Goal: Information Seeking & Learning: Learn about a topic

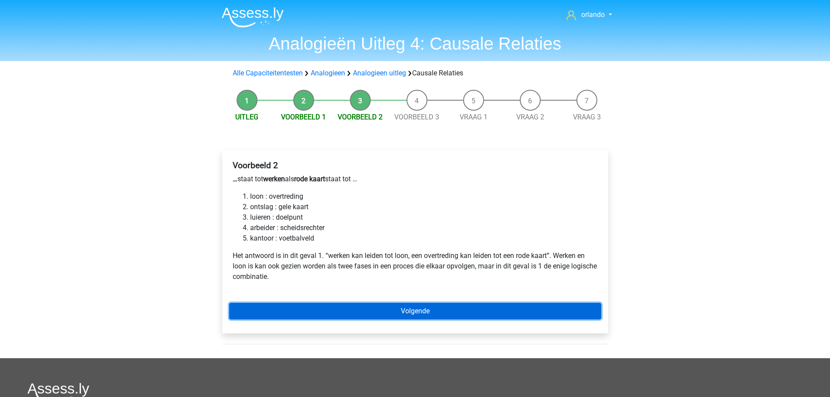
click at [419, 311] on link "Volgende" at bounding box center [415, 311] width 372 height 17
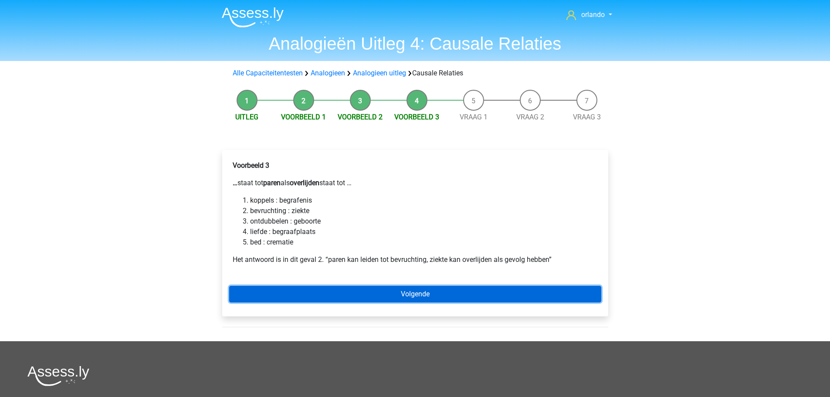
click at [424, 291] on link "Volgende" at bounding box center [415, 294] width 372 height 17
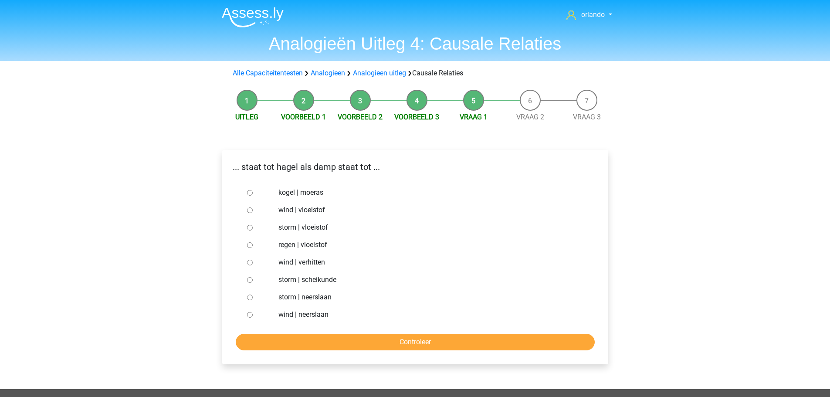
click at [249, 247] on input "regen | vloeistof" at bounding box center [250, 245] width 6 height 6
radio input "true"
click at [417, 342] on input "Controleer" at bounding box center [415, 342] width 359 height 17
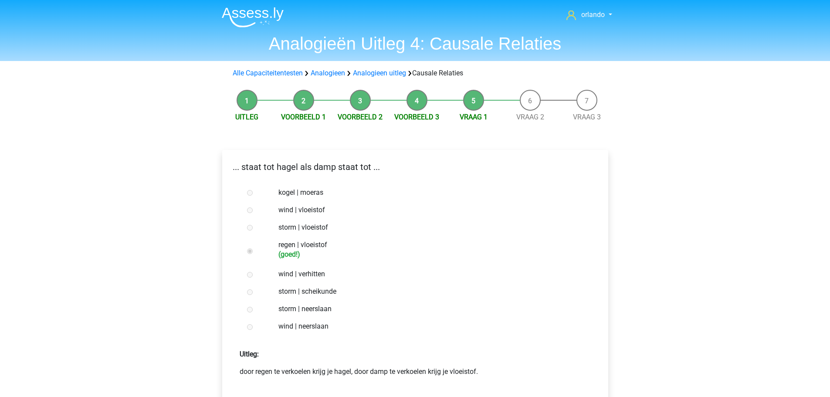
scroll to position [44, 0]
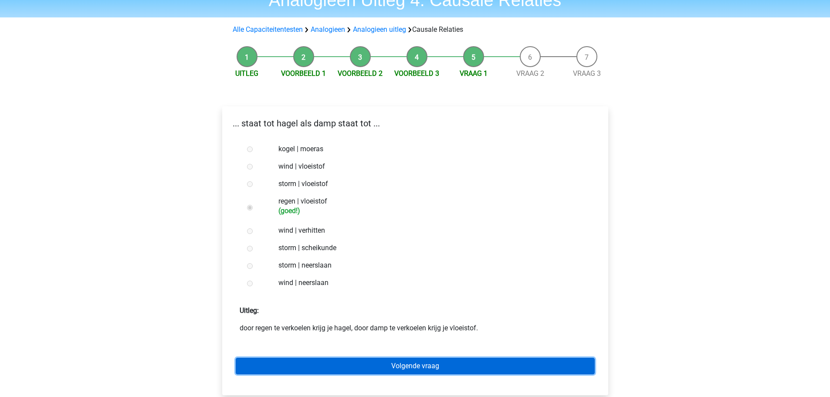
click at [413, 367] on link "Volgende vraag" at bounding box center [415, 366] width 359 height 17
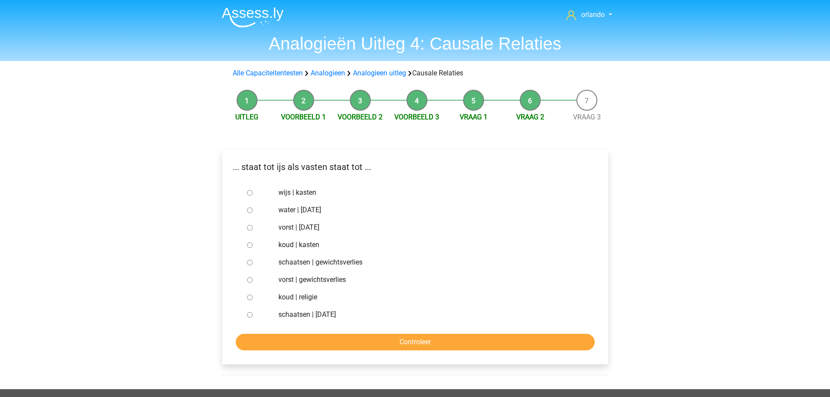
click at [249, 211] on input "water | [DATE]" at bounding box center [250, 210] width 6 height 6
radio input "true"
click at [407, 344] on input "Controleer" at bounding box center [415, 342] width 359 height 17
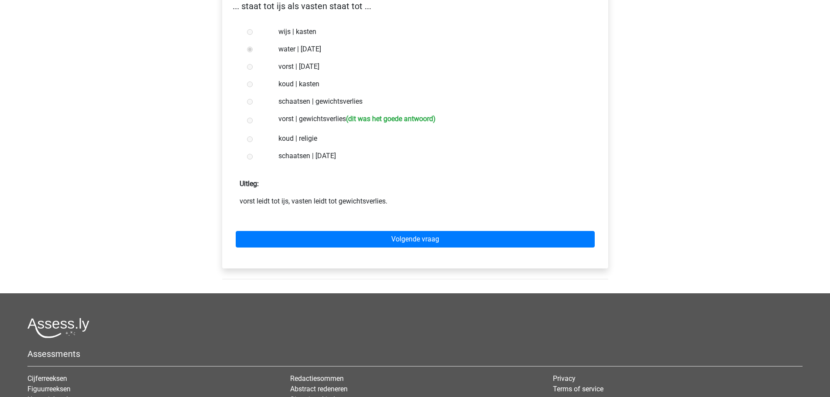
scroll to position [174, 0]
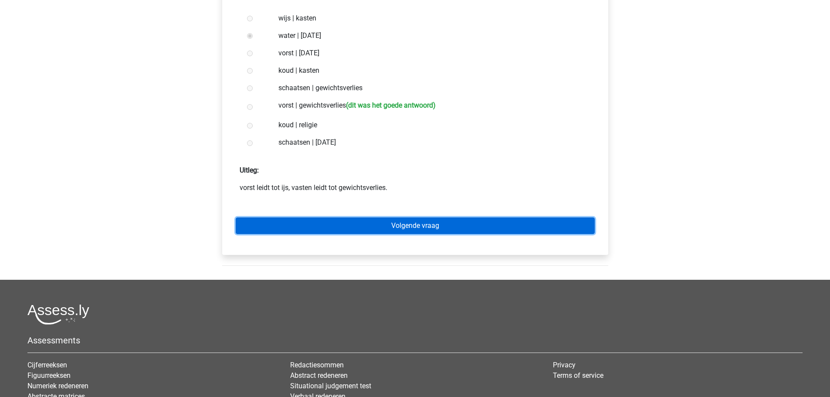
click at [417, 231] on link "Volgende vraag" at bounding box center [415, 225] width 359 height 17
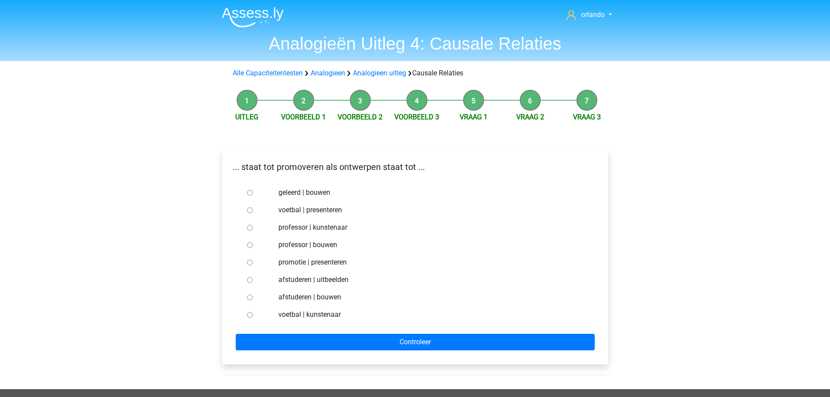
click at [251, 245] on input "professor | bouwen" at bounding box center [250, 245] width 6 height 6
radio input "true"
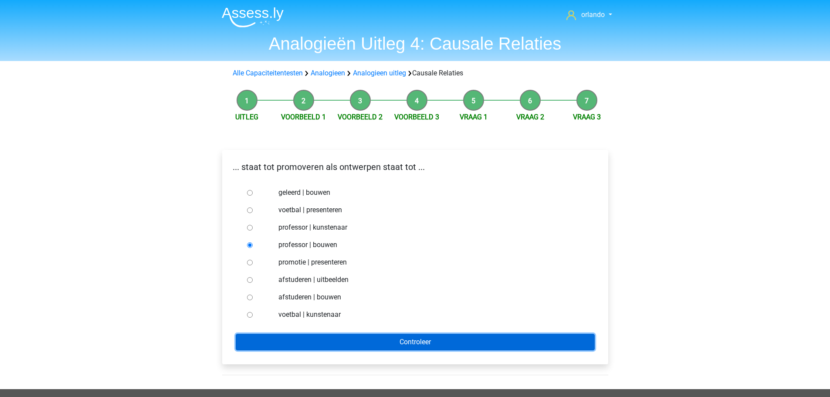
click at [426, 338] on input "Controleer" at bounding box center [415, 342] width 359 height 17
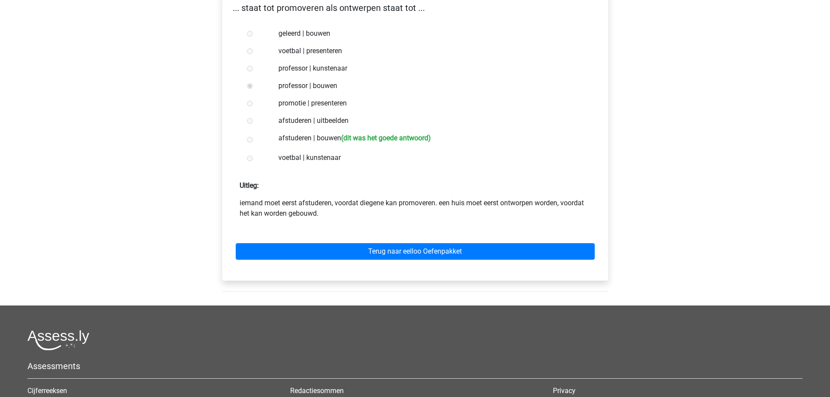
scroll to position [218, 0]
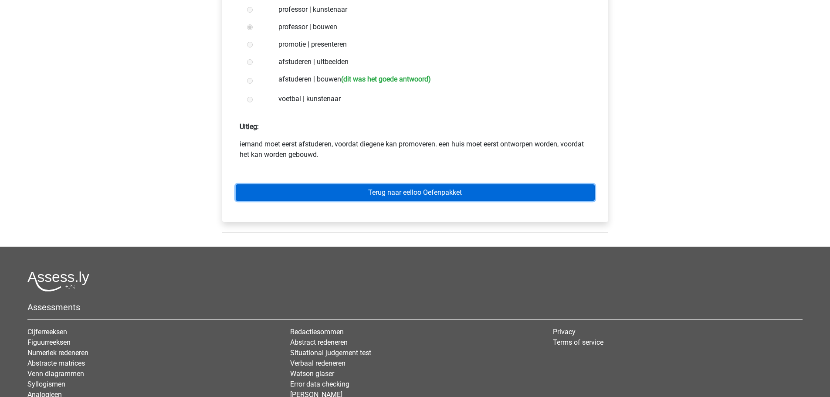
click at [408, 189] on link "Terug naar eelloo Oefenpakket" at bounding box center [415, 192] width 359 height 17
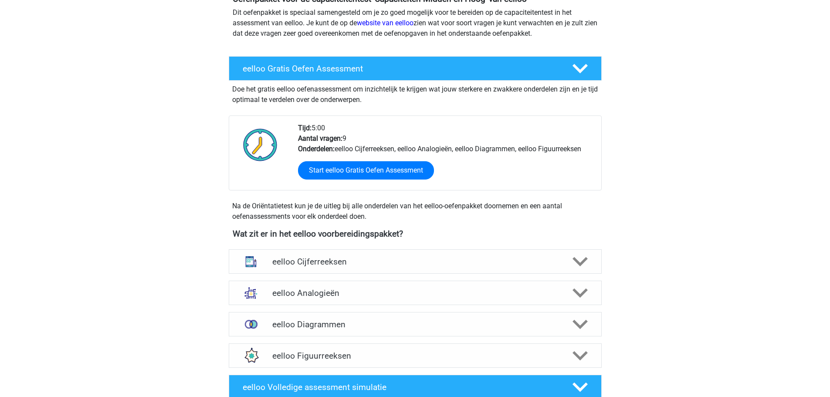
scroll to position [131, 0]
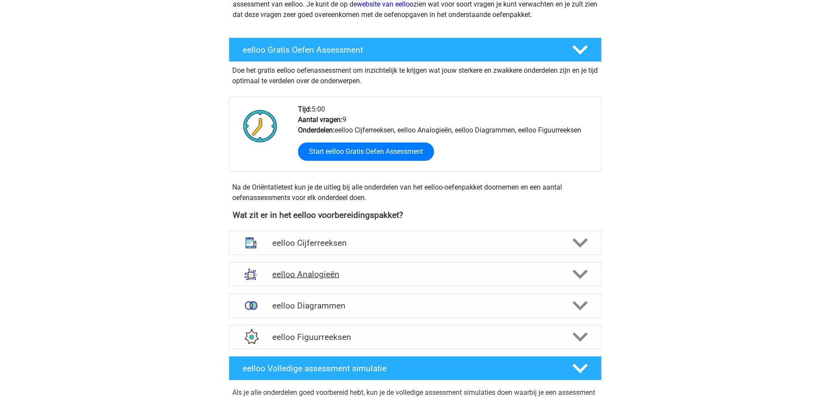
click at [580, 277] on polygon at bounding box center [580, 275] width 15 height 10
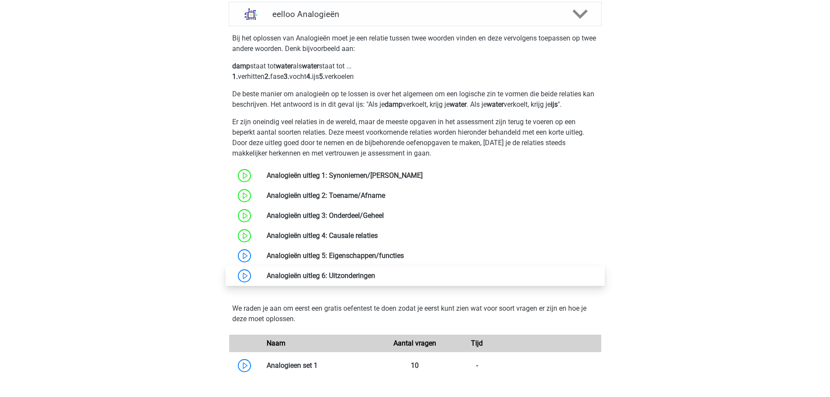
scroll to position [392, 0]
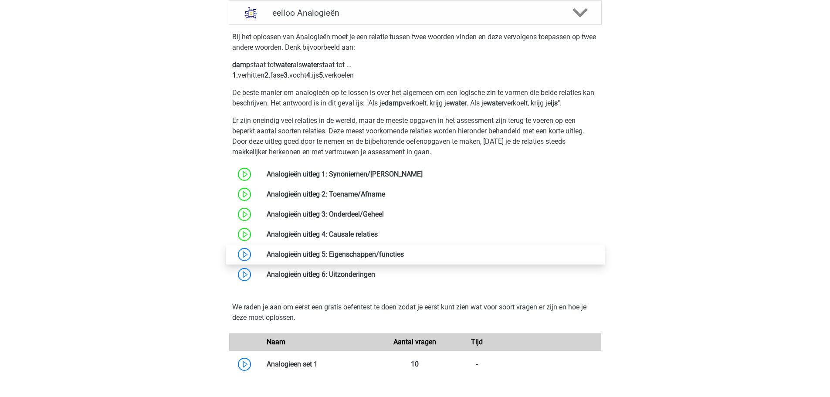
click at [404, 252] on link at bounding box center [404, 254] width 0 height 8
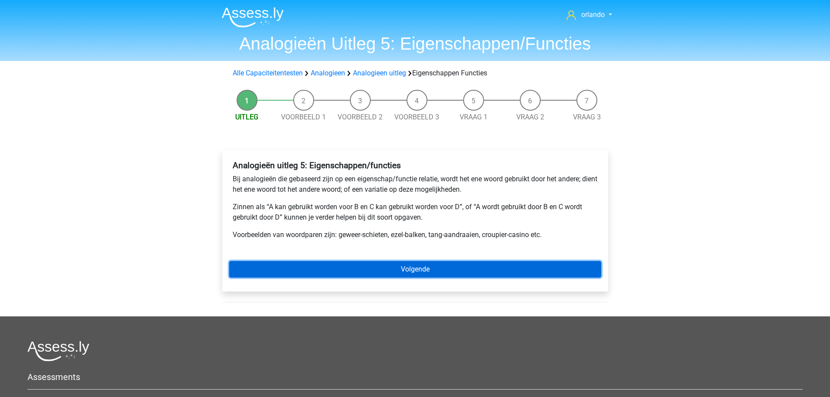
click at [405, 265] on link "Volgende" at bounding box center [415, 269] width 372 height 17
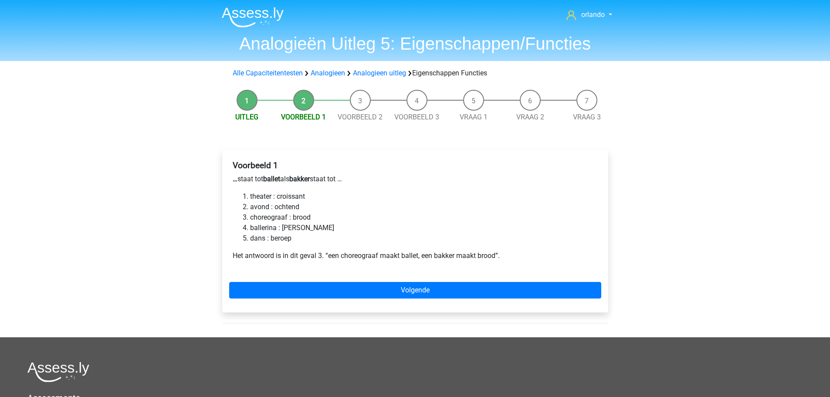
click at [250, 219] on li "choreograaf : brood" at bounding box center [424, 217] width 348 height 10
click at [250, 218] on li "choreograaf : brood" at bounding box center [424, 217] width 348 height 10
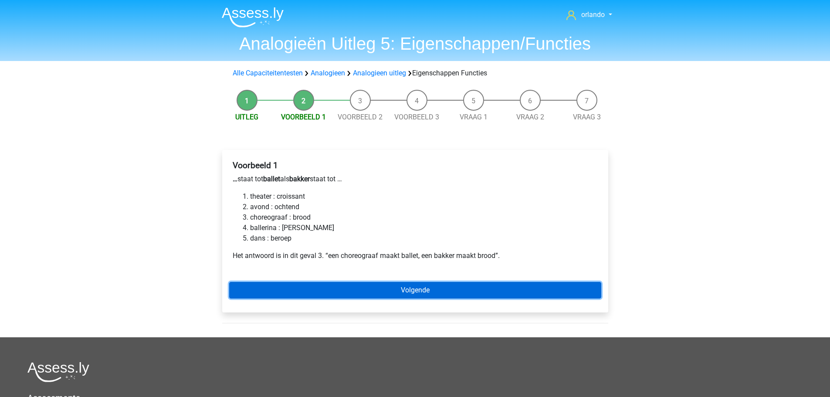
click at [412, 289] on link "Volgende" at bounding box center [415, 290] width 372 height 17
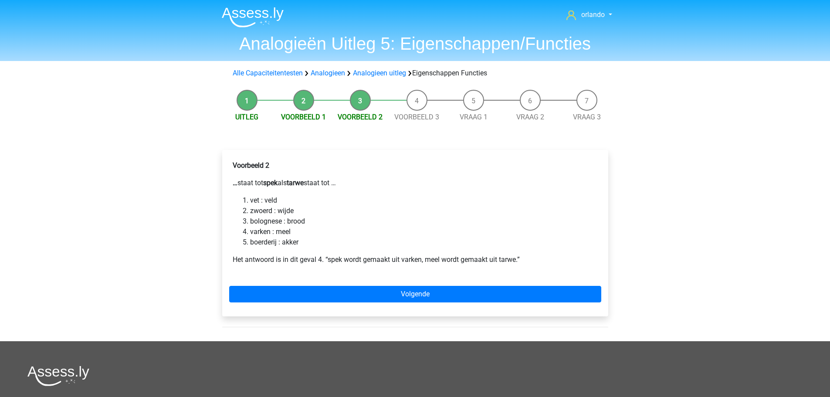
click at [250, 229] on li "varken : meel" at bounding box center [424, 232] width 348 height 10
click at [250, 231] on li "varken : meel" at bounding box center [424, 232] width 348 height 10
click at [250, 232] on li "varken : meel" at bounding box center [424, 232] width 348 height 10
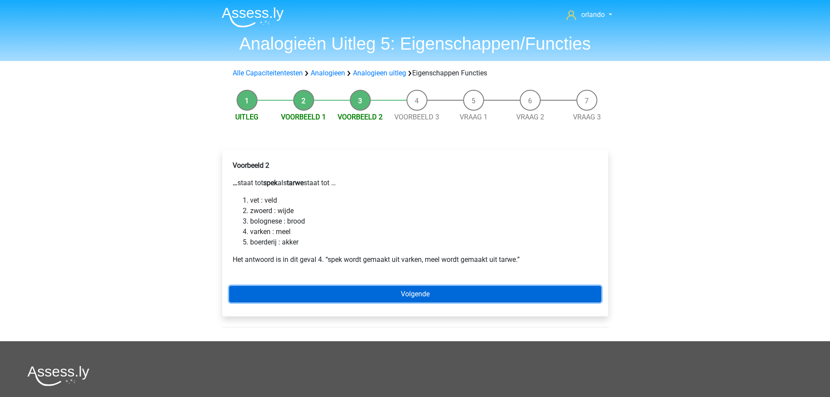
click at [426, 296] on link "Volgende" at bounding box center [415, 294] width 372 height 17
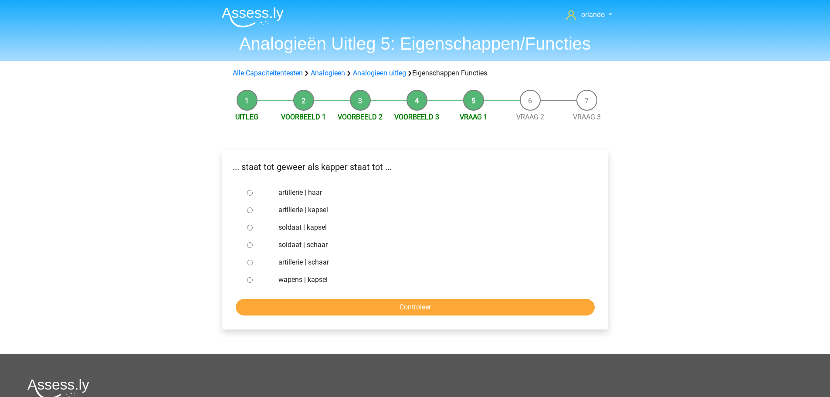
click at [243, 227] on ul "artillerie | haar artillerie | kapsel soldaat | kapsel soldaat | schaar artille…" at bounding box center [415, 236] width 372 height 105
click at [248, 227] on input "soldaat | kapsel" at bounding box center [250, 228] width 6 height 6
radio input "true"
click at [416, 308] on input "Controleer" at bounding box center [415, 307] width 359 height 17
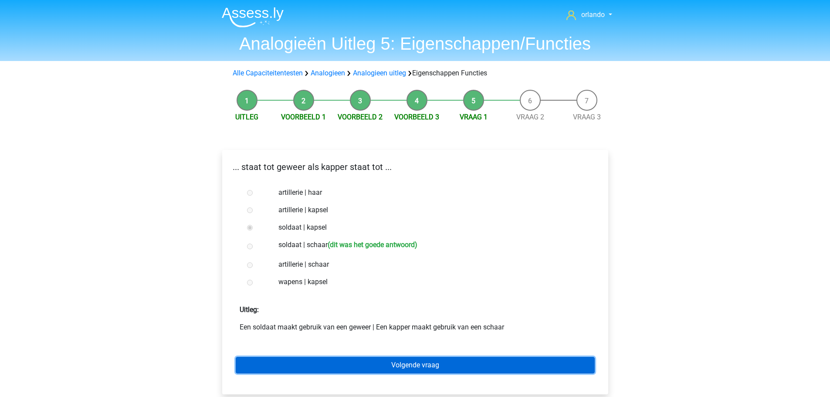
click at [413, 371] on link "Volgende vraag" at bounding box center [415, 365] width 359 height 17
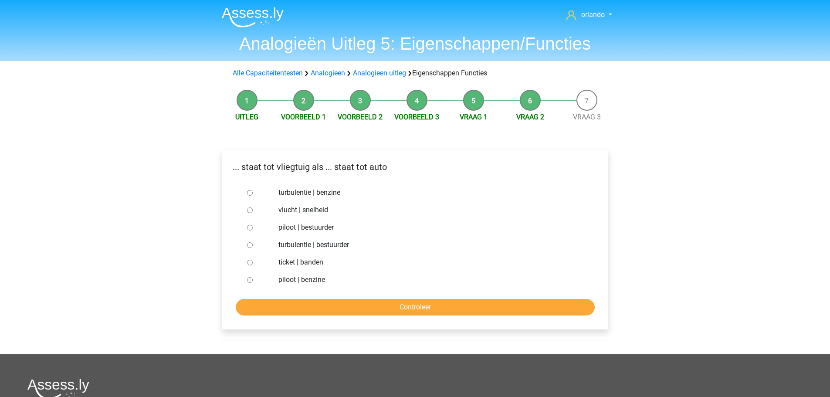
click at [254, 229] on div at bounding box center [258, 227] width 29 height 17
click at [250, 229] on input "piloot | bestuurder" at bounding box center [250, 228] width 6 height 6
radio input "true"
click at [420, 309] on input "Controleer" at bounding box center [415, 307] width 359 height 17
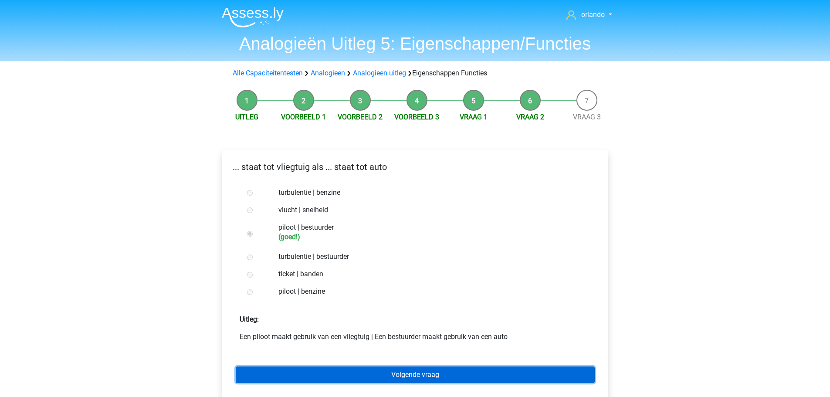
click at [418, 377] on link "Volgende vraag" at bounding box center [415, 375] width 359 height 17
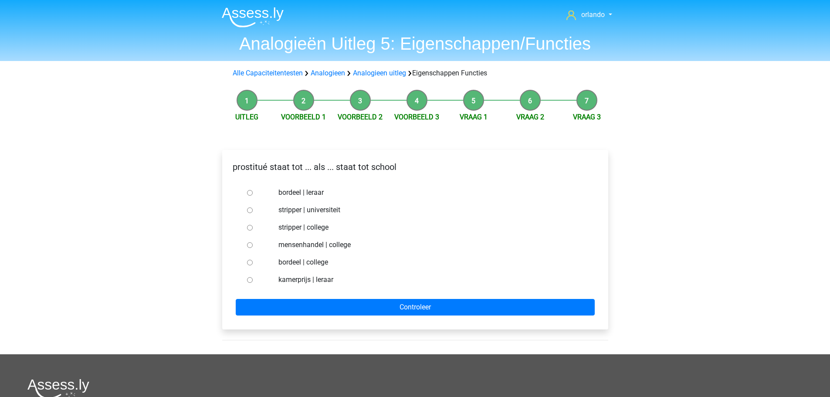
click at [251, 191] on input "bordeel | leraar" at bounding box center [250, 193] width 6 height 6
radio input "true"
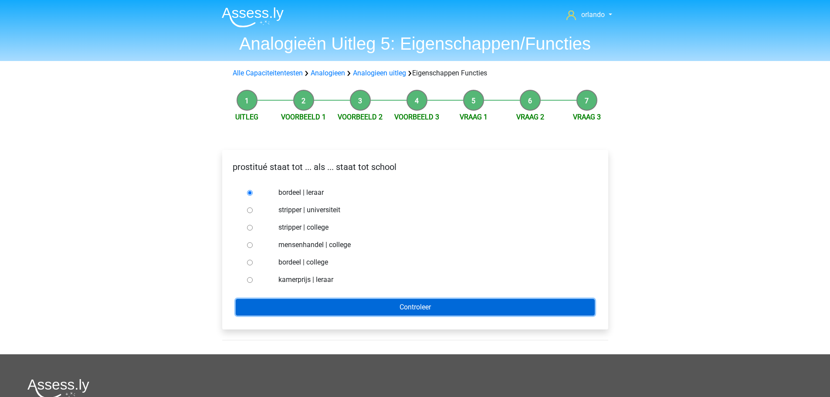
drag, startPoint x: 408, startPoint y: 312, endPoint x: 408, endPoint y: 308, distance: 4.4
click at [409, 307] on input "Controleer" at bounding box center [415, 307] width 359 height 17
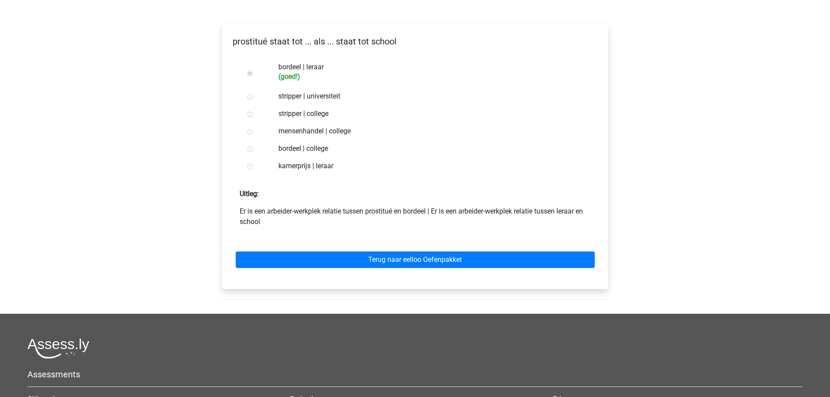
scroll to position [131, 0]
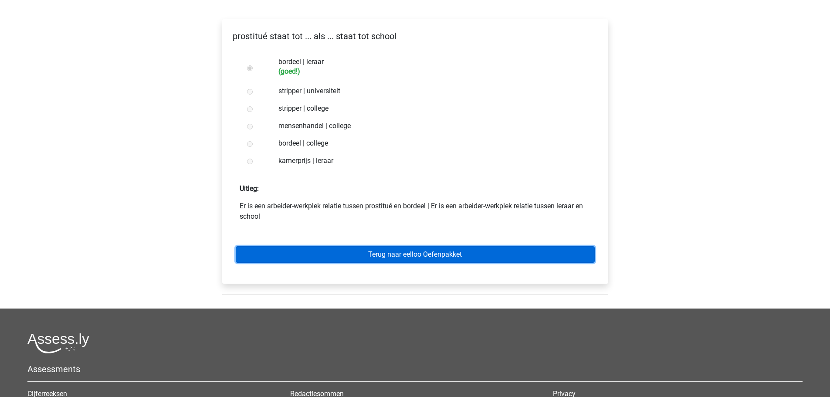
click at [418, 257] on link "Terug naar eelloo Oefenpakket" at bounding box center [415, 254] width 359 height 17
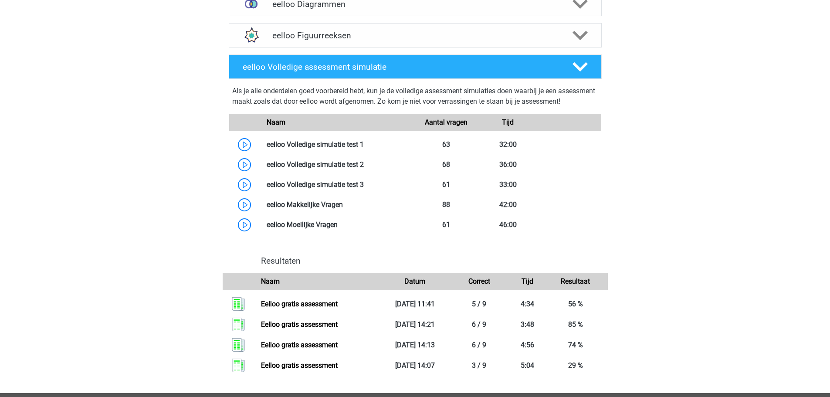
scroll to position [436, 0]
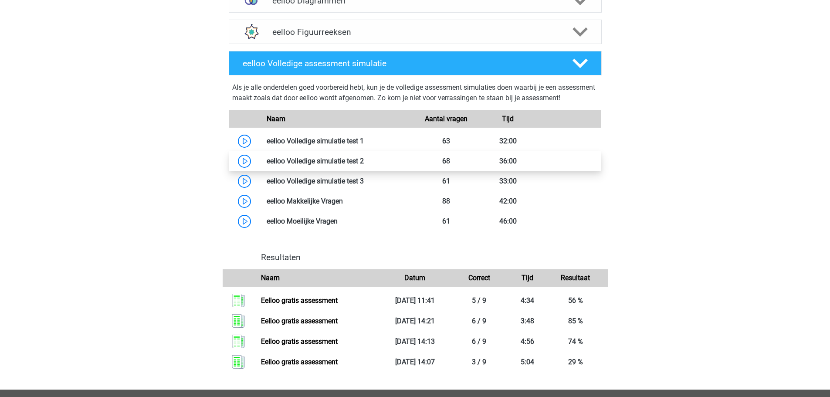
click at [364, 165] on link at bounding box center [364, 161] width 0 height 8
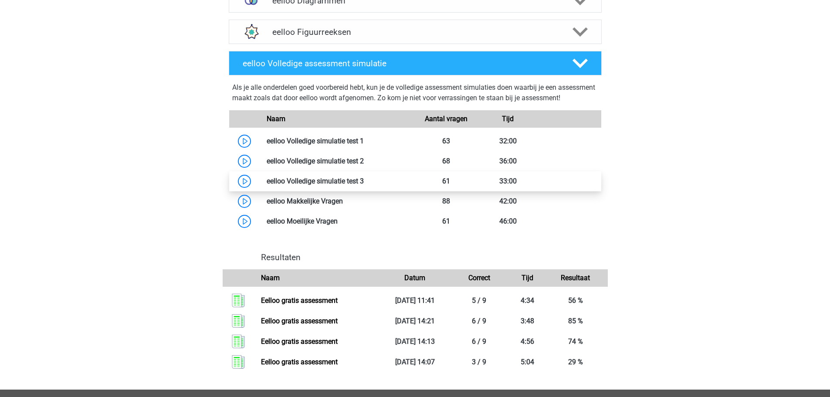
click at [364, 185] on link at bounding box center [364, 181] width 0 height 8
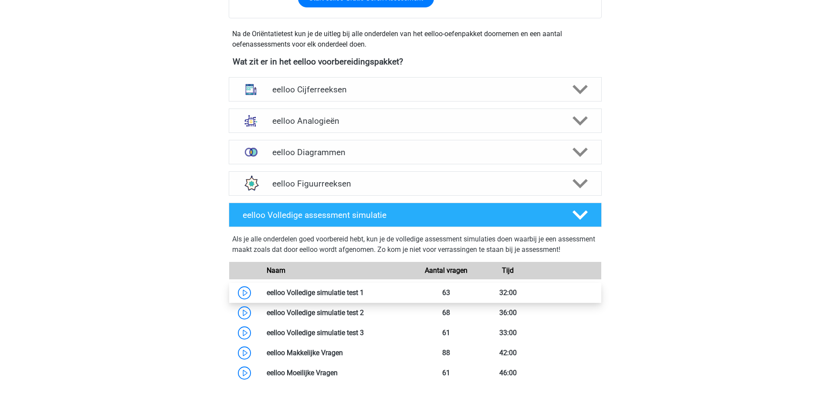
scroll to position [262, 0]
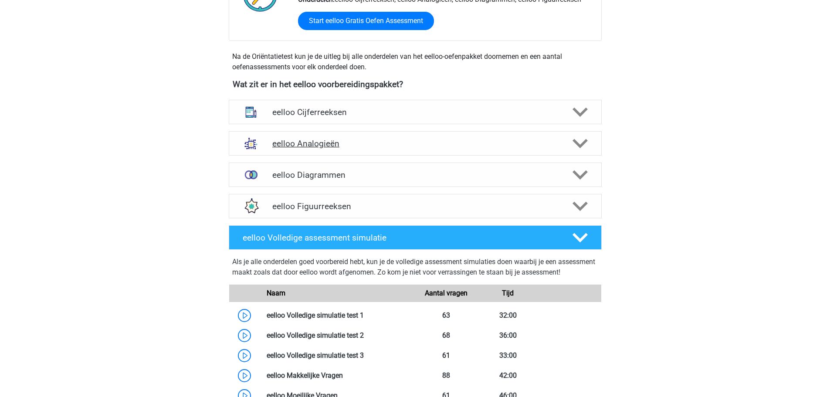
click at [309, 140] on h4 "eelloo Analogieën" at bounding box center [414, 144] width 285 height 10
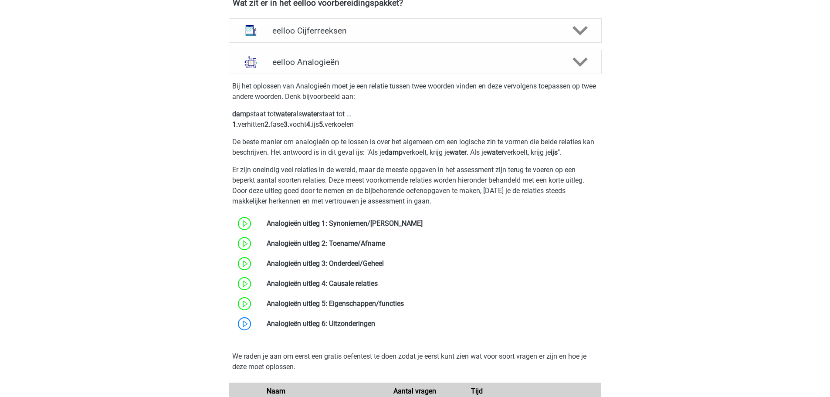
scroll to position [392, 0]
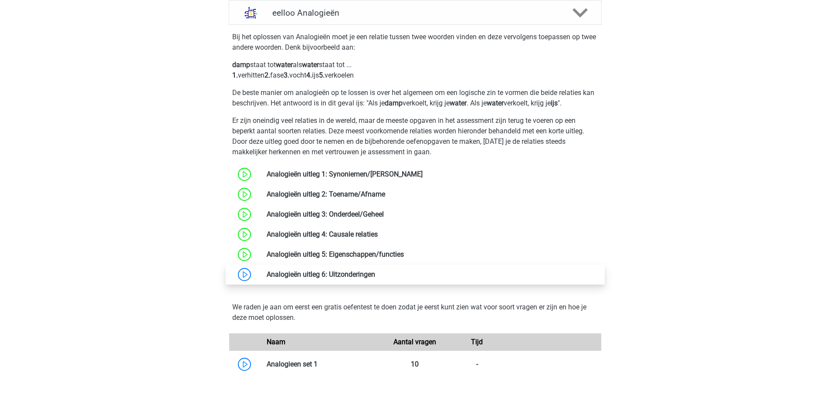
click at [375, 275] on link at bounding box center [375, 274] width 0 height 8
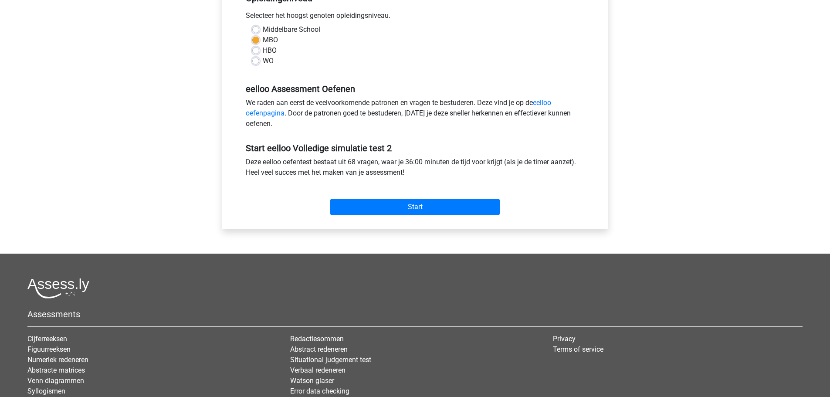
scroll to position [218, 0]
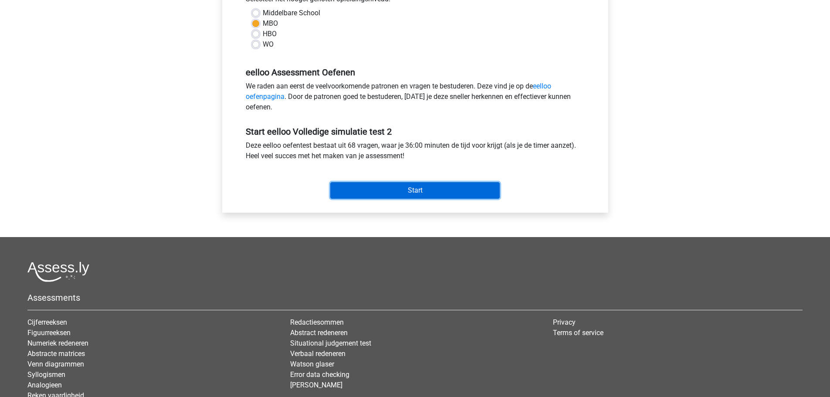
click at [421, 192] on input "Start" at bounding box center [415, 190] width 170 height 17
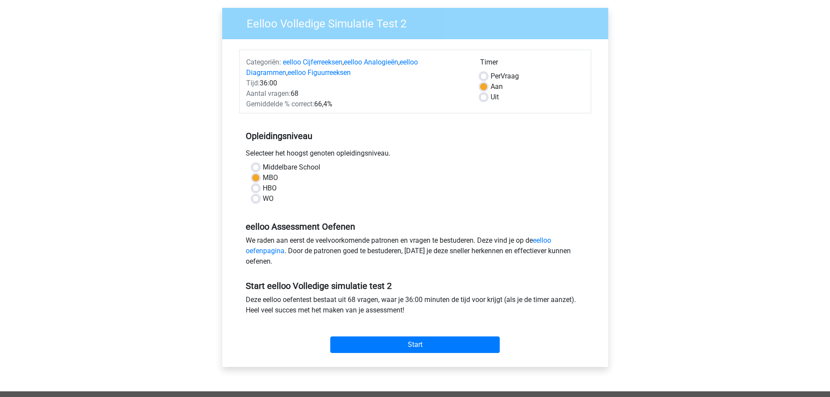
scroll to position [44, 0]
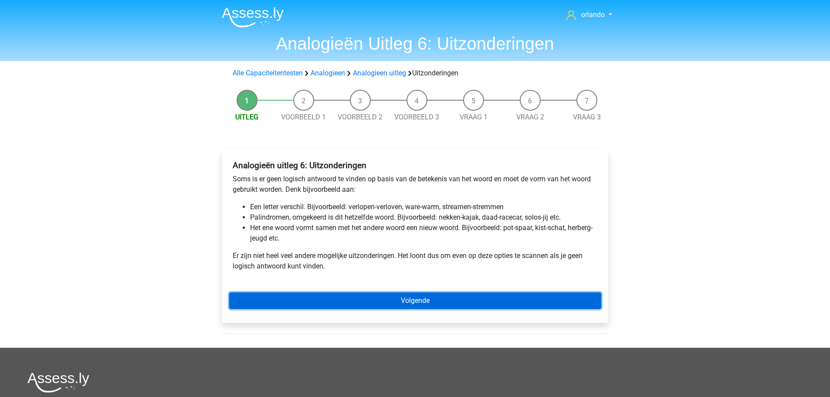
click at [414, 301] on link "Volgende" at bounding box center [415, 300] width 372 height 17
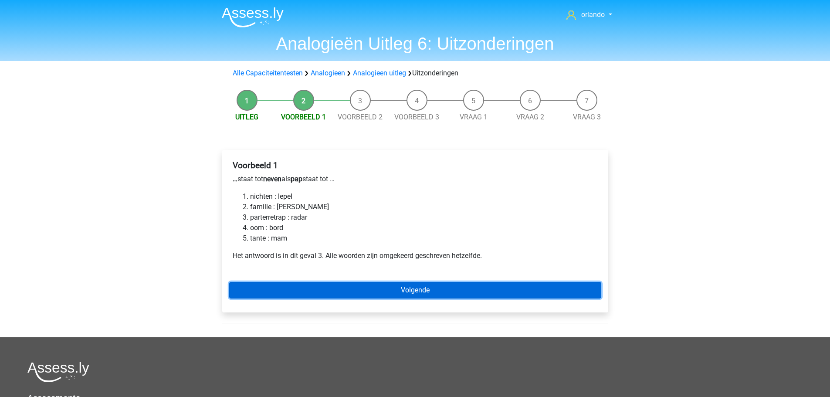
click at [402, 294] on link "Volgende" at bounding box center [415, 290] width 372 height 17
click at [408, 292] on link "Volgende" at bounding box center [415, 290] width 372 height 17
click at [415, 288] on link "Volgende" at bounding box center [415, 290] width 372 height 17
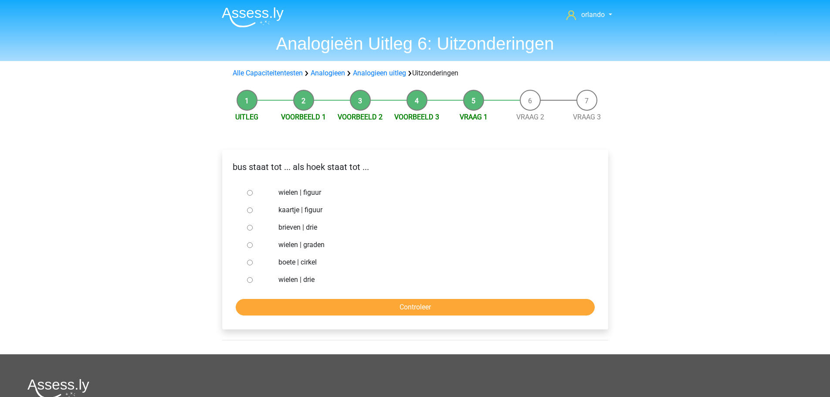
click at [250, 193] on input "wielen | figuur" at bounding box center [250, 193] width 6 height 6
radio input "true"
click at [415, 305] on input "Controleer" at bounding box center [415, 307] width 359 height 17
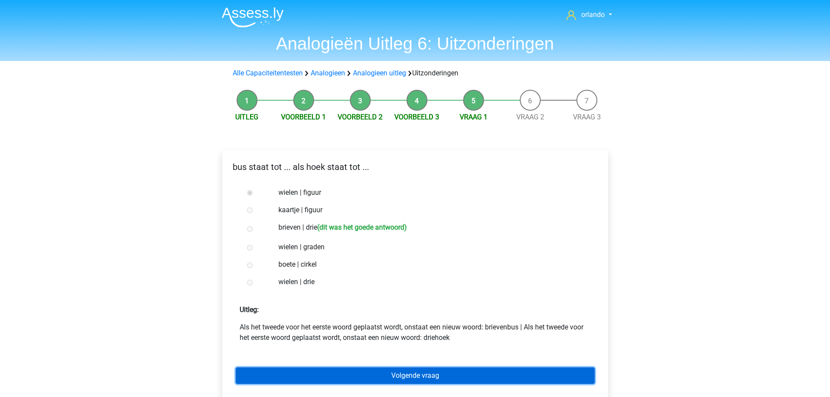
click at [407, 379] on link "Volgende vraag" at bounding box center [415, 375] width 359 height 17
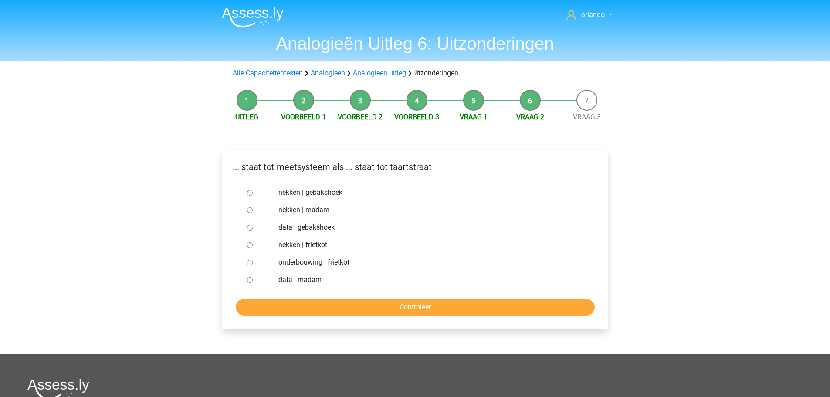
click at [250, 228] on input "data | gebakshoek" at bounding box center [250, 228] width 6 height 6
radio input "true"
click at [391, 305] on input "Controleer" at bounding box center [415, 307] width 359 height 17
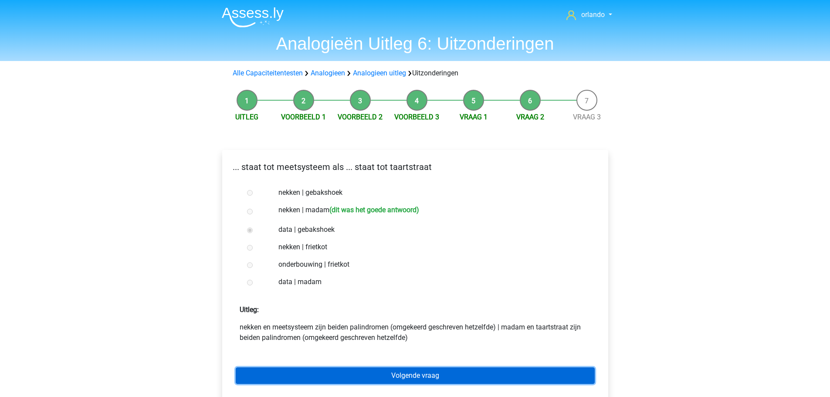
click at [404, 376] on link "Volgende vraag" at bounding box center [415, 375] width 359 height 17
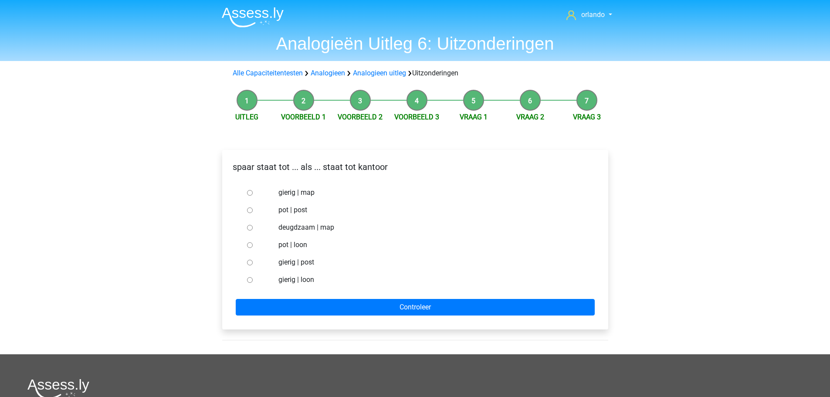
click at [250, 209] on input "pot | post" at bounding box center [250, 210] width 6 height 6
radio input "true"
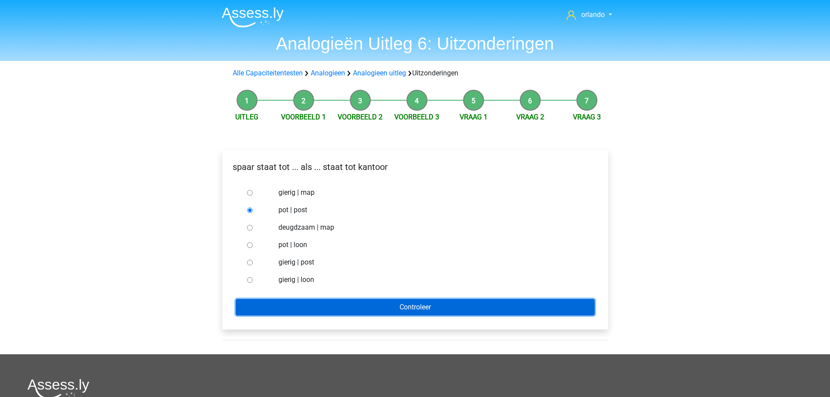
click at [431, 303] on input "Controleer" at bounding box center [415, 307] width 359 height 17
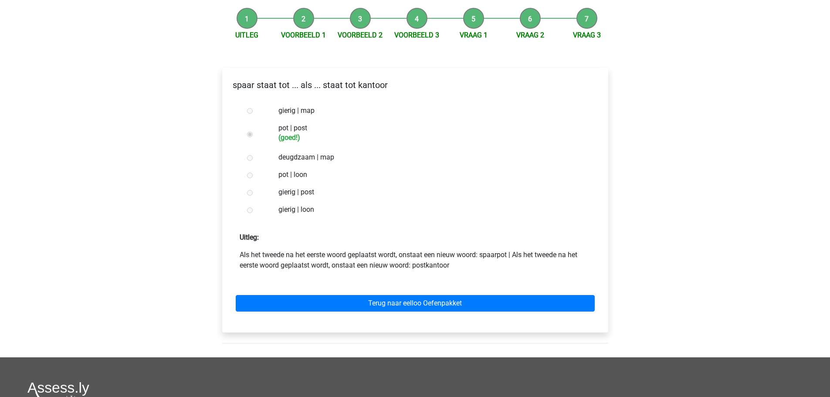
scroll to position [87, 0]
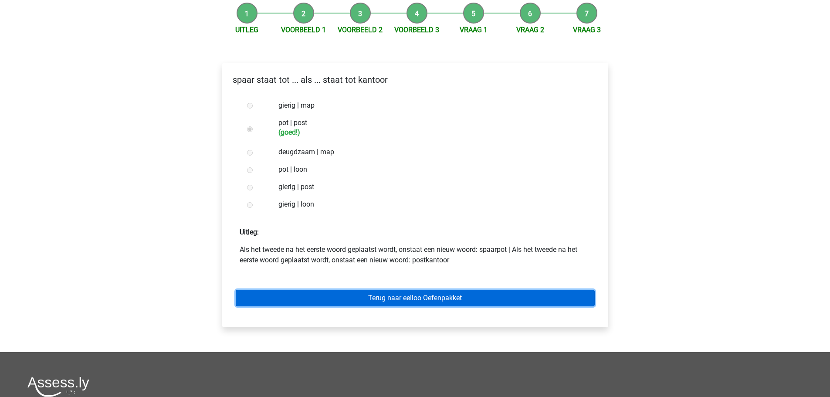
click at [416, 301] on link "Terug naar eelloo Oefenpakket" at bounding box center [415, 298] width 359 height 17
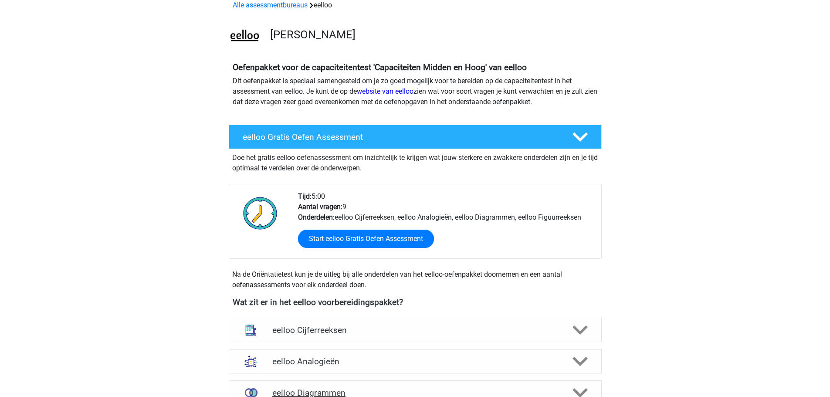
scroll to position [174, 0]
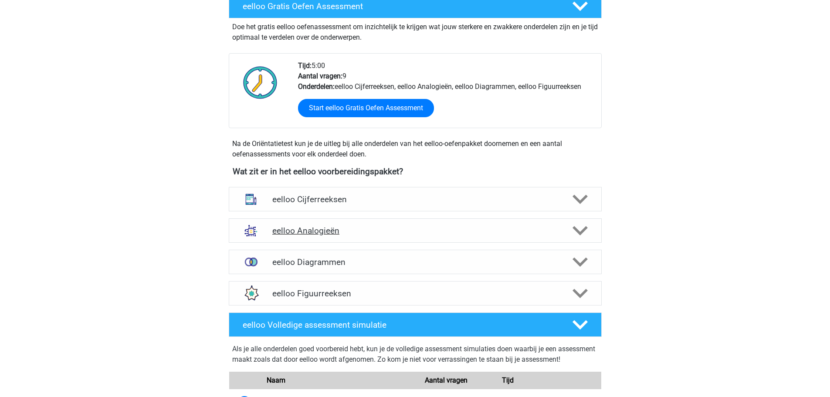
click at [315, 234] on h4 "eelloo Analogieën" at bounding box center [414, 231] width 285 height 10
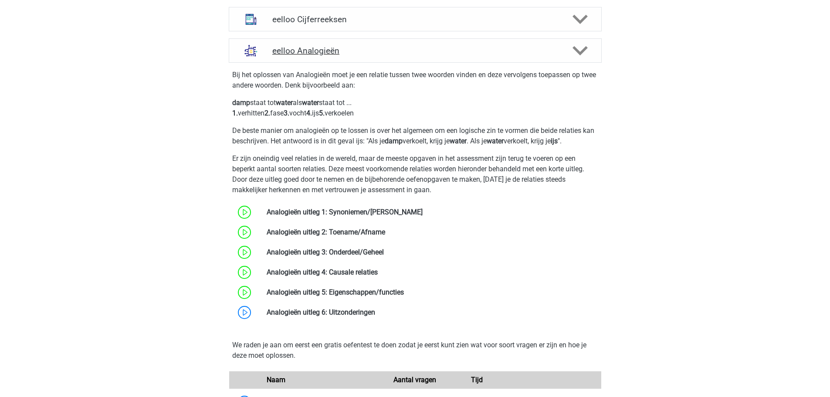
scroll to position [392, 0]
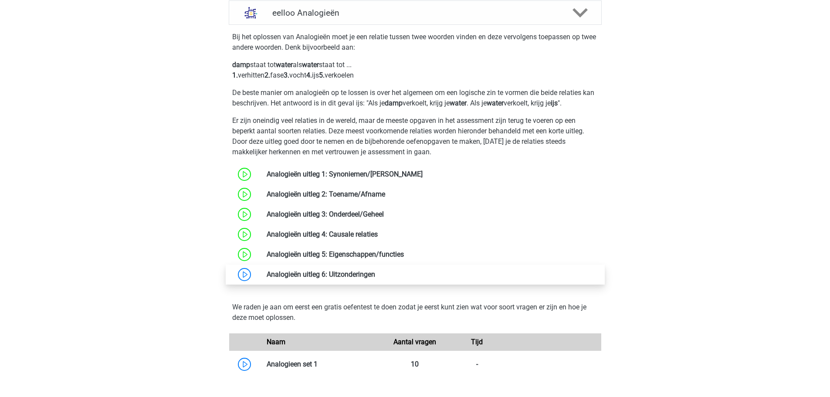
click at [375, 272] on link at bounding box center [375, 274] width 0 height 8
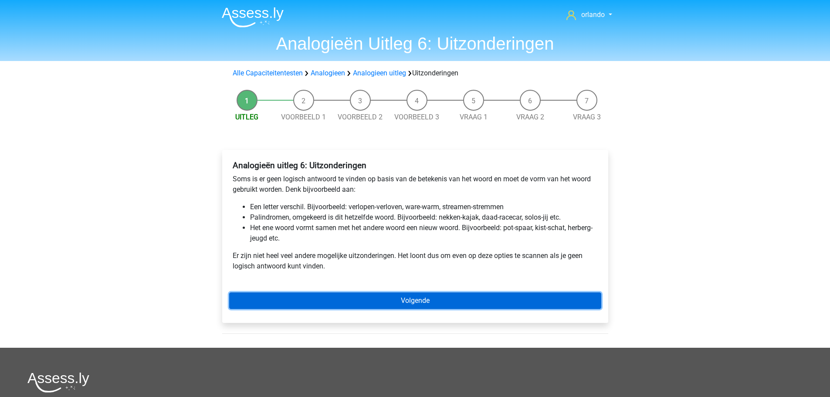
click at [411, 300] on link "Volgende" at bounding box center [415, 300] width 372 height 17
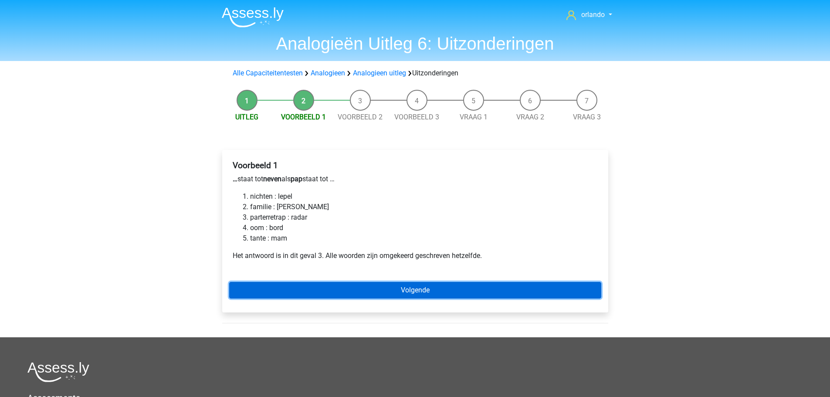
click at [415, 292] on link "Volgende" at bounding box center [415, 290] width 372 height 17
click at [418, 288] on link "Volgende" at bounding box center [415, 290] width 372 height 17
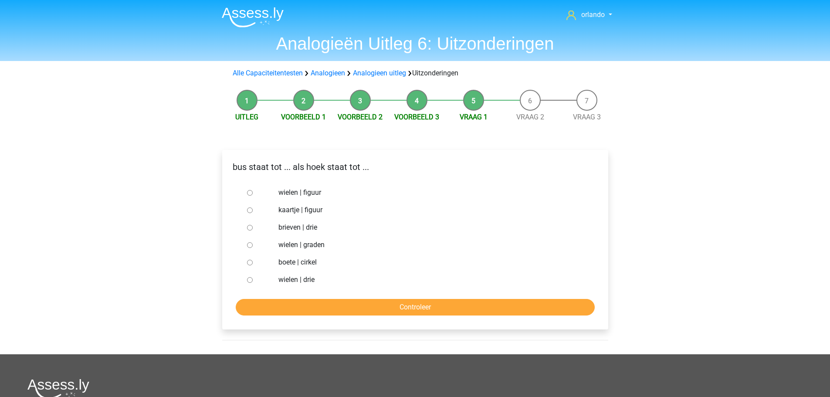
click at [251, 223] on div at bounding box center [258, 227] width 29 height 17
click at [252, 228] on input "brieven | drie" at bounding box center [250, 228] width 6 height 6
radio input "true"
click at [415, 304] on input "Controleer" at bounding box center [415, 307] width 359 height 17
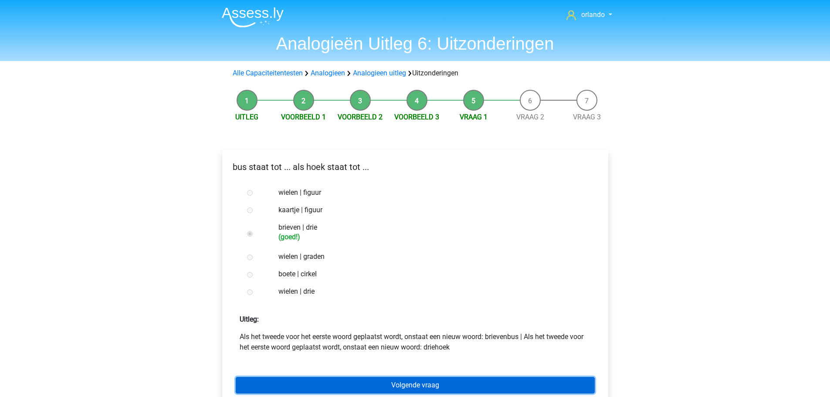
click at [410, 385] on link "Volgende vraag" at bounding box center [415, 385] width 359 height 17
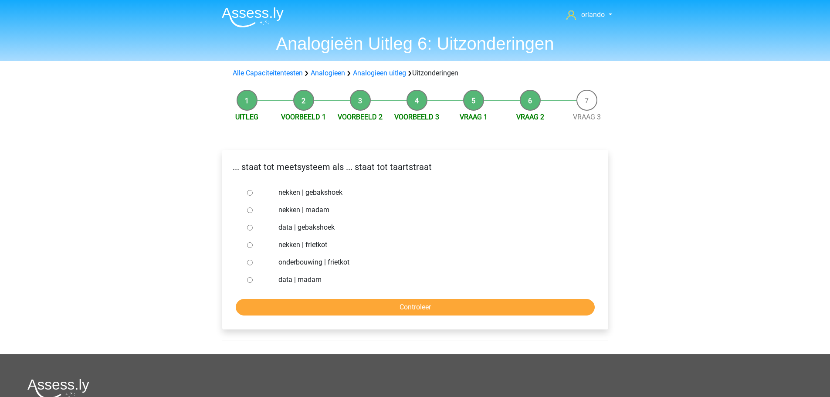
click at [250, 192] on input "nekken | gebakshoek" at bounding box center [250, 193] width 6 height 6
radio input "true"
click at [401, 311] on input "Controleer" at bounding box center [415, 307] width 359 height 17
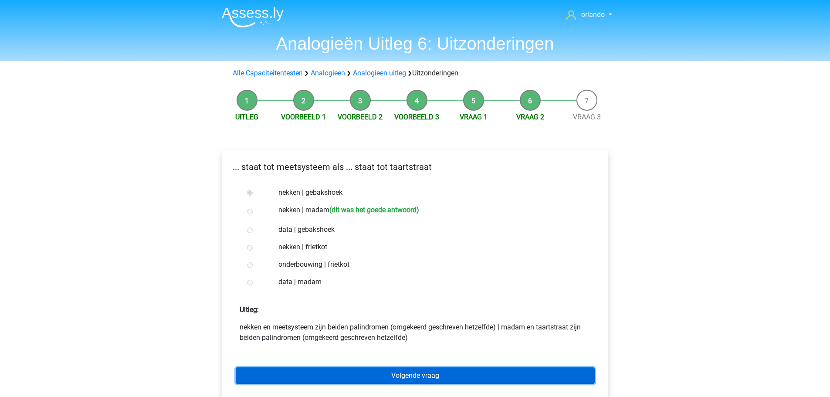
click at [400, 377] on link "Volgende vraag" at bounding box center [415, 375] width 359 height 17
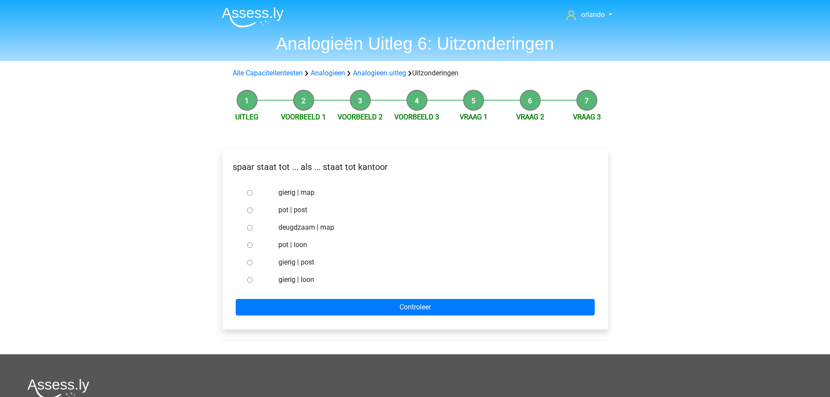
click at [249, 230] on input "deugdzaam | map" at bounding box center [250, 228] width 6 height 6
radio input "true"
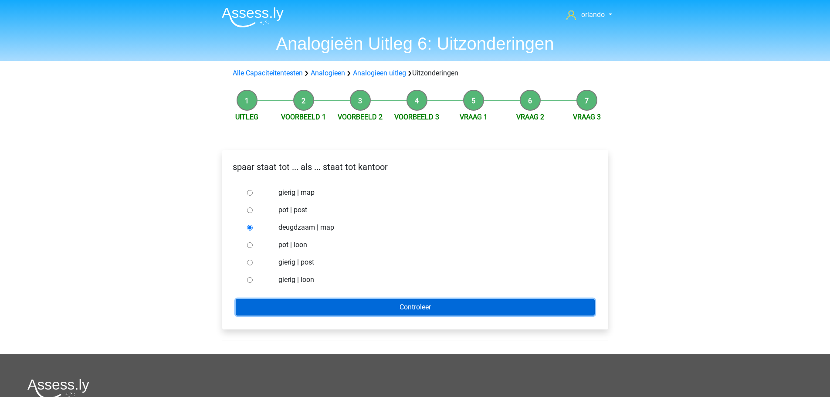
click at [415, 307] on input "Controleer" at bounding box center [415, 307] width 359 height 17
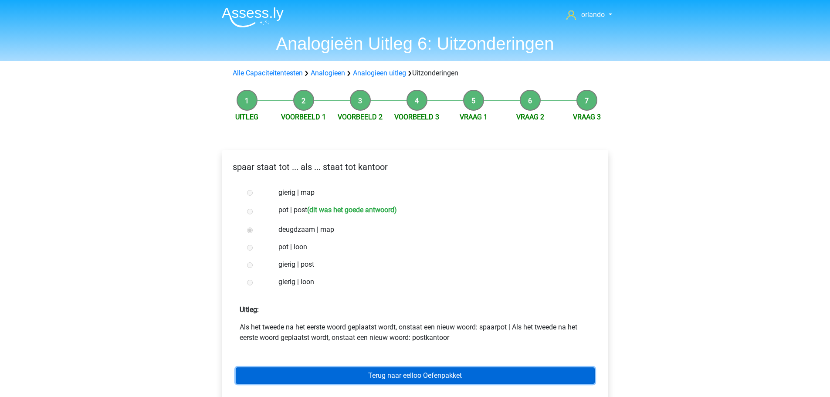
click at [415, 374] on link "Terug naar eelloo Oefenpakket" at bounding box center [415, 375] width 359 height 17
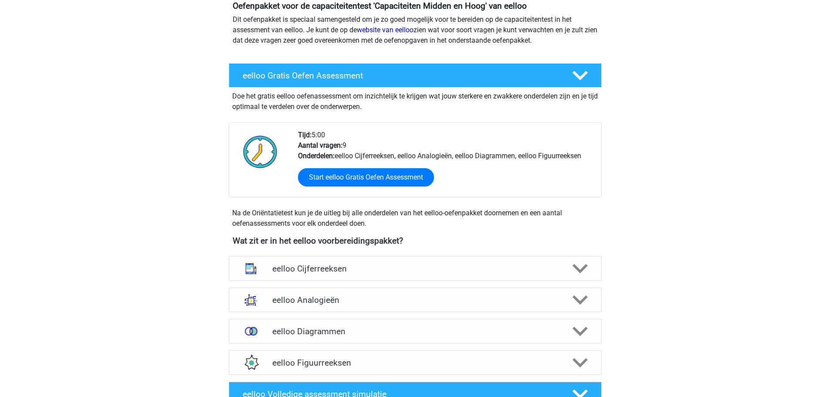
scroll to position [174, 0]
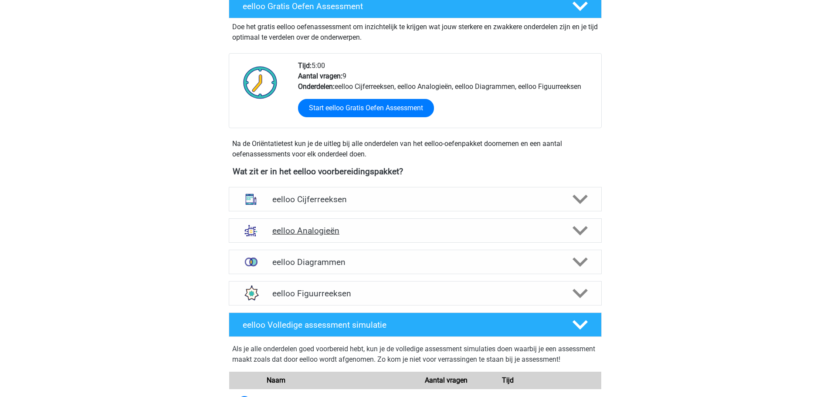
click at [316, 237] on div "eelloo Analogieën" at bounding box center [415, 230] width 373 height 24
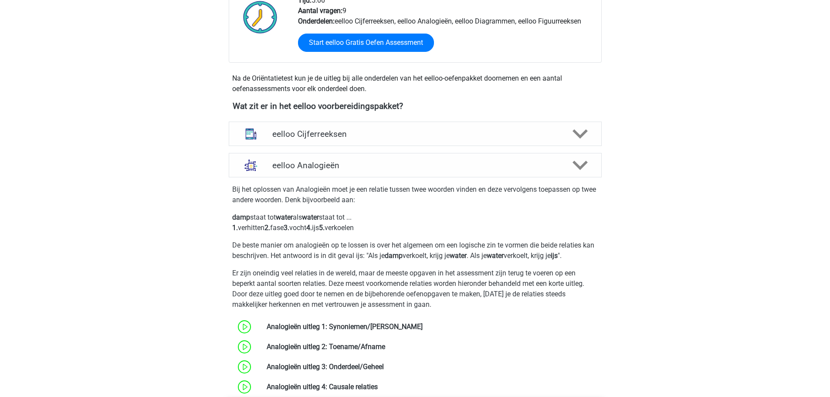
scroll to position [131, 0]
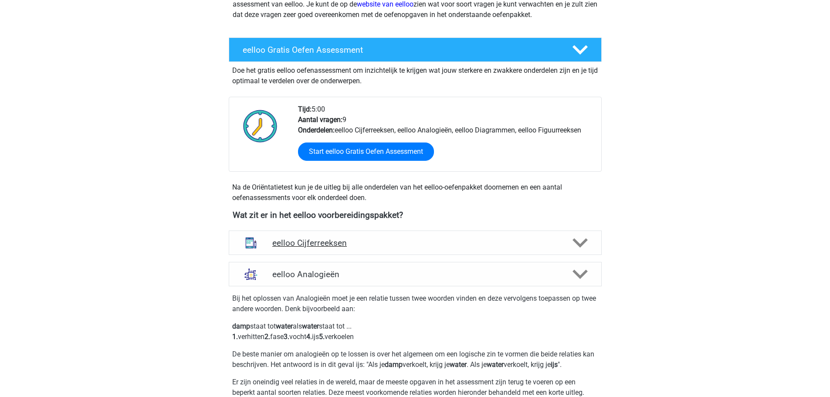
click at [251, 244] on img at bounding box center [251, 242] width 23 height 23
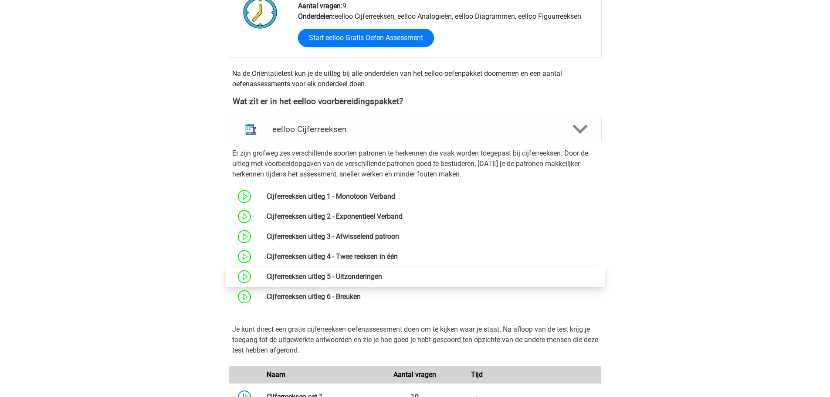
scroll to position [262, 0]
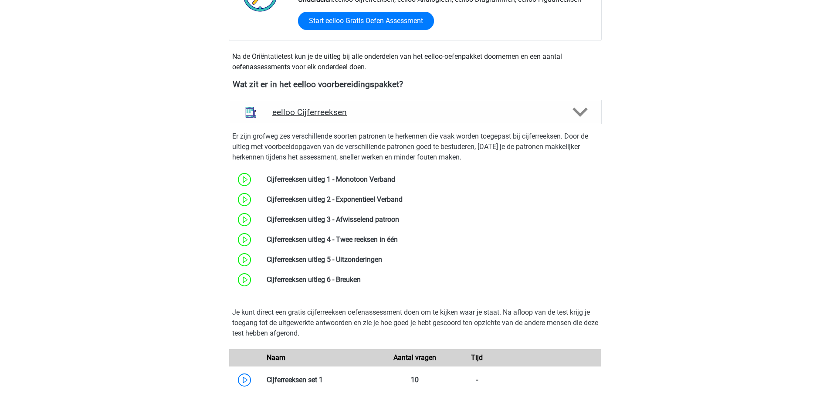
click at [582, 117] on icon at bounding box center [580, 112] width 15 height 15
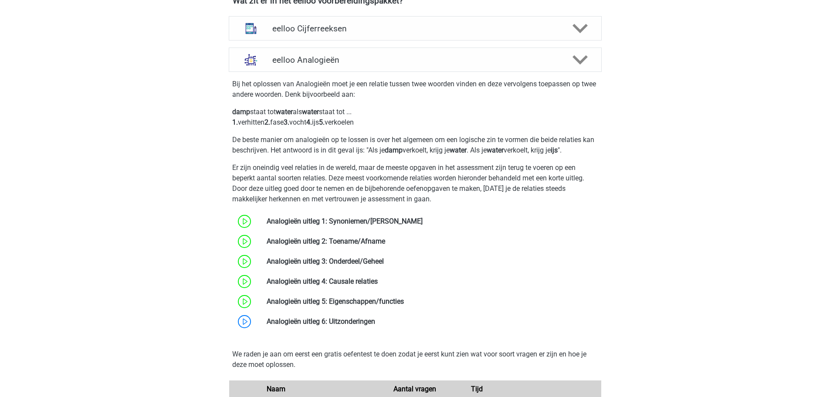
scroll to position [349, 0]
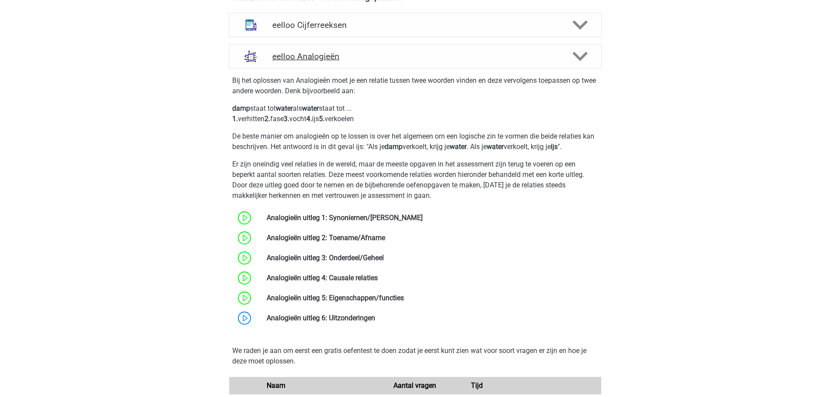
click at [580, 55] on icon at bounding box center [580, 56] width 15 height 15
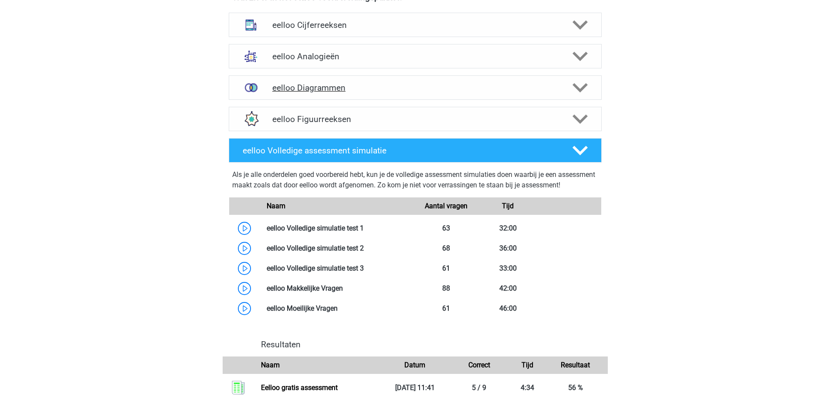
click at [299, 88] on h4 "eelloo Diagrammen" at bounding box center [414, 88] width 285 height 10
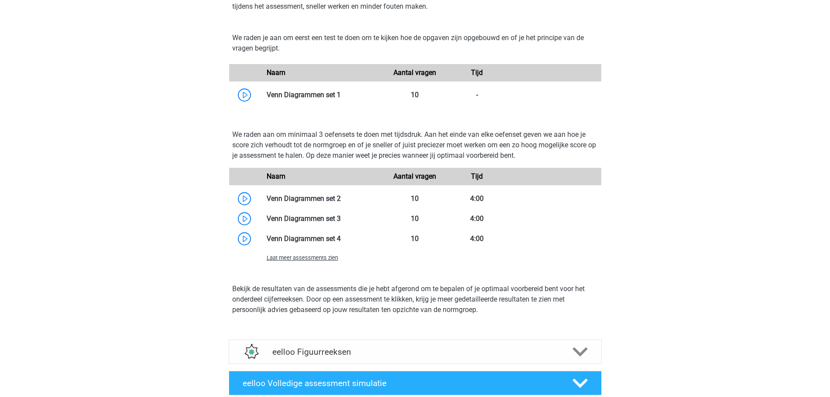
scroll to position [479, 0]
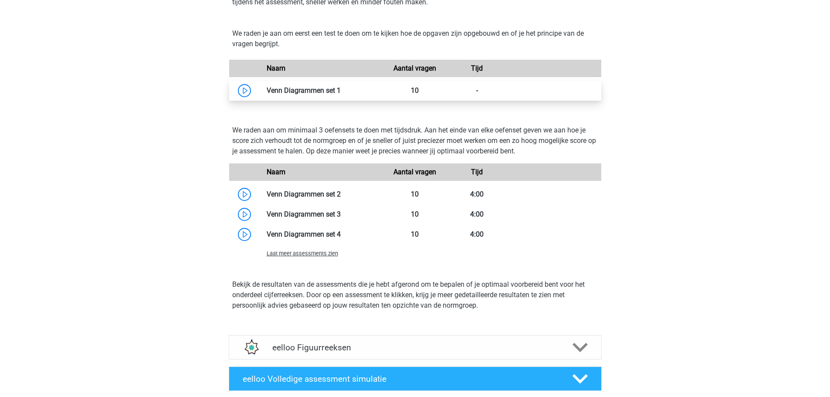
click at [341, 88] on link at bounding box center [341, 90] width 0 height 8
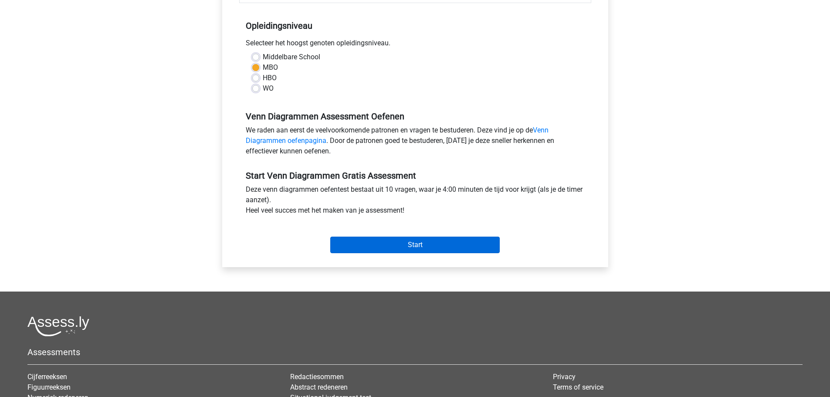
scroll to position [218, 0]
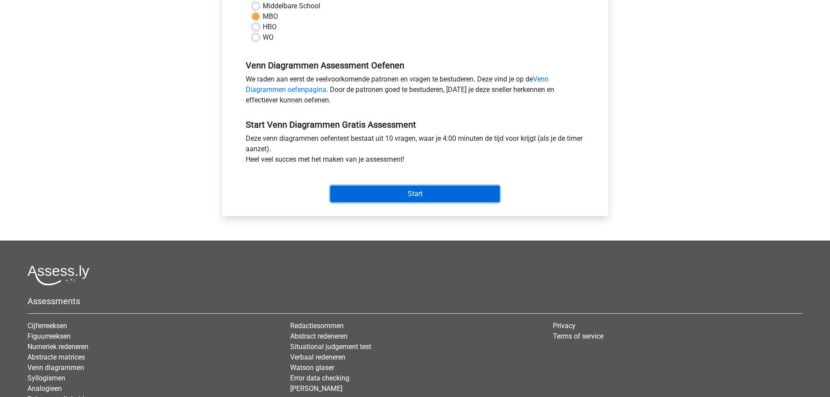
click at [414, 195] on input "Start" at bounding box center [415, 194] width 170 height 17
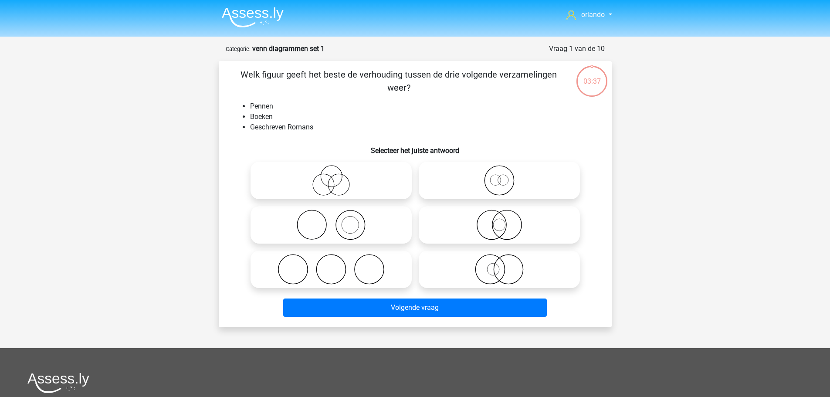
click at [350, 226] on icon at bounding box center [331, 225] width 154 height 31
click at [337, 221] on input "radio" at bounding box center [334, 218] width 6 height 6
radio input "true"
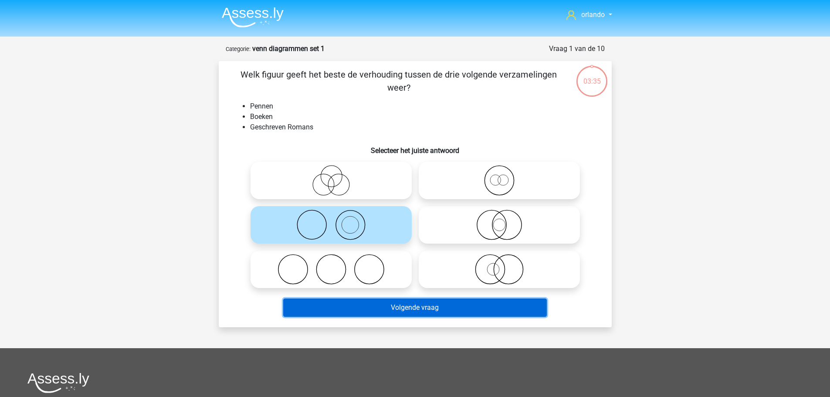
click at [411, 307] on button "Volgende vraag" at bounding box center [415, 308] width 264 height 18
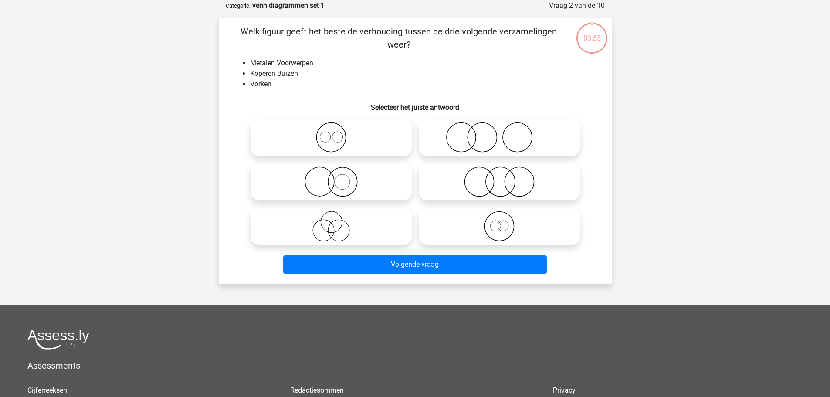
scroll to position [44, 0]
click at [488, 142] on icon at bounding box center [499, 137] width 154 height 31
click at [500, 133] on input "radio" at bounding box center [503, 130] width 6 height 6
radio input "true"
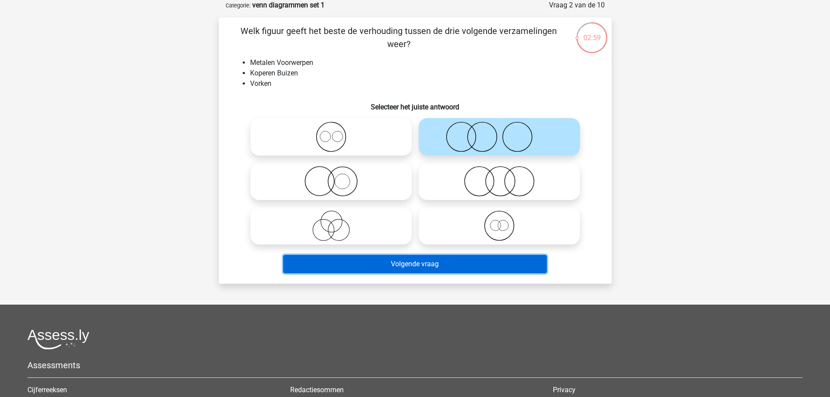
click at [449, 267] on button "Volgende vraag" at bounding box center [415, 264] width 264 height 18
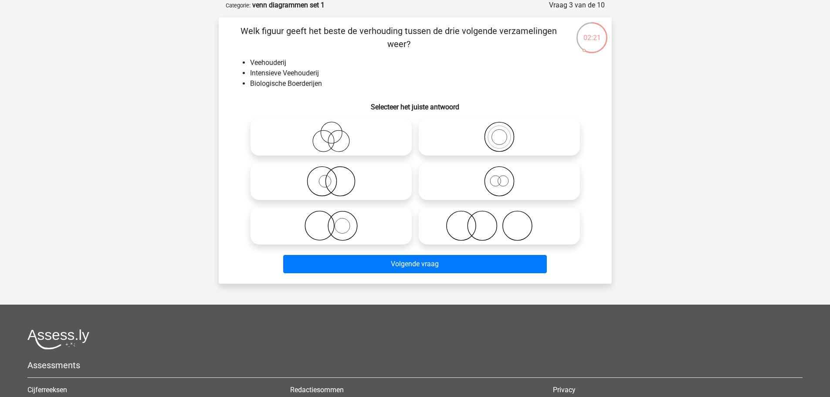
click at [330, 192] on icon at bounding box center [331, 181] width 154 height 31
click at [331, 177] on input "radio" at bounding box center [334, 174] width 6 height 6
radio input "true"
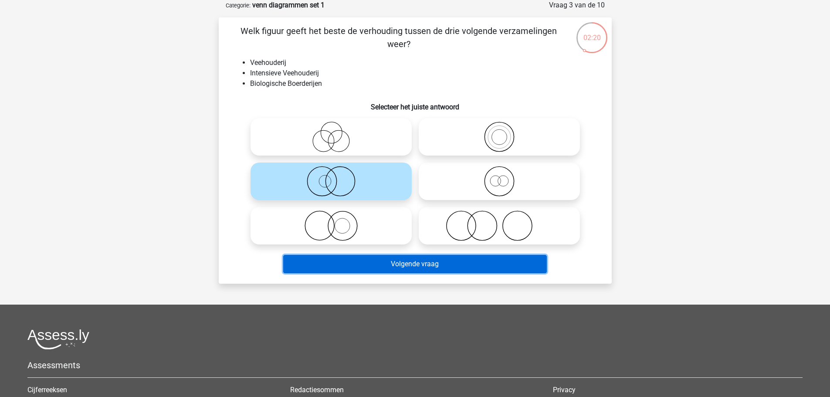
click at [427, 267] on button "Volgende vraag" at bounding box center [415, 264] width 264 height 18
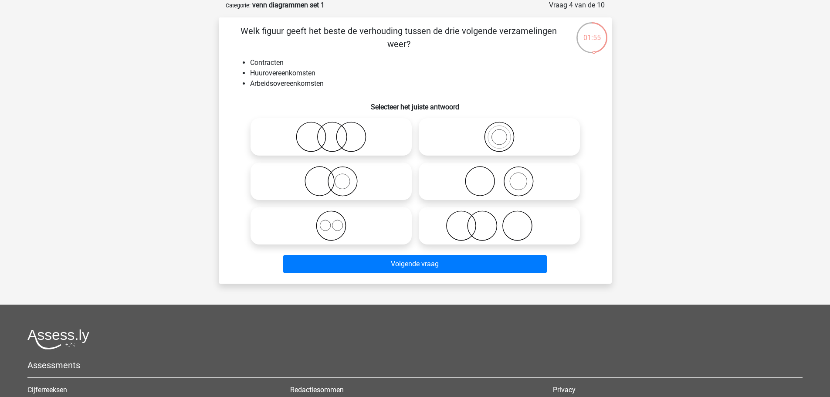
click at [325, 228] on icon at bounding box center [331, 226] width 154 height 31
click at [331, 221] on input "radio" at bounding box center [334, 219] width 6 height 6
radio input "true"
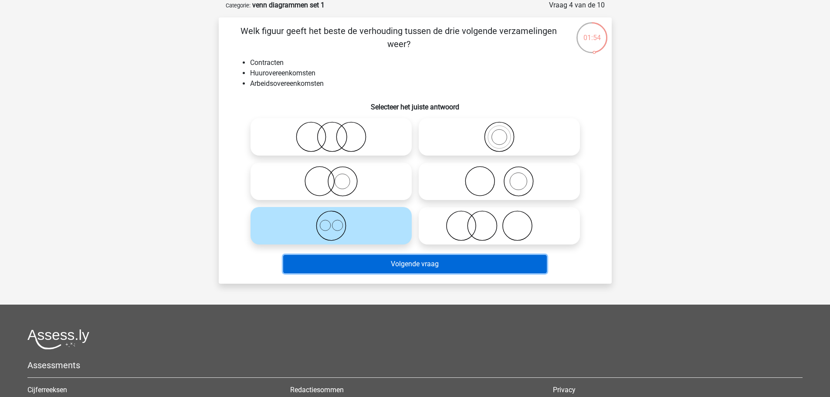
click at [415, 270] on button "Volgende vraag" at bounding box center [415, 264] width 264 height 18
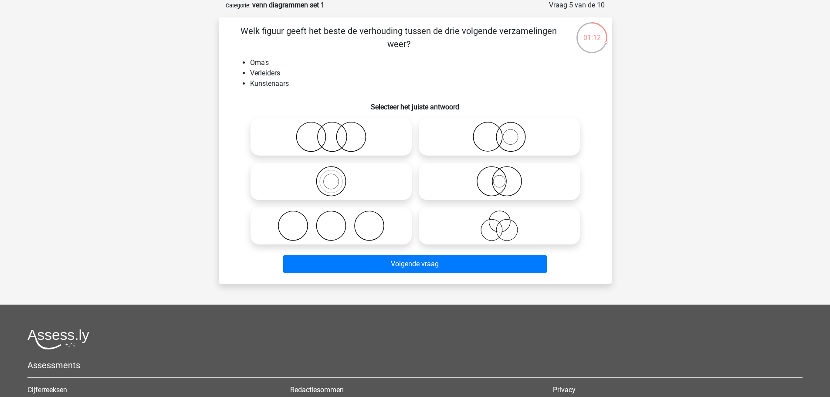
click at [503, 230] on icon at bounding box center [499, 226] width 154 height 31
click at [503, 221] on input "radio" at bounding box center [503, 219] width 6 height 6
radio input "true"
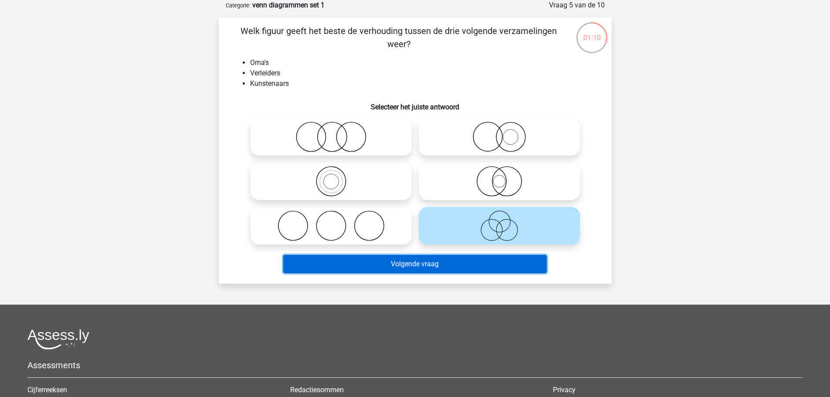
click at [421, 265] on button "Volgende vraag" at bounding box center [415, 264] width 264 height 18
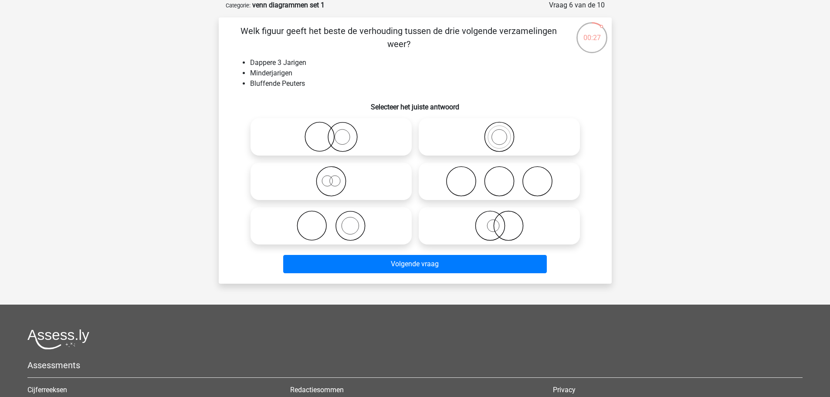
click at [326, 183] on icon at bounding box center [331, 181] width 154 height 31
click at [331, 177] on input "radio" at bounding box center [334, 174] width 6 height 6
radio input "true"
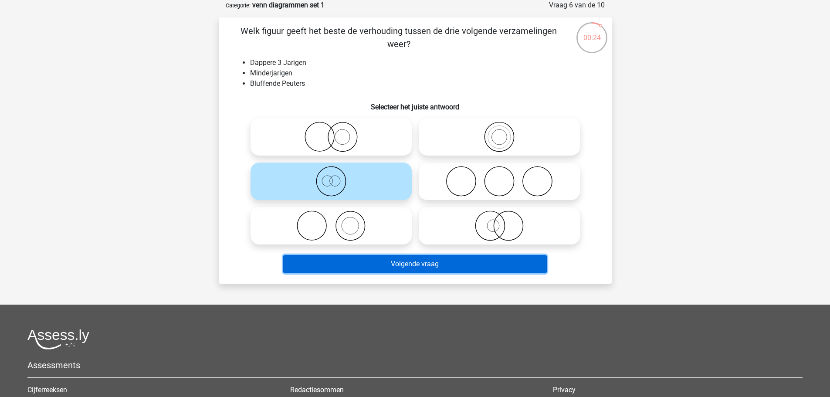
click at [419, 266] on button "Volgende vraag" at bounding box center [415, 264] width 264 height 18
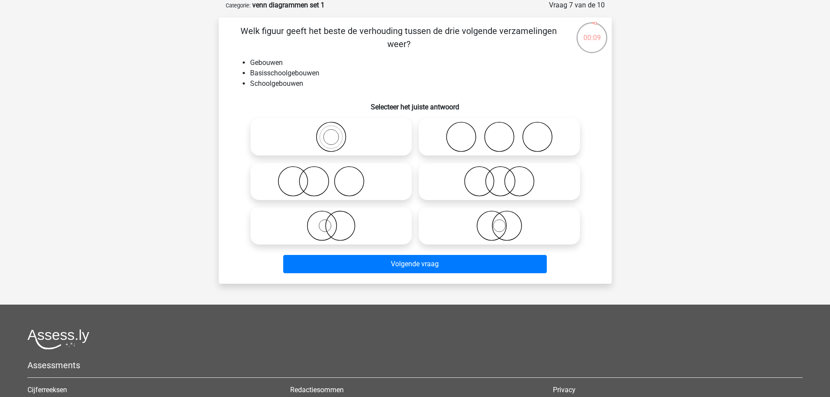
click at [334, 136] on icon at bounding box center [331, 137] width 154 height 31
click at [334, 133] on input "radio" at bounding box center [334, 130] width 6 height 6
radio input "true"
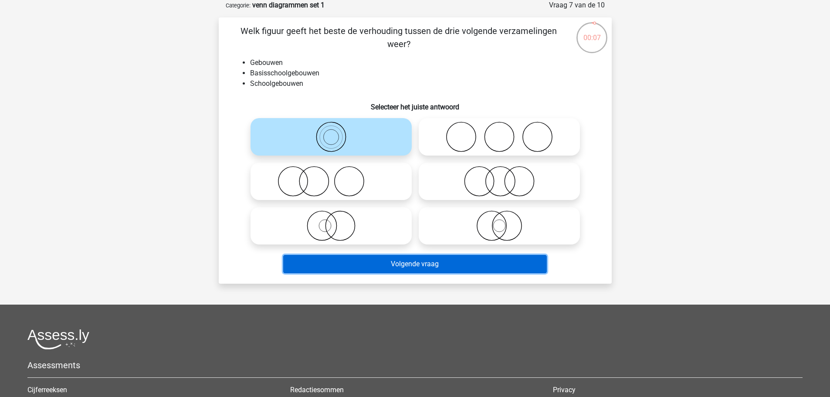
click at [415, 264] on button "Volgende vraag" at bounding box center [415, 264] width 264 height 18
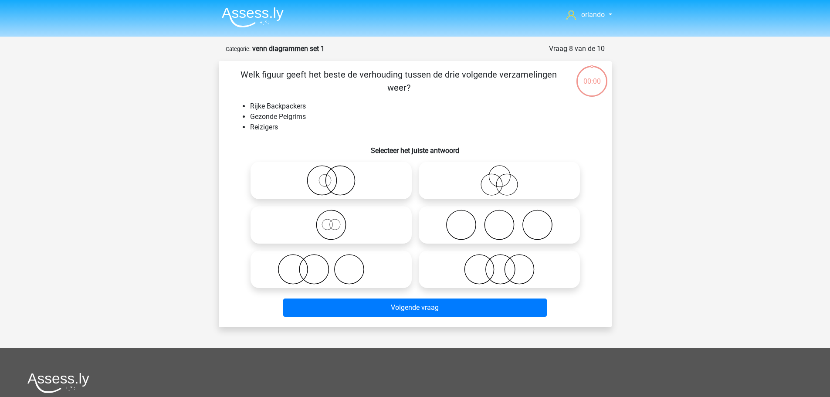
scroll to position [44, 0]
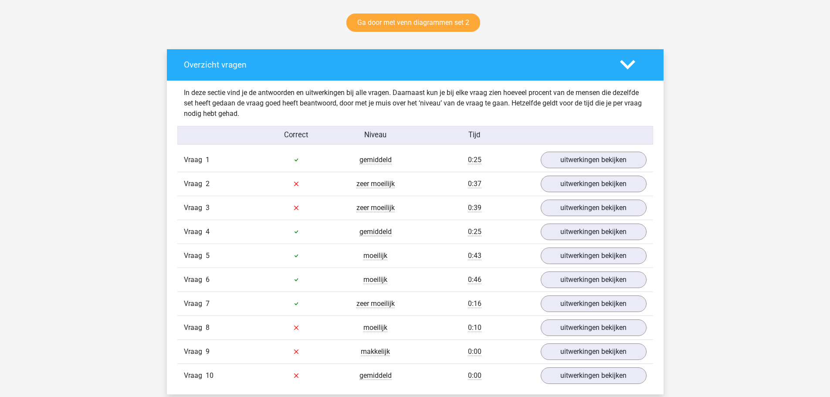
scroll to position [479, 0]
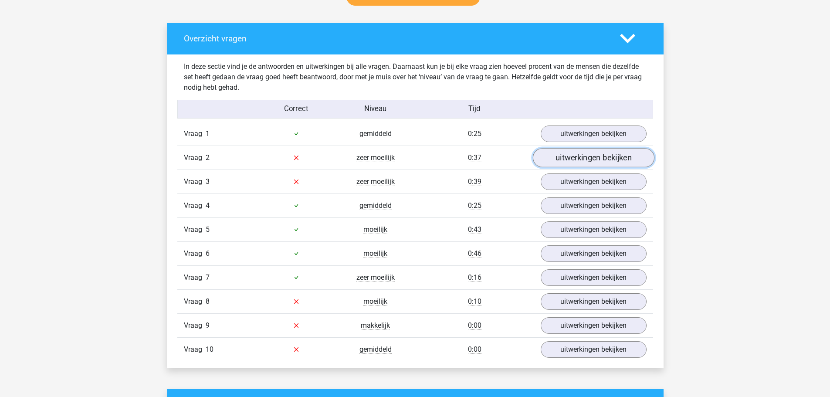
click at [575, 156] on link "uitwerkingen bekijken" at bounding box center [594, 157] width 122 height 19
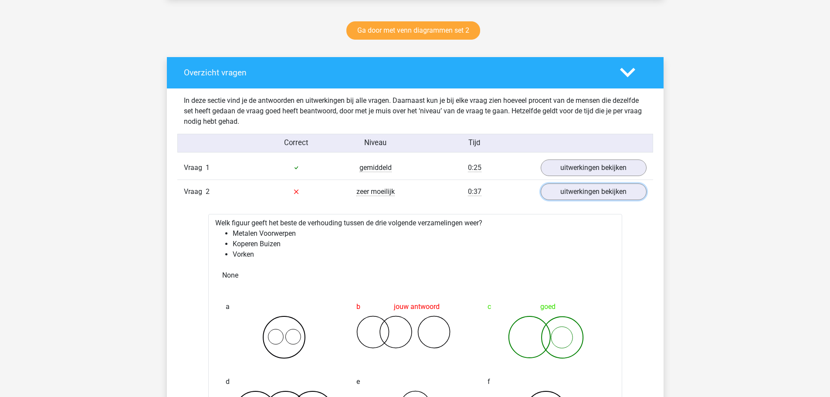
scroll to position [436, 0]
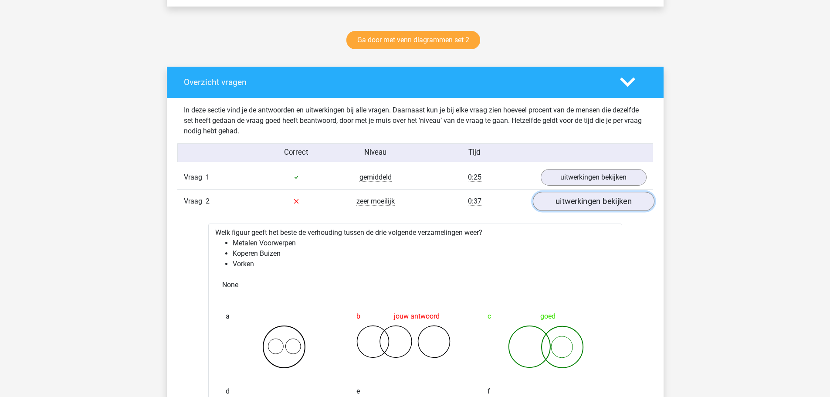
click at [589, 204] on link "uitwerkingen bekijken" at bounding box center [594, 201] width 122 height 19
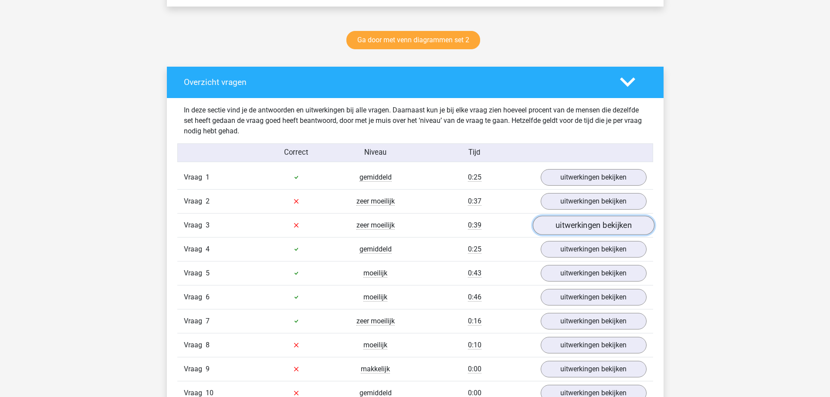
click at [581, 224] on link "uitwerkingen bekijken" at bounding box center [594, 225] width 122 height 19
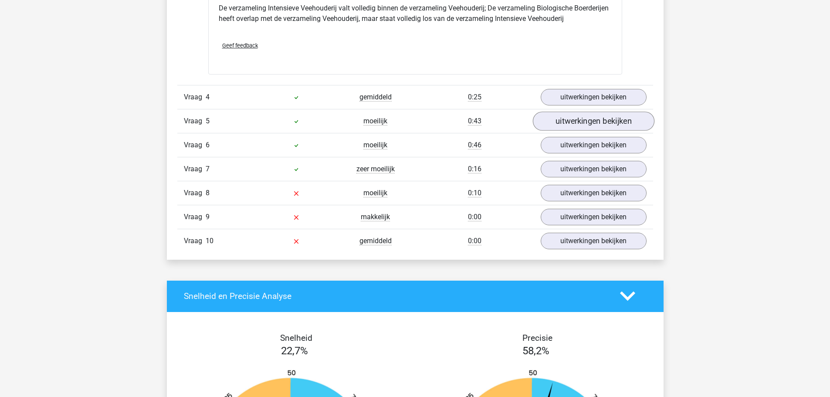
scroll to position [959, 0]
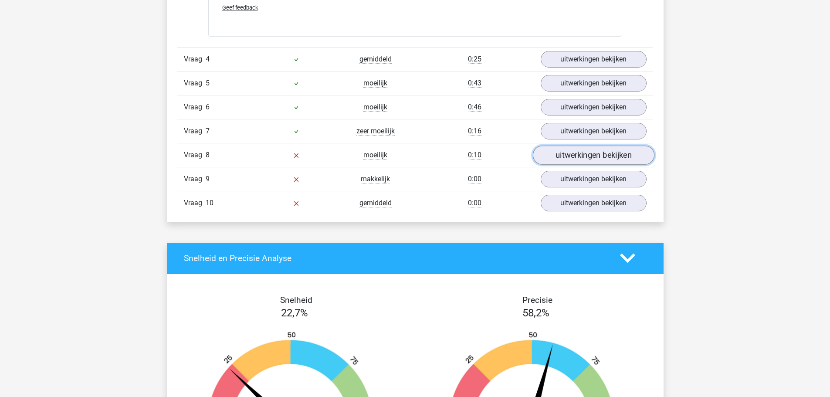
click at [576, 153] on link "uitwerkingen bekijken" at bounding box center [594, 155] width 122 height 19
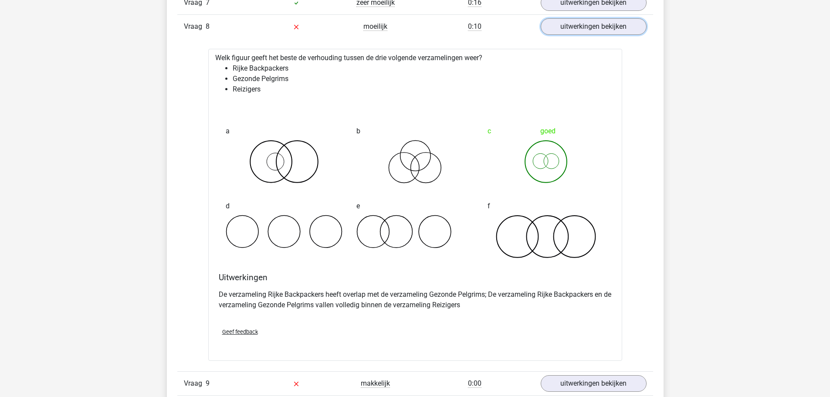
scroll to position [1090, 0]
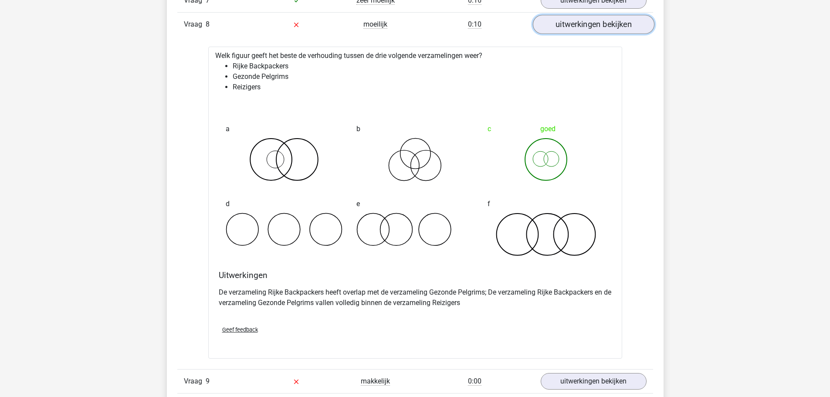
click at [610, 21] on link "uitwerkingen bekijken" at bounding box center [594, 24] width 122 height 19
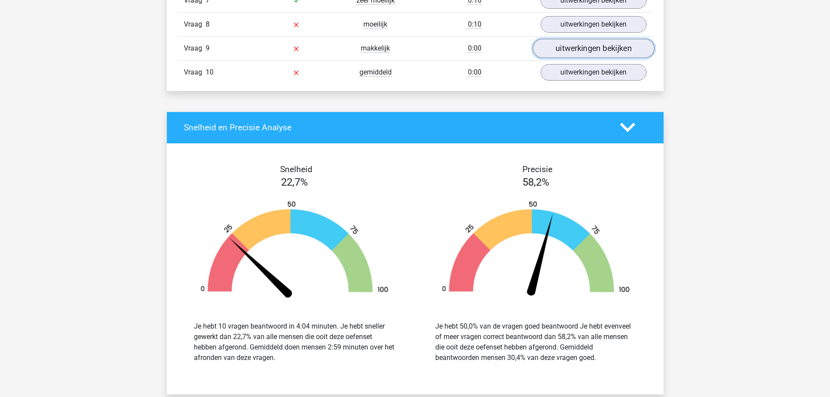
click at [574, 48] on link "uitwerkingen bekijken" at bounding box center [594, 48] width 122 height 19
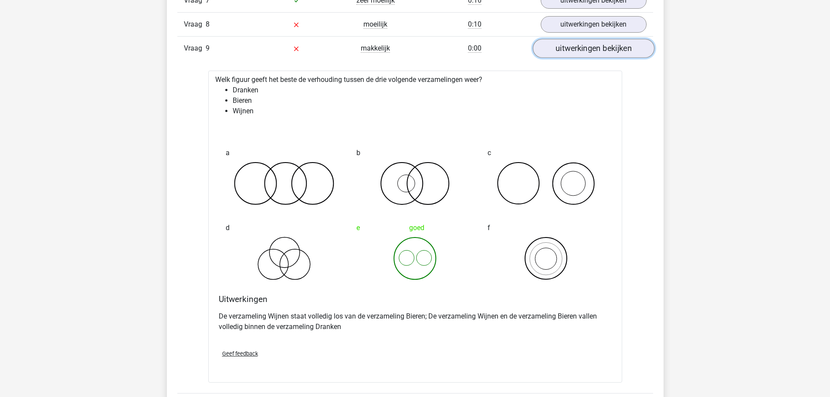
click at [580, 49] on link "uitwerkingen bekijken" at bounding box center [594, 48] width 122 height 19
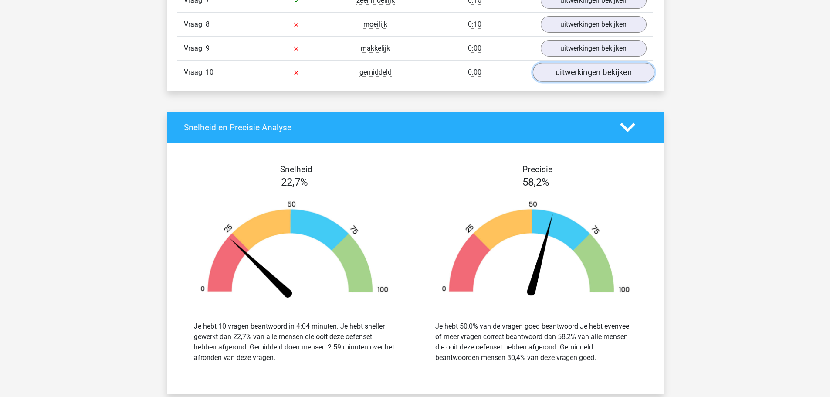
click at [570, 71] on link "uitwerkingen bekijken" at bounding box center [594, 72] width 122 height 19
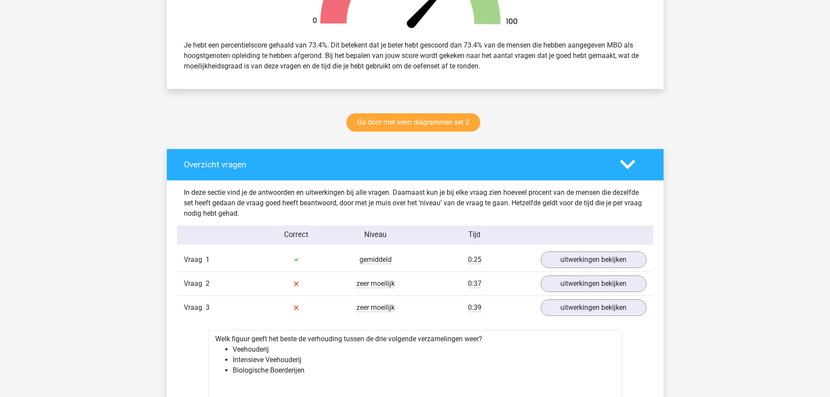
scroll to position [349, 0]
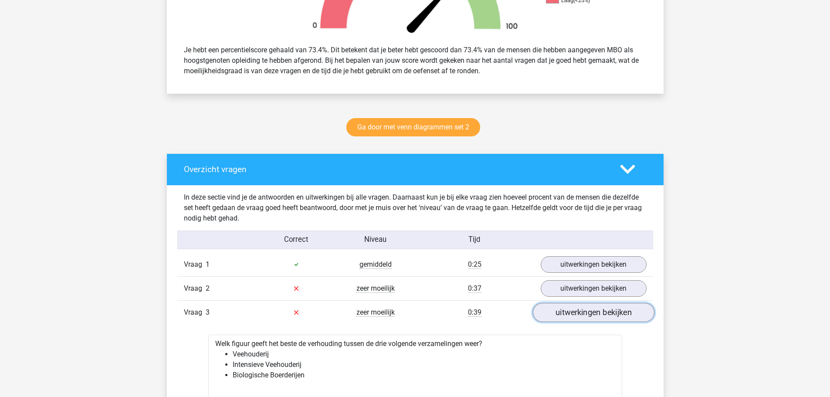
click at [584, 315] on link "uitwerkingen bekijken" at bounding box center [594, 312] width 122 height 19
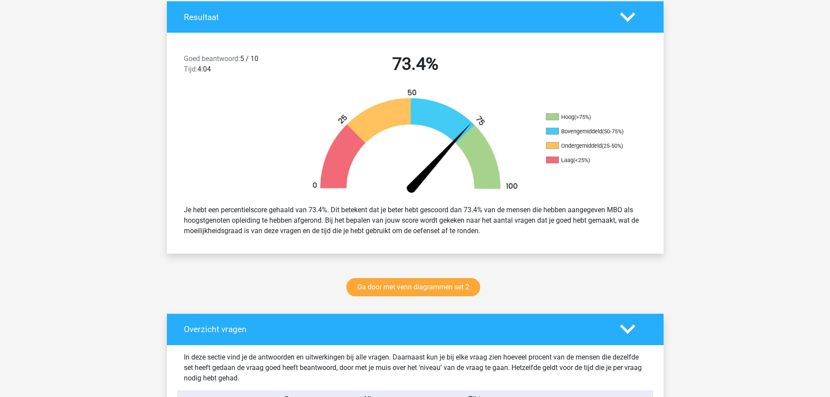
scroll to position [174, 0]
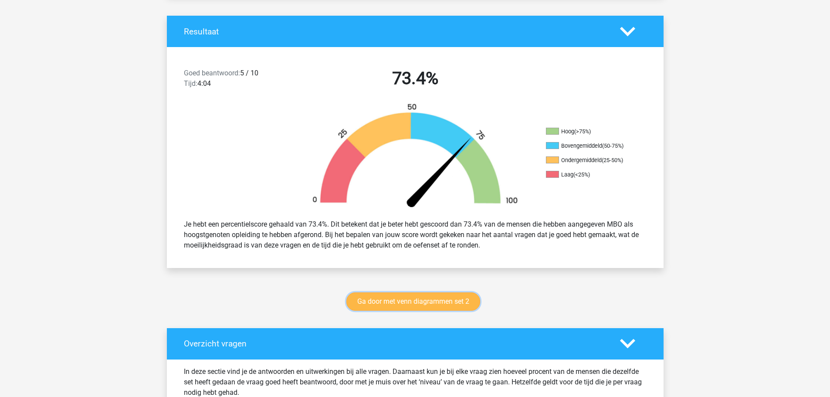
click at [427, 301] on link "Ga door met venn diagrammen set 2" at bounding box center [414, 301] width 134 height 18
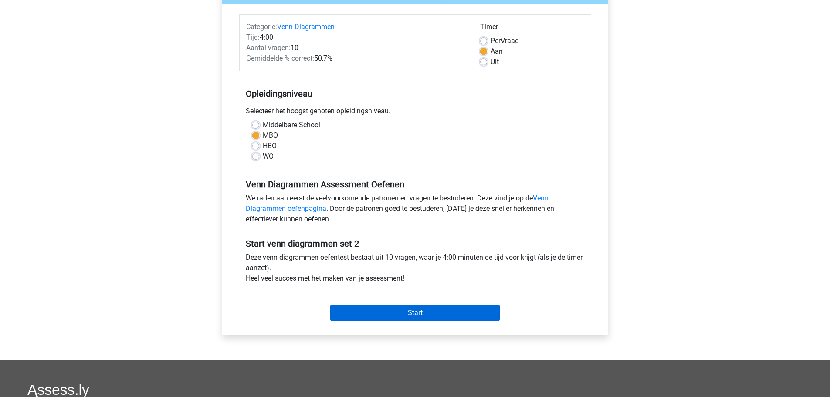
scroll to position [131, 0]
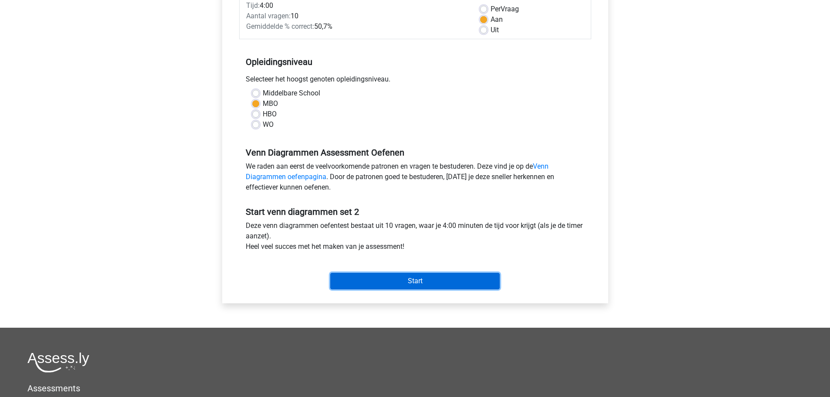
click at [421, 281] on input "Start" at bounding box center [415, 281] width 170 height 17
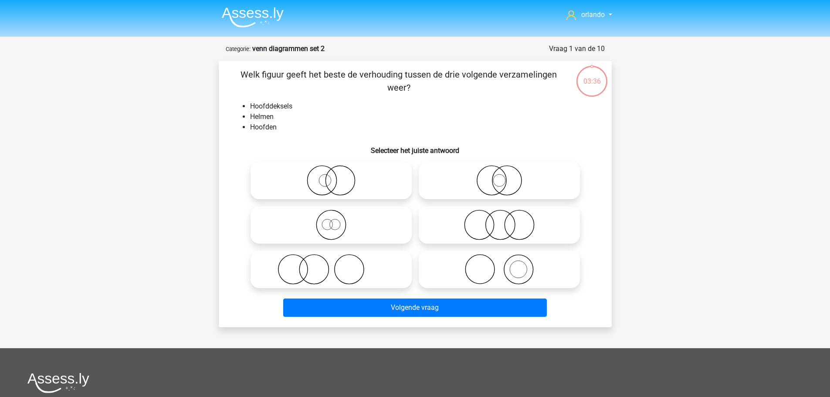
click at [337, 266] on icon at bounding box center [331, 269] width 154 height 31
click at [337, 265] on input "radio" at bounding box center [334, 262] width 6 height 6
radio input "true"
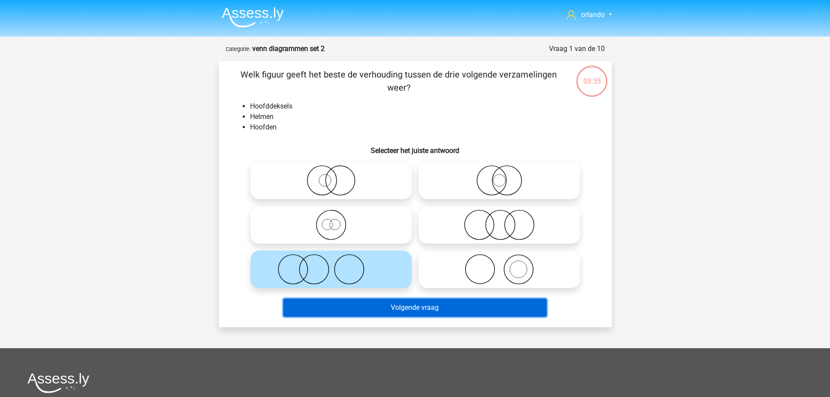
click at [418, 309] on button "Volgende vraag" at bounding box center [415, 308] width 264 height 18
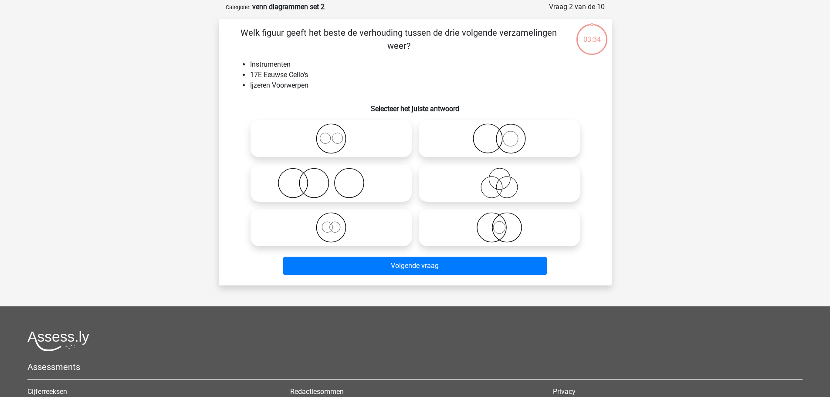
scroll to position [44, 0]
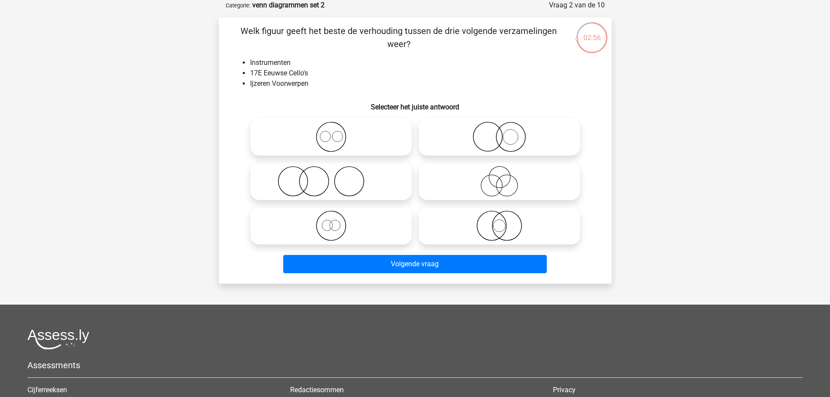
click at [333, 187] on icon at bounding box center [331, 181] width 154 height 31
click at [333, 177] on input "radio" at bounding box center [334, 174] width 6 height 6
radio input "true"
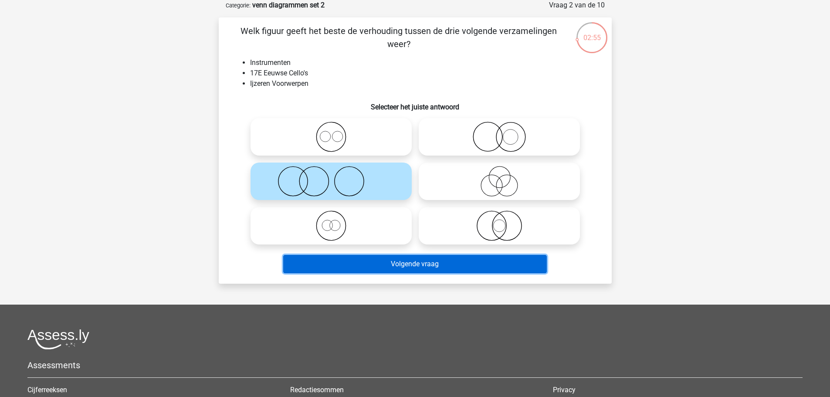
click at [421, 268] on button "Volgende vraag" at bounding box center [415, 264] width 264 height 18
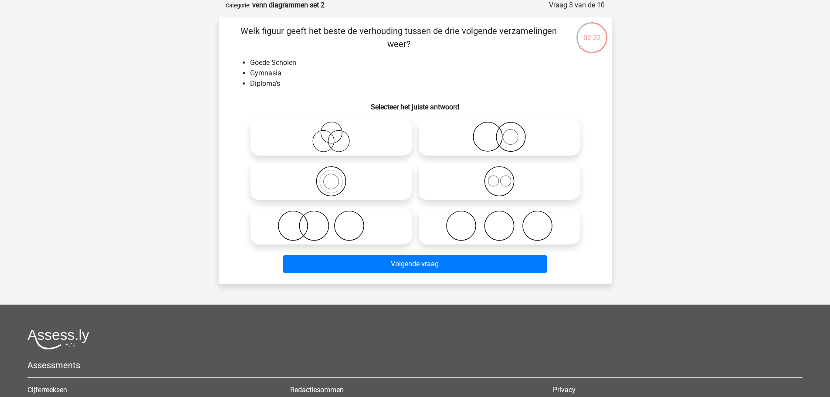
click at [343, 230] on icon at bounding box center [331, 226] width 154 height 31
click at [337, 221] on input "radio" at bounding box center [334, 219] width 6 height 6
radio input "true"
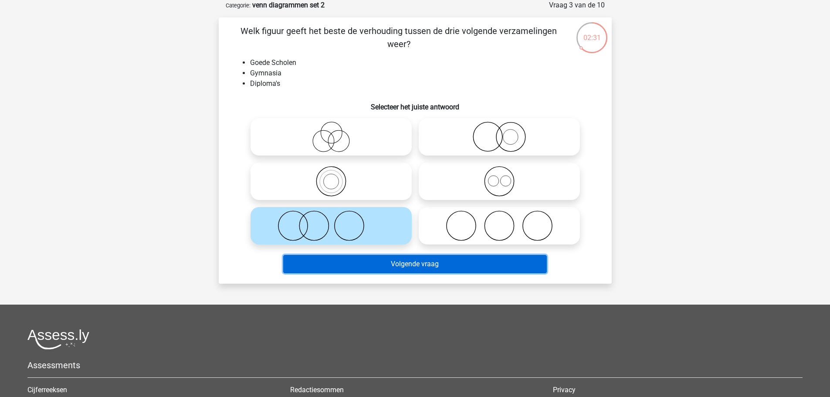
click at [407, 272] on button "Volgende vraag" at bounding box center [415, 264] width 264 height 18
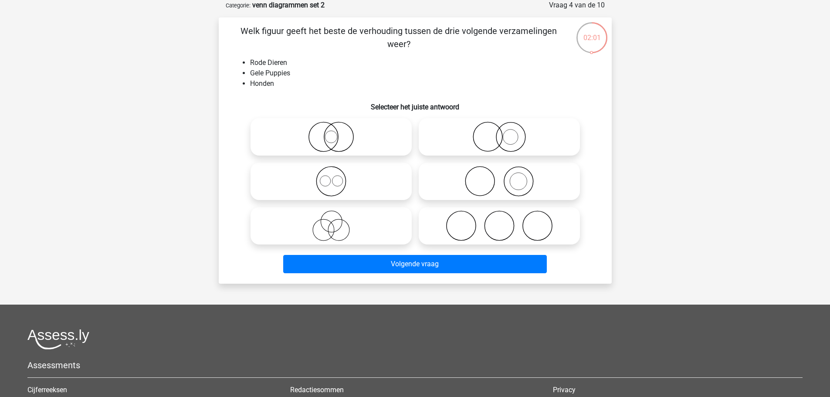
click at [497, 179] on icon at bounding box center [499, 181] width 154 height 31
click at [500, 177] on input "radio" at bounding box center [503, 174] width 6 height 6
radio input "true"
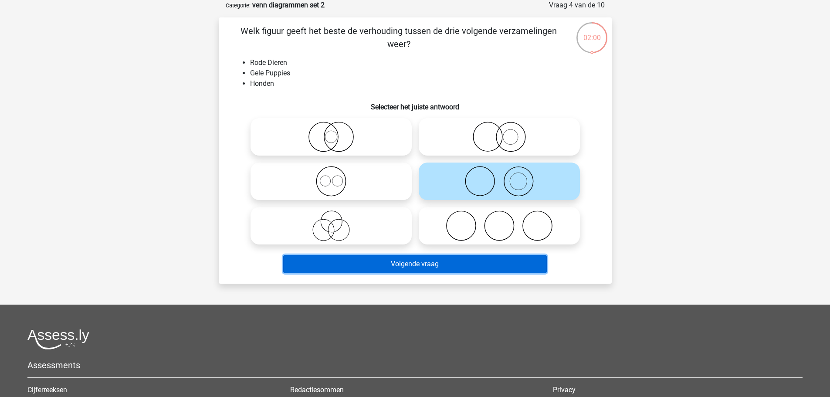
click at [435, 263] on button "Volgende vraag" at bounding box center [415, 264] width 264 height 18
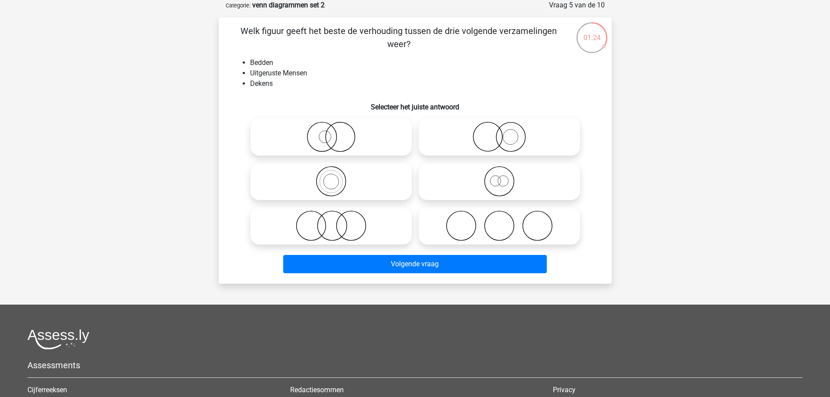
click at [349, 230] on icon at bounding box center [331, 226] width 154 height 31
click at [337, 221] on input "radio" at bounding box center [334, 219] width 6 height 6
radio input "true"
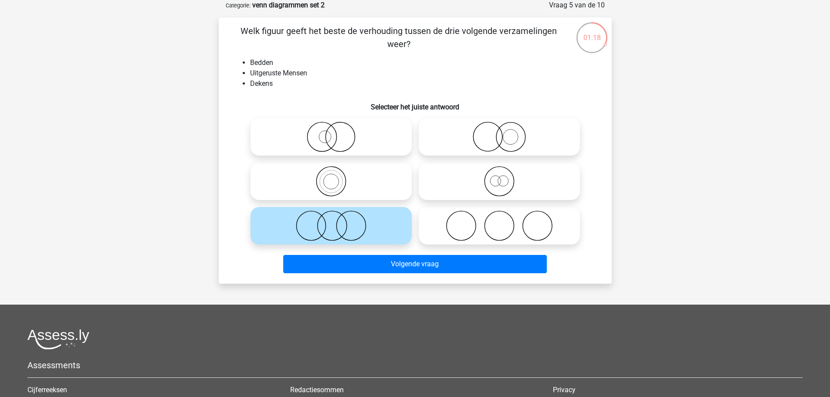
click at [497, 144] on icon at bounding box center [499, 137] width 154 height 31
click at [500, 133] on input "radio" at bounding box center [503, 130] width 6 height 6
radio input "true"
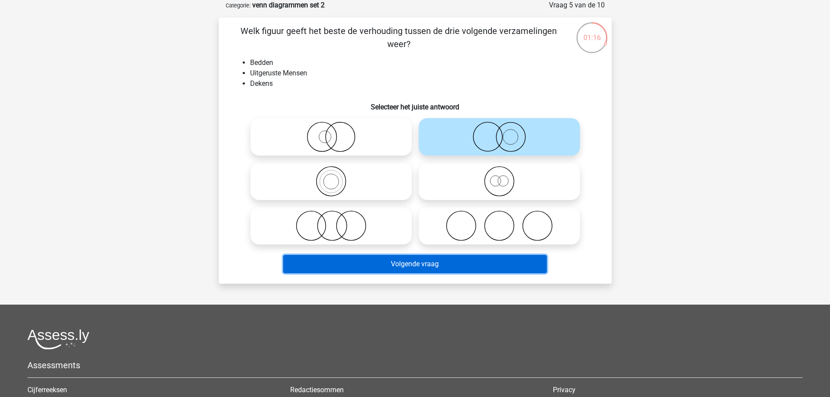
click at [457, 258] on button "Volgende vraag" at bounding box center [415, 264] width 264 height 18
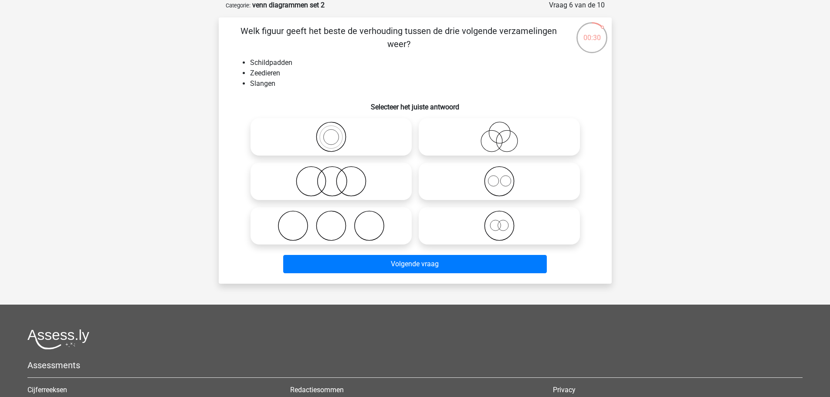
click at [496, 228] on icon at bounding box center [499, 226] width 154 height 31
click at [500, 221] on input "radio" at bounding box center [503, 219] width 6 height 6
radio input "true"
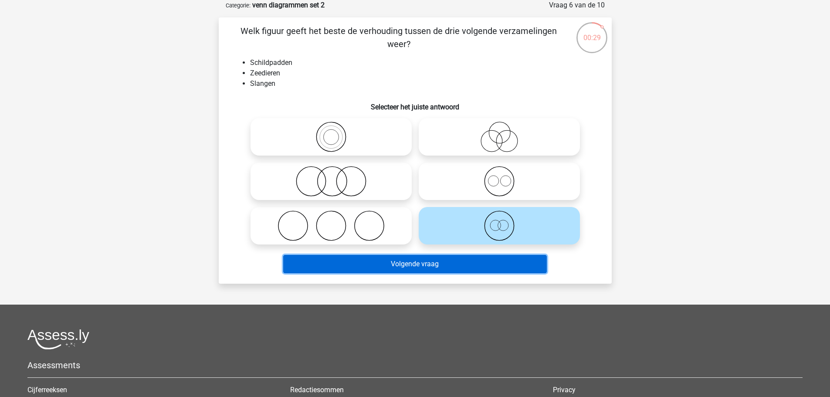
click at [436, 259] on button "Volgende vraag" at bounding box center [415, 264] width 264 height 18
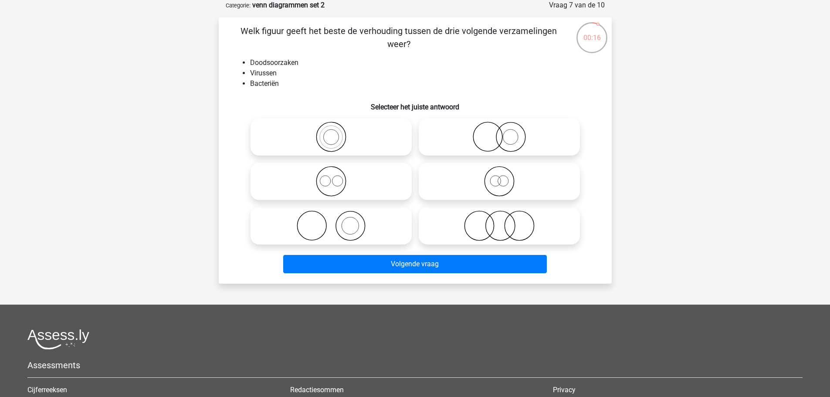
click at [331, 145] on icon at bounding box center [331, 137] width 154 height 31
click at [331, 133] on input "radio" at bounding box center [334, 130] width 6 height 6
radio input "true"
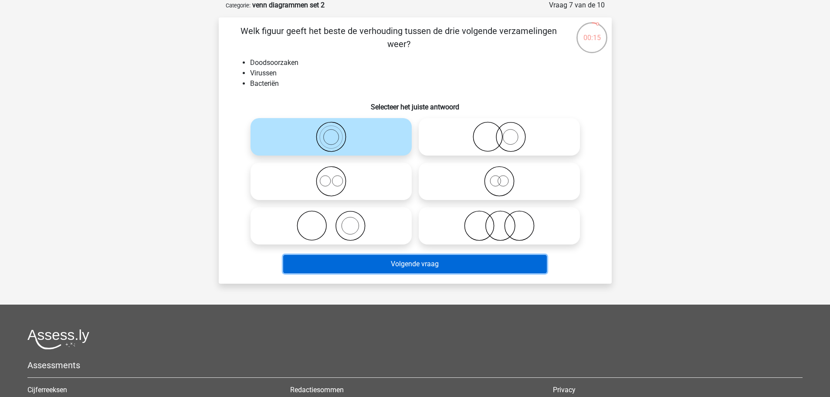
click at [428, 262] on button "Volgende vraag" at bounding box center [415, 264] width 264 height 18
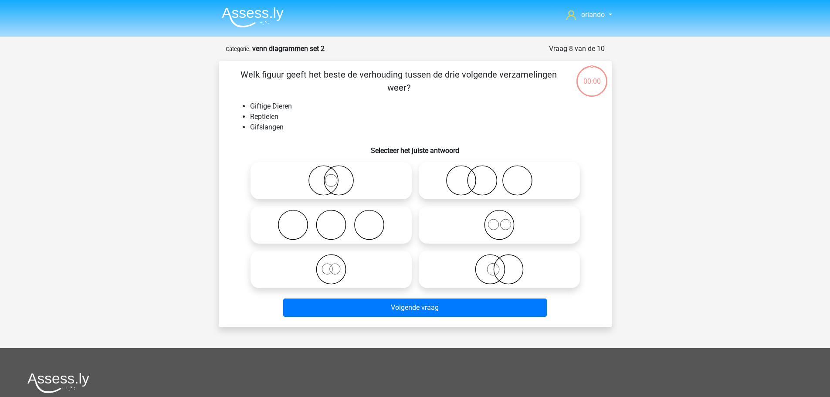
scroll to position [44, 0]
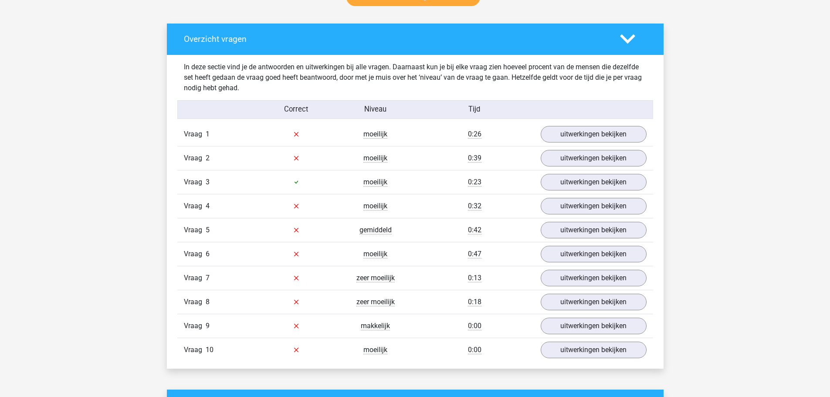
scroll to position [479, 0]
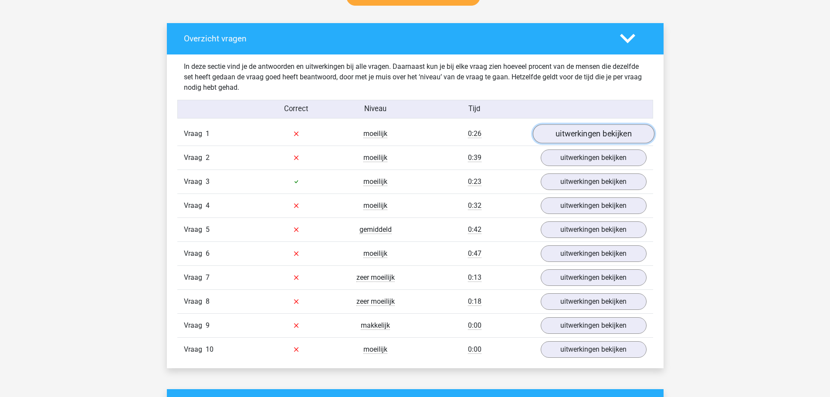
click at [593, 137] on link "uitwerkingen bekijken" at bounding box center [594, 133] width 122 height 19
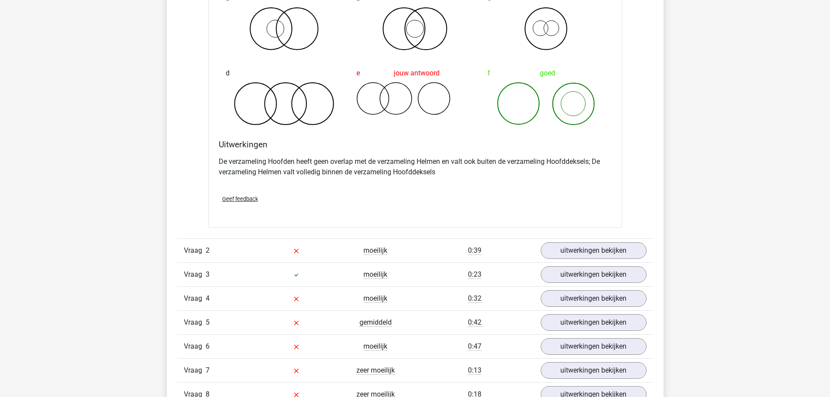
scroll to position [785, 0]
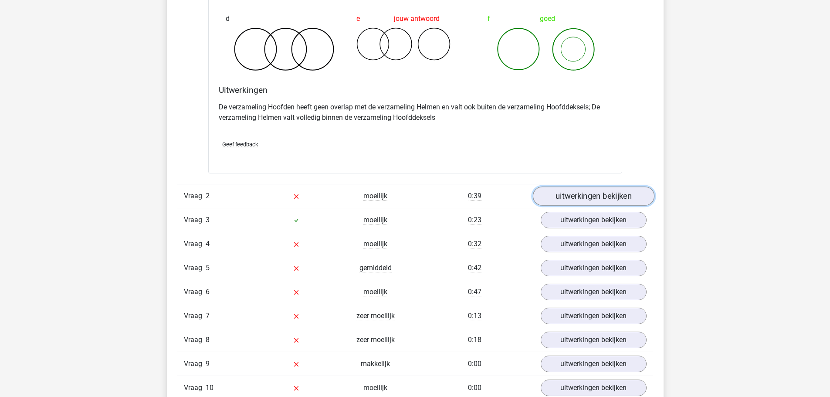
click at [575, 198] on link "uitwerkingen bekijken" at bounding box center [594, 196] width 122 height 19
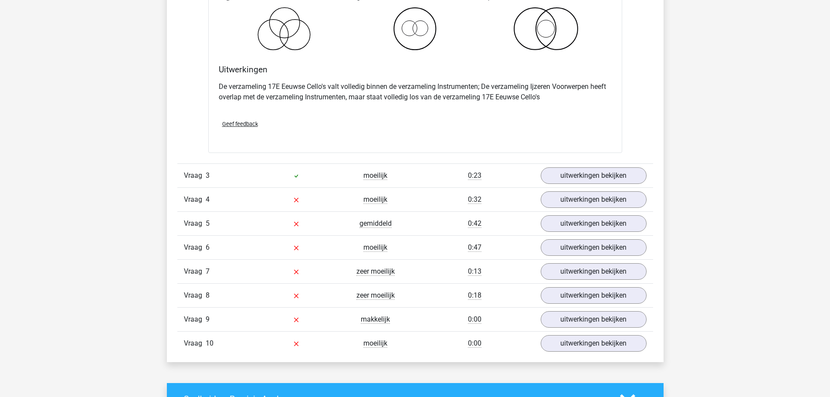
scroll to position [1177, 0]
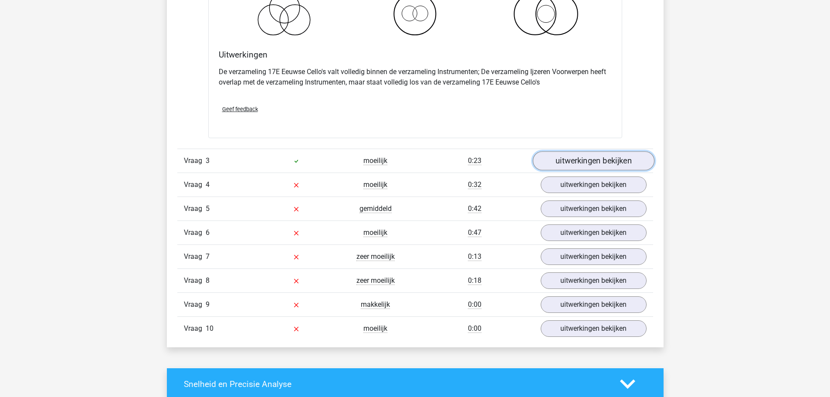
click at [593, 158] on link "uitwerkingen bekijken" at bounding box center [594, 160] width 122 height 19
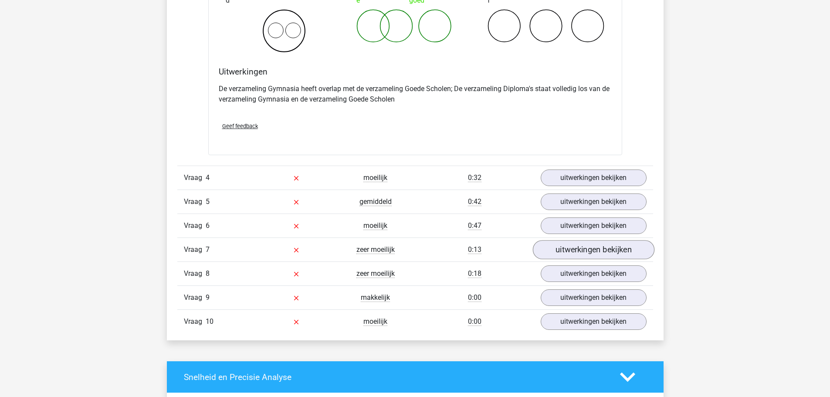
scroll to position [1526, 0]
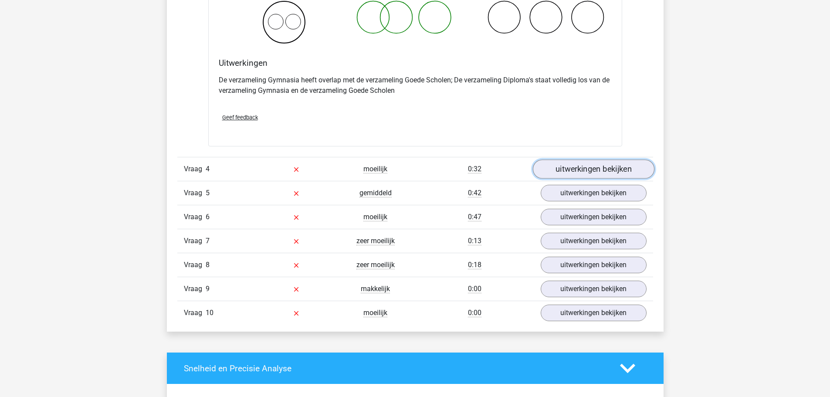
click at [586, 173] on link "uitwerkingen bekijken" at bounding box center [594, 169] width 122 height 19
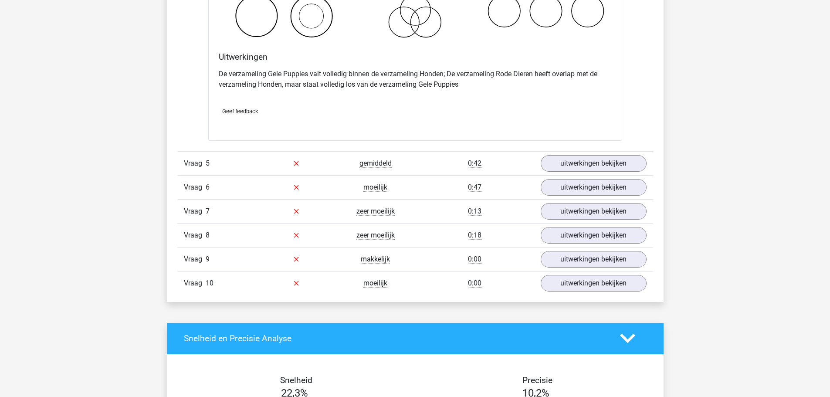
scroll to position [1918, 0]
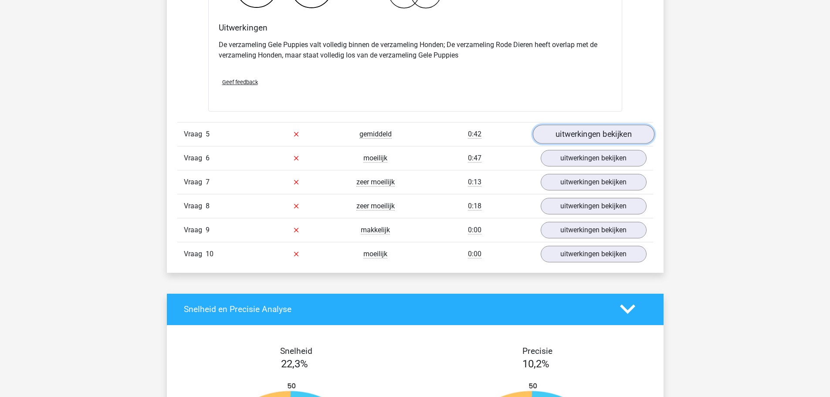
click at [618, 133] on link "uitwerkingen bekijken" at bounding box center [594, 134] width 122 height 19
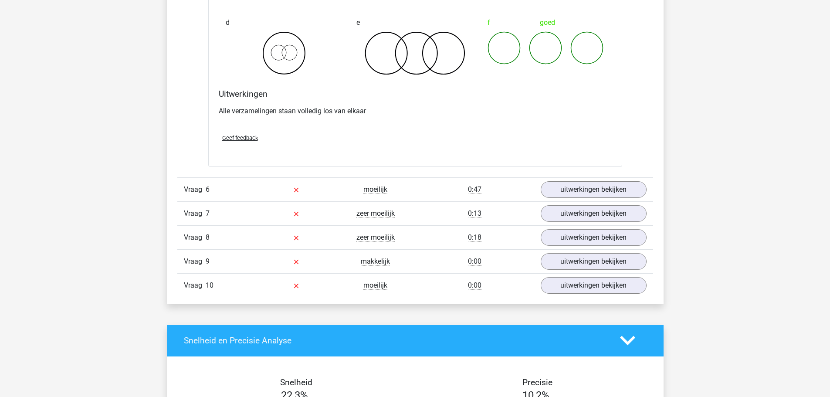
scroll to position [2223, 0]
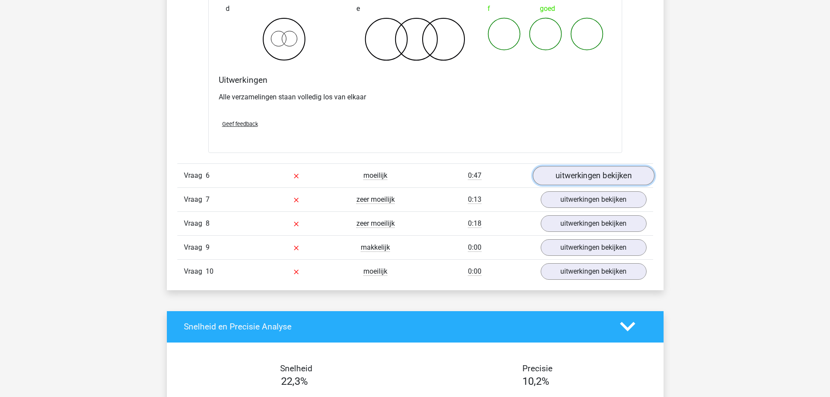
click at [585, 178] on link "uitwerkingen bekijken" at bounding box center [594, 175] width 122 height 19
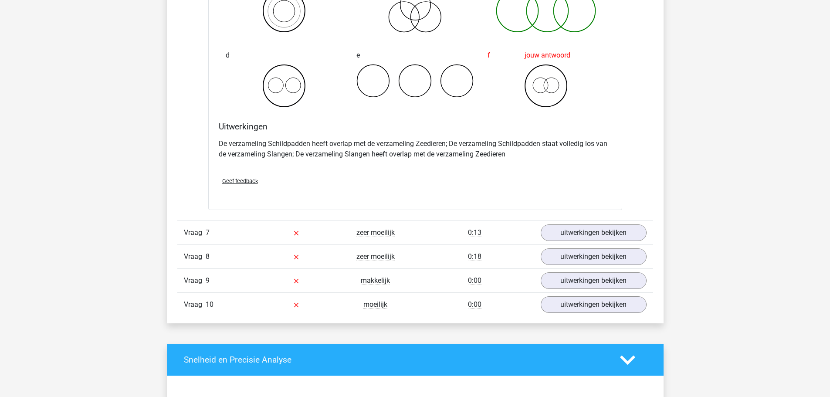
scroll to position [2528, 0]
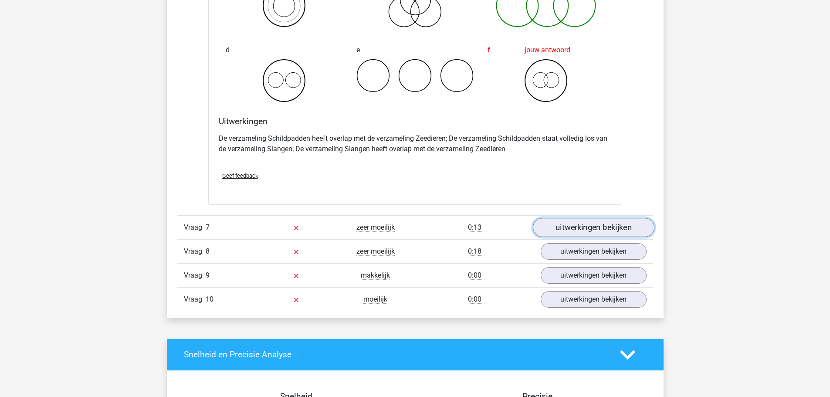
click at [589, 225] on link "uitwerkingen bekijken" at bounding box center [594, 227] width 122 height 19
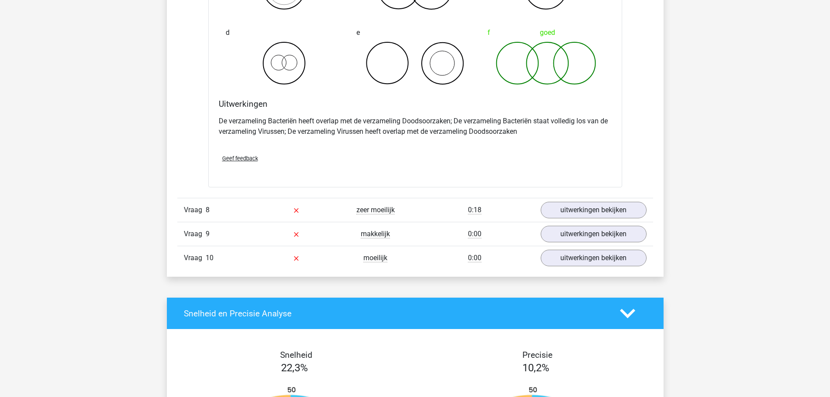
scroll to position [2920, 0]
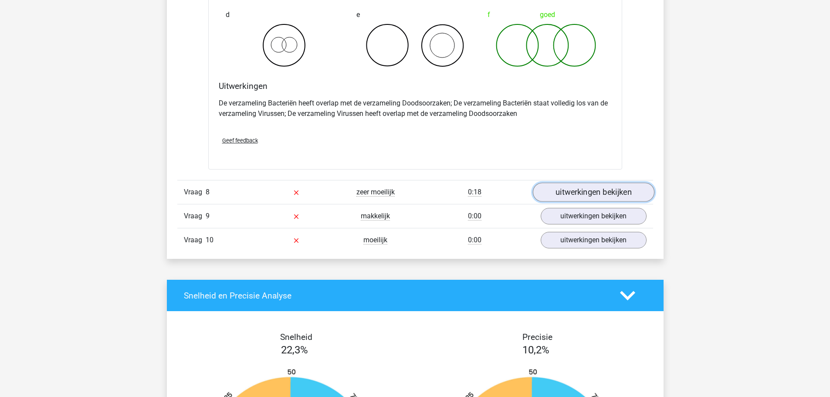
click at [605, 194] on link "uitwerkingen bekijken" at bounding box center [594, 192] width 122 height 19
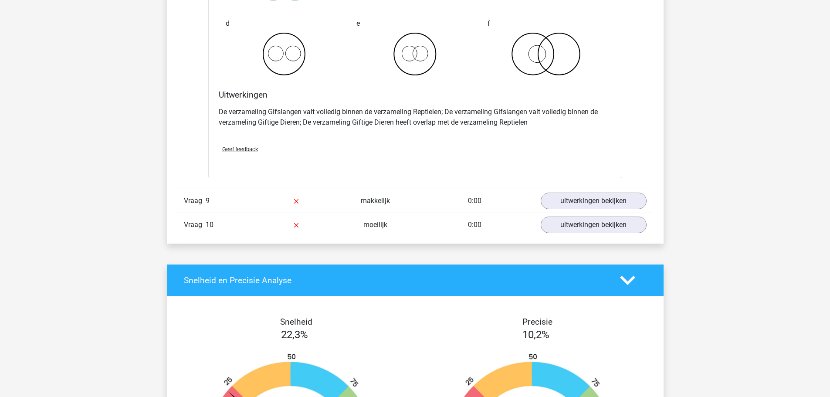
scroll to position [3269, 0]
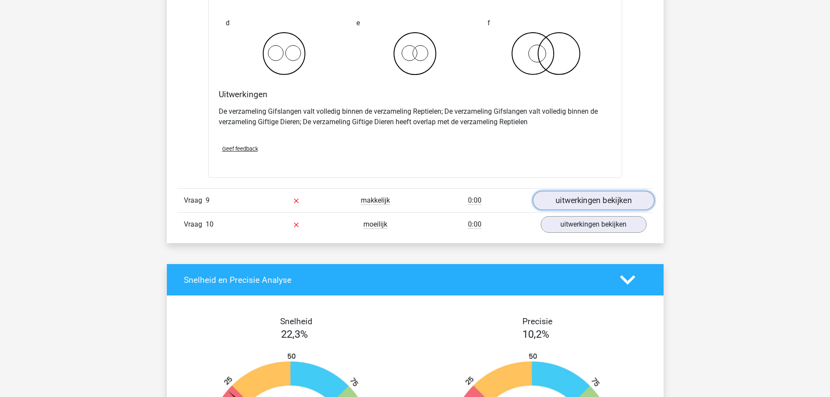
click at [609, 198] on link "uitwerkingen bekijken" at bounding box center [594, 200] width 122 height 19
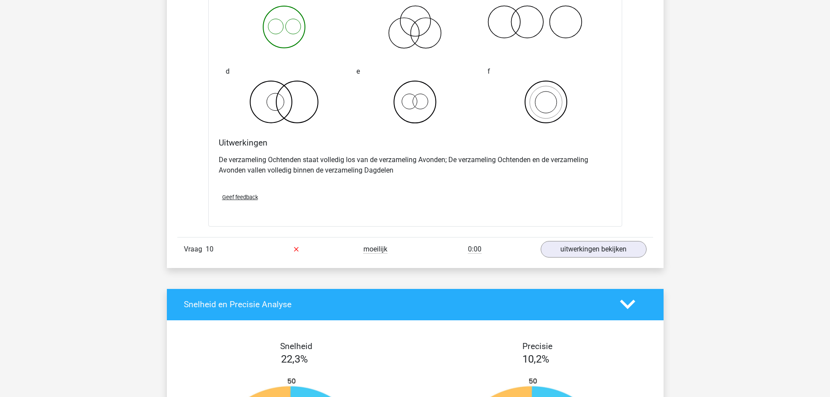
scroll to position [3618, 0]
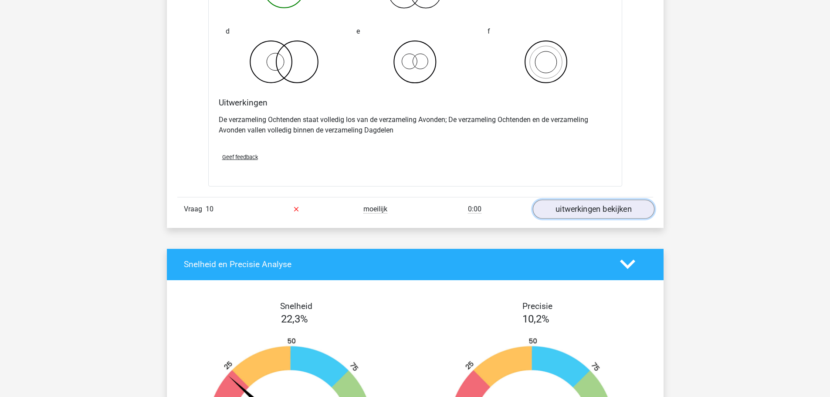
click at [579, 210] on link "uitwerkingen bekijken" at bounding box center [594, 209] width 122 height 19
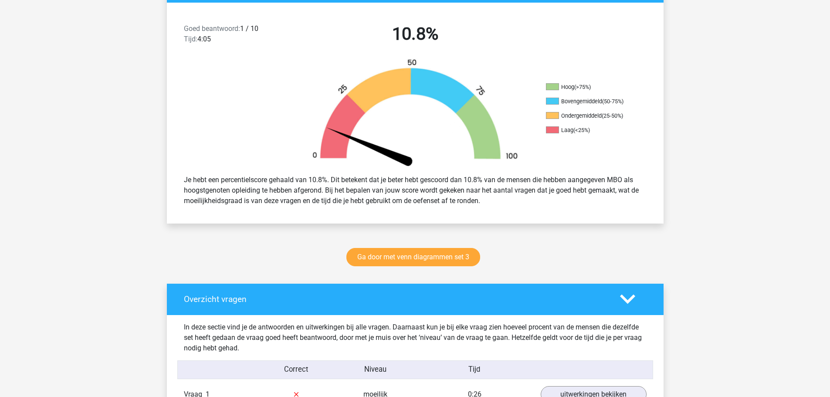
scroll to position [218, 0]
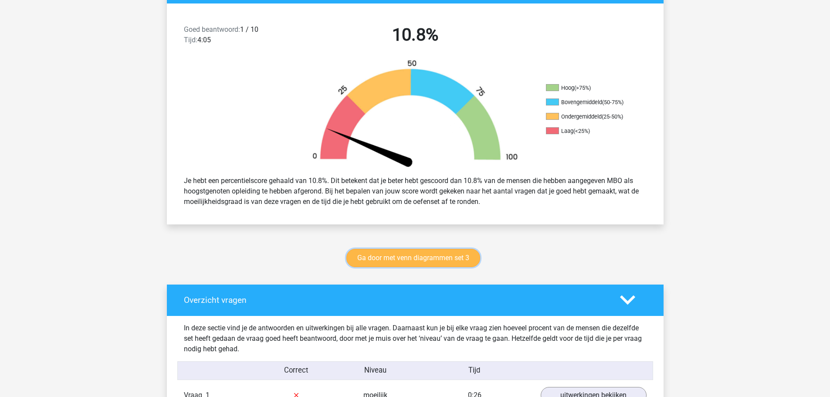
click at [410, 259] on link "Ga door met venn diagrammen set 3" at bounding box center [414, 258] width 134 height 18
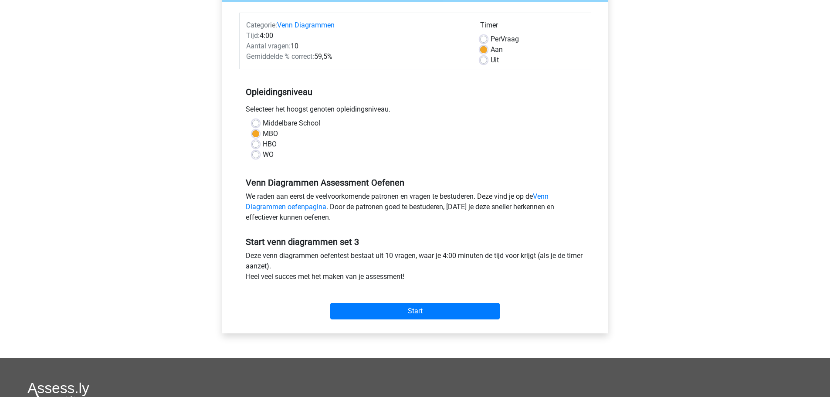
scroll to position [174, 0]
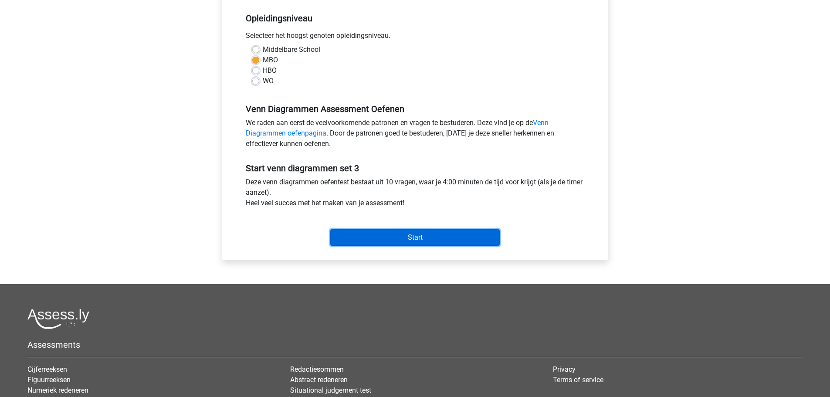
click at [419, 241] on input "Start" at bounding box center [415, 237] width 170 height 17
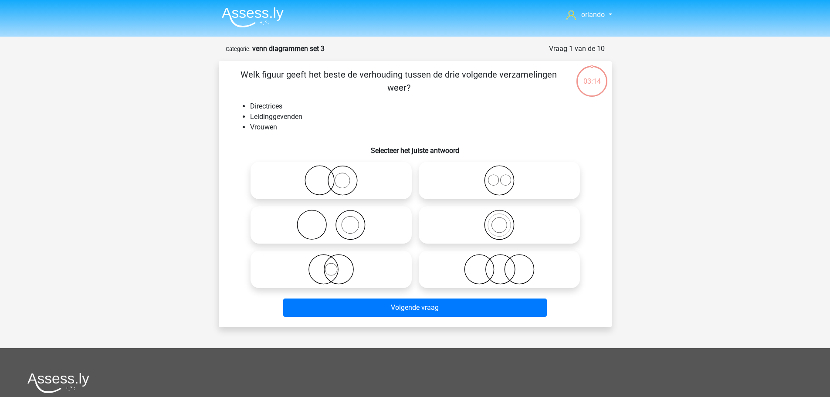
click at [341, 185] on icon at bounding box center [331, 180] width 154 height 31
click at [337, 176] on input "radio" at bounding box center [334, 173] width 6 height 6
radio input "true"
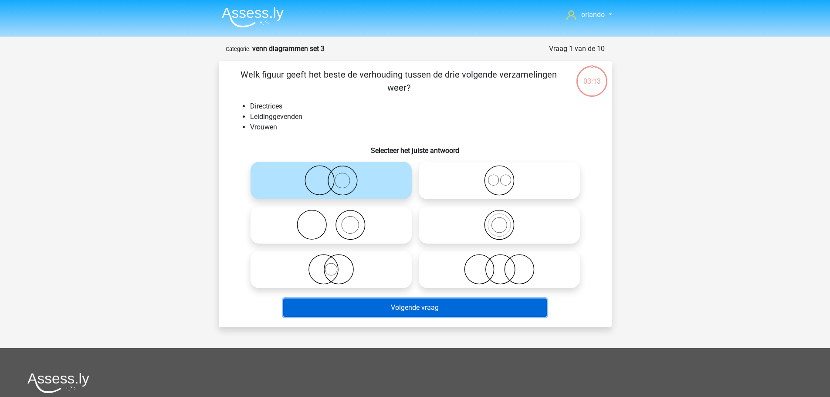
click at [424, 309] on button "Volgende vraag" at bounding box center [415, 308] width 264 height 18
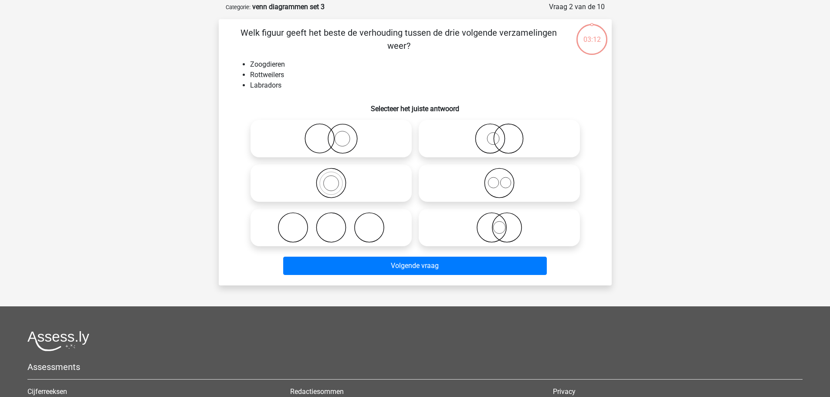
scroll to position [44, 0]
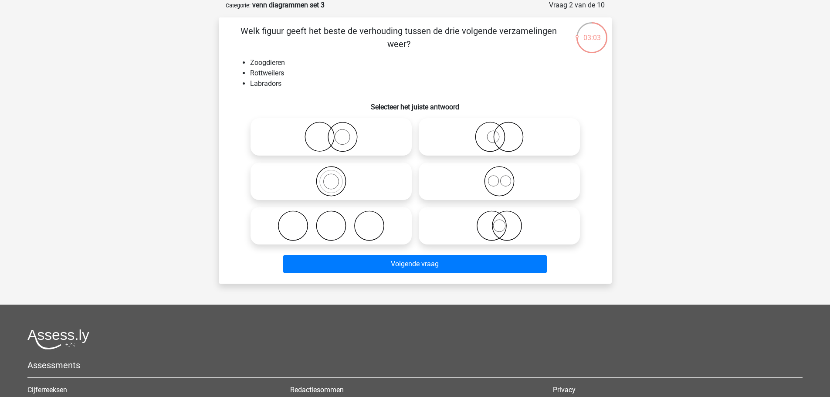
click at [333, 183] on icon at bounding box center [331, 181] width 154 height 31
click at [333, 177] on input "radio" at bounding box center [334, 174] width 6 height 6
radio input "true"
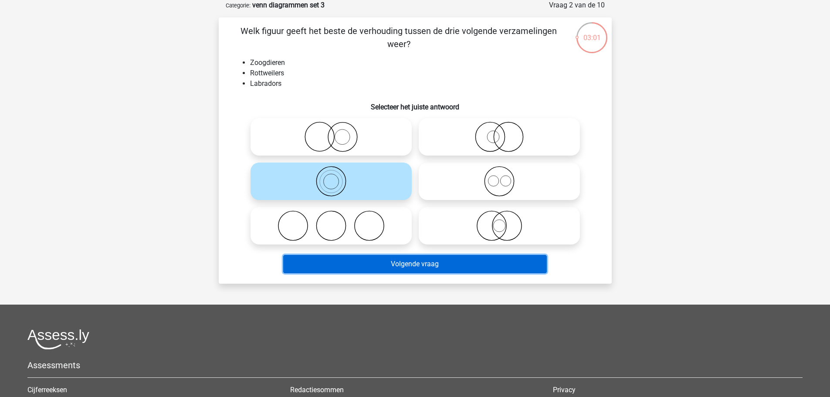
click at [414, 261] on button "Volgende vraag" at bounding box center [415, 264] width 264 height 18
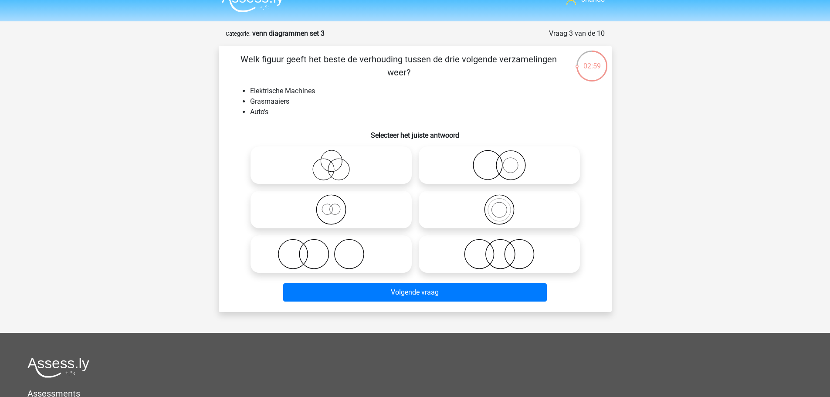
scroll to position [0, 0]
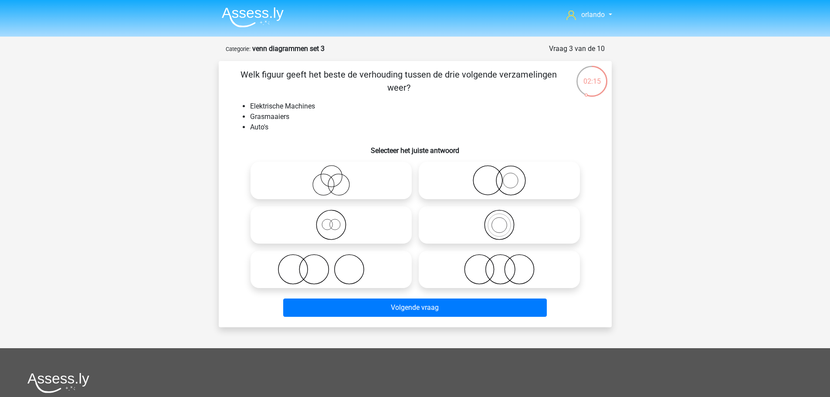
drag, startPoint x: 505, startPoint y: 268, endPoint x: 500, endPoint y: 276, distance: 10.2
click at [506, 268] on icon at bounding box center [499, 269] width 154 height 31
click at [505, 265] on input "radio" at bounding box center [503, 262] width 6 height 6
radio input "true"
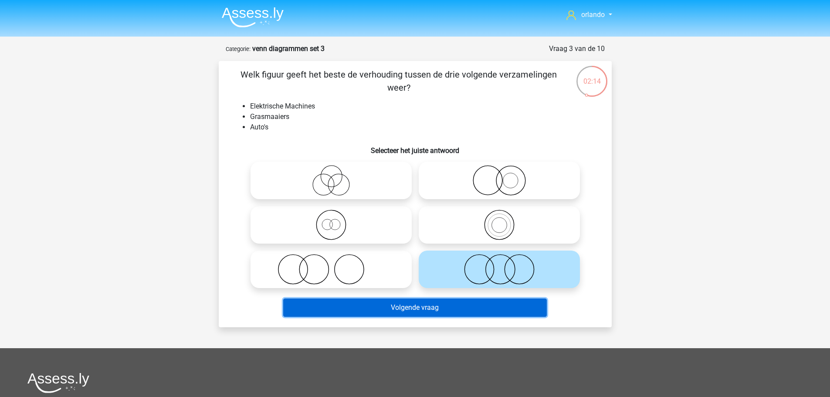
click at [433, 306] on button "Volgende vraag" at bounding box center [415, 308] width 264 height 18
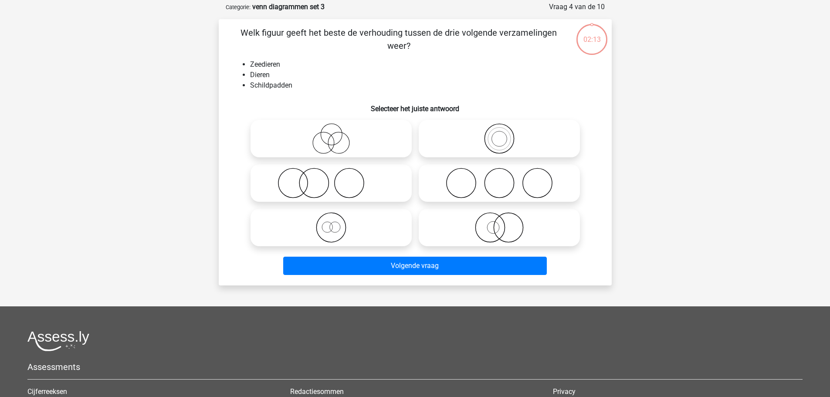
scroll to position [44, 0]
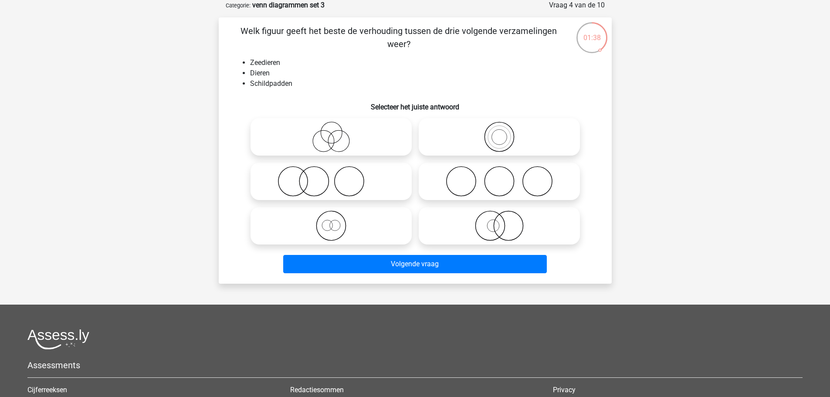
click at [329, 229] on icon at bounding box center [331, 226] width 154 height 31
click at [331, 221] on input "radio" at bounding box center [334, 219] width 6 height 6
radio input "true"
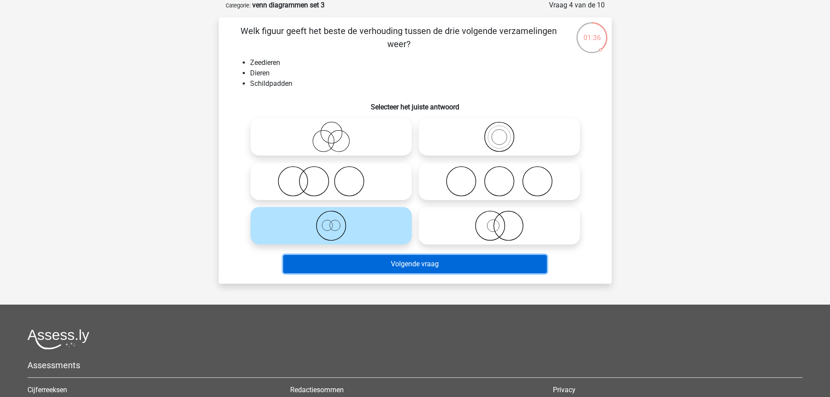
click at [403, 270] on button "Volgende vraag" at bounding box center [415, 264] width 264 height 18
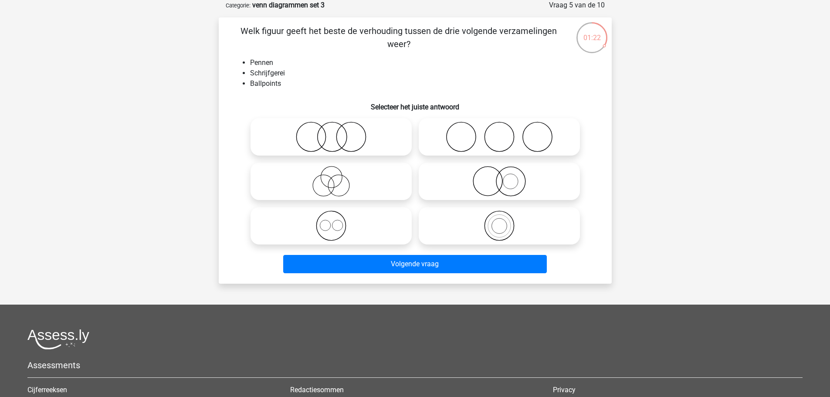
click at [492, 229] on icon at bounding box center [499, 226] width 154 height 31
click at [500, 221] on input "radio" at bounding box center [503, 219] width 6 height 6
radio input "true"
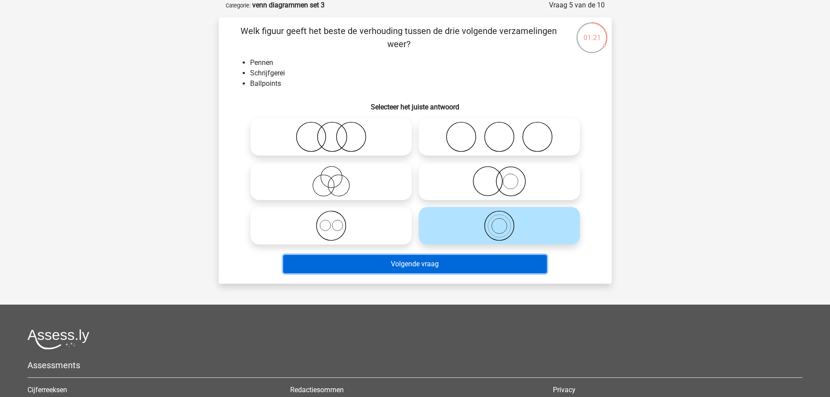
click at [428, 263] on button "Volgende vraag" at bounding box center [415, 264] width 264 height 18
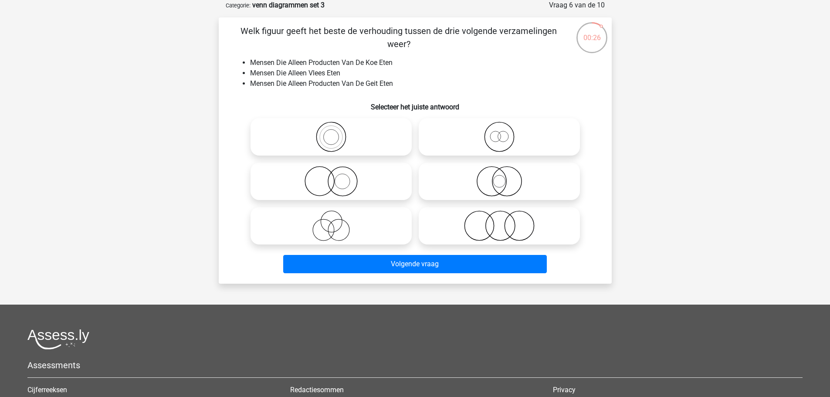
click at [481, 232] on icon at bounding box center [499, 226] width 154 height 31
click at [500, 221] on input "radio" at bounding box center [503, 219] width 6 height 6
radio input "true"
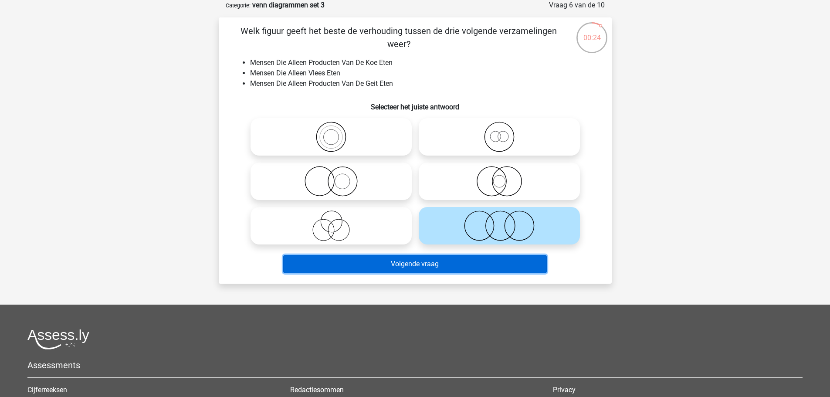
click at [406, 265] on button "Volgende vraag" at bounding box center [415, 264] width 264 height 18
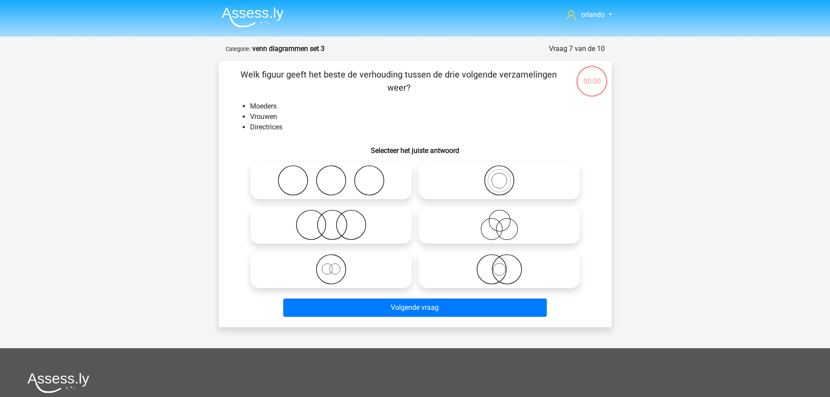
scroll to position [44, 0]
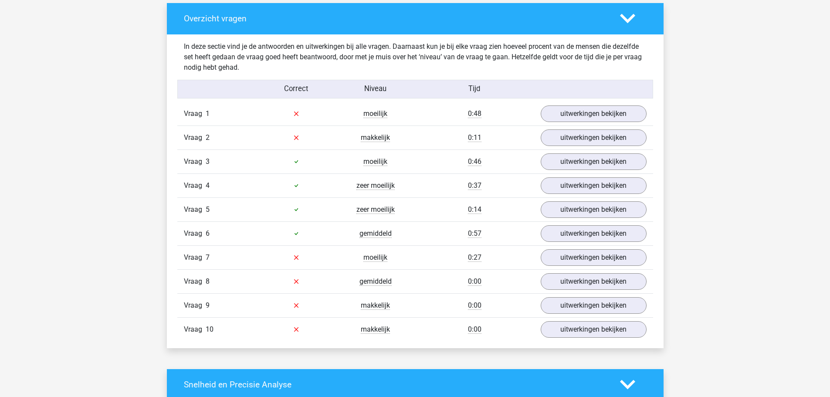
scroll to position [523, 0]
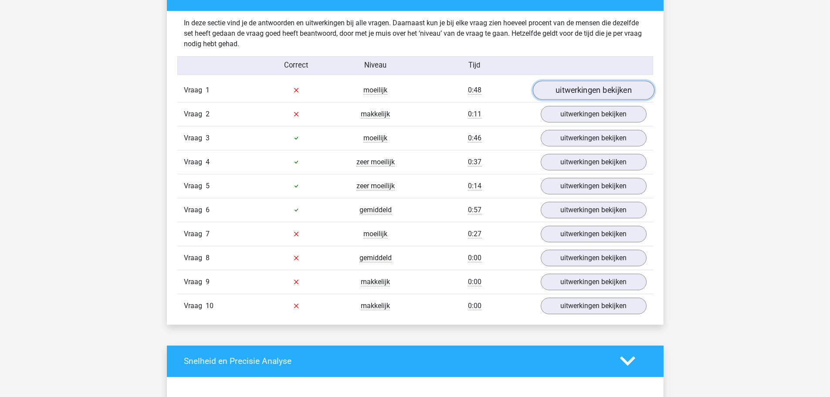
click at [582, 90] on link "uitwerkingen bekijken" at bounding box center [594, 90] width 122 height 19
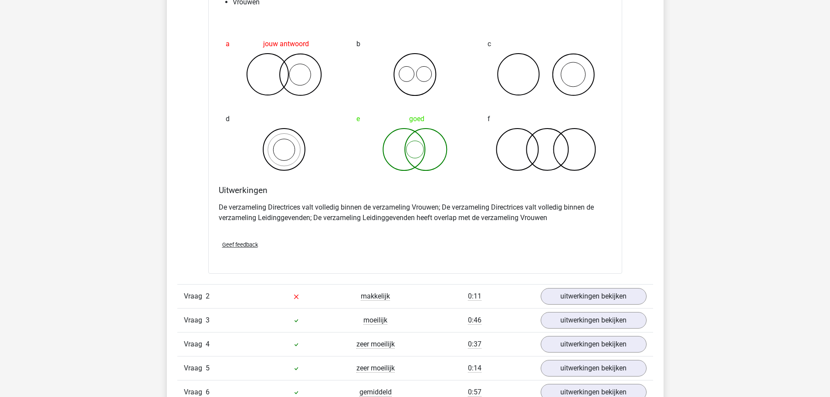
scroll to position [741, 0]
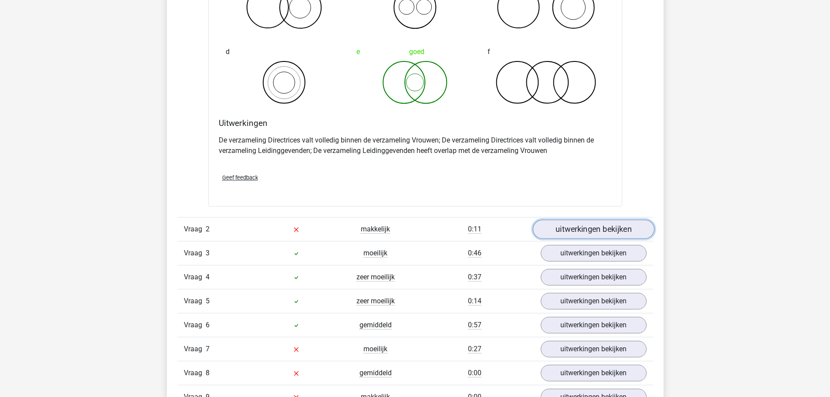
click at [605, 229] on link "uitwerkingen bekijken" at bounding box center [594, 229] width 122 height 19
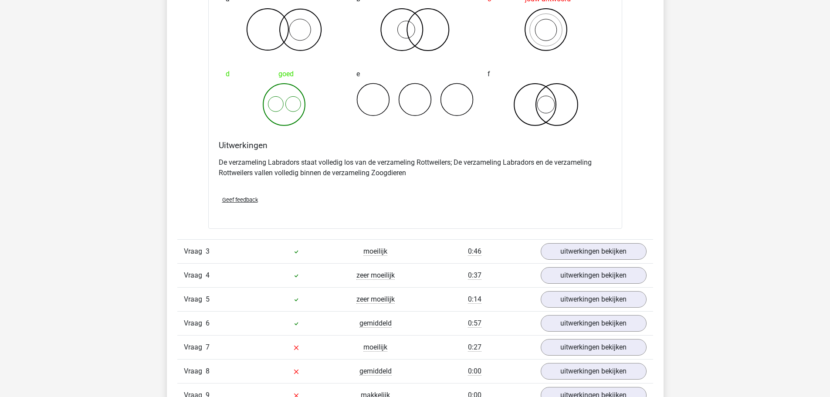
scroll to position [1090, 0]
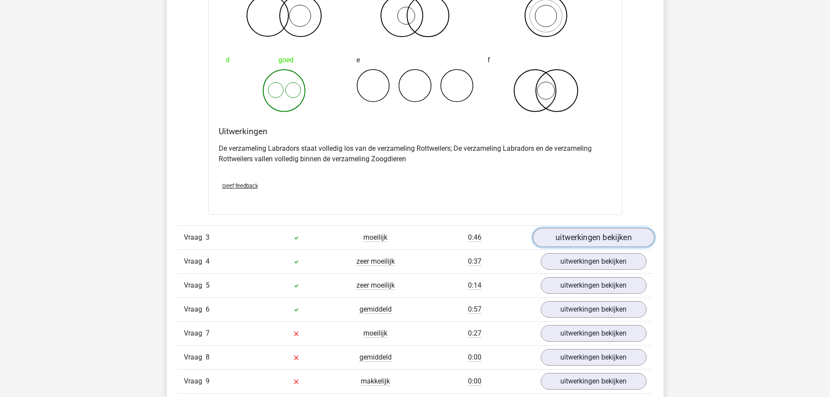
click at [577, 240] on link "uitwerkingen bekijken" at bounding box center [594, 237] width 122 height 19
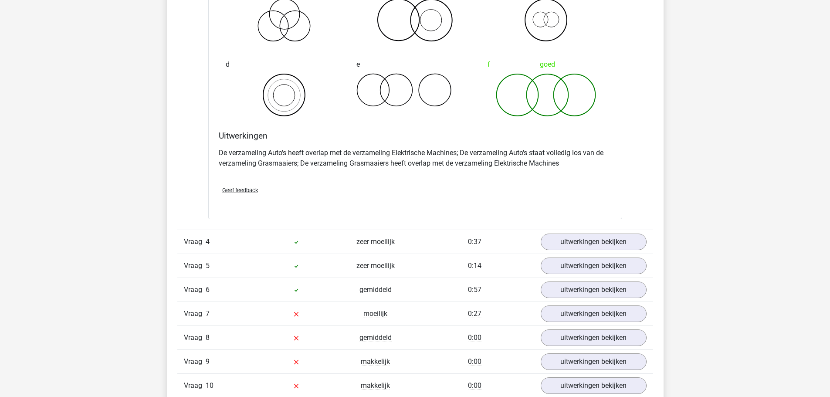
scroll to position [1482, 0]
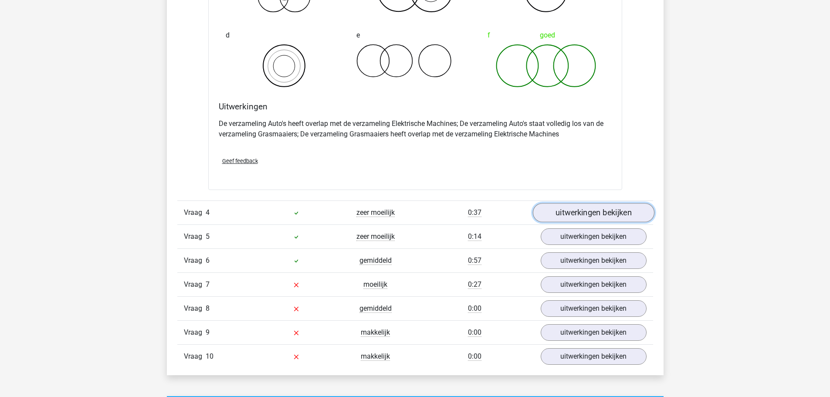
click at [601, 208] on link "uitwerkingen bekijken" at bounding box center [594, 212] width 122 height 19
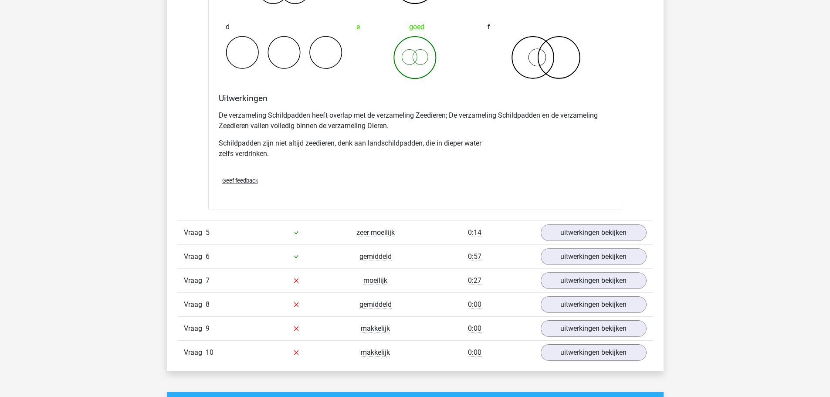
scroll to position [1874, 0]
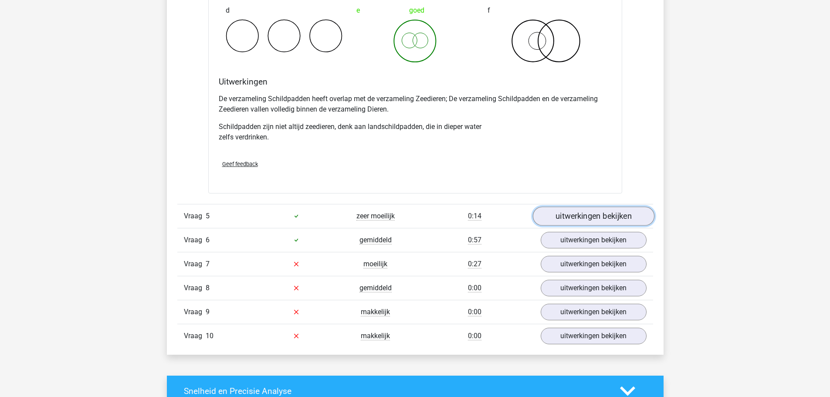
click at [584, 217] on link "uitwerkingen bekijken" at bounding box center [594, 216] width 122 height 19
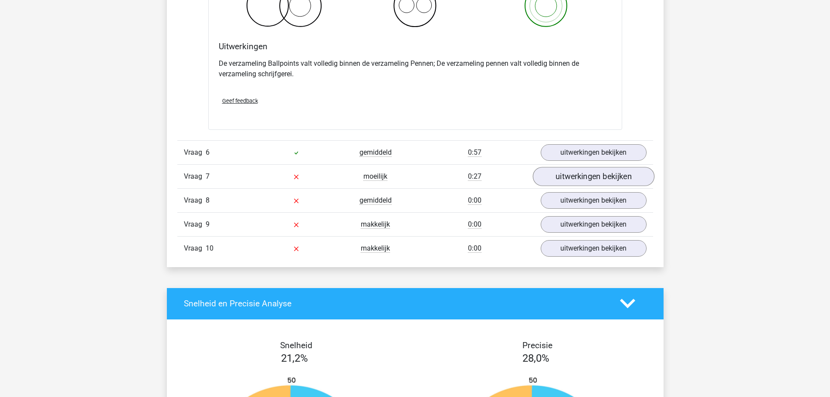
scroll to position [2310, 0]
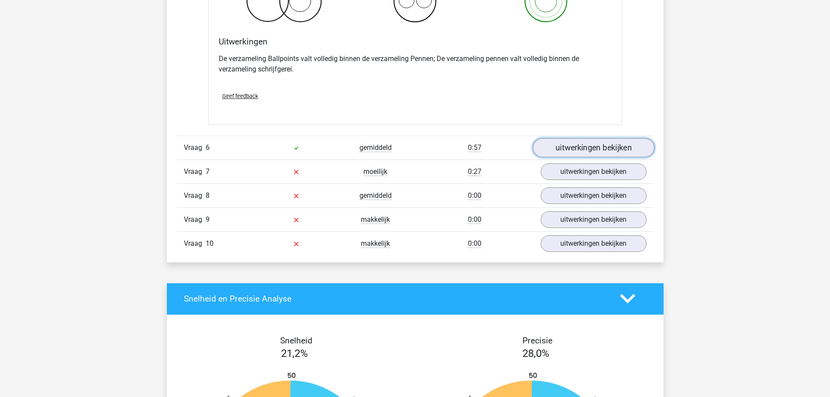
click at [578, 149] on link "uitwerkingen bekijken" at bounding box center [594, 147] width 122 height 19
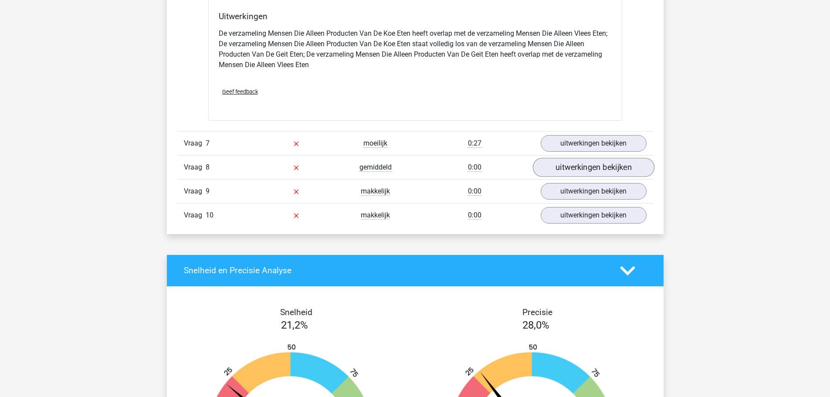
scroll to position [2702, 0]
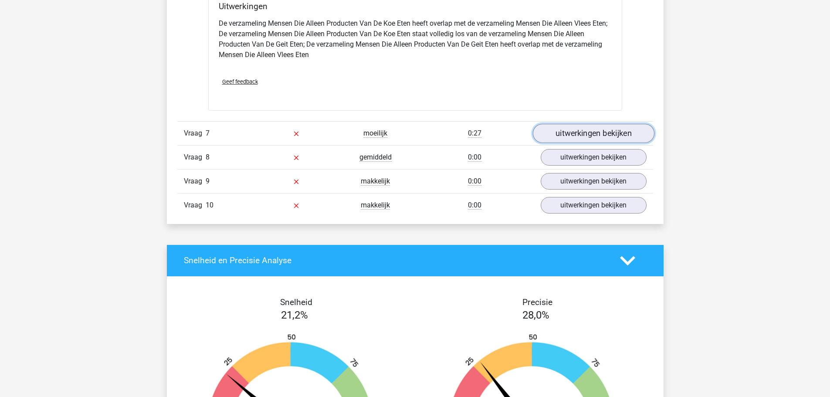
click at [588, 132] on link "uitwerkingen bekijken" at bounding box center [594, 133] width 122 height 19
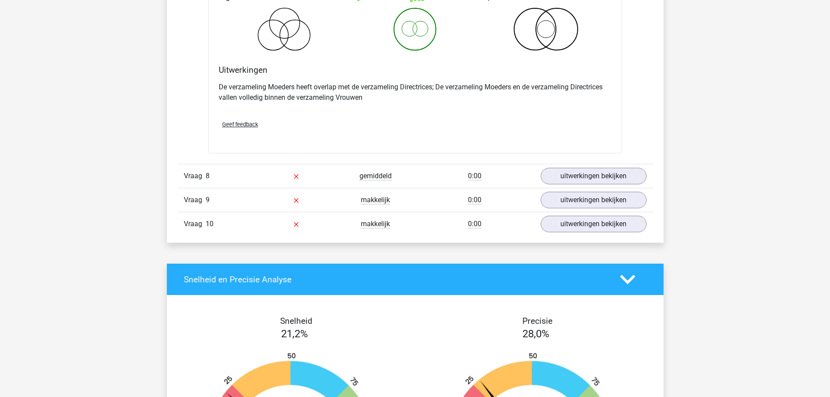
scroll to position [3051, 0]
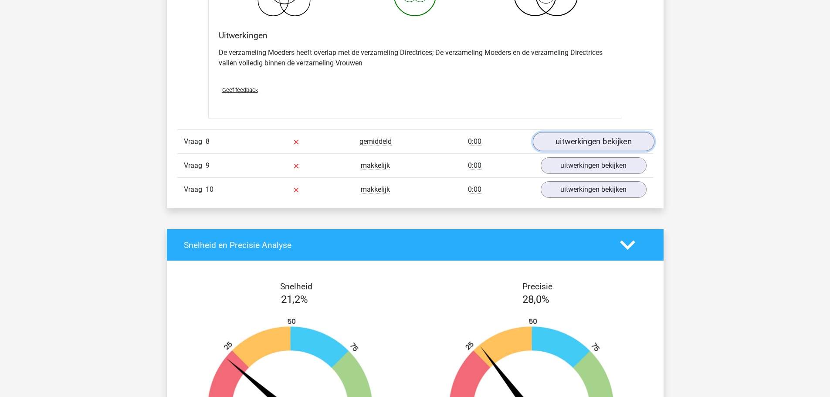
click at [598, 140] on link "uitwerkingen bekijken" at bounding box center [594, 141] width 122 height 19
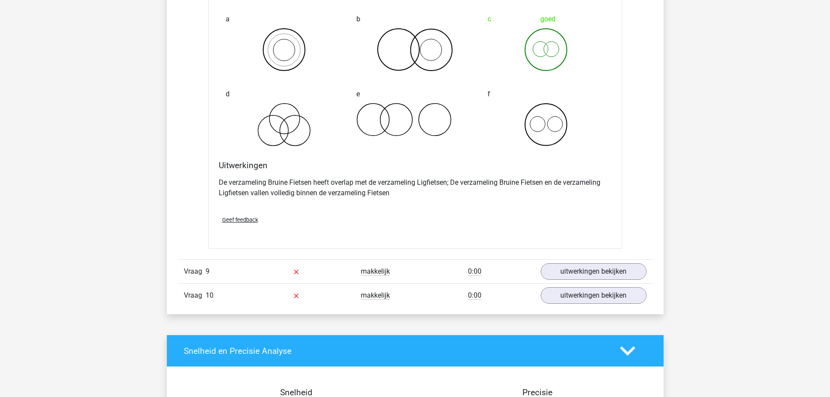
scroll to position [3443, 0]
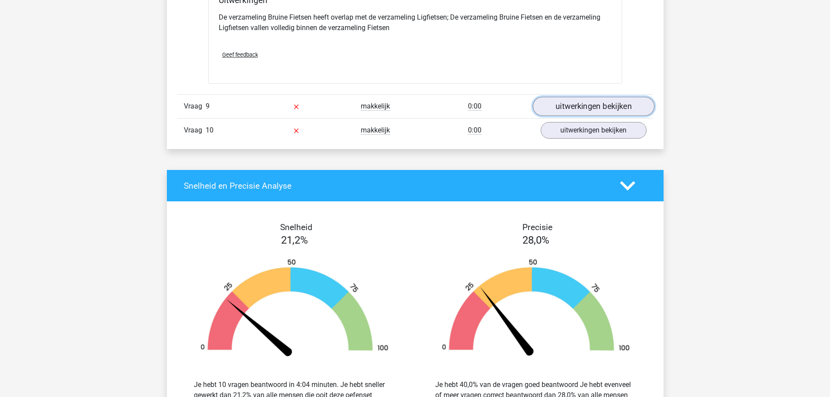
click at [554, 112] on link "uitwerkingen bekijken" at bounding box center [594, 106] width 122 height 19
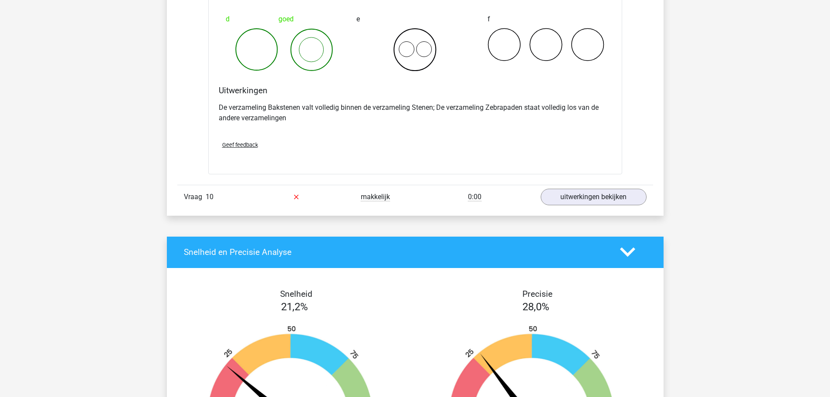
scroll to position [3748, 0]
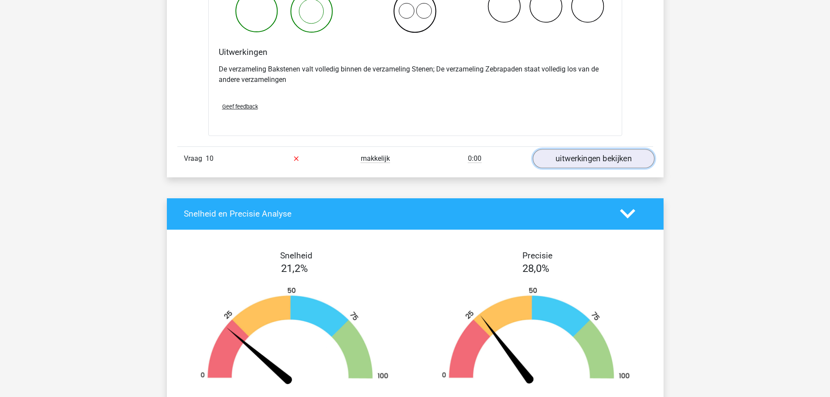
click at [574, 157] on link "uitwerkingen bekijken" at bounding box center [594, 158] width 122 height 19
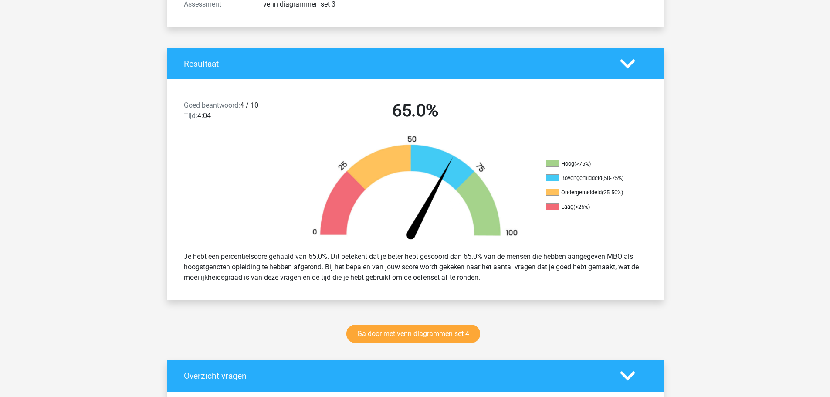
scroll to position [131, 0]
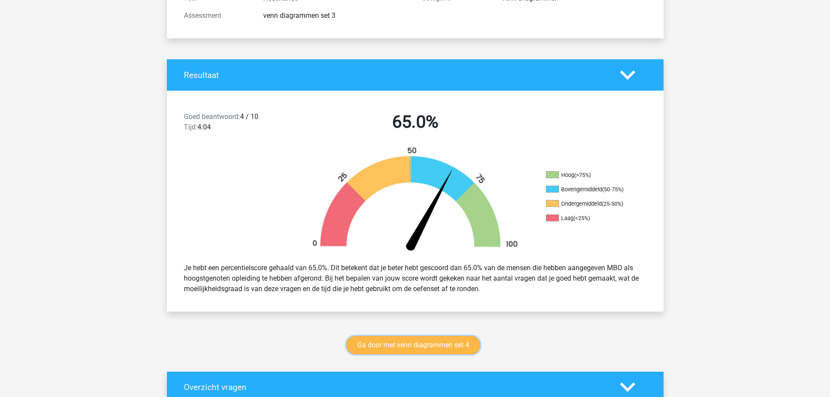
click at [405, 344] on link "Ga door met venn diagrammen set 4" at bounding box center [414, 345] width 134 height 18
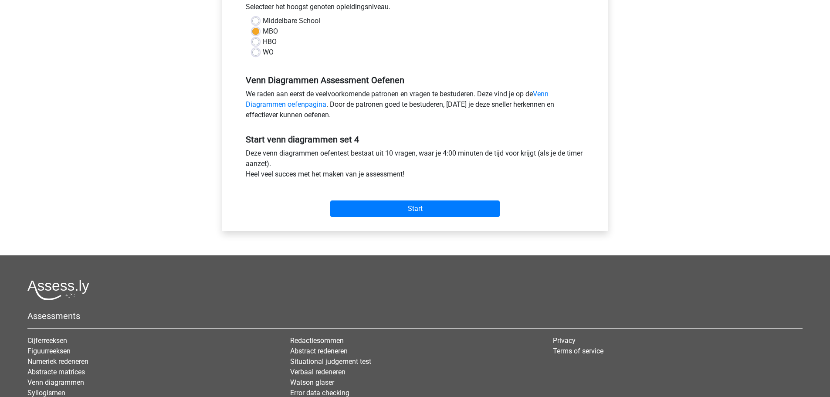
scroll to position [204, 0]
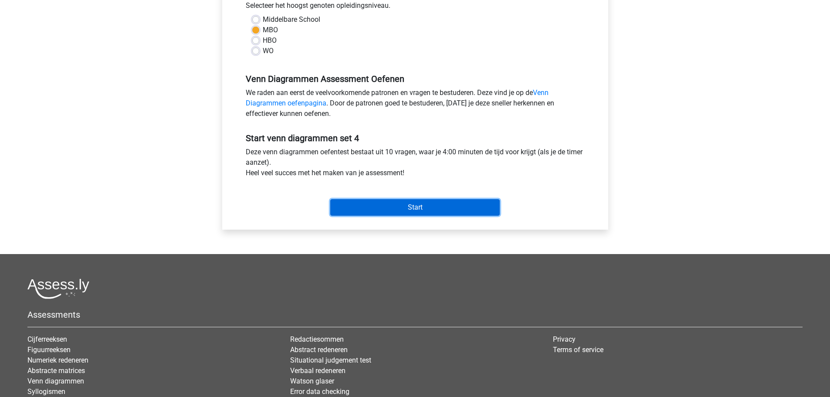
click at [417, 211] on input "Start" at bounding box center [415, 207] width 170 height 17
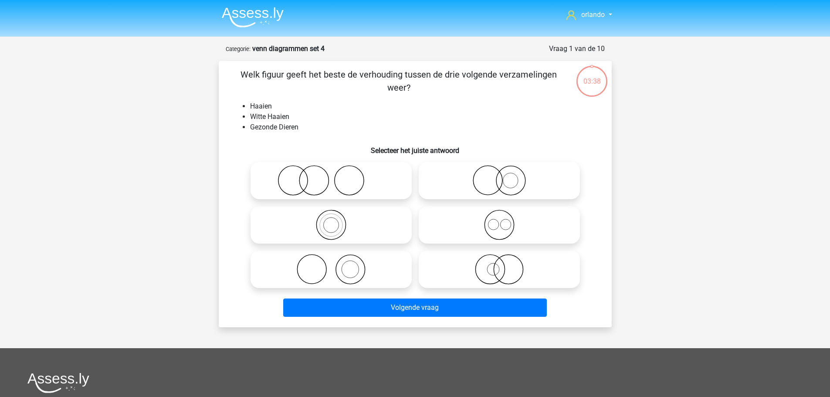
click at [500, 188] on icon at bounding box center [499, 180] width 154 height 31
click at [500, 176] on input "radio" at bounding box center [503, 173] width 6 height 6
radio input "true"
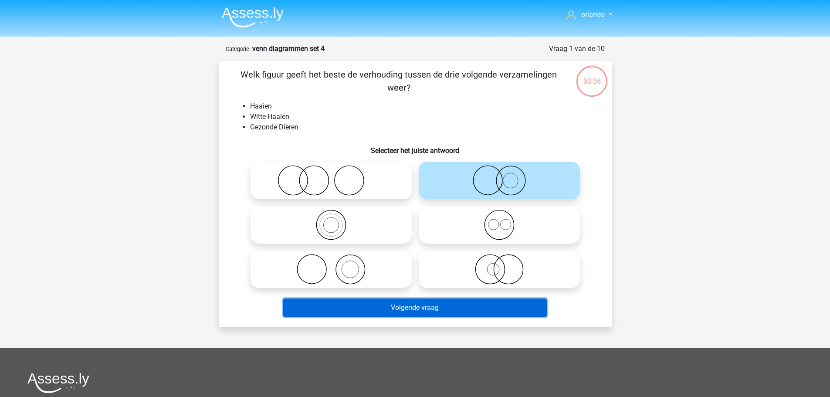
click at [453, 313] on button "Volgende vraag" at bounding box center [415, 308] width 264 height 18
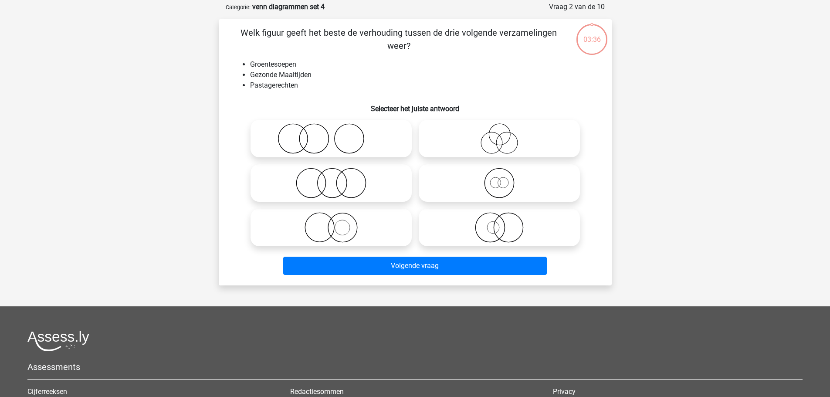
scroll to position [44, 0]
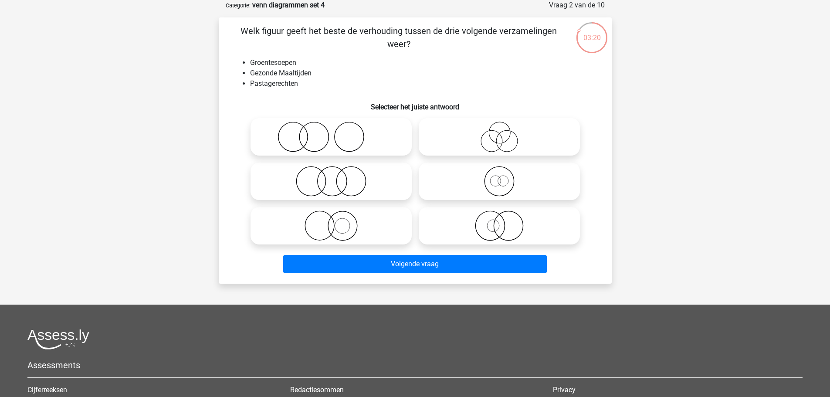
click at [325, 180] on icon at bounding box center [331, 181] width 154 height 31
click at [331, 177] on input "radio" at bounding box center [334, 174] width 6 height 6
radio input "true"
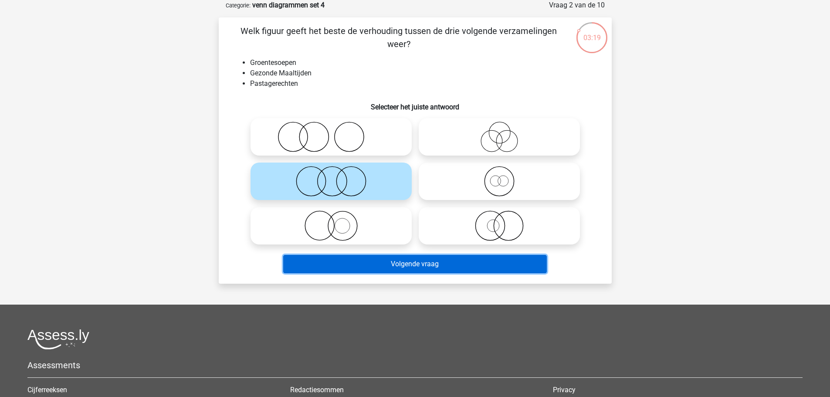
click at [406, 258] on button "Volgende vraag" at bounding box center [415, 264] width 264 height 18
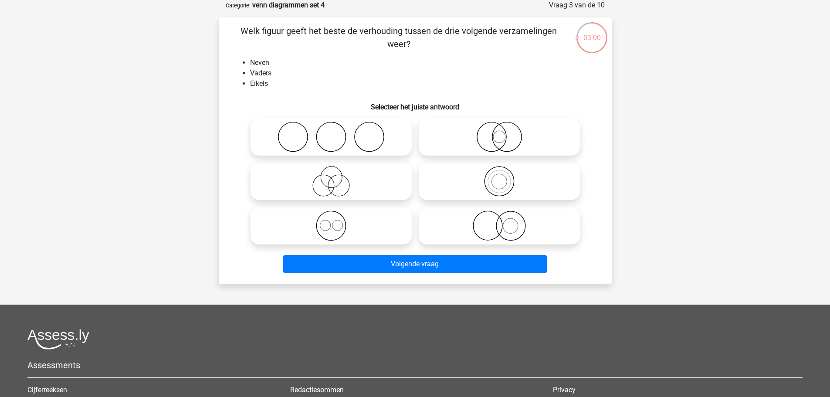
click at [336, 135] on icon at bounding box center [331, 137] width 154 height 31
click at [336, 133] on input "radio" at bounding box center [334, 130] width 6 height 6
radio input "true"
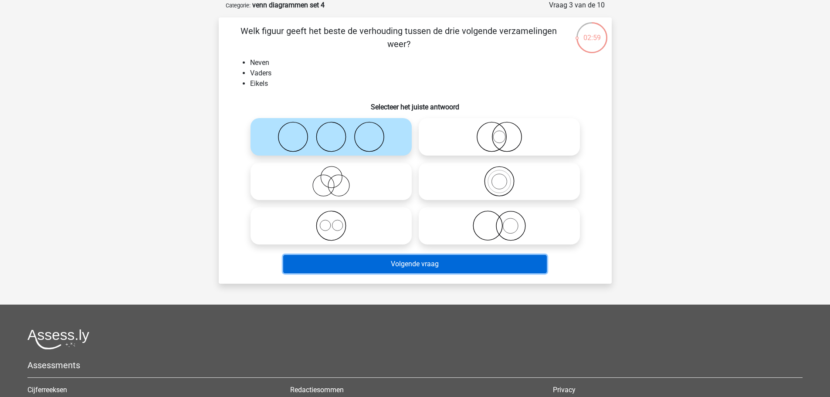
click at [395, 265] on button "Volgende vraag" at bounding box center [415, 264] width 264 height 18
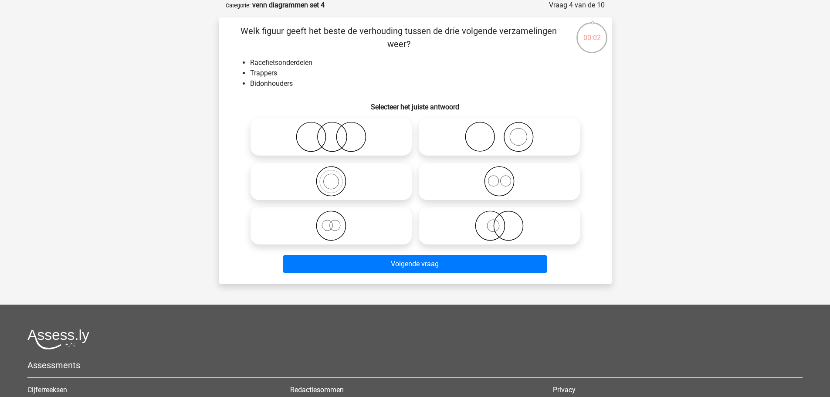
click at [495, 229] on icon at bounding box center [499, 226] width 154 height 31
click at [500, 221] on input "radio" at bounding box center [503, 219] width 6 height 6
radio input "true"
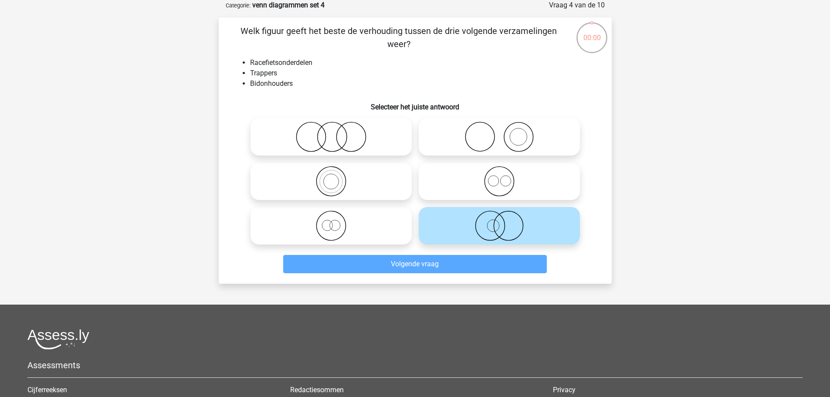
click at [325, 229] on icon at bounding box center [331, 226] width 154 height 31
click at [331, 221] on input "radio" at bounding box center [334, 219] width 6 height 6
radio input "true"
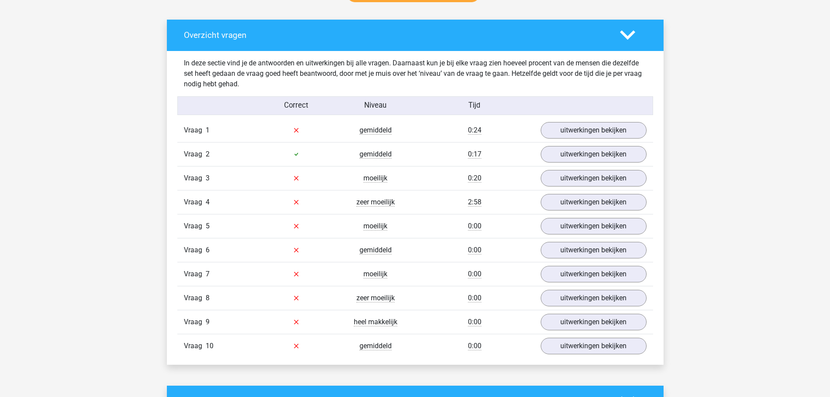
scroll to position [479, 0]
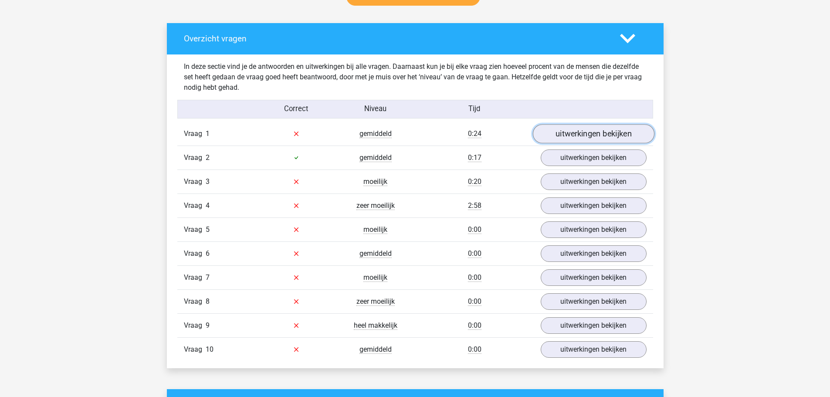
click at [587, 134] on link "uitwerkingen bekijken" at bounding box center [594, 133] width 122 height 19
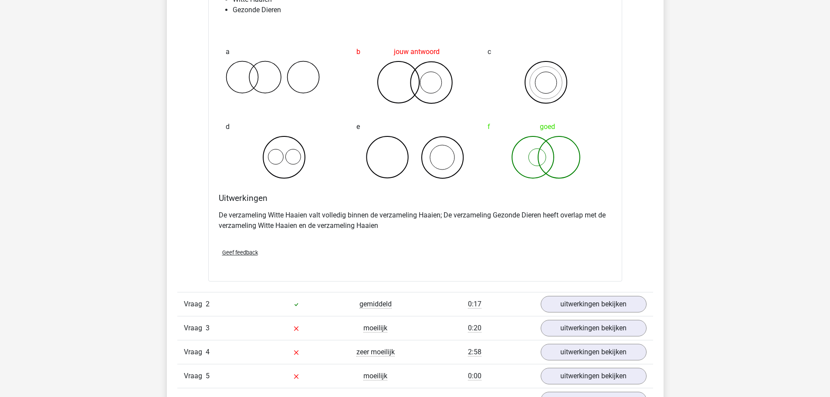
scroll to position [697, 0]
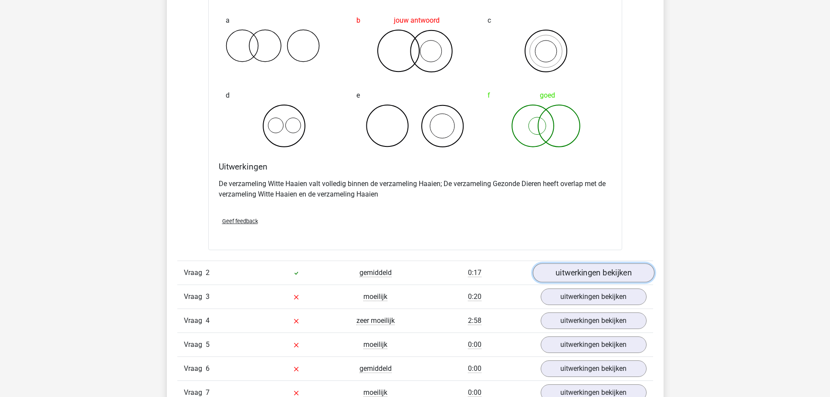
click at [568, 275] on link "uitwerkingen bekijken" at bounding box center [594, 272] width 122 height 19
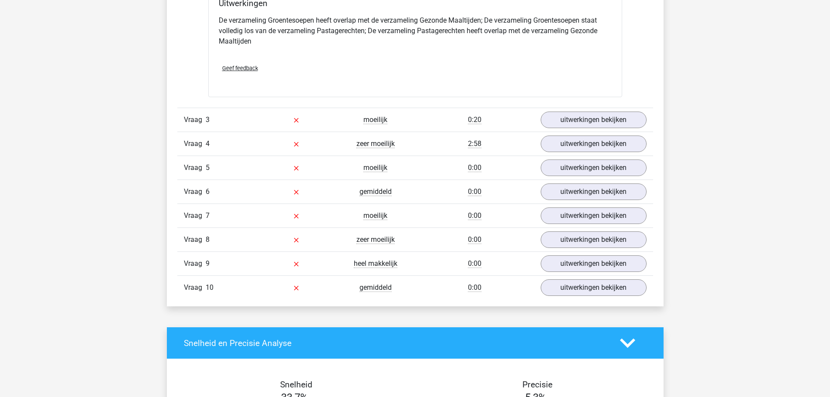
scroll to position [1220, 0]
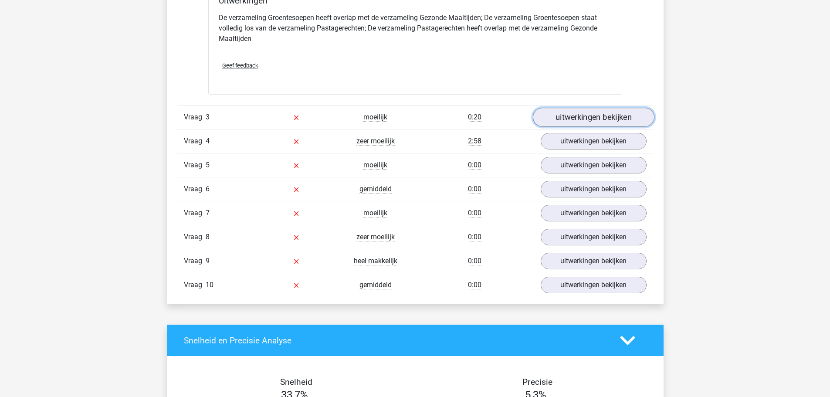
click at [615, 120] on link "uitwerkingen bekijken" at bounding box center [594, 117] width 122 height 19
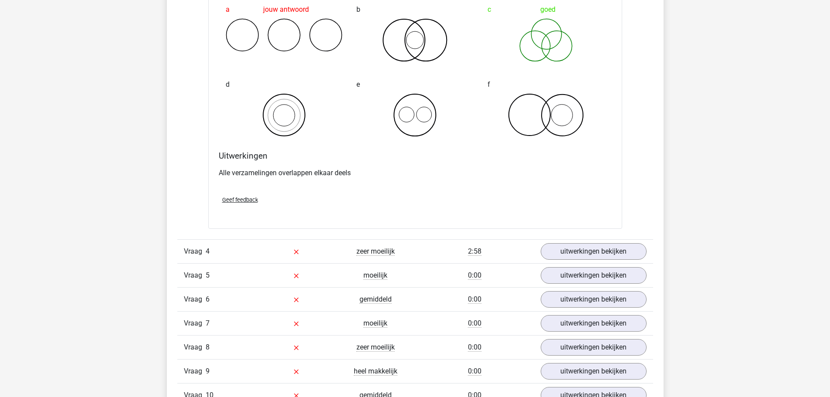
scroll to position [1482, 0]
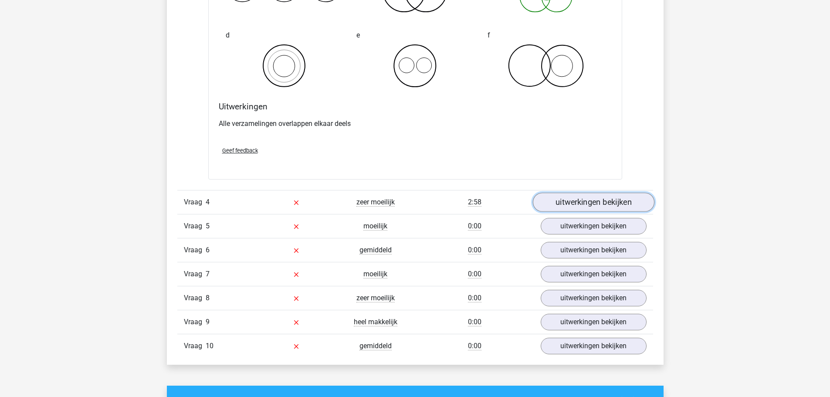
click at [607, 205] on link "uitwerkingen bekijken" at bounding box center [594, 202] width 122 height 19
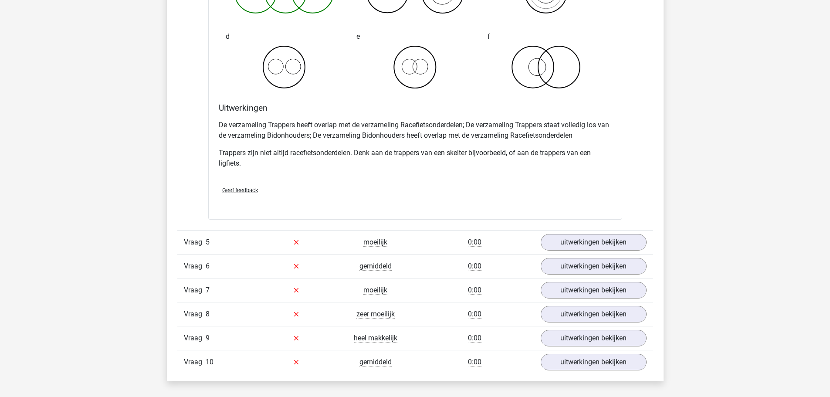
scroll to position [1874, 0]
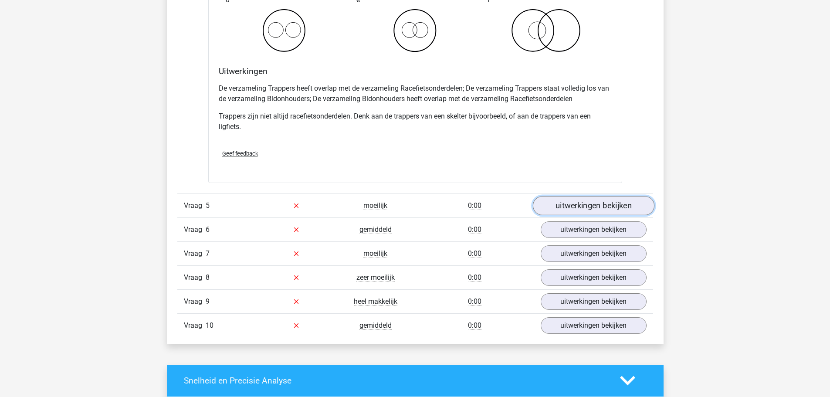
click at [598, 204] on link "uitwerkingen bekijken" at bounding box center [594, 205] width 122 height 19
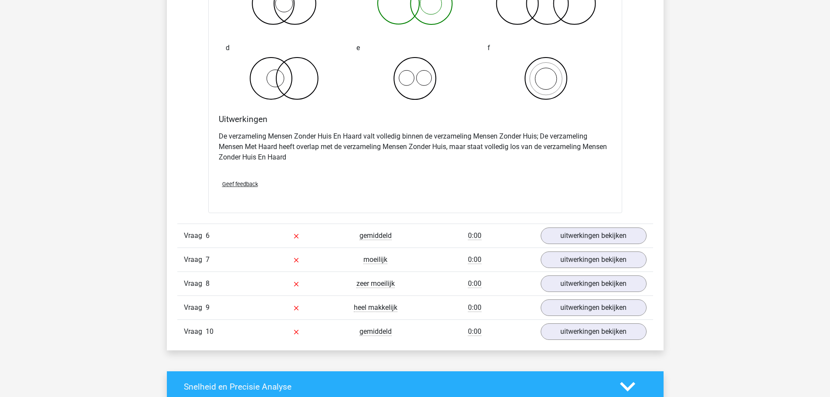
scroll to position [2223, 0]
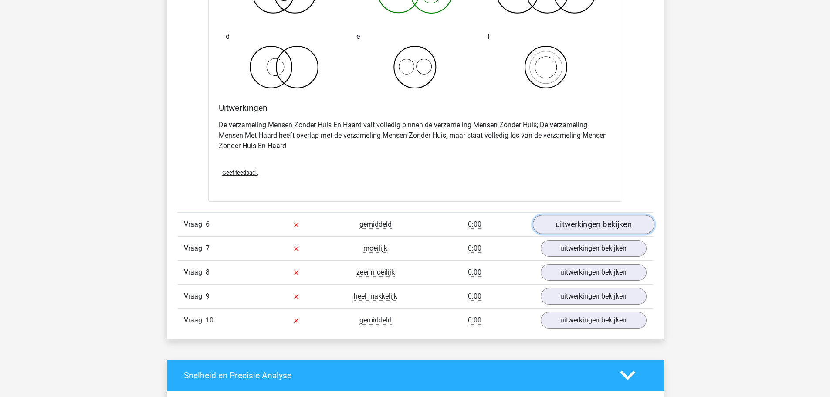
click at [585, 229] on link "uitwerkingen bekijken" at bounding box center [594, 224] width 122 height 19
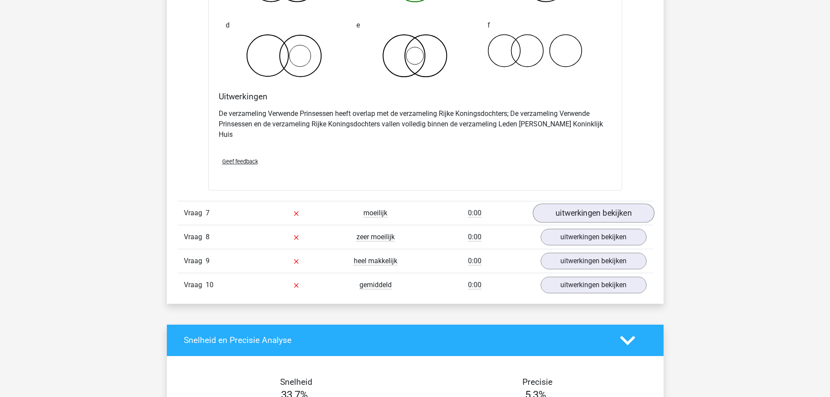
scroll to position [2615, 0]
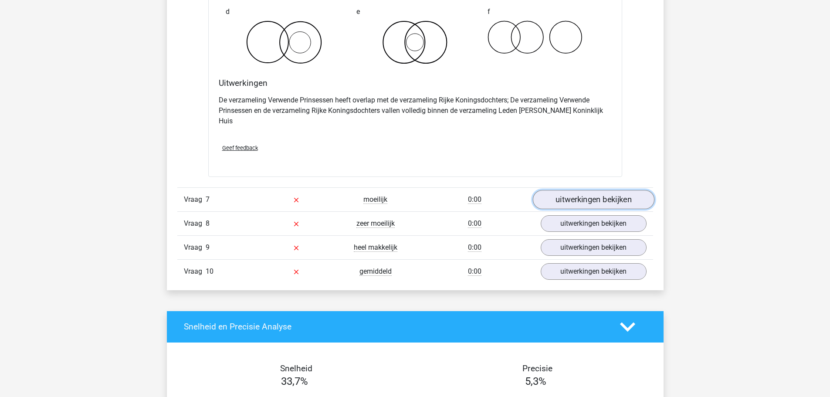
click at [623, 190] on link "uitwerkingen bekijken" at bounding box center [594, 199] width 122 height 19
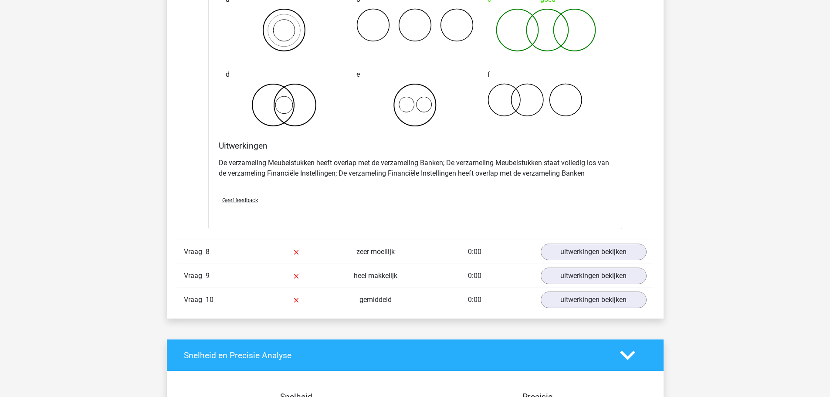
scroll to position [2920, 0]
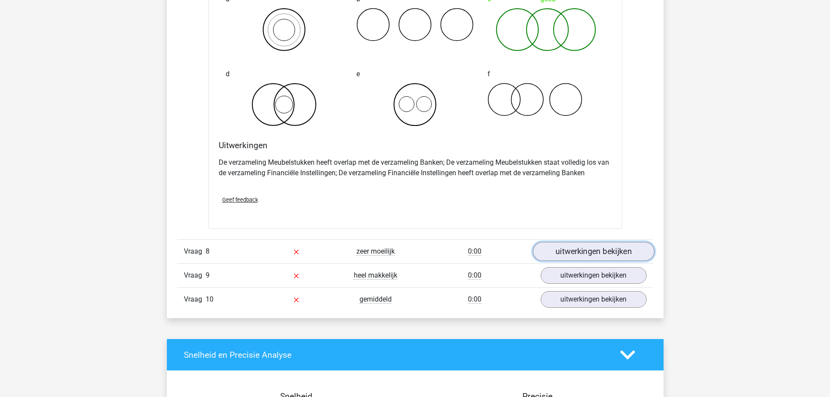
click at [576, 245] on link "uitwerkingen bekijken" at bounding box center [594, 251] width 122 height 19
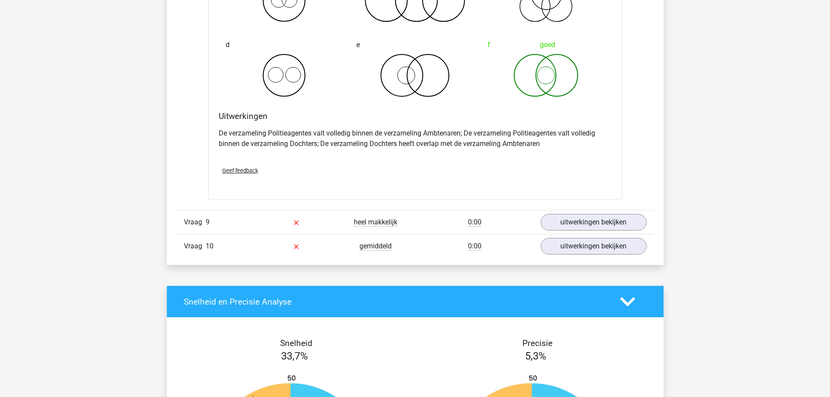
scroll to position [3313, 0]
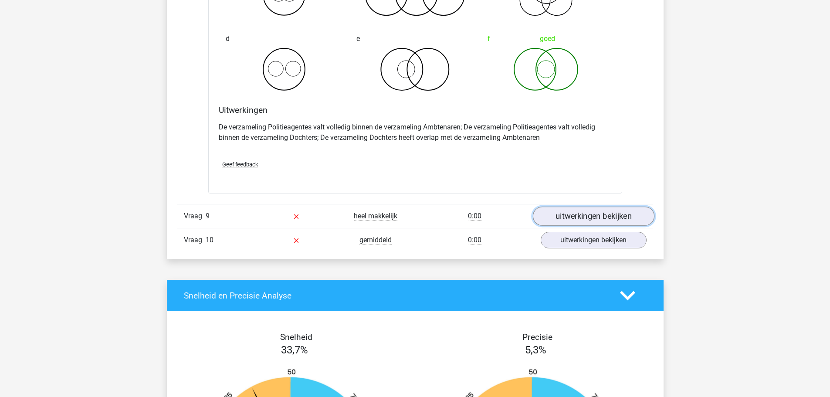
click at [598, 207] on link "uitwerkingen bekijken" at bounding box center [594, 216] width 122 height 19
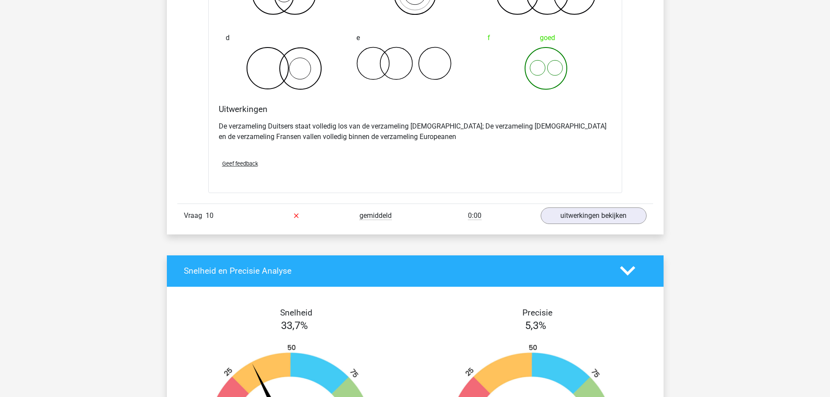
scroll to position [3705, 0]
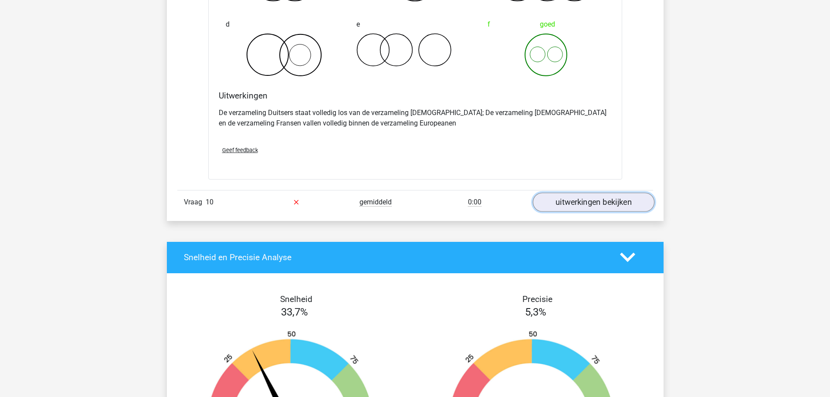
click at [599, 195] on link "uitwerkingen bekijken" at bounding box center [594, 202] width 122 height 19
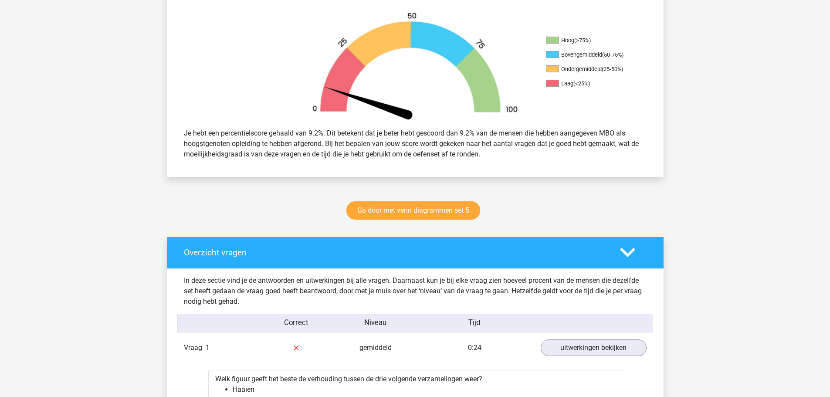
scroll to position [87, 0]
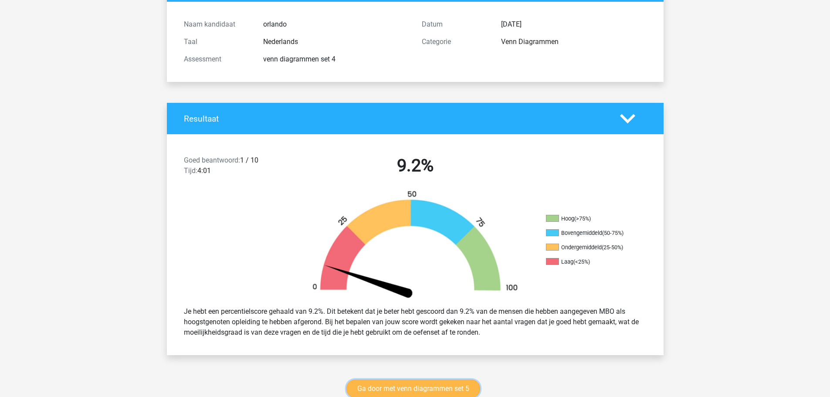
click at [419, 391] on link "Ga door met venn diagrammen set 5" at bounding box center [414, 389] width 134 height 18
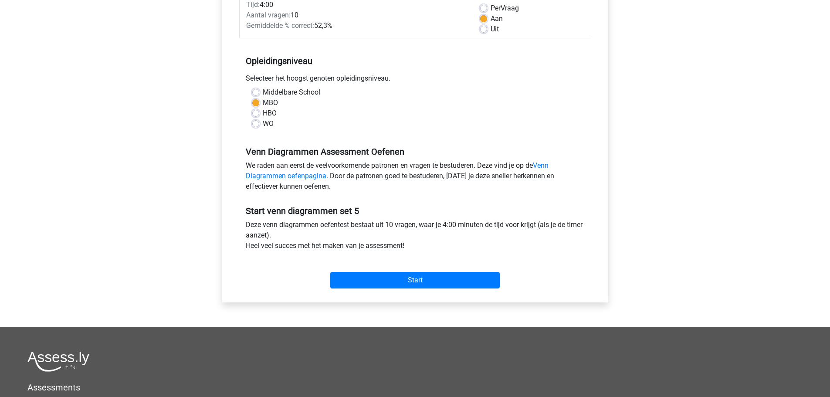
scroll to position [174, 0]
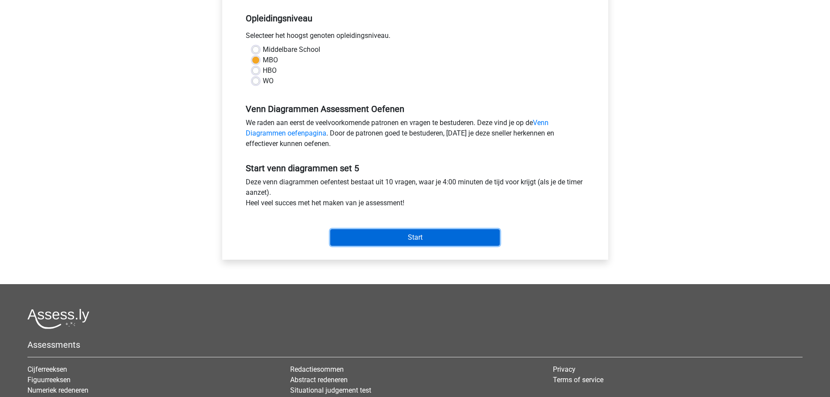
click at [411, 238] on input "Start" at bounding box center [415, 237] width 170 height 17
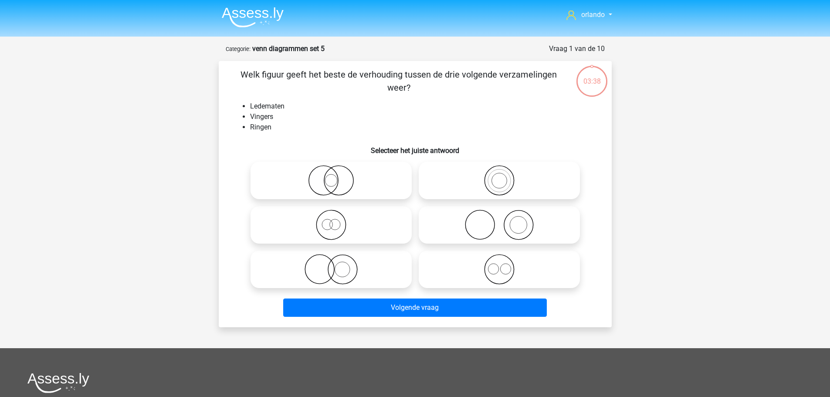
click at [331, 273] on icon at bounding box center [331, 269] width 154 height 31
click at [331, 265] on input "radio" at bounding box center [334, 262] width 6 height 6
radio input "true"
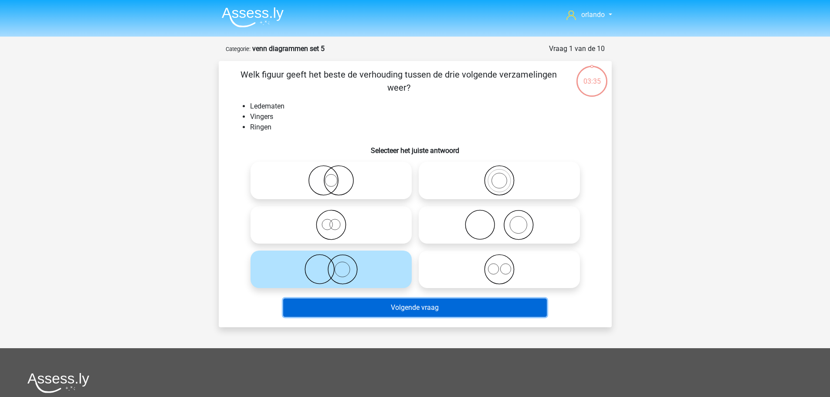
click at [398, 310] on button "Volgende vraag" at bounding box center [415, 308] width 264 height 18
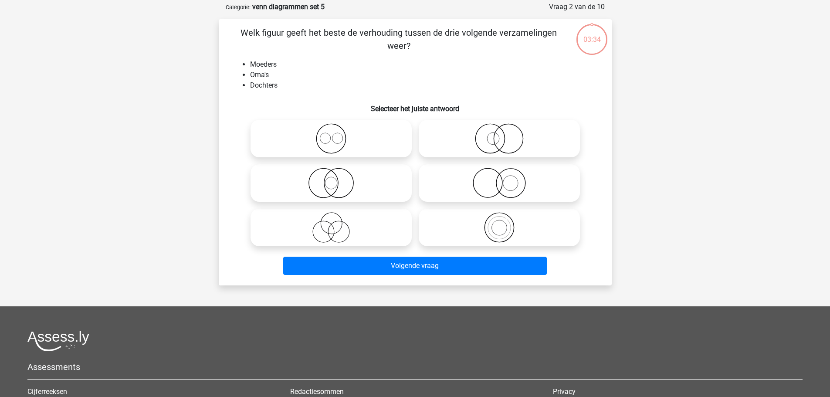
scroll to position [44, 0]
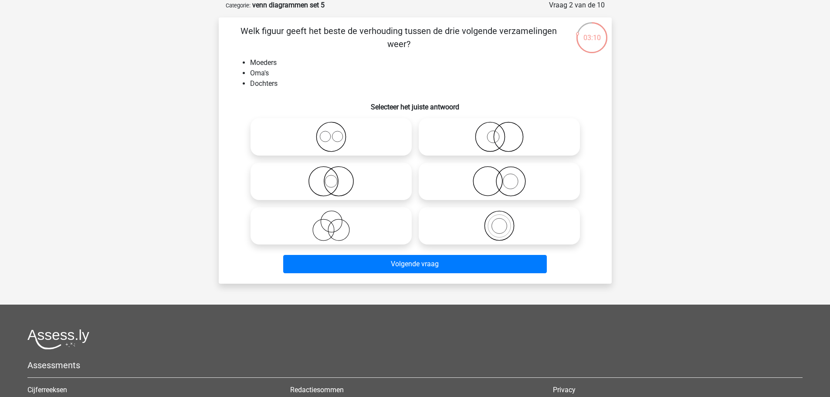
click at [499, 228] on icon at bounding box center [499, 226] width 154 height 31
click at [500, 221] on input "radio" at bounding box center [503, 219] width 6 height 6
radio input "true"
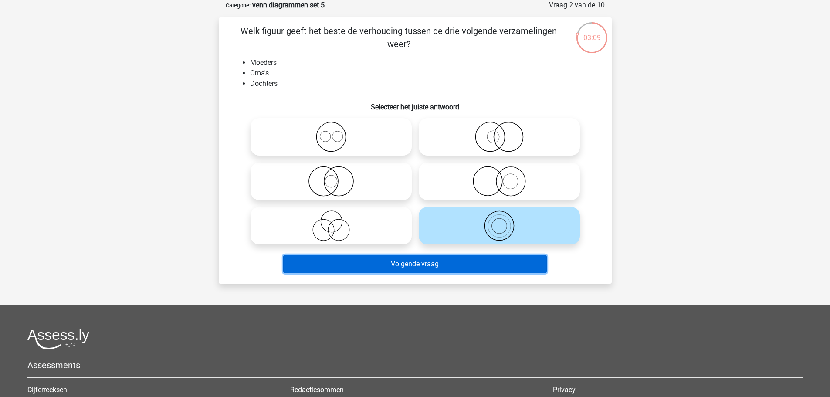
click at [433, 264] on button "Volgende vraag" at bounding box center [415, 264] width 264 height 18
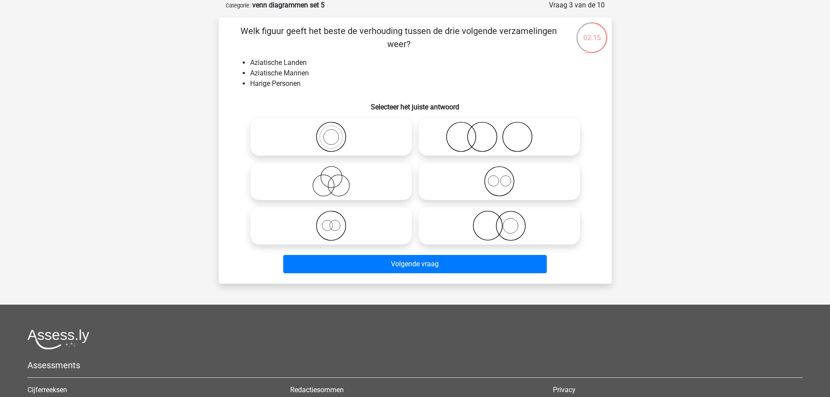
click at [506, 227] on icon at bounding box center [499, 226] width 154 height 31
click at [505, 221] on input "radio" at bounding box center [503, 219] width 6 height 6
radio input "true"
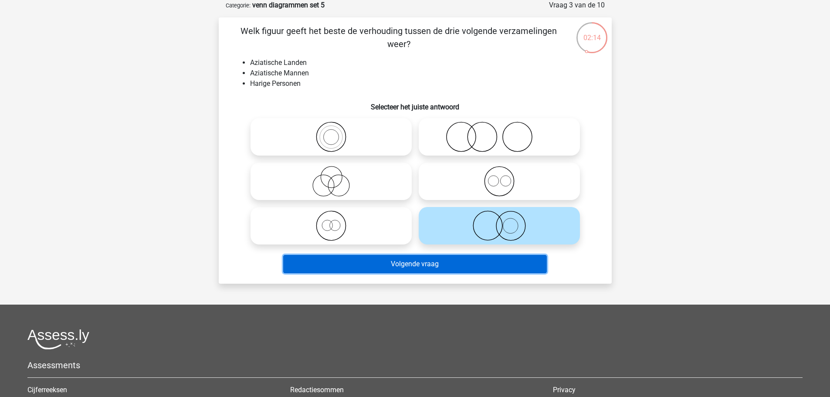
click at [416, 264] on button "Volgende vraag" at bounding box center [415, 264] width 264 height 18
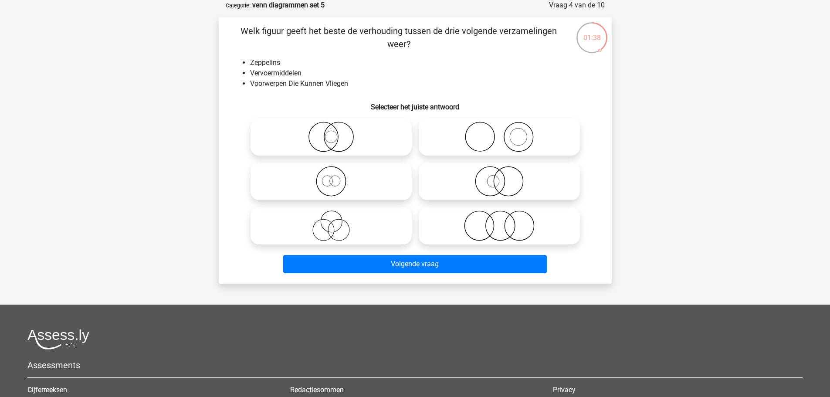
click at [509, 230] on icon at bounding box center [499, 226] width 154 height 31
click at [505, 221] on input "radio" at bounding box center [503, 219] width 6 height 6
radio input "true"
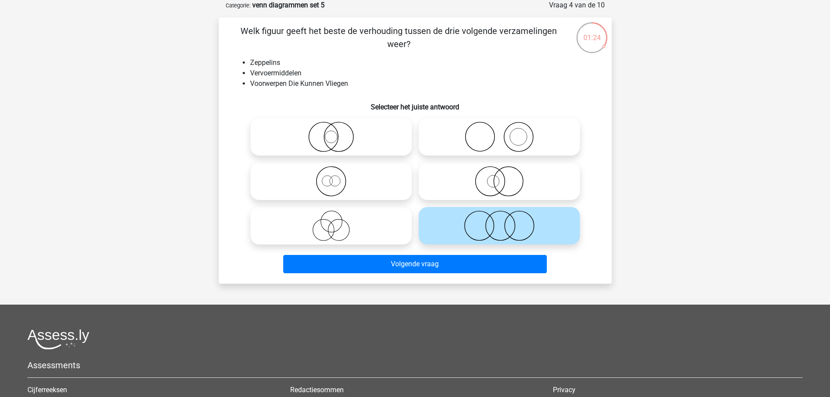
click at [358, 231] on icon at bounding box center [331, 226] width 154 height 31
click at [337, 221] on input "radio" at bounding box center [334, 219] width 6 height 6
radio input "true"
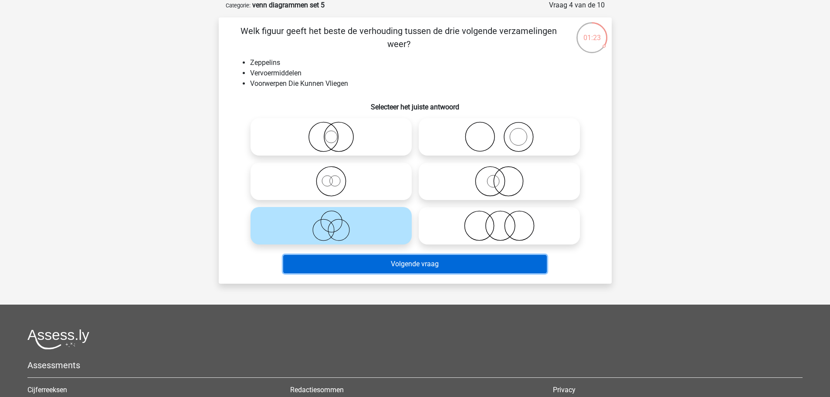
click at [413, 266] on button "Volgende vraag" at bounding box center [415, 264] width 264 height 18
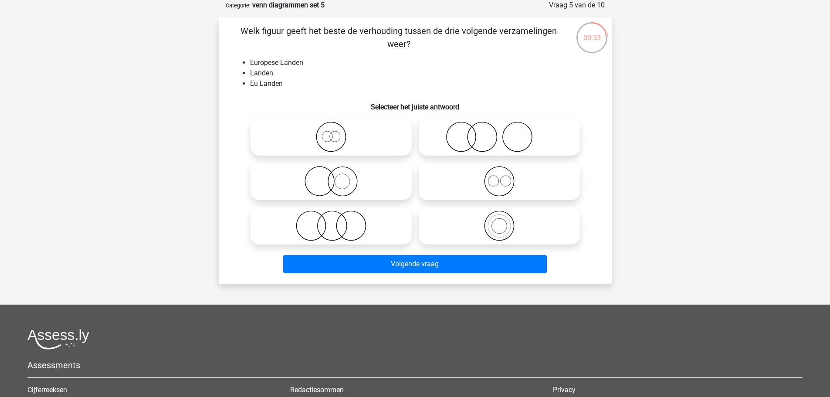
click at [340, 224] on icon at bounding box center [331, 226] width 154 height 31
click at [337, 221] on input "radio" at bounding box center [334, 219] width 6 height 6
radio input "true"
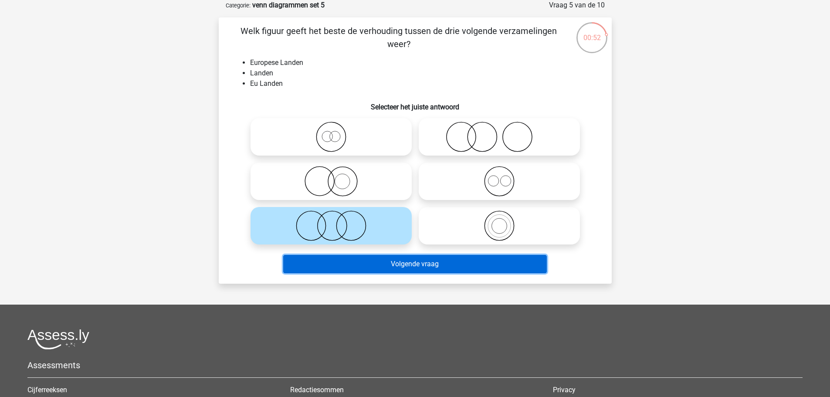
click at [413, 273] on button "Volgende vraag" at bounding box center [415, 264] width 264 height 18
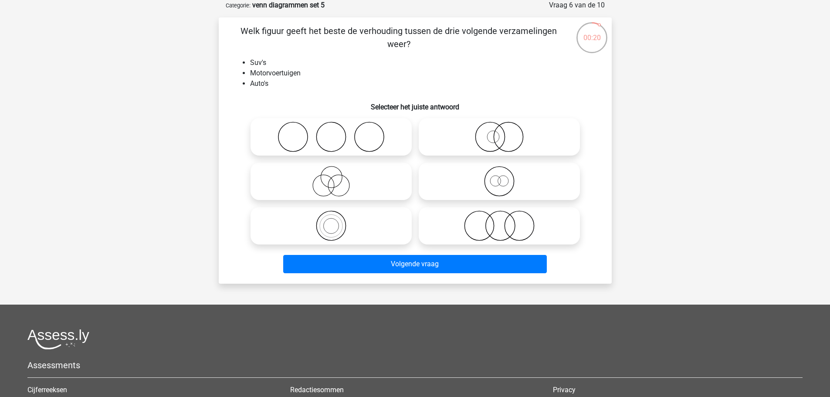
click at [501, 229] on icon at bounding box center [499, 226] width 154 height 31
click at [501, 221] on input "radio" at bounding box center [503, 219] width 6 height 6
radio input "true"
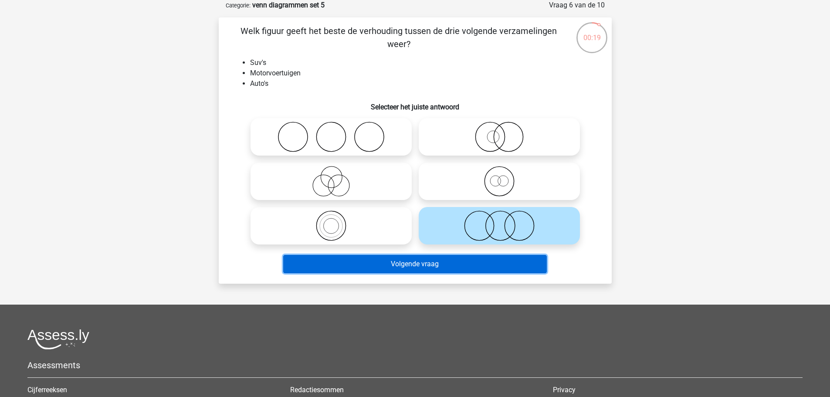
click at [429, 266] on button "Volgende vraag" at bounding box center [415, 264] width 264 height 18
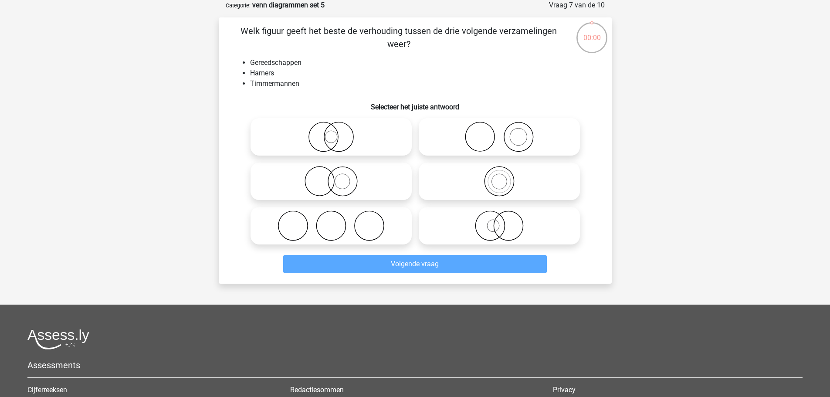
click at [500, 136] on icon at bounding box center [499, 137] width 154 height 31
click at [500, 133] on input "radio" at bounding box center [503, 130] width 6 height 6
radio input "true"
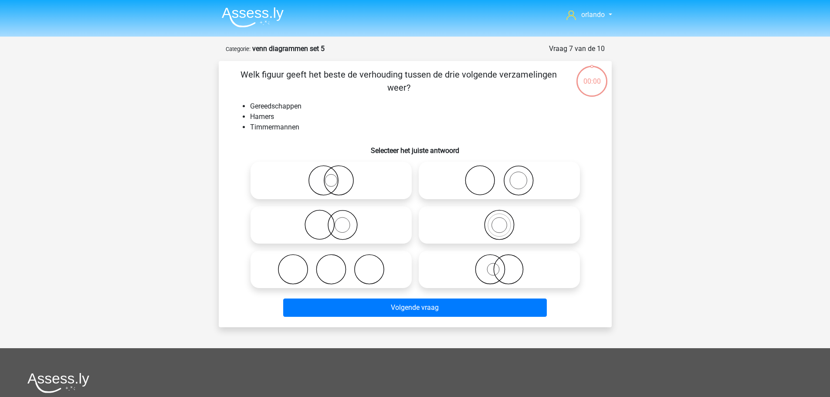
scroll to position [44, 0]
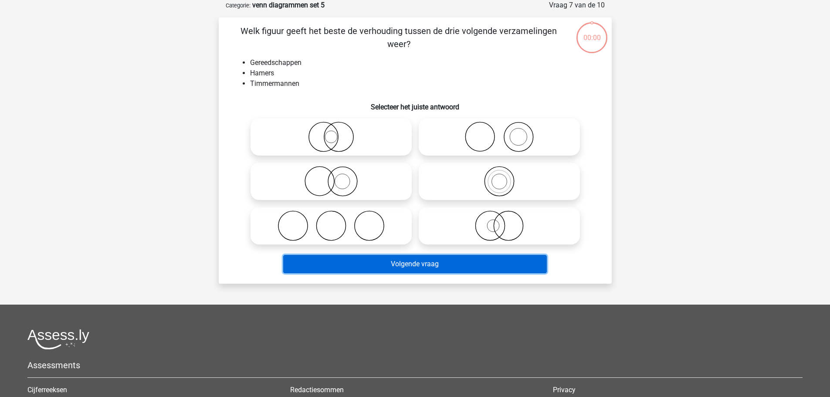
click at [418, 265] on button "Volgende vraag" at bounding box center [415, 264] width 264 height 18
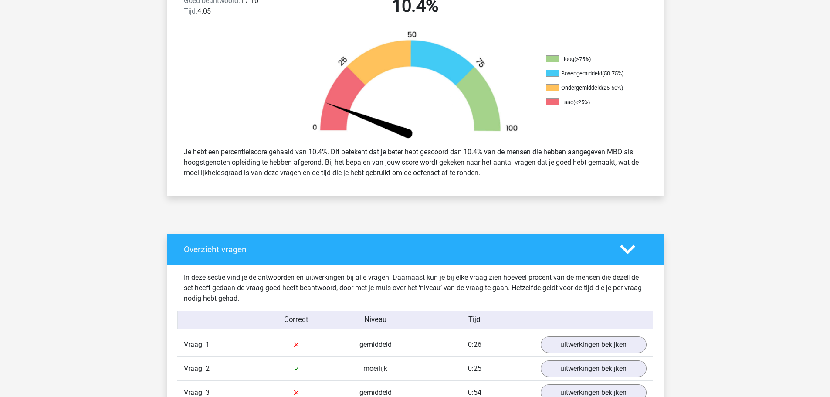
scroll to position [218, 0]
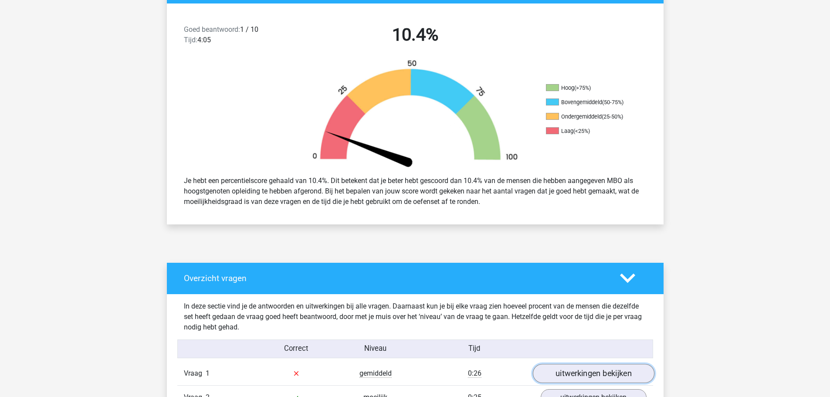
click at [585, 375] on link "uitwerkingen bekijken" at bounding box center [594, 373] width 122 height 19
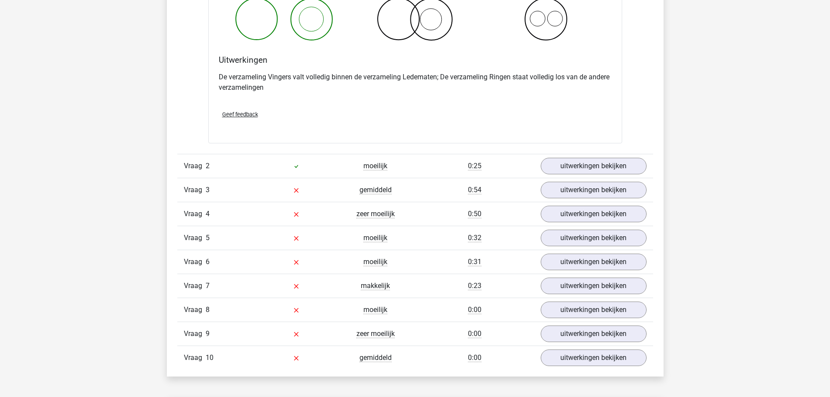
scroll to position [785, 0]
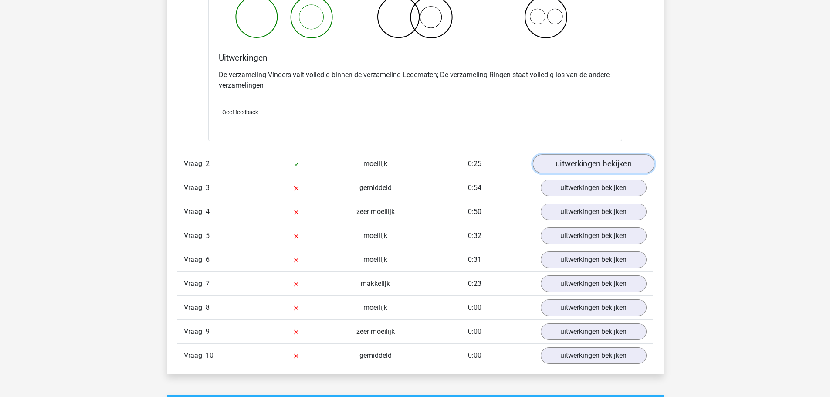
click at [580, 160] on link "uitwerkingen bekijken" at bounding box center [594, 163] width 122 height 19
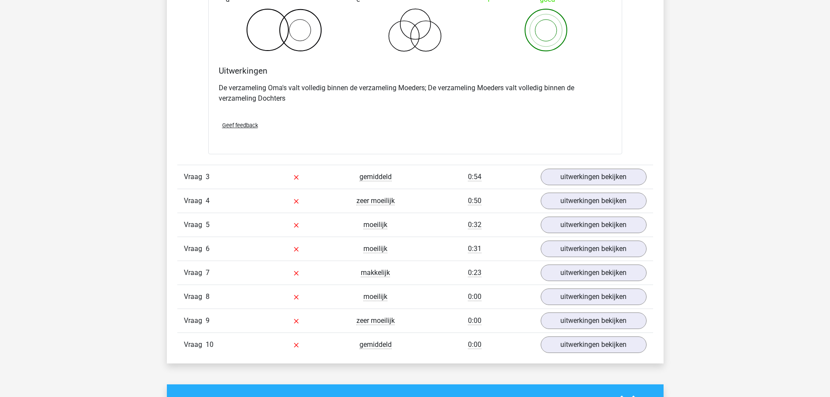
scroll to position [1133, 0]
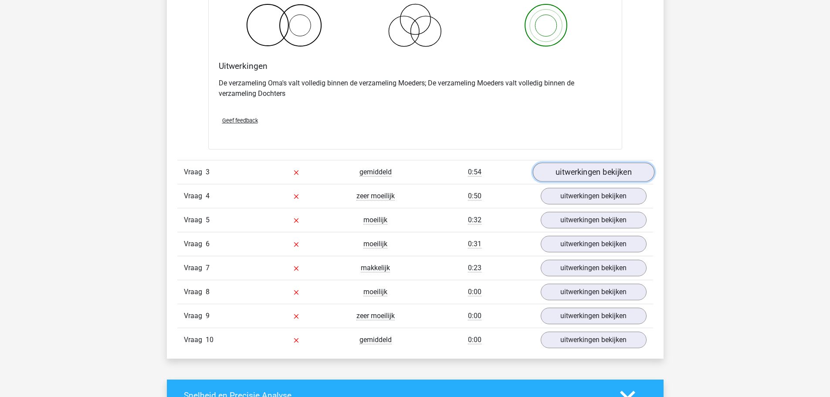
click at [574, 175] on link "uitwerkingen bekijken" at bounding box center [594, 172] width 122 height 19
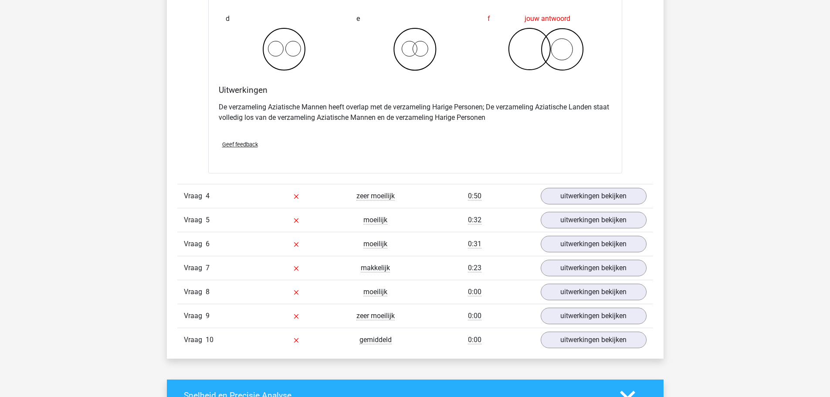
scroll to position [1482, 0]
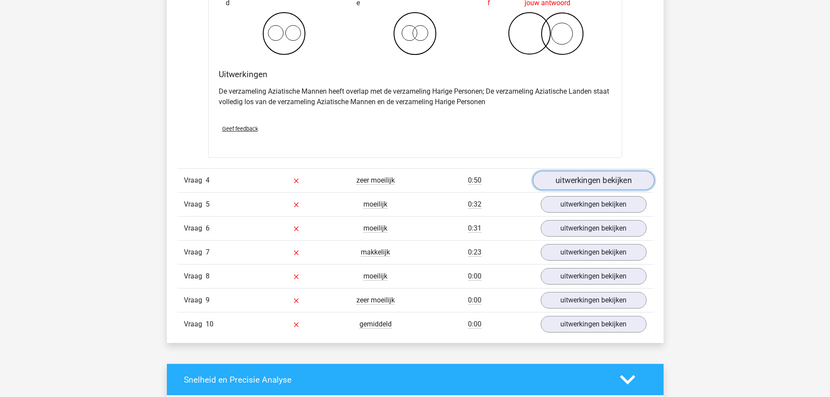
click at [578, 180] on link "uitwerkingen bekijken" at bounding box center [594, 180] width 122 height 19
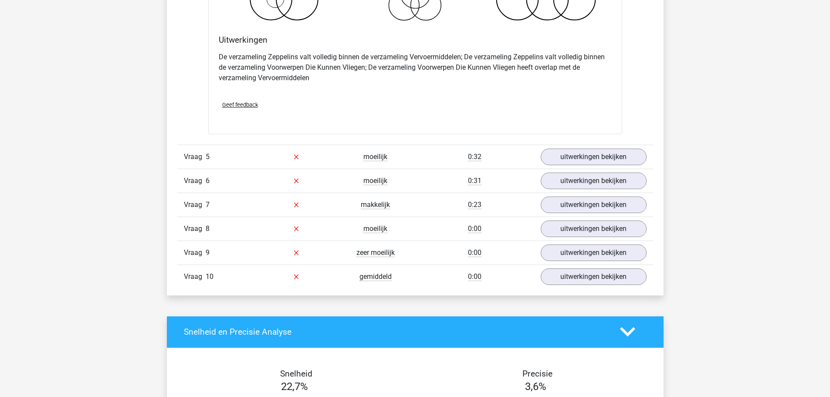
scroll to position [1874, 0]
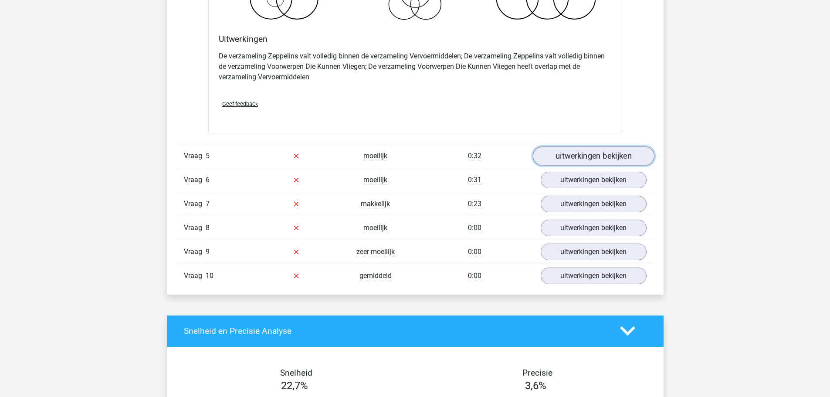
click at [584, 159] on link "uitwerkingen bekijken" at bounding box center [594, 155] width 122 height 19
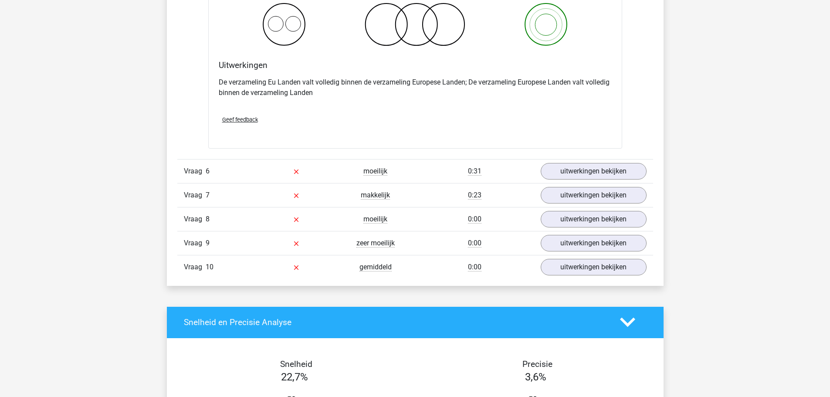
scroll to position [2223, 0]
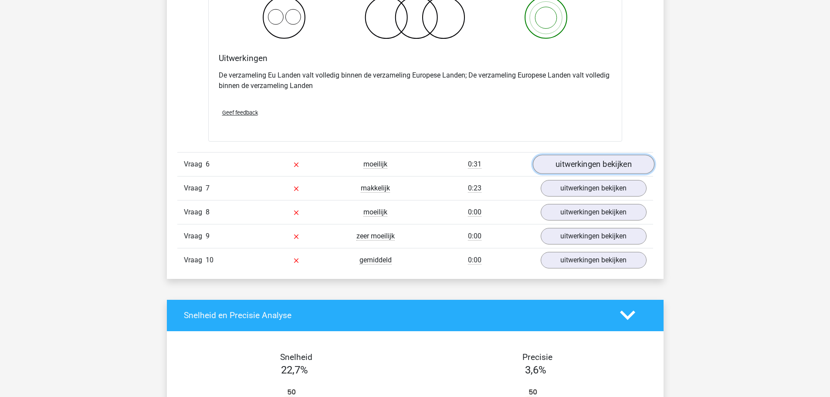
click at [581, 160] on link "uitwerkingen bekijken" at bounding box center [594, 164] width 122 height 19
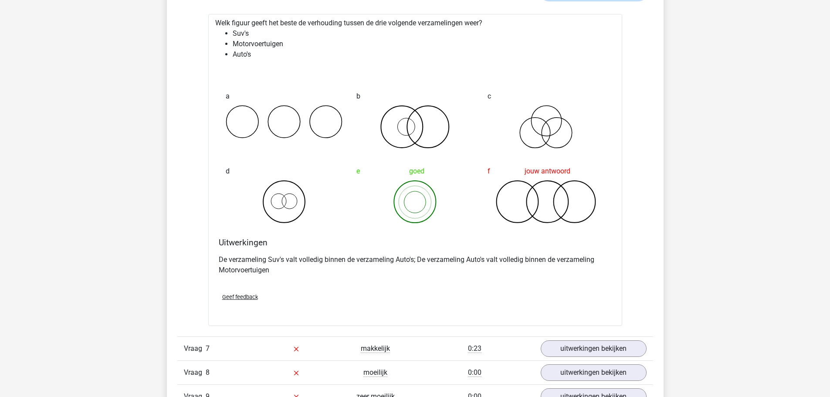
scroll to position [2397, 0]
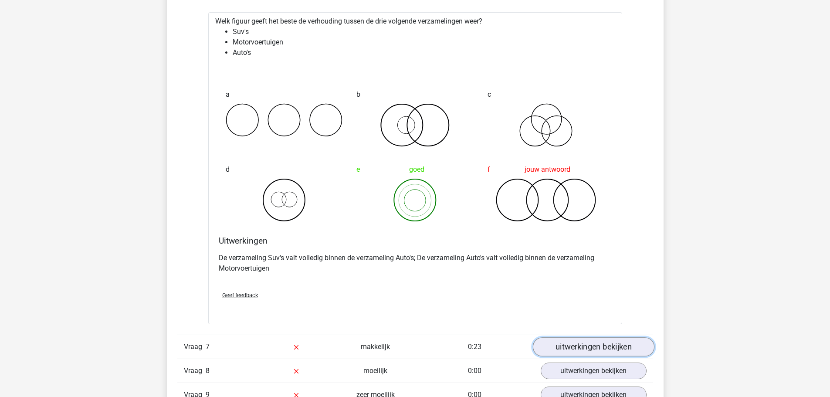
click at [602, 347] on link "uitwerkingen bekijken" at bounding box center [594, 346] width 122 height 19
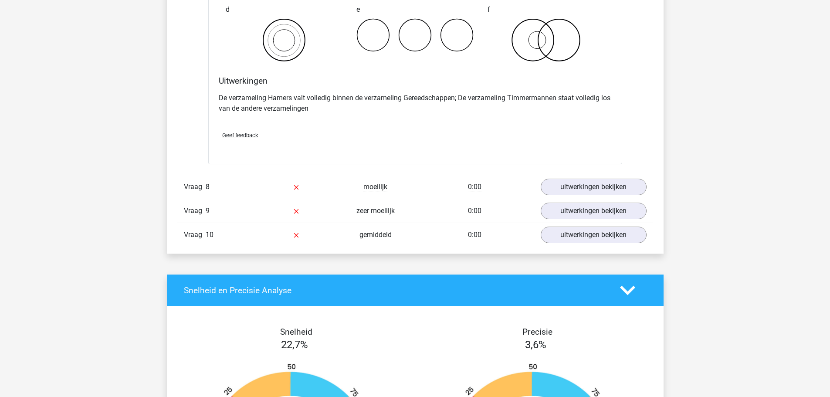
scroll to position [2920, 0]
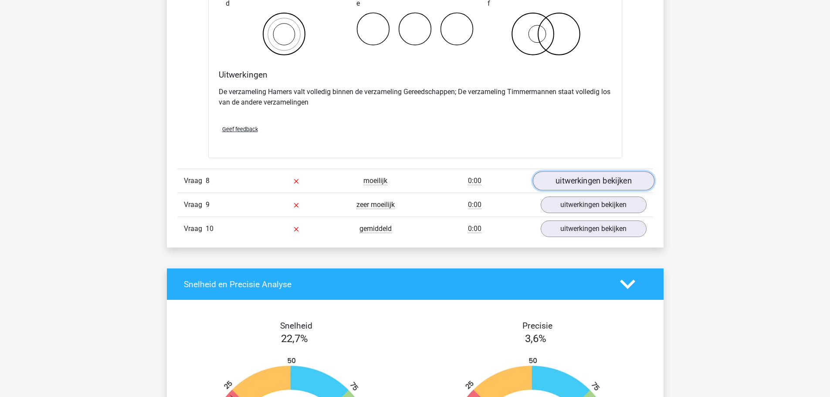
click at [574, 180] on link "uitwerkingen bekijken" at bounding box center [594, 180] width 122 height 19
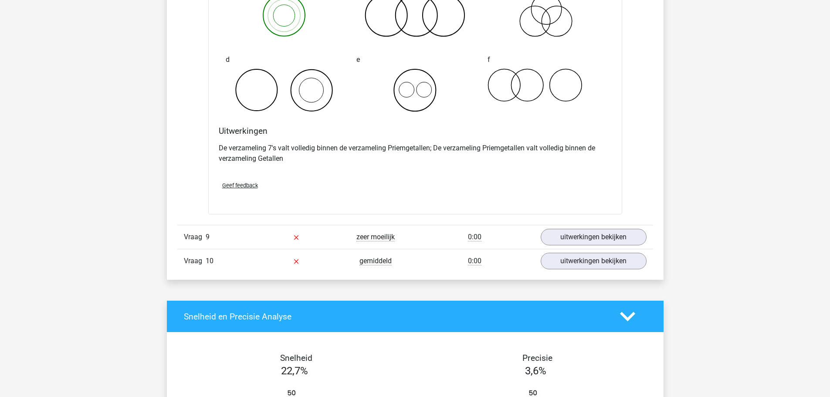
scroll to position [3225, 0]
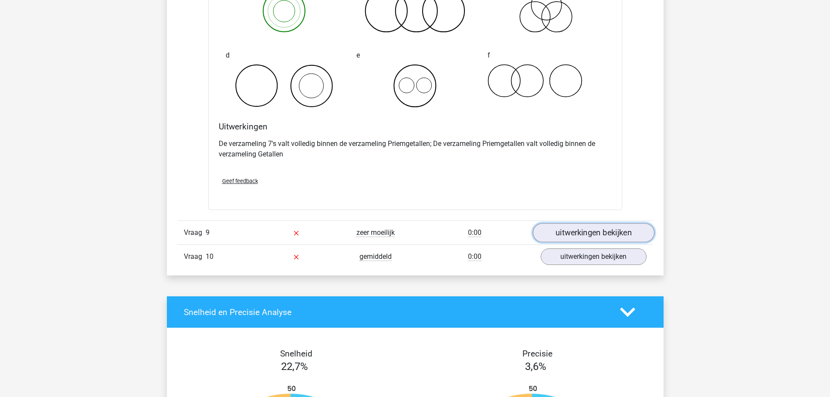
click at [588, 234] on link "uitwerkingen bekijken" at bounding box center [594, 233] width 122 height 19
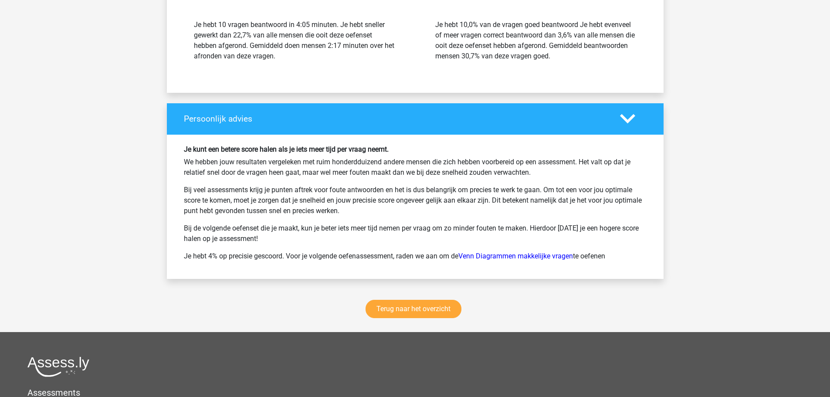
scroll to position [4054, 0]
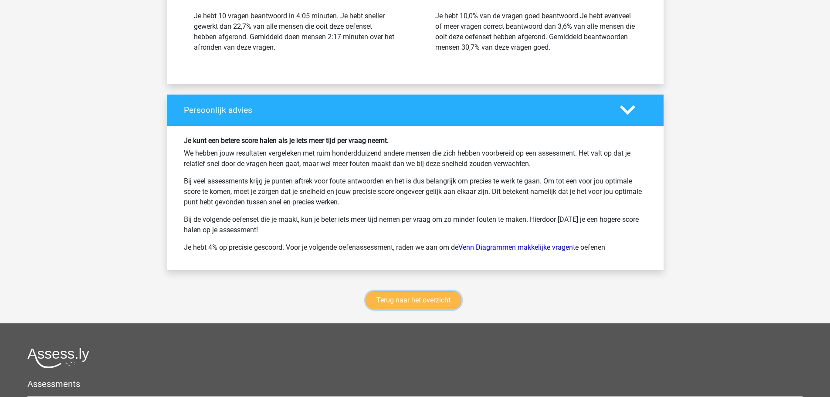
click at [423, 301] on link "Terug naar het overzicht" at bounding box center [414, 300] width 96 height 18
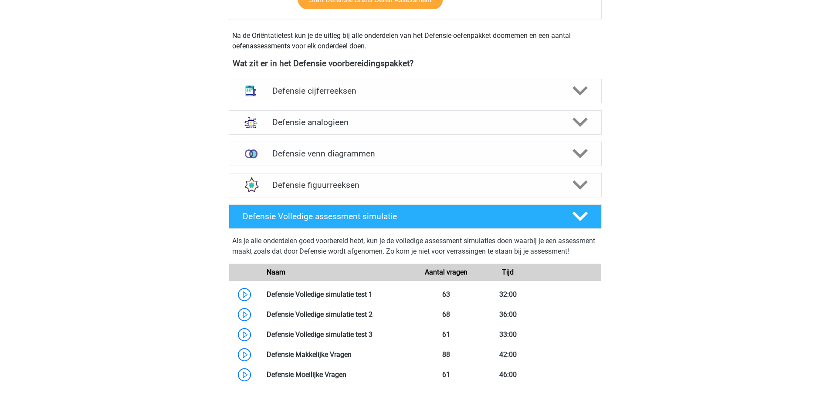
scroll to position [436, 0]
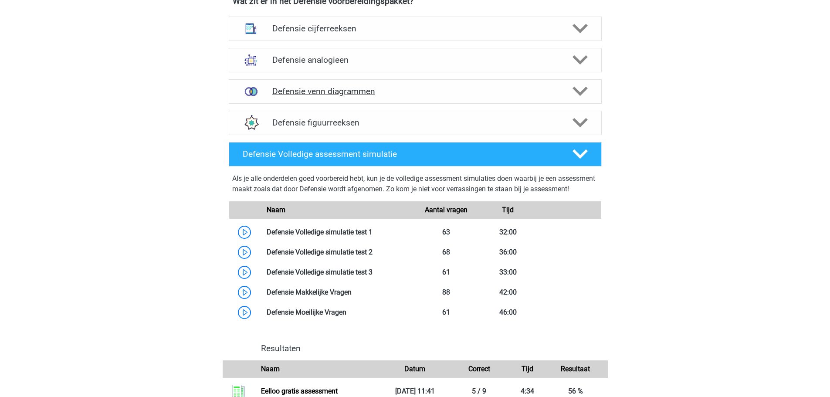
click at [366, 93] on h4 "Defensie venn diagrammen" at bounding box center [414, 91] width 285 height 10
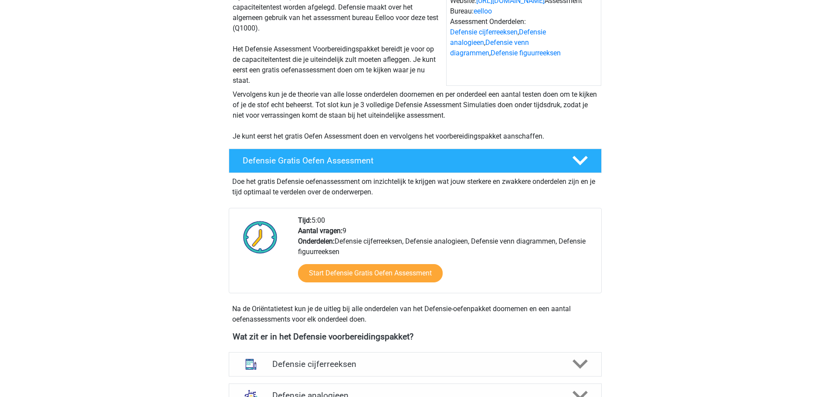
scroll to position [87, 0]
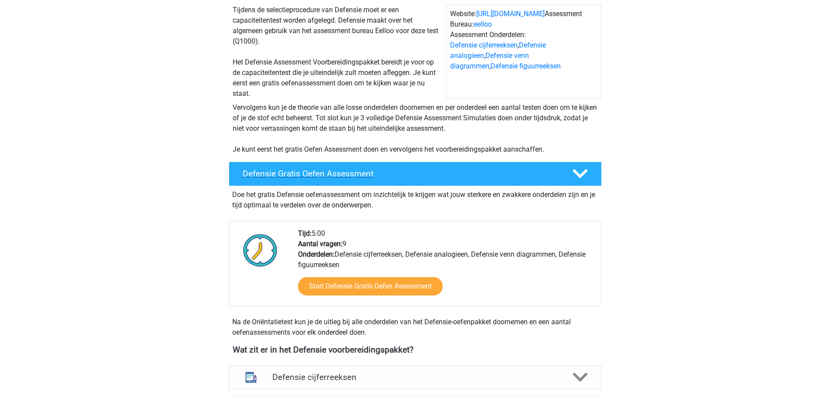
click at [583, 175] on polygon at bounding box center [580, 174] width 15 height 10
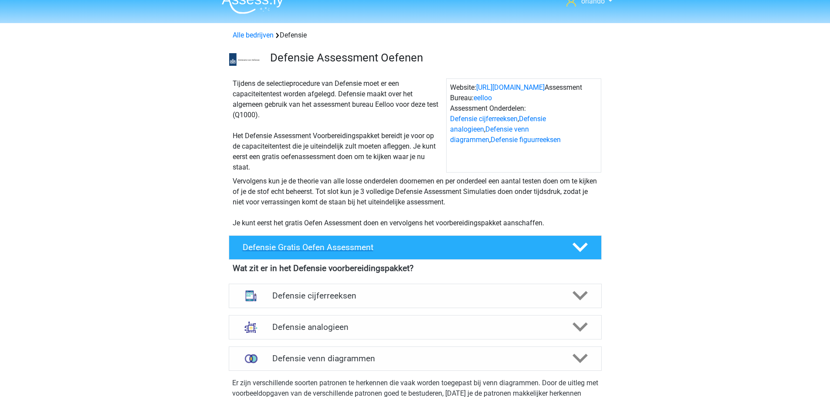
scroll to position [0, 0]
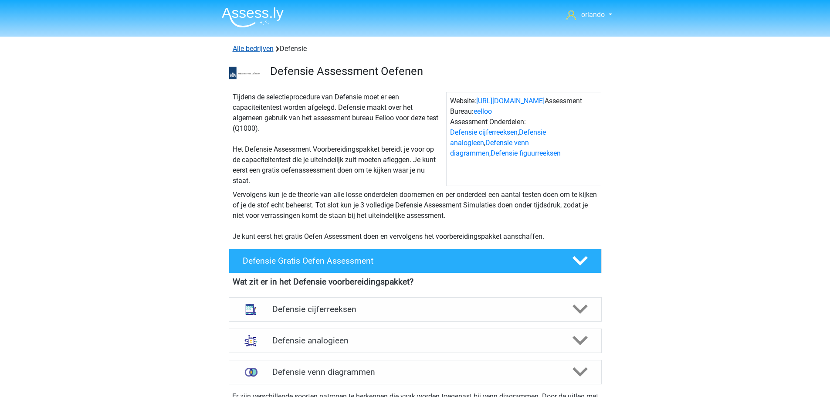
click at [252, 51] on link "Alle bedrijven" at bounding box center [253, 48] width 41 height 8
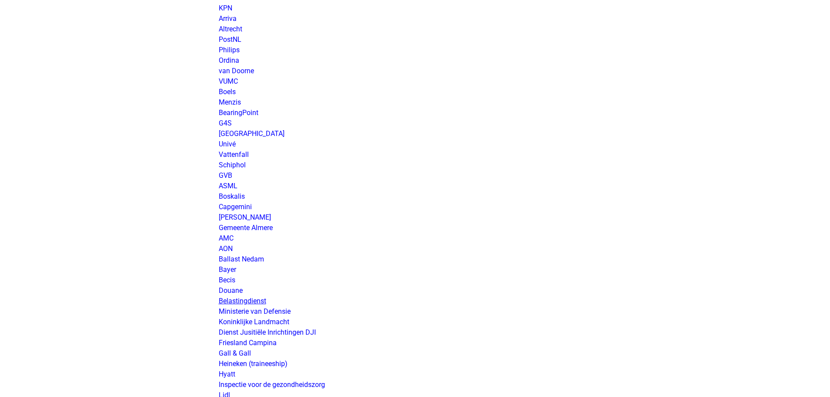
scroll to position [1220, 0]
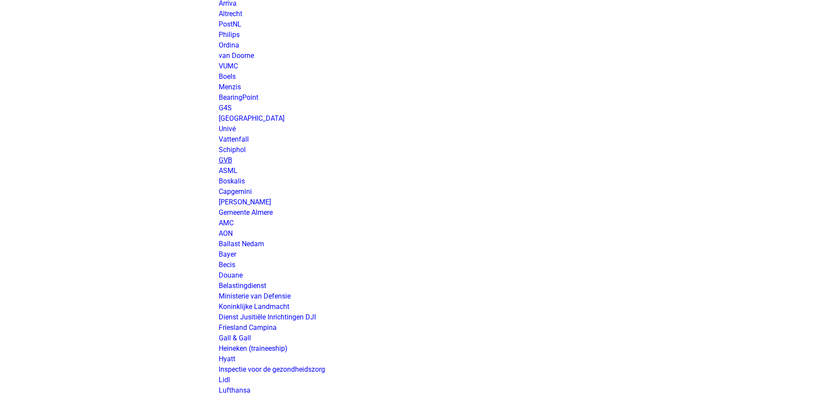
click at [231, 160] on link "GVB" at bounding box center [226, 160] width 14 height 8
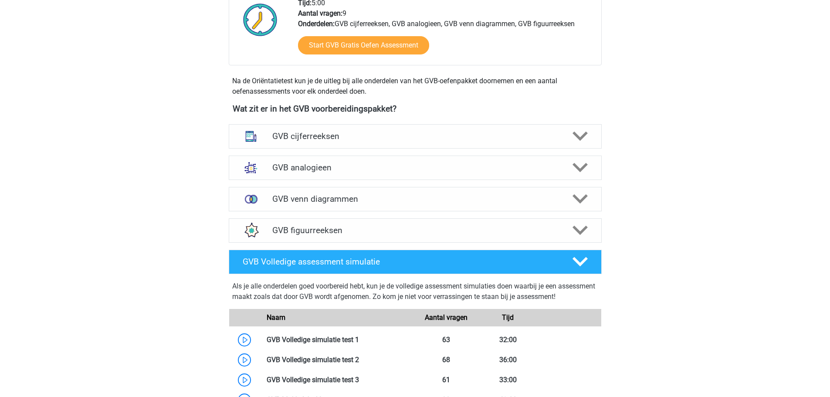
scroll to position [262, 0]
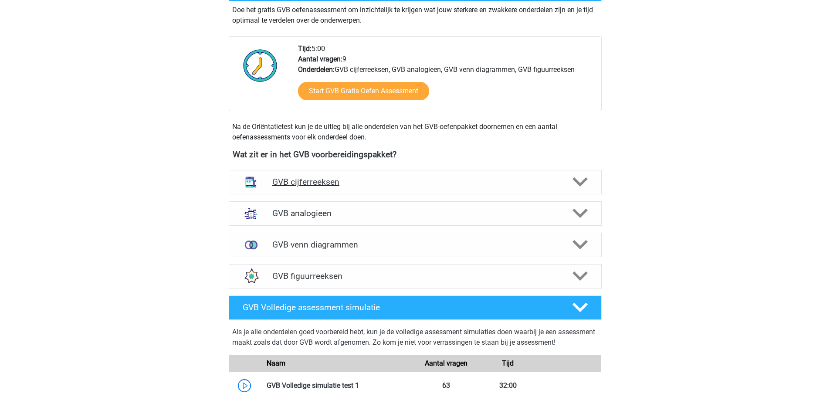
click at [313, 179] on h4 "GVB cijferreeksen" at bounding box center [414, 182] width 285 height 10
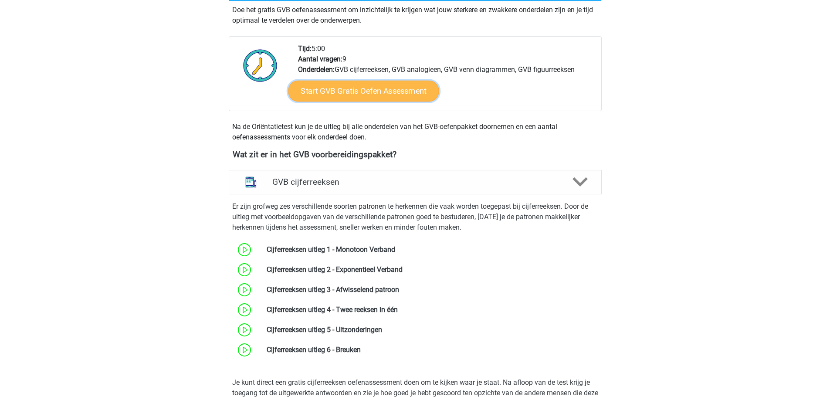
click at [390, 92] on link "Start GVB Gratis Oefen Assessment" at bounding box center [363, 91] width 151 height 21
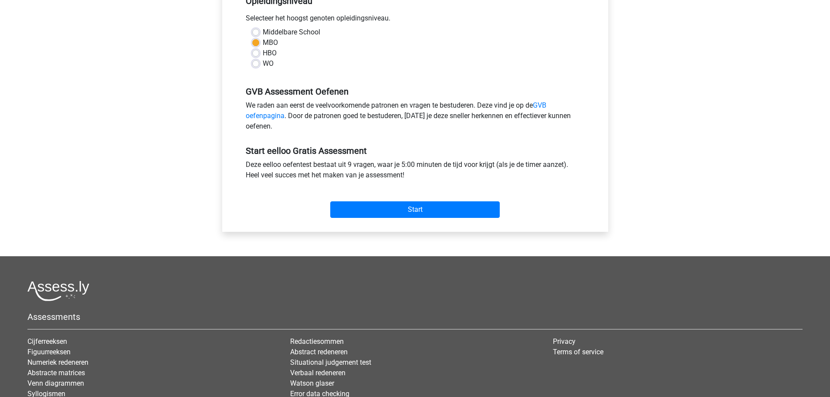
scroll to position [218, 0]
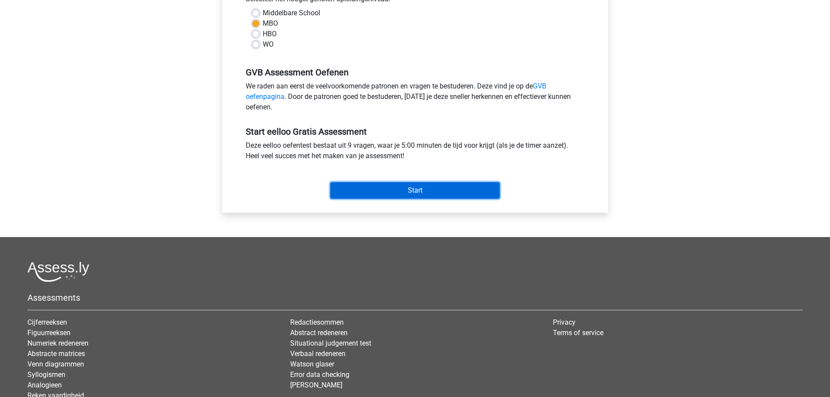
click at [445, 190] on input "Start" at bounding box center [415, 190] width 170 height 17
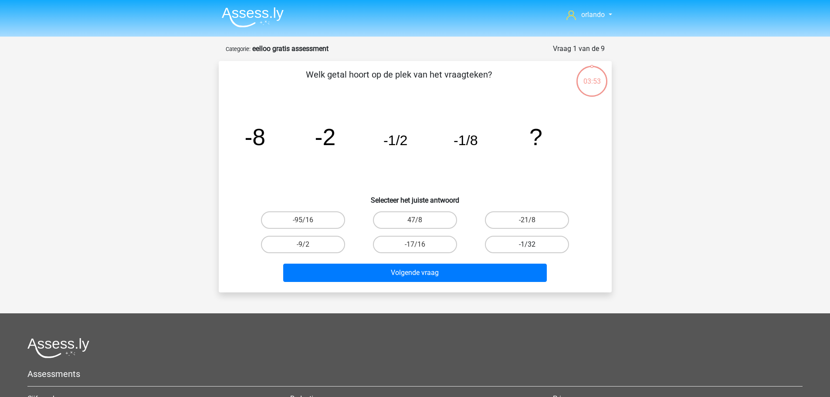
click at [522, 246] on label "-1/32" at bounding box center [527, 244] width 84 height 17
click at [527, 246] on input "-1/32" at bounding box center [530, 248] width 6 height 6
radio input "true"
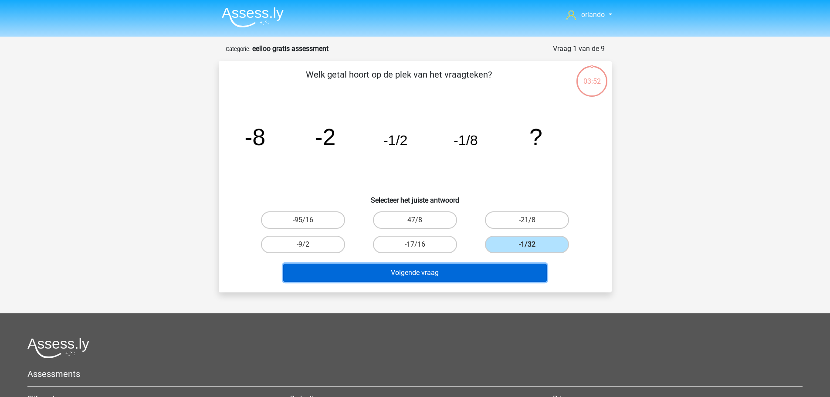
click at [448, 269] on button "Volgende vraag" at bounding box center [415, 273] width 264 height 18
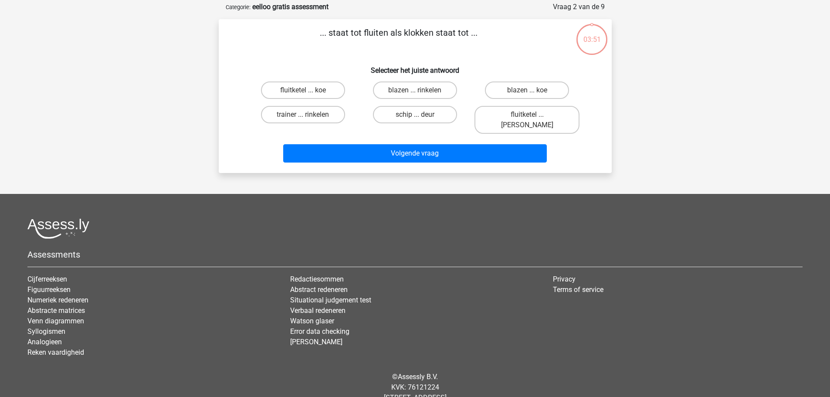
scroll to position [44, 0]
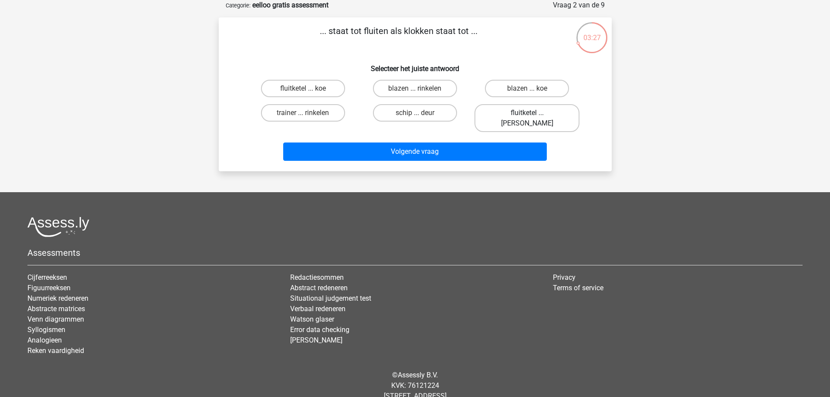
click at [519, 116] on label "fluitketel ... [PERSON_NAME]" at bounding box center [527, 118] width 105 height 28
click at [527, 116] on input "fluitketel ... [PERSON_NAME]" at bounding box center [530, 116] width 6 height 6
radio input "true"
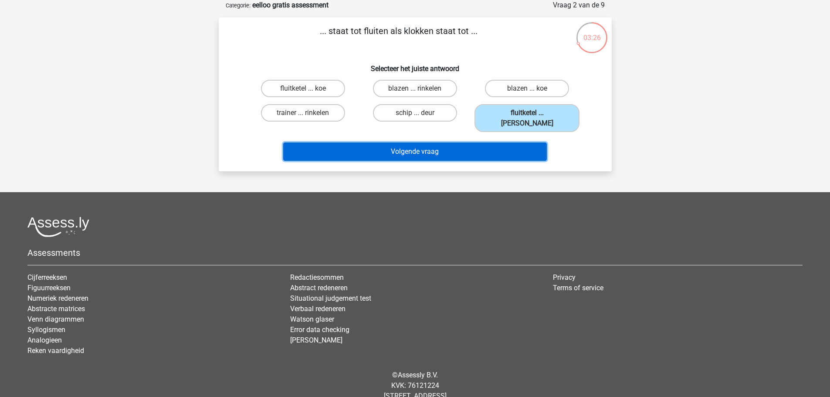
click at [429, 143] on button "Volgende vraag" at bounding box center [415, 152] width 264 height 18
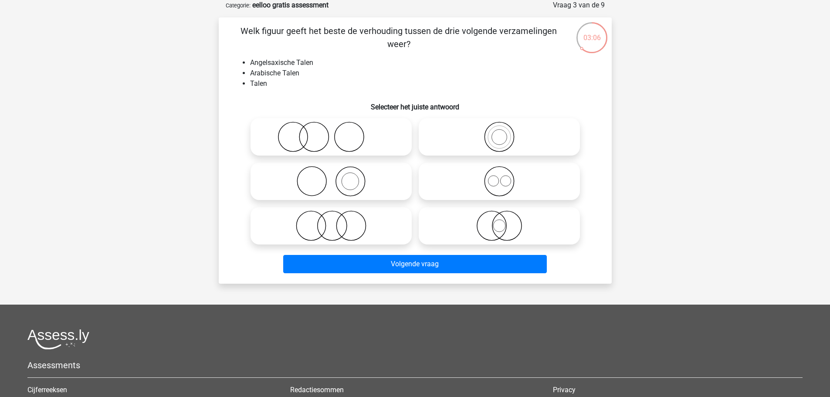
click at [332, 225] on icon at bounding box center [331, 226] width 154 height 31
click at [332, 221] on input "radio" at bounding box center [334, 219] width 6 height 6
radio input "true"
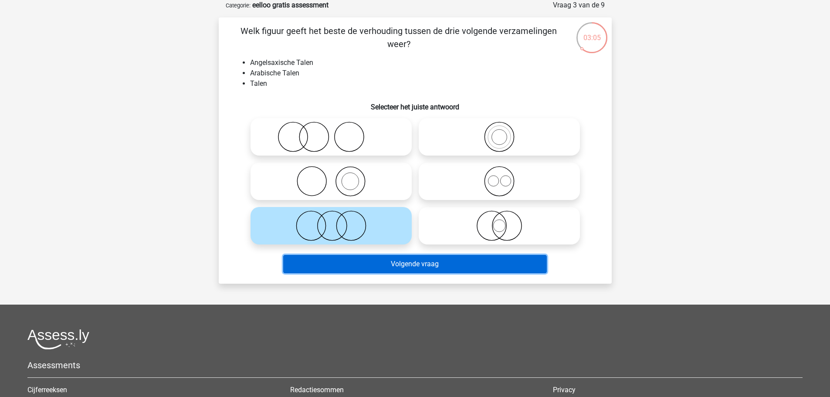
click at [415, 262] on button "Volgende vraag" at bounding box center [415, 264] width 264 height 18
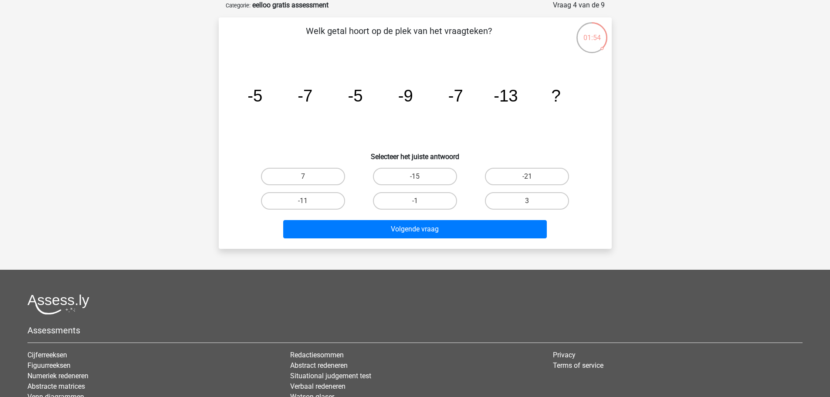
click at [418, 177] on input "-15" at bounding box center [418, 180] width 6 height 6
radio input "true"
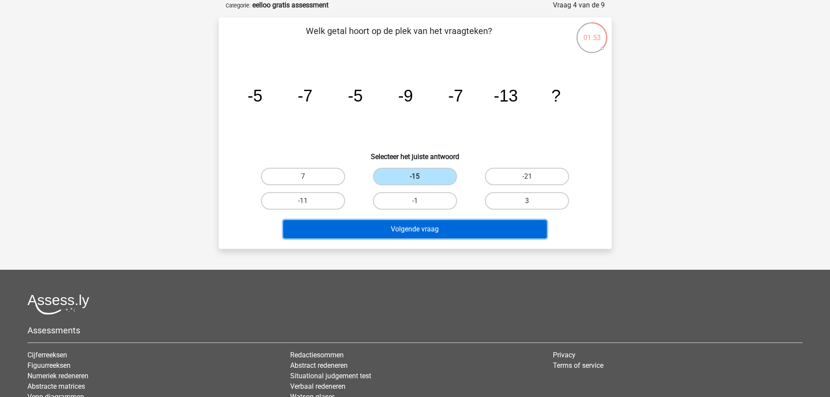
click at [407, 232] on button "Volgende vraag" at bounding box center [415, 229] width 264 height 18
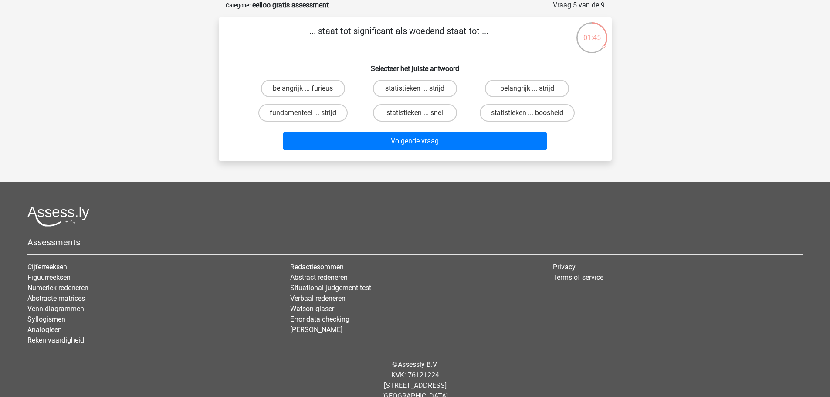
click at [307, 94] on input "belangrijk ... furieus" at bounding box center [306, 91] width 6 height 6
radio input "true"
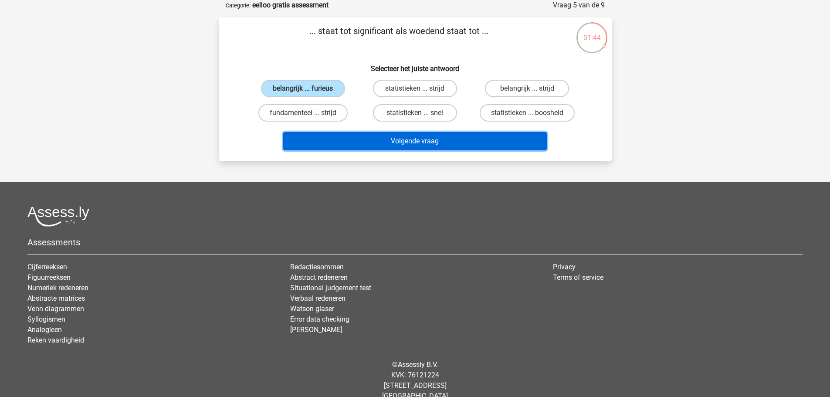
click at [436, 143] on button "Volgende vraag" at bounding box center [415, 141] width 264 height 18
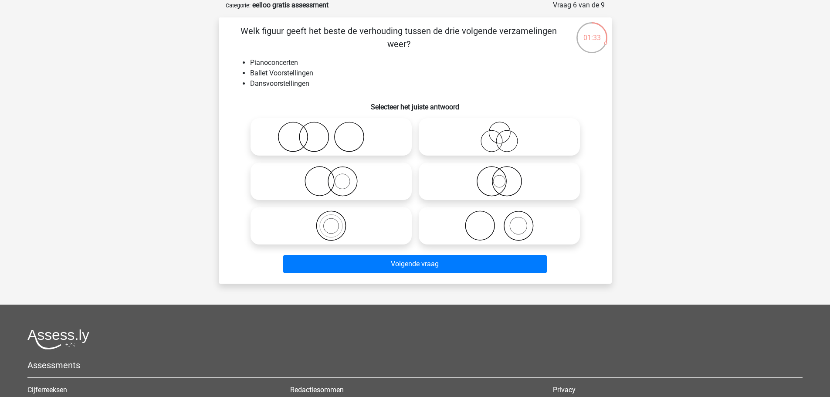
click at [319, 138] on icon at bounding box center [331, 137] width 154 height 31
click at [331, 133] on input "radio" at bounding box center [334, 130] width 6 height 6
radio input "true"
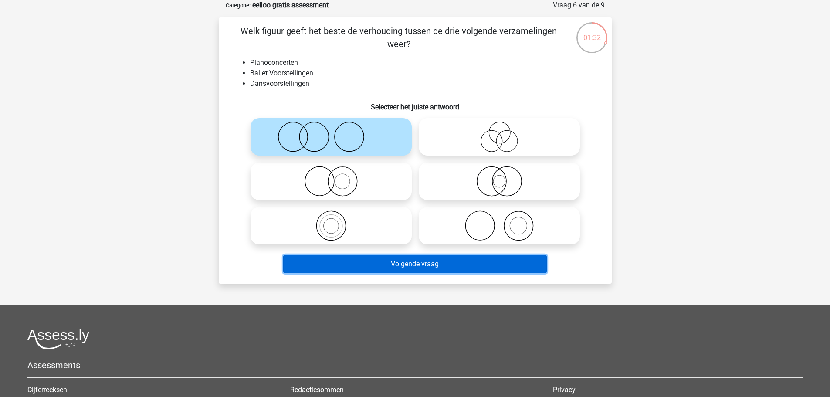
click at [433, 265] on button "Volgende vraag" at bounding box center [415, 264] width 264 height 18
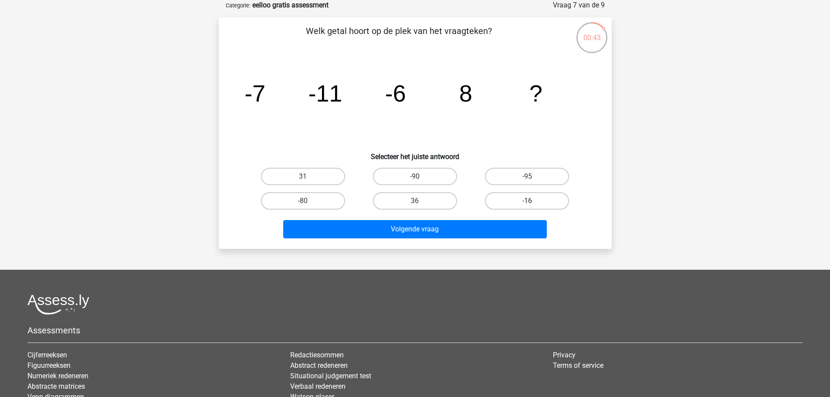
click at [520, 200] on label "-16" at bounding box center [527, 200] width 84 height 17
click at [527, 201] on input "-16" at bounding box center [530, 204] width 6 height 6
radio input "true"
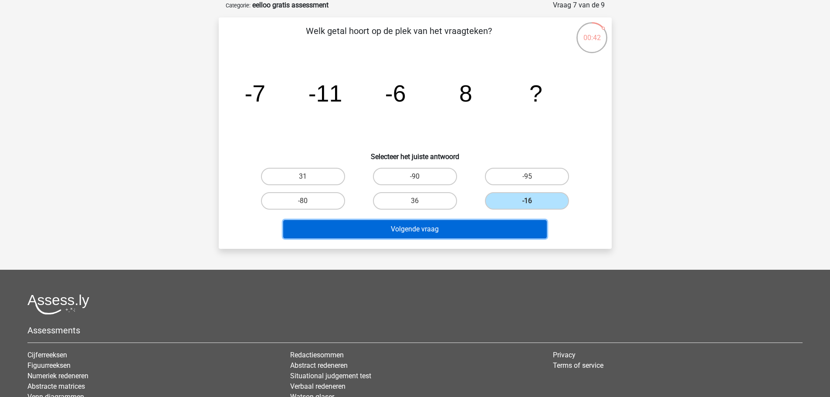
click at [419, 227] on button "Volgende vraag" at bounding box center [415, 229] width 264 height 18
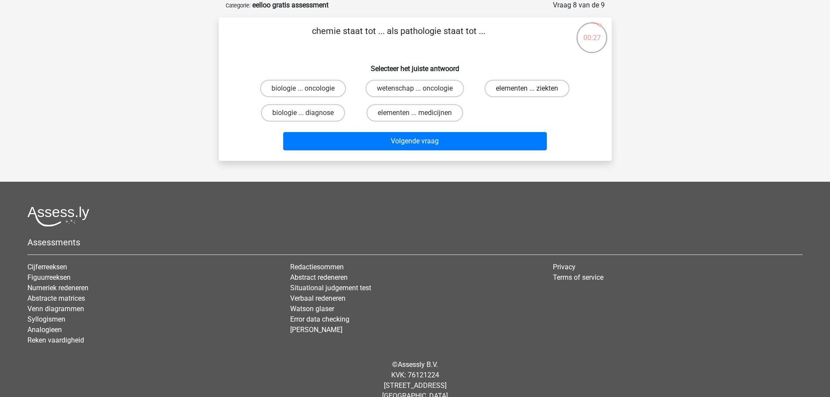
click at [521, 90] on label "elementen ... ziekten" at bounding box center [527, 88] width 85 height 17
click at [527, 90] on input "elementen ... ziekten" at bounding box center [530, 91] width 6 height 6
radio input "true"
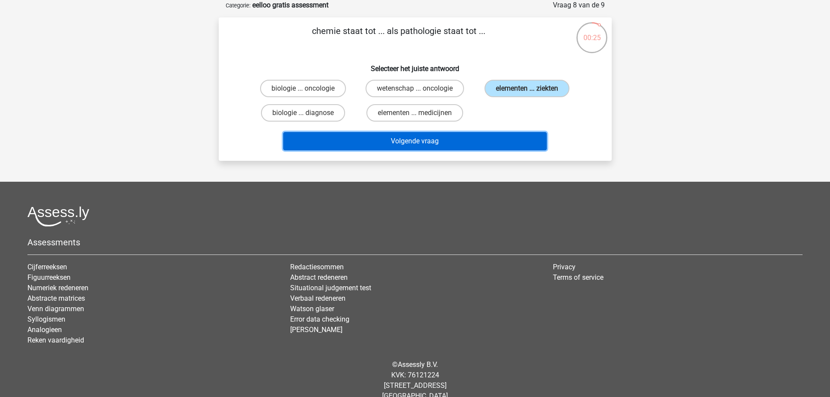
click at [435, 143] on button "Volgende vraag" at bounding box center [415, 141] width 264 height 18
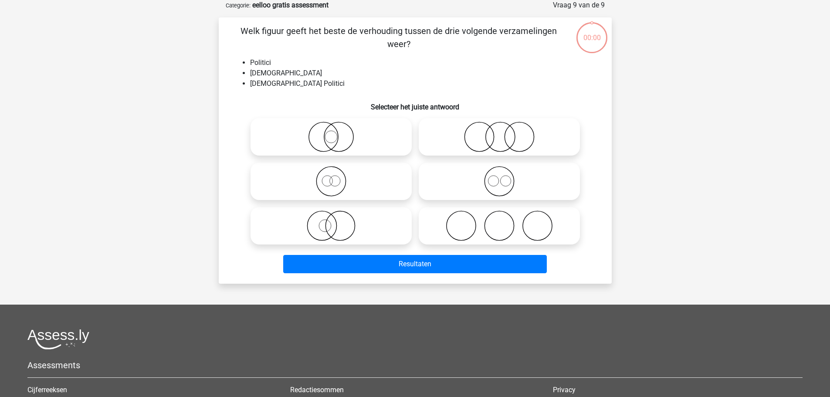
scroll to position [44, 0]
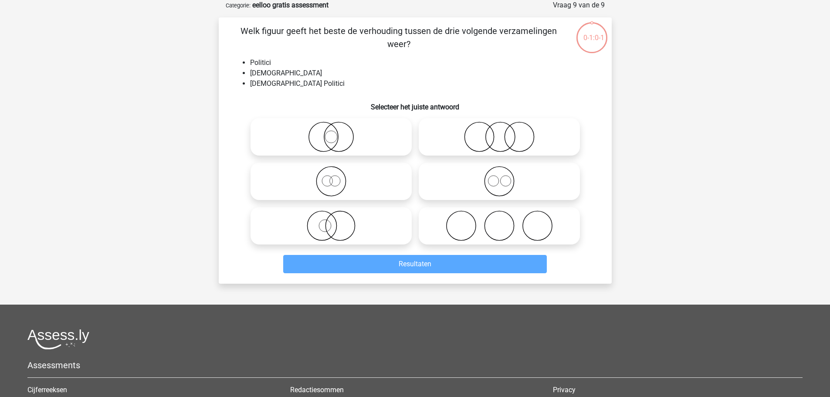
click at [522, 138] on icon at bounding box center [499, 137] width 154 height 31
click at [505, 133] on input "radio" at bounding box center [503, 130] width 6 height 6
radio input "true"
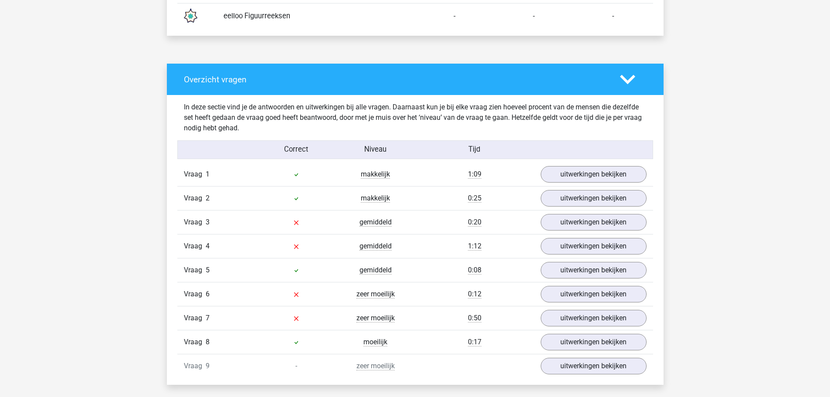
scroll to position [654, 0]
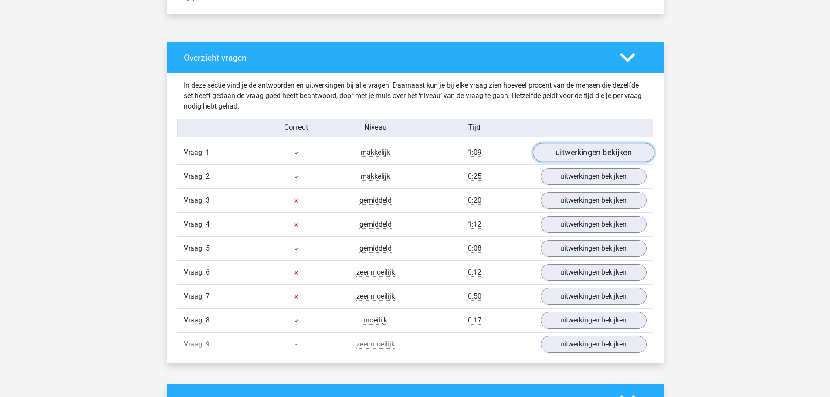
click at [593, 151] on link "uitwerkingen bekijken" at bounding box center [594, 152] width 122 height 19
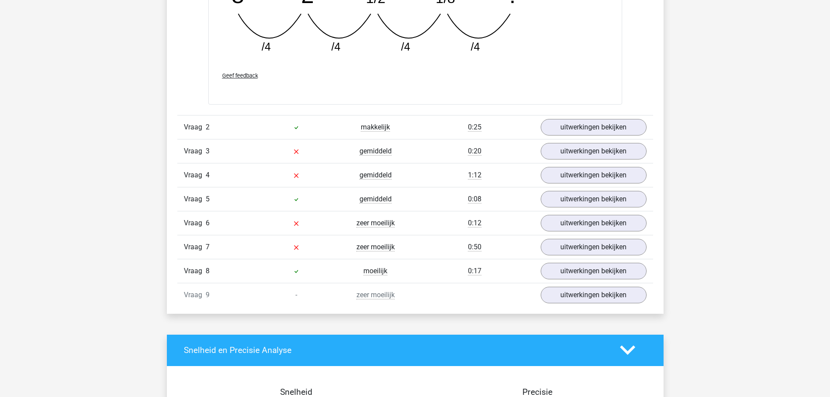
scroll to position [1090, 0]
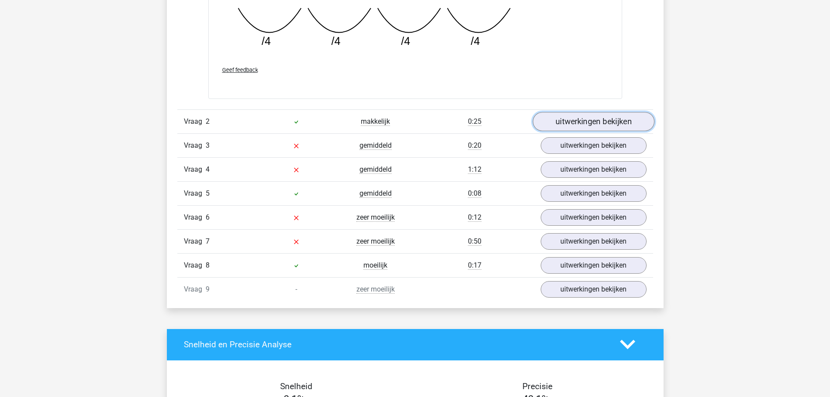
click at [622, 122] on link "uitwerkingen bekijken" at bounding box center [594, 121] width 122 height 19
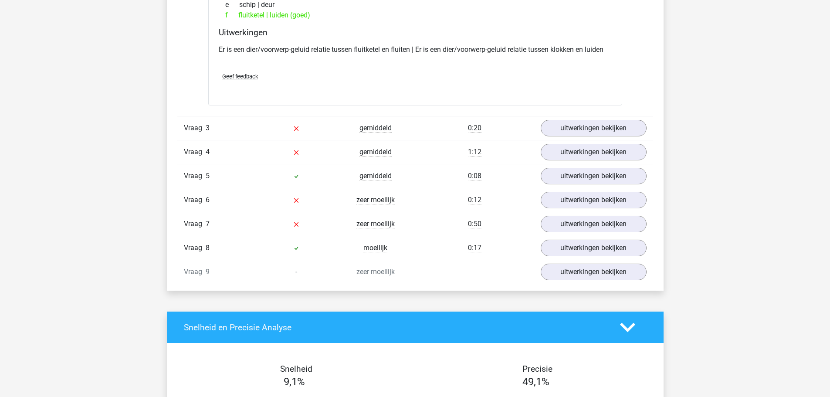
scroll to position [1308, 0]
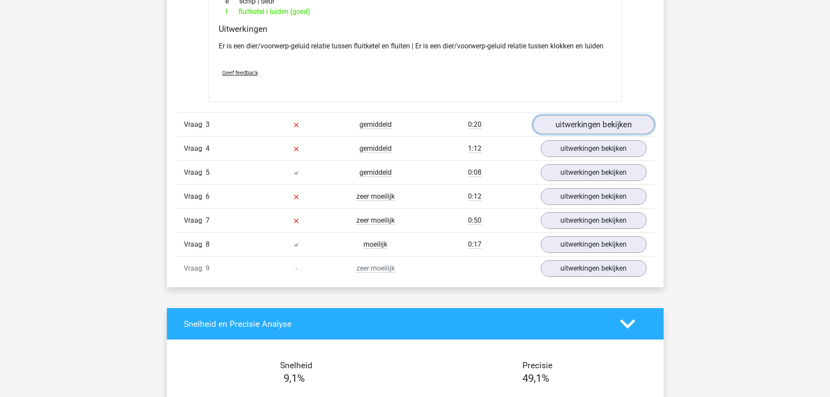
click at [590, 127] on link "uitwerkingen bekijken" at bounding box center [594, 124] width 122 height 19
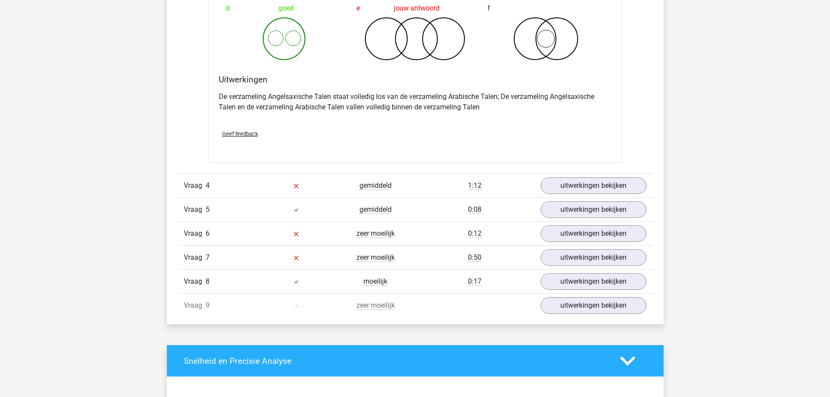
scroll to position [1613, 0]
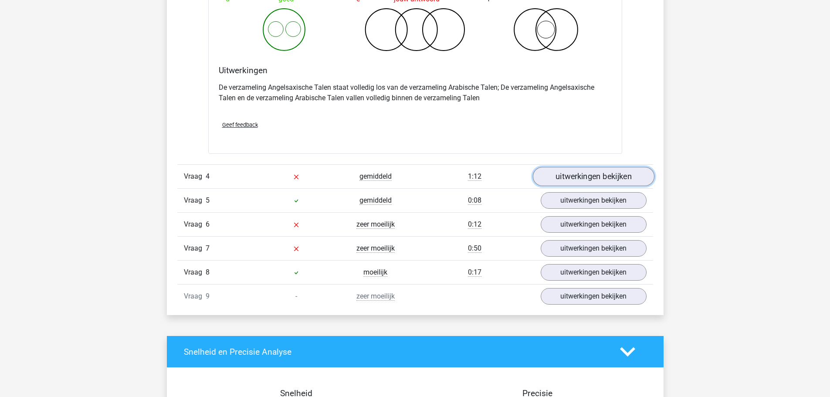
click at [587, 179] on link "uitwerkingen bekijken" at bounding box center [594, 176] width 122 height 19
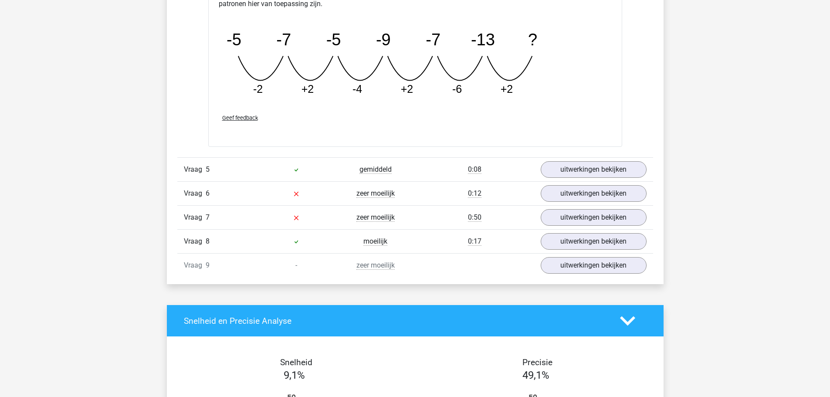
scroll to position [2092, 0]
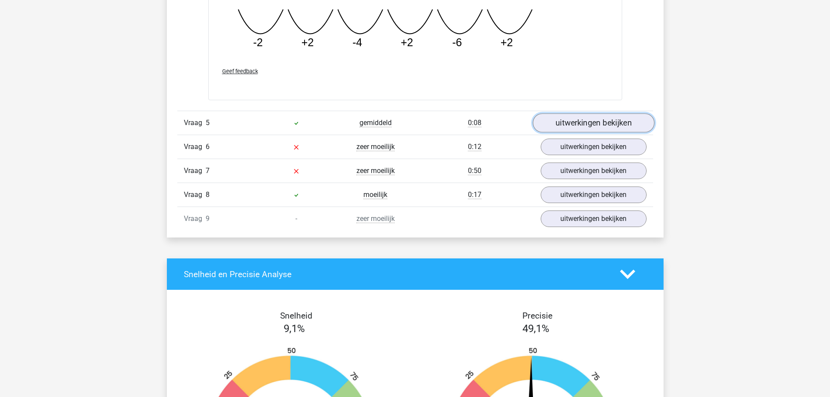
click at [593, 128] on link "uitwerkingen bekijken" at bounding box center [594, 122] width 122 height 19
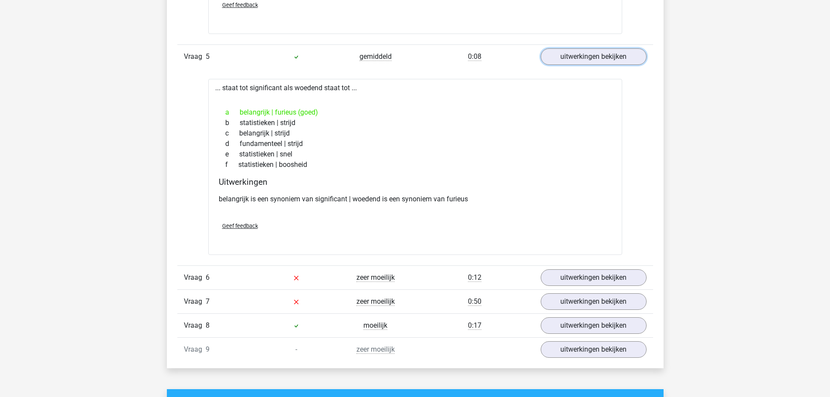
scroll to position [2179, 0]
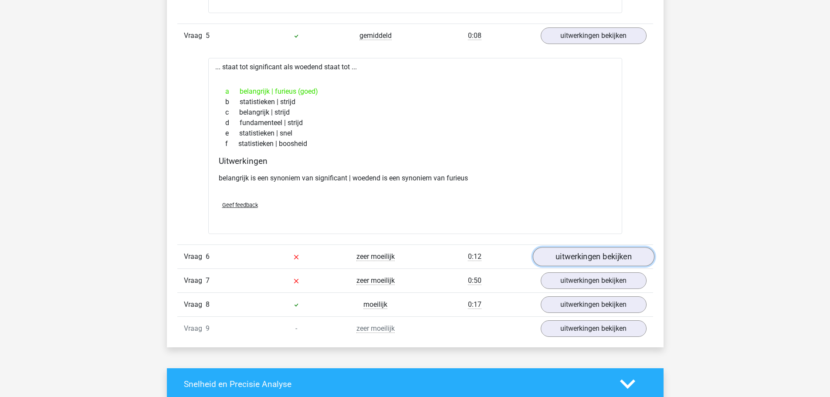
click at [588, 255] on link "uitwerkingen bekijken" at bounding box center [594, 256] width 122 height 19
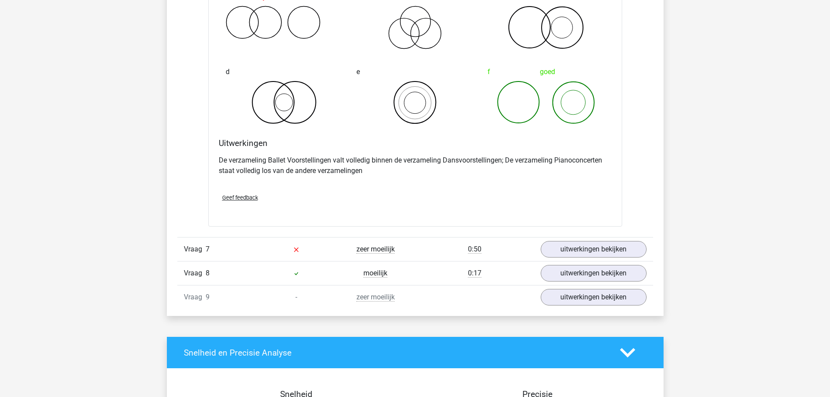
scroll to position [2572, 0]
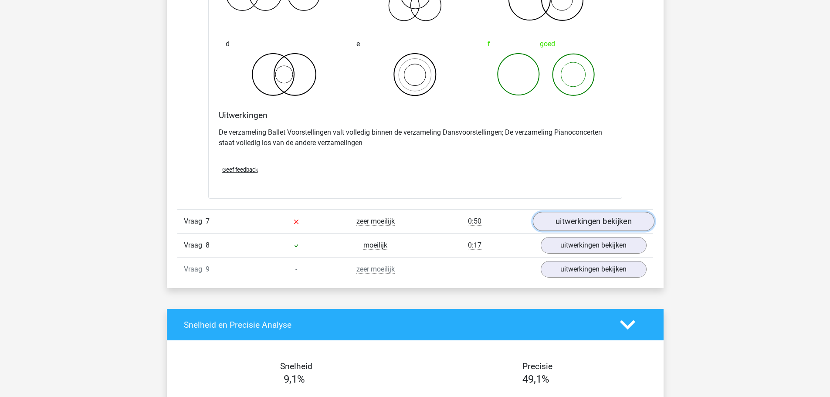
click at [576, 220] on link "uitwerkingen bekijken" at bounding box center [594, 221] width 122 height 19
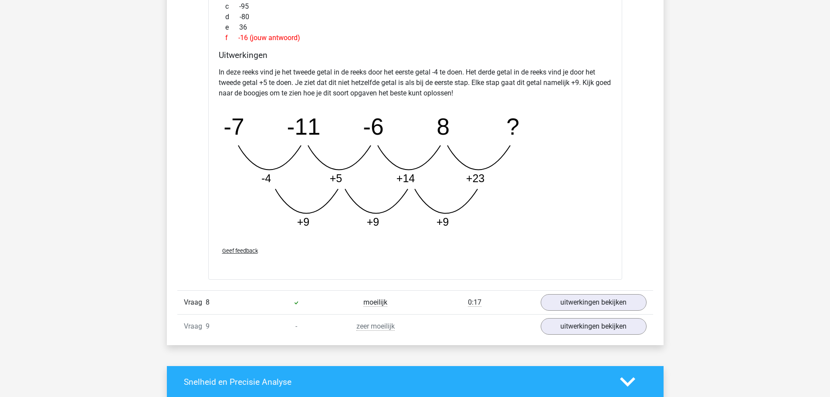
scroll to position [2964, 0]
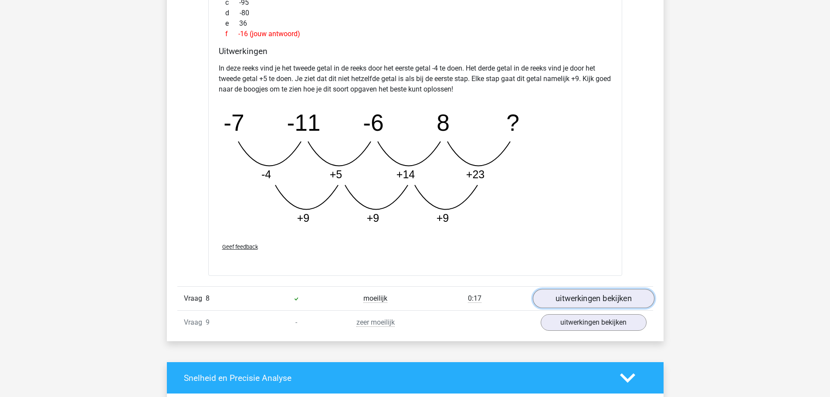
click at [585, 296] on link "uitwerkingen bekijken" at bounding box center [594, 298] width 122 height 19
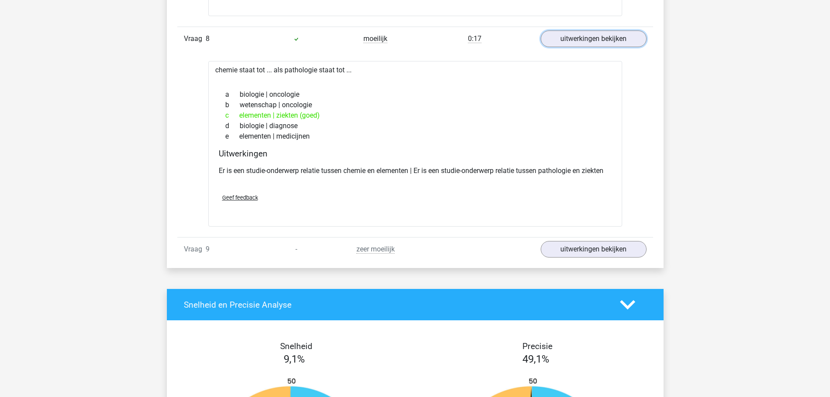
scroll to position [3225, 0]
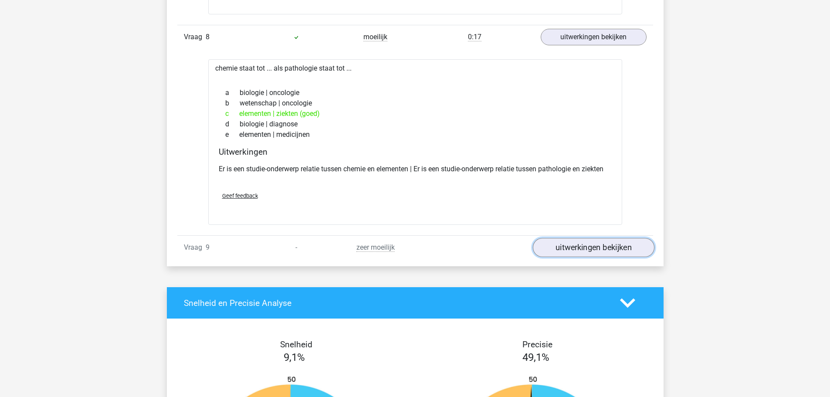
click at [613, 247] on link "uitwerkingen bekijken" at bounding box center [594, 247] width 122 height 19
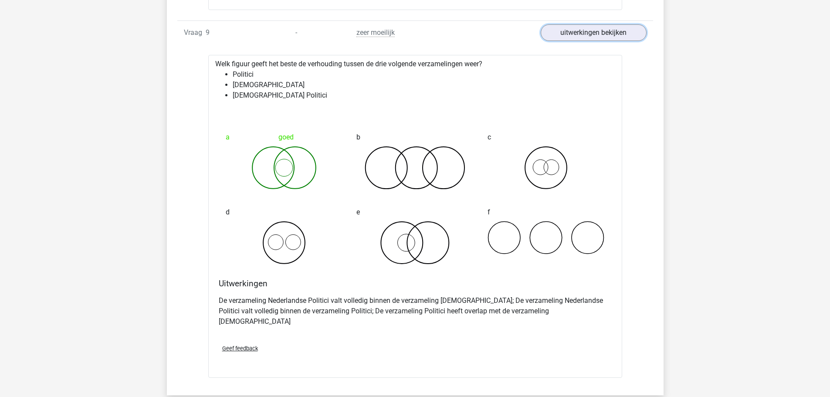
scroll to position [3443, 0]
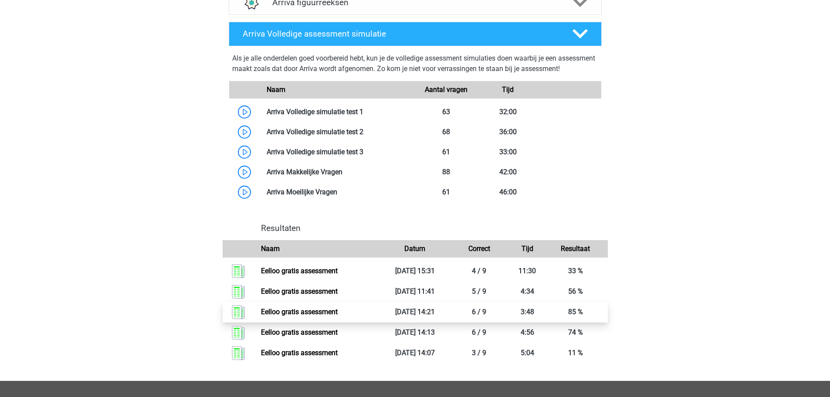
scroll to position [523, 0]
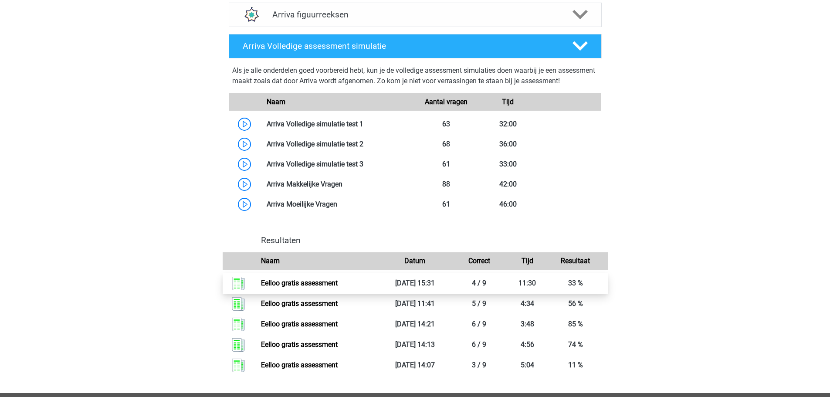
click at [327, 287] on link "Eelloo gratis assessment" at bounding box center [299, 283] width 77 height 8
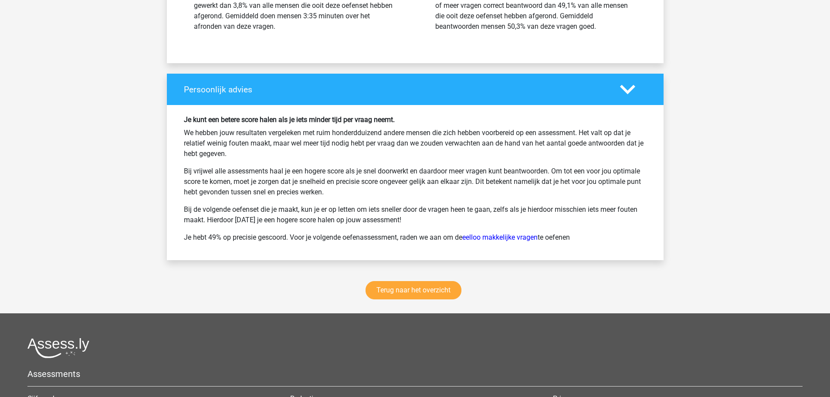
scroll to position [1264, 0]
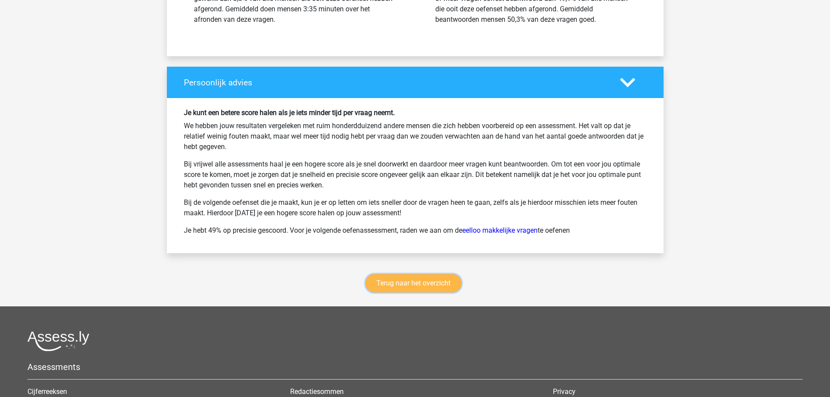
click at [420, 285] on link "Terug naar het overzicht" at bounding box center [414, 283] width 96 height 18
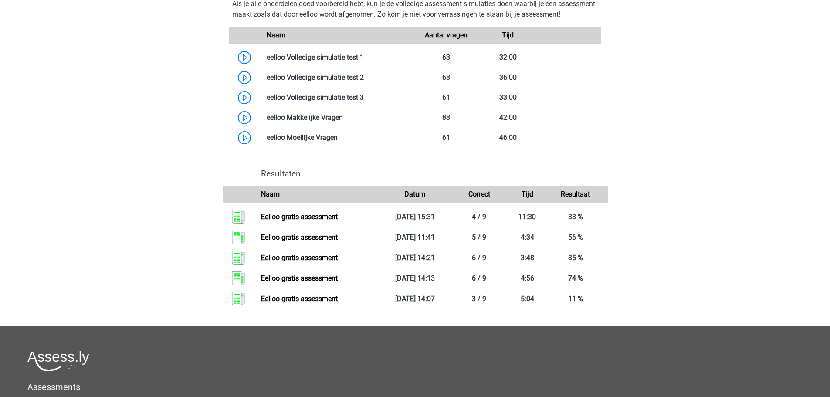
scroll to position [567, 0]
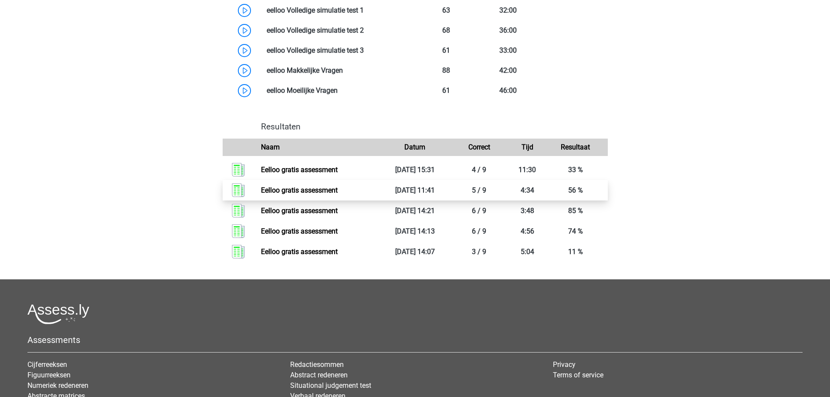
click at [338, 194] on link "Eelloo gratis assessment" at bounding box center [299, 190] width 77 height 8
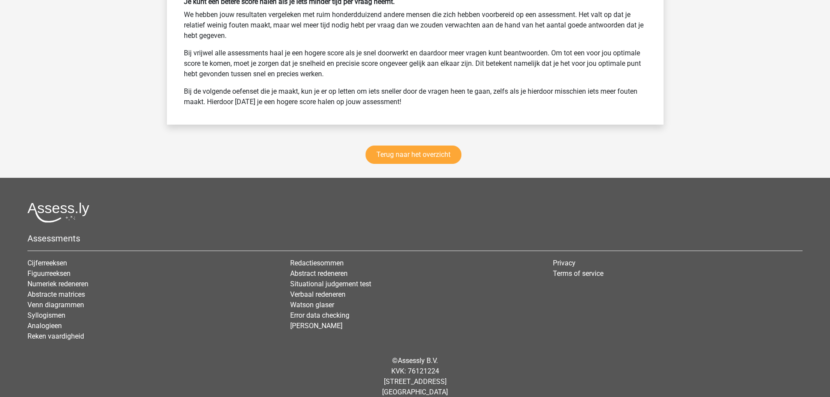
scroll to position [1386, 0]
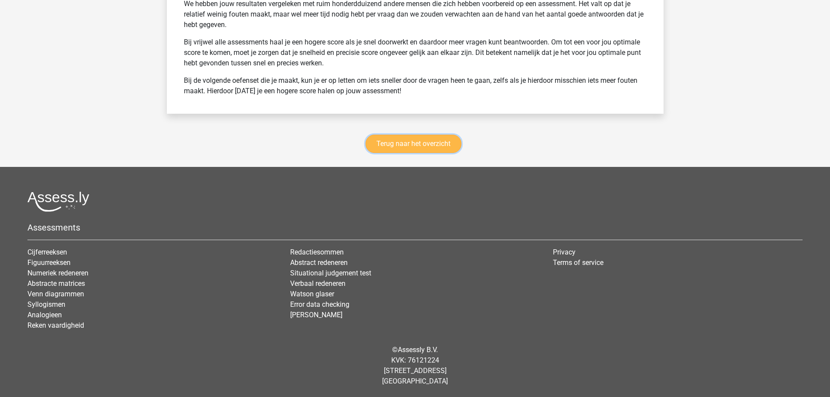
click at [396, 145] on link "Terug naar het overzicht" at bounding box center [414, 144] width 96 height 18
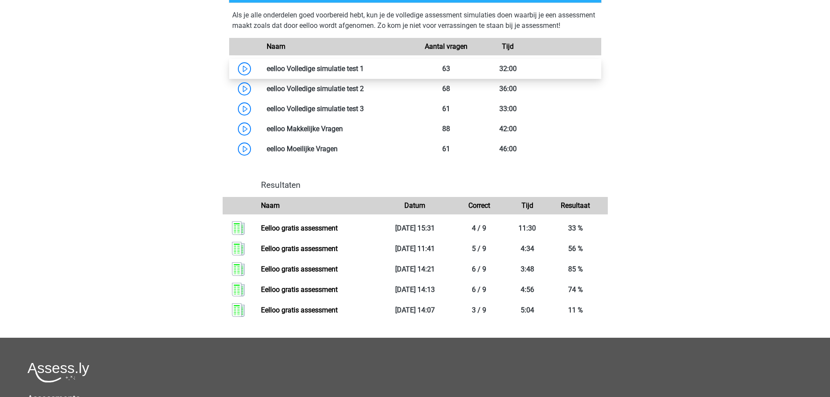
scroll to position [567, 0]
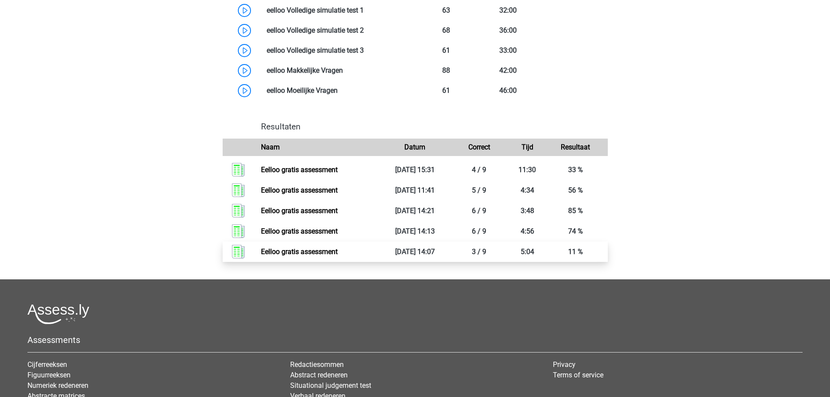
click at [291, 256] on link "Eelloo gratis assessment" at bounding box center [299, 252] width 77 height 8
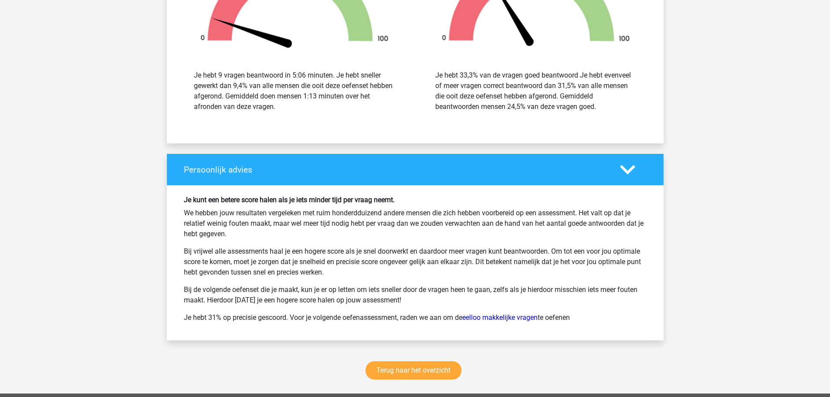
scroll to position [1133, 0]
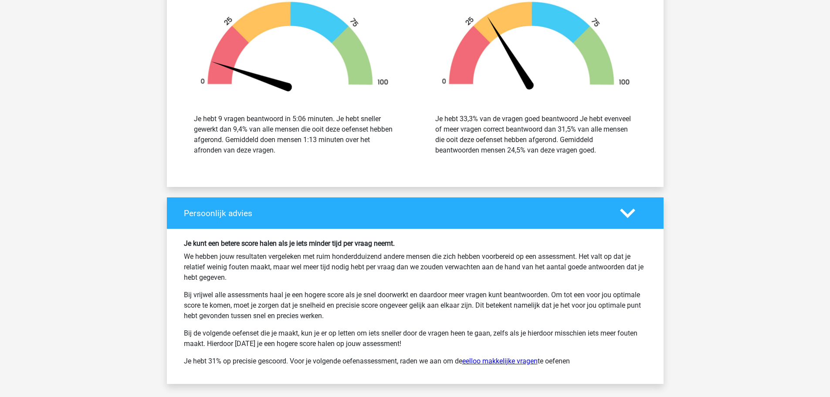
click at [510, 362] on link "eelloo makkelijke vragen" at bounding box center [499, 361] width 75 height 8
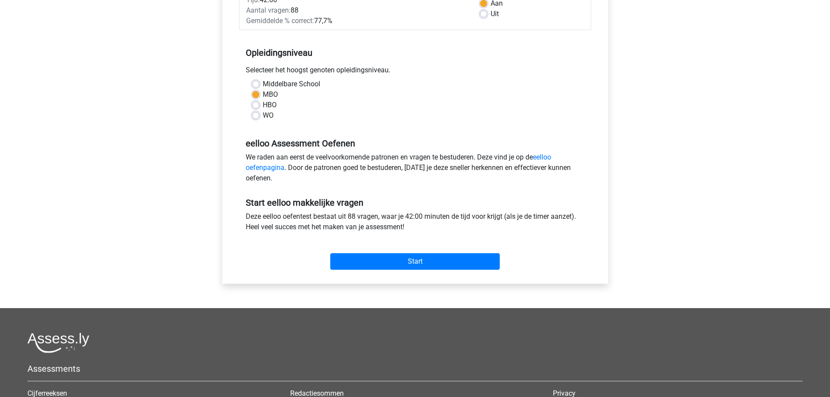
scroll to position [218, 0]
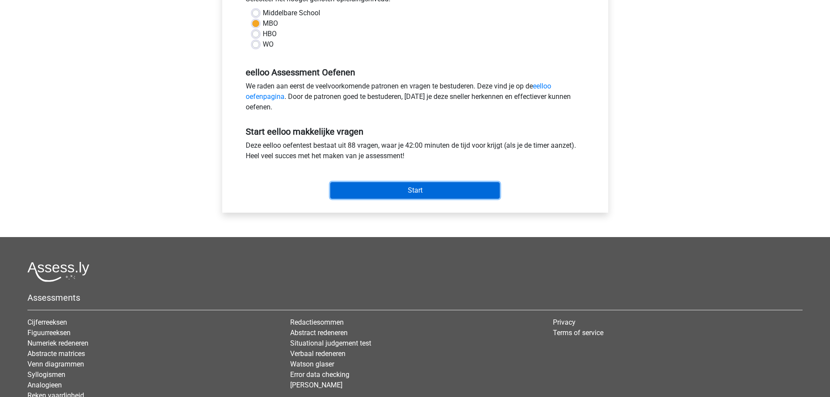
click at [415, 187] on input "Start" at bounding box center [415, 190] width 170 height 17
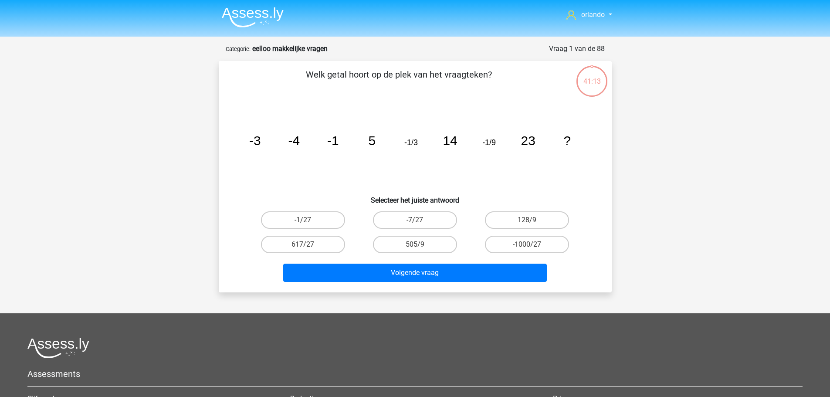
click at [308, 220] on input "-1/27" at bounding box center [306, 223] width 6 height 6
radio input "true"
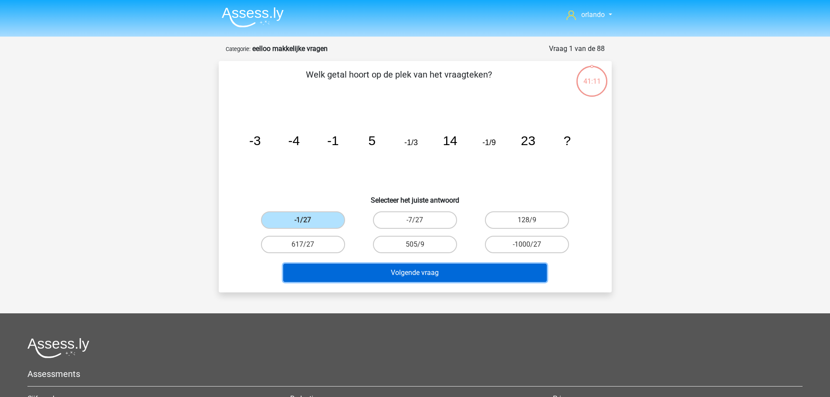
click at [432, 273] on button "Volgende vraag" at bounding box center [415, 273] width 264 height 18
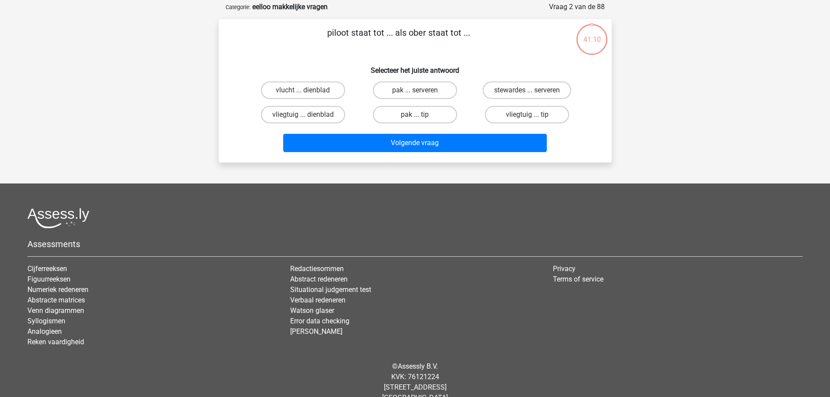
scroll to position [44, 0]
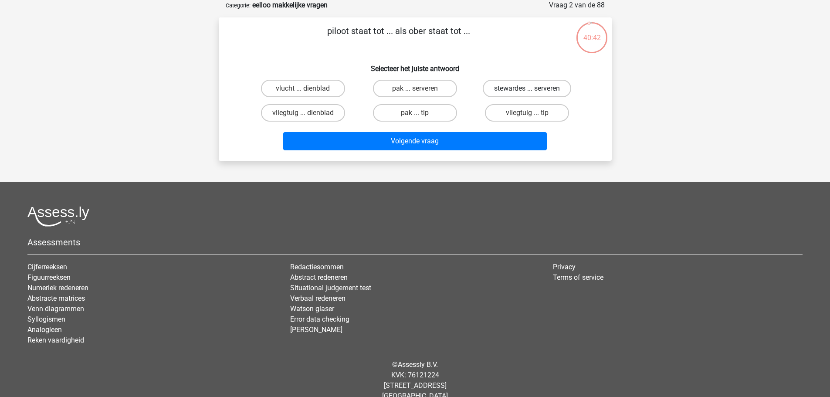
click at [519, 85] on label "stewardes ... serveren" at bounding box center [527, 88] width 88 height 17
click at [527, 88] on input "stewardes ... serveren" at bounding box center [530, 91] width 6 height 6
radio input "true"
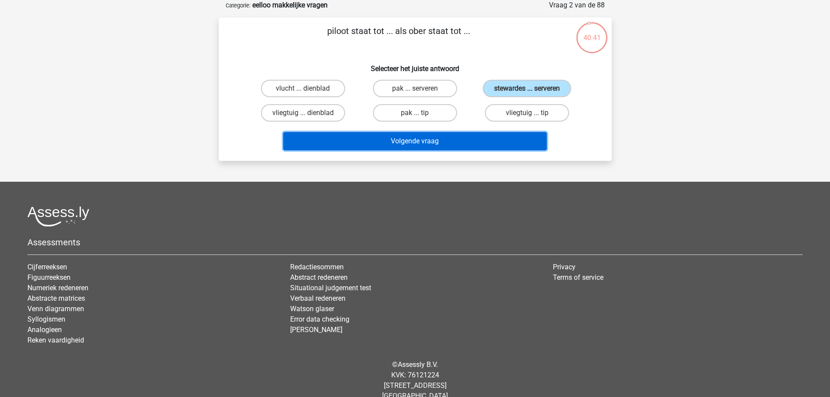
click at [435, 141] on button "Volgende vraag" at bounding box center [415, 141] width 264 height 18
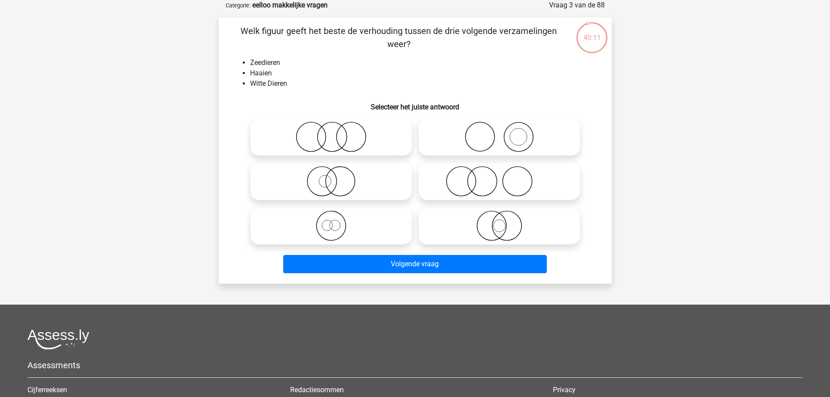
click at [335, 137] on icon at bounding box center [331, 137] width 154 height 31
click at [335, 133] on input "radio" at bounding box center [334, 130] width 6 height 6
radio input "true"
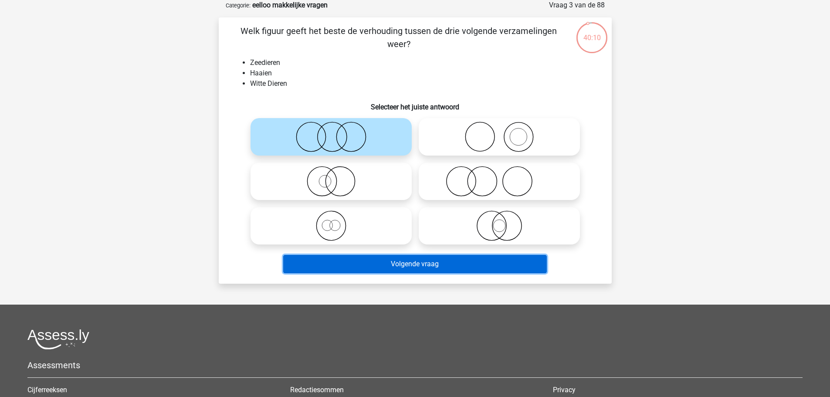
click at [411, 268] on button "Volgende vraag" at bounding box center [415, 264] width 264 height 18
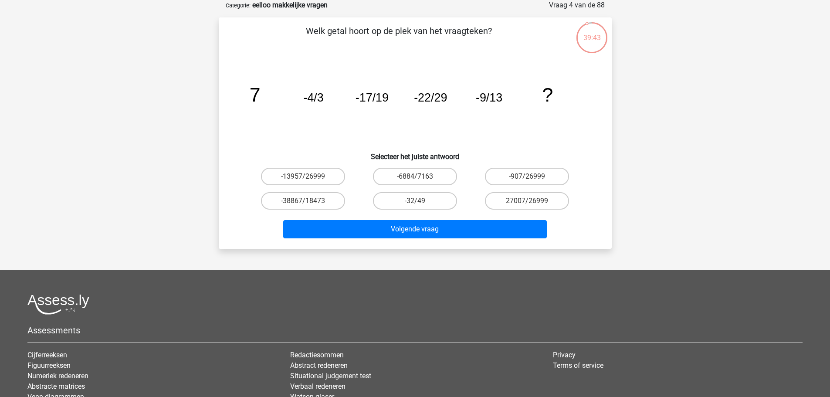
click at [418, 202] on input "-32/49" at bounding box center [418, 204] width 6 height 6
radio input "true"
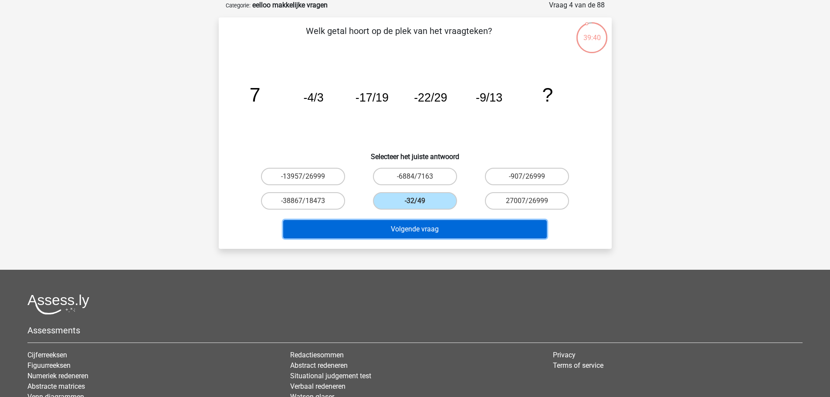
click at [420, 233] on button "Volgende vraag" at bounding box center [415, 229] width 264 height 18
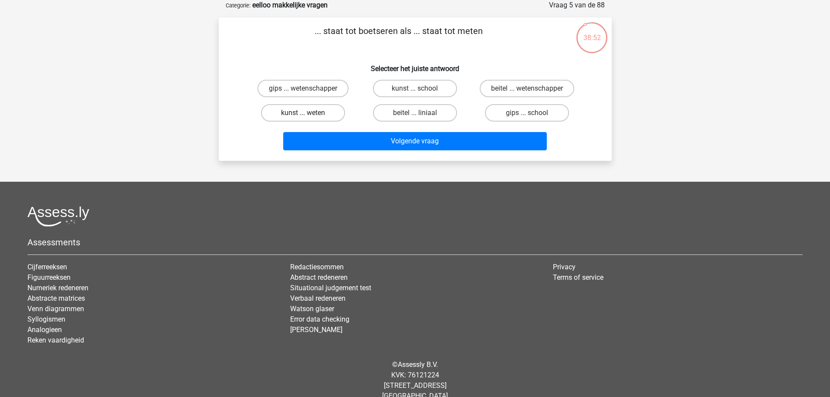
click at [315, 113] on label "kunst ... weten" at bounding box center [303, 112] width 84 height 17
click at [309, 113] on input "kunst ... weten" at bounding box center [306, 116] width 6 height 6
radio input "true"
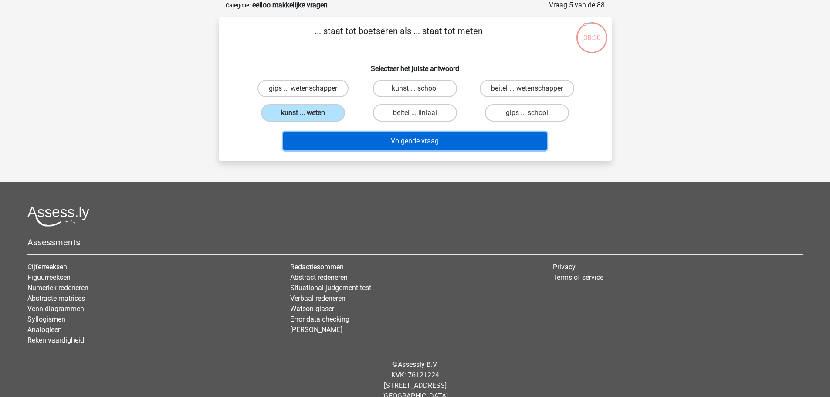
click at [428, 146] on button "Volgende vraag" at bounding box center [415, 141] width 264 height 18
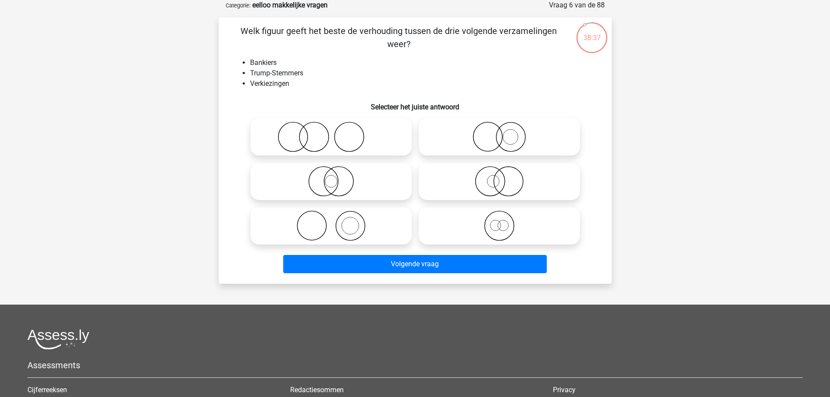
click at [302, 132] on icon at bounding box center [331, 137] width 154 height 31
click at [331, 132] on input "radio" at bounding box center [334, 130] width 6 height 6
radio input "true"
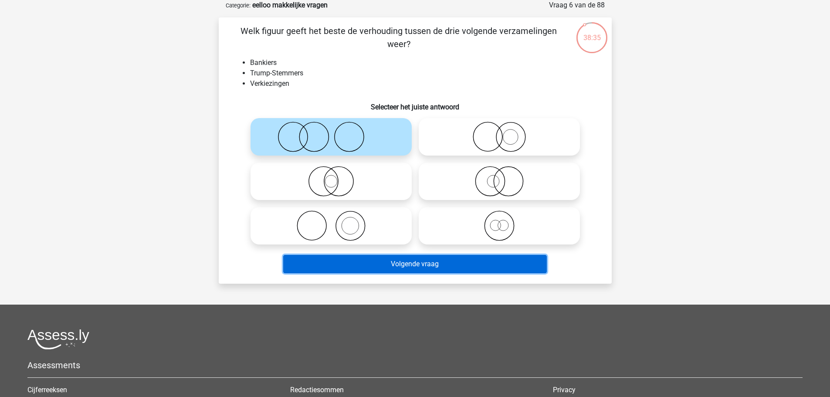
click at [432, 267] on button "Volgende vraag" at bounding box center [415, 264] width 264 height 18
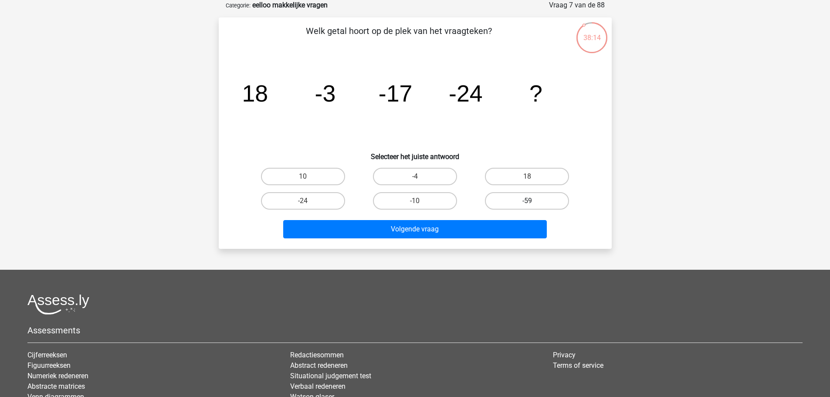
drag, startPoint x: 523, startPoint y: 200, endPoint x: 518, endPoint y: 206, distance: 7.1
click at [522, 200] on label "-59" at bounding box center [527, 200] width 84 height 17
click at [527, 201] on input "-59" at bounding box center [530, 204] width 6 height 6
radio input "true"
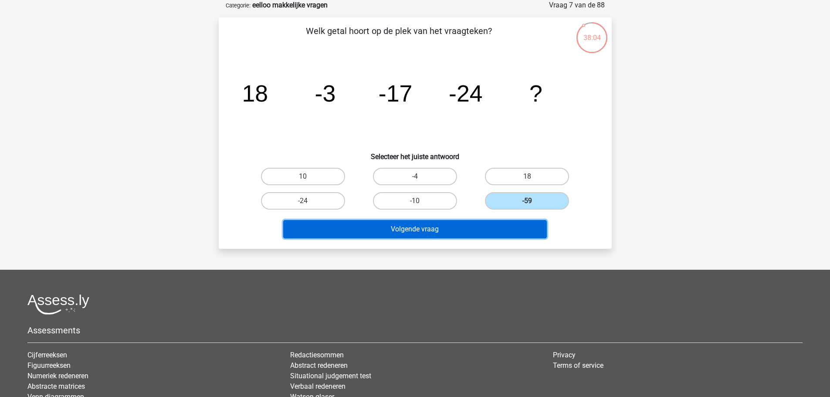
click at [416, 228] on button "Volgende vraag" at bounding box center [415, 229] width 264 height 18
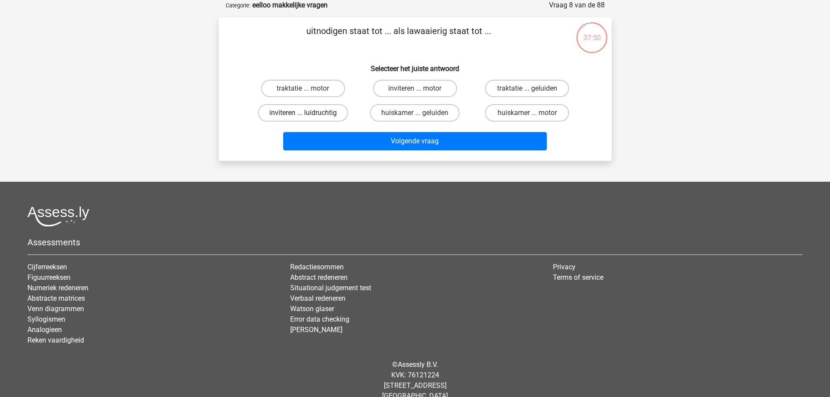
click at [314, 116] on label "inviteren ... luidruchtig" at bounding box center [303, 112] width 90 height 17
click at [309, 116] on input "inviteren ... luidruchtig" at bounding box center [306, 116] width 6 height 6
radio input "true"
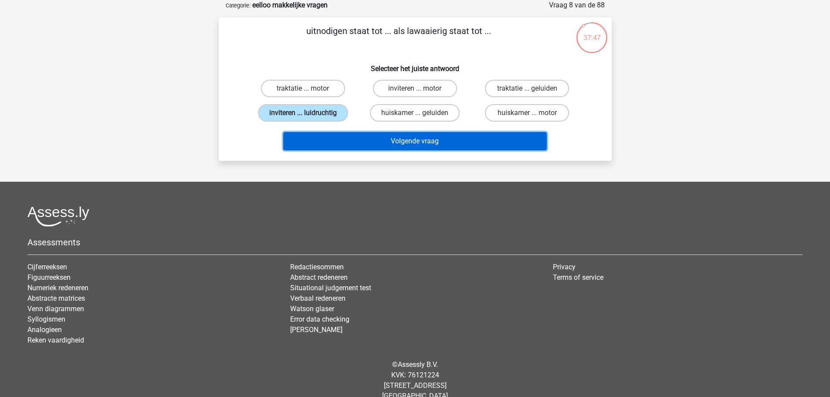
click at [427, 149] on button "Volgende vraag" at bounding box center [415, 141] width 264 height 18
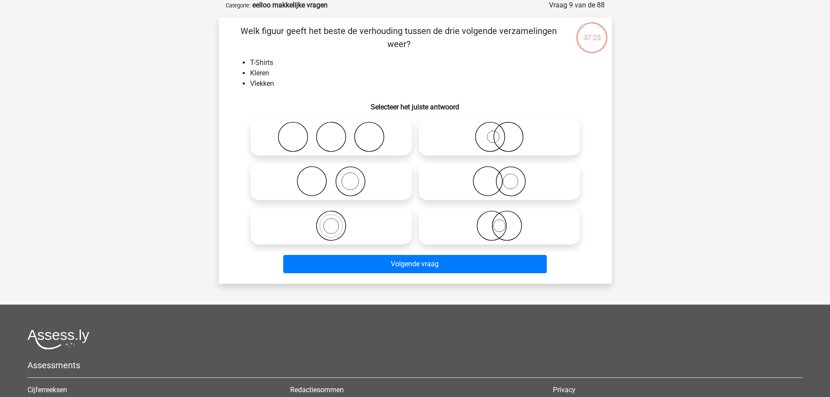
click at [335, 186] on icon at bounding box center [331, 181] width 154 height 31
click at [335, 177] on input "radio" at bounding box center [334, 174] width 6 height 6
radio input "true"
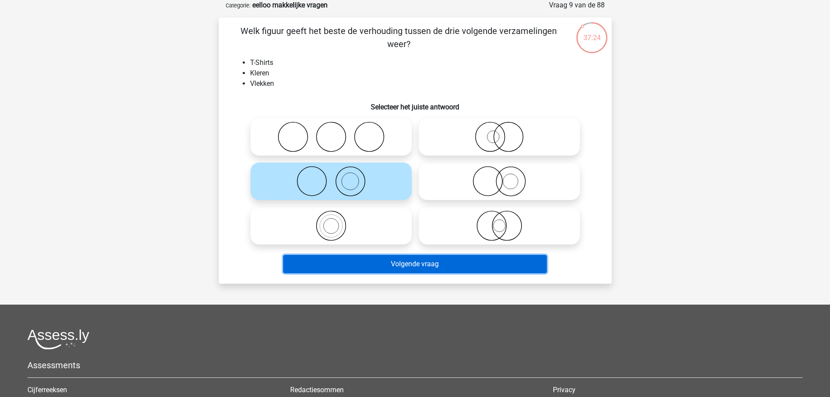
click at [436, 261] on button "Volgende vraag" at bounding box center [415, 264] width 264 height 18
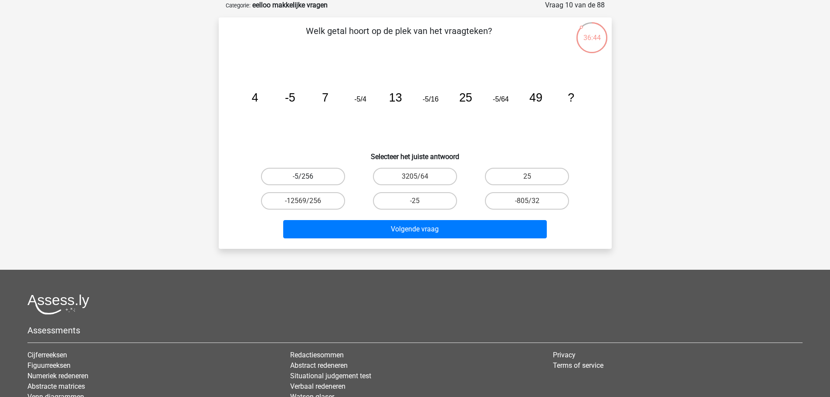
click at [306, 173] on label "-5/256" at bounding box center [303, 176] width 84 height 17
click at [306, 177] on input "-5/256" at bounding box center [306, 180] width 6 height 6
radio input "true"
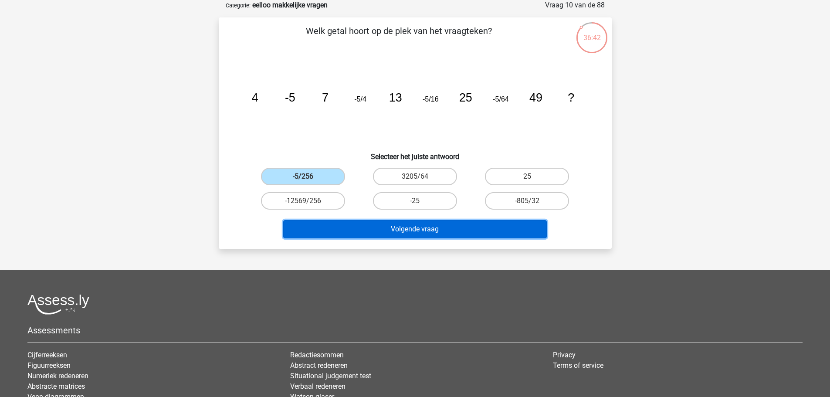
click at [422, 231] on button "Volgende vraag" at bounding box center [415, 229] width 264 height 18
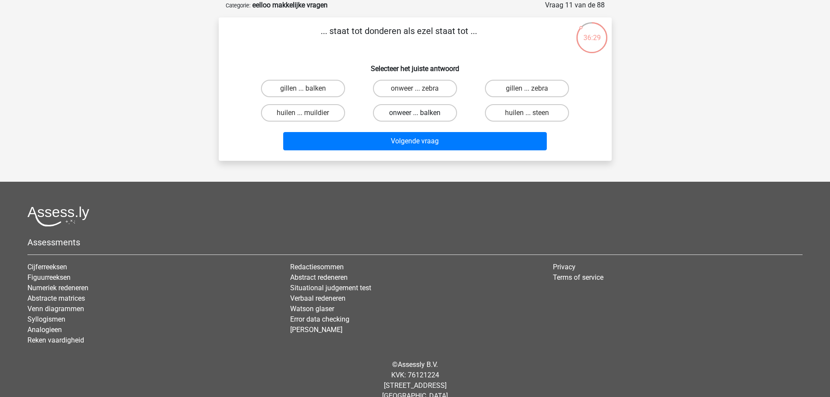
click at [426, 112] on label "onweer ... balken" at bounding box center [415, 112] width 84 height 17
click at [421, 113] on input "onweer ... balken" at bounding box center [418, 116] width 6 height 6
radio input "true"
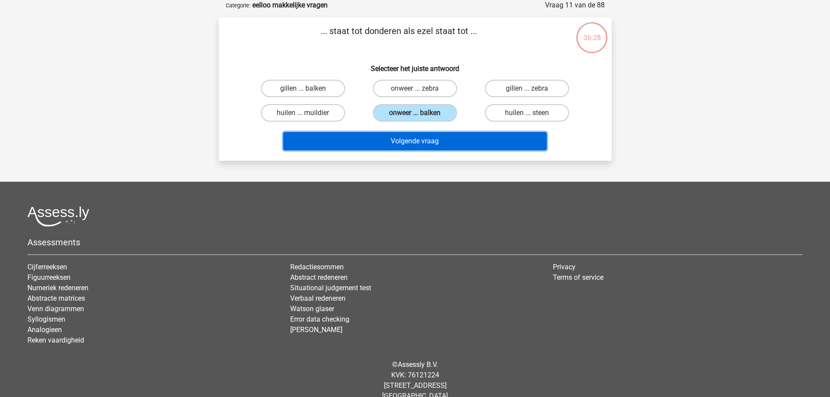
click at [419, 143] on button "Volgende vraag" at bounding box center [415, 141] width 264 height 18
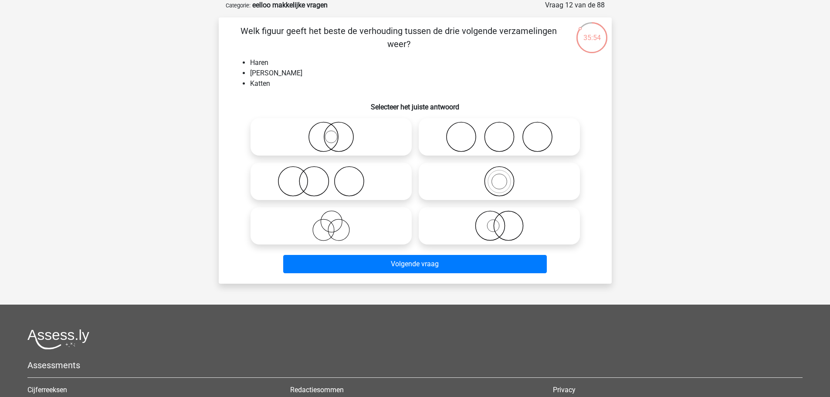
click at [322, 183] on icon at bounding box center [331, 181] width 154 height 31
click at [331, 177] on input "radio" at bounding box center [334, 174] width 6 height 6
radio input "true"
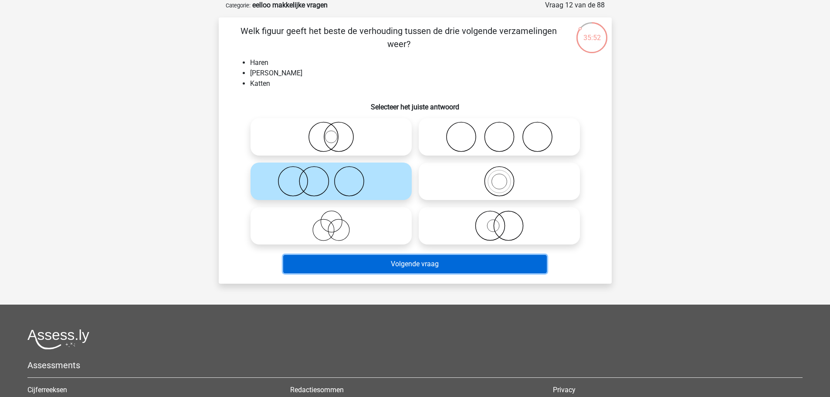
click at [418, 271] on button "Volgende vraag" at bounding box center [415, 264] width 264 height 18
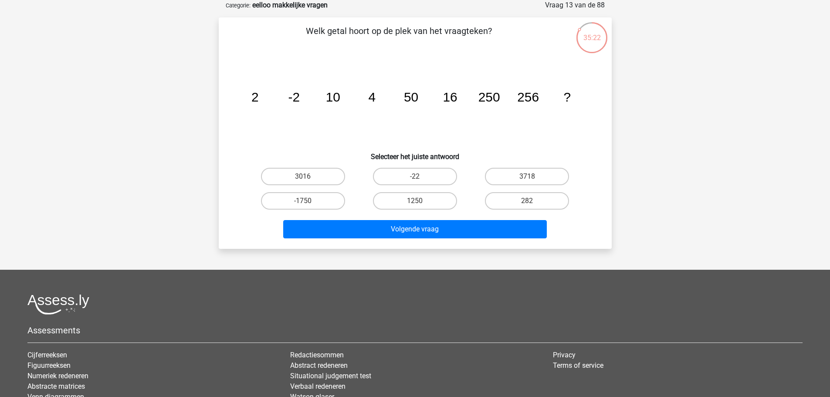
click at [415, 201] on input "1250" at bounding box center [418, 204] width 6 height 6
radio input "true"
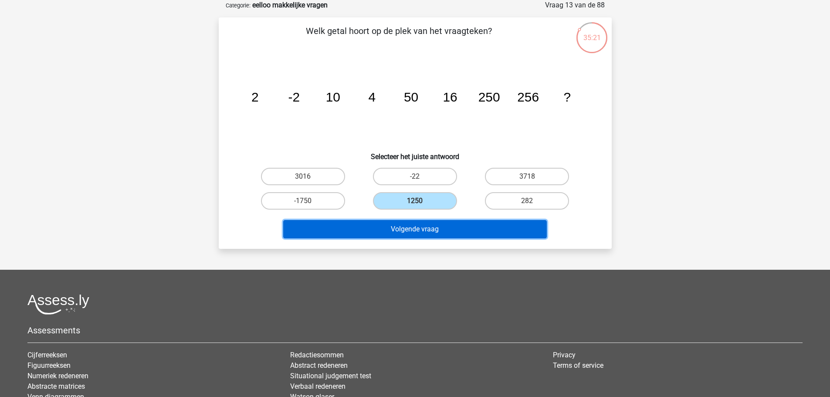
click at [410, 225] on button "Volgende vraag" at bounding box center [415, 229] width 264 height 18
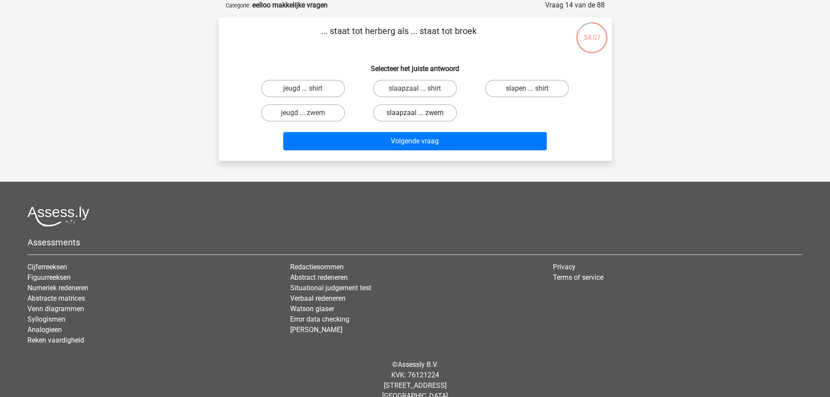
click at [414, 115] on label "slaapzaal ... zwem" at bounding box center [415, 112] width 84 height 17
click at [415, 115] on input "slaapzaal ... zwem" at bounding box center [418, 116] width 6 height 6
radio input "true"
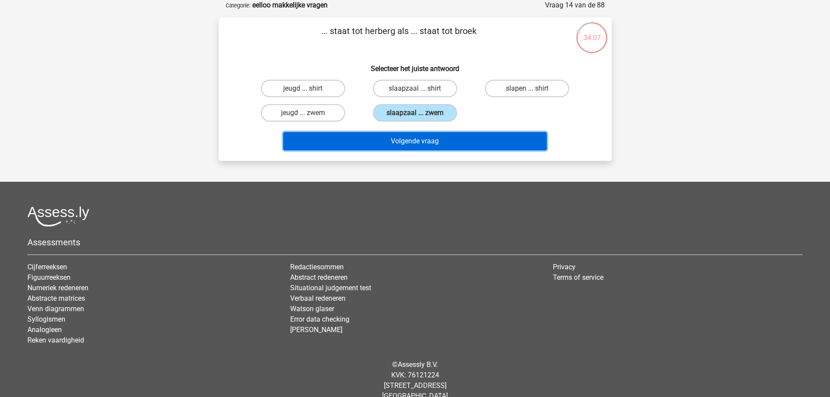
click at [414, 141] on button "Volgende vraag" at bounding box center [415, 141] width 264 height 18
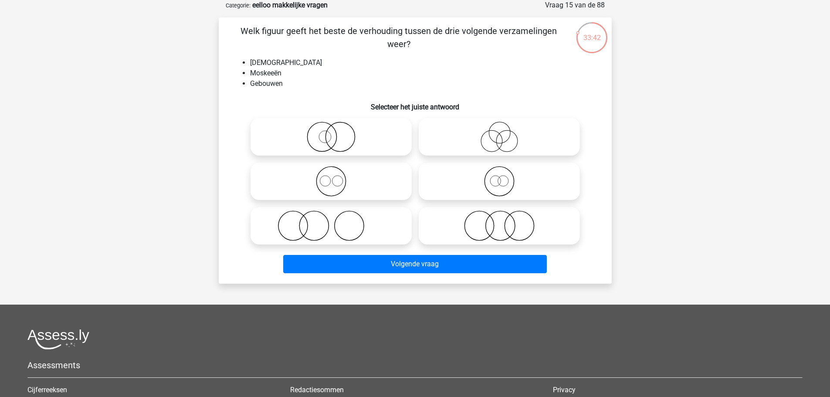
click at [333, 185] on icon at bounding box center [331, 181] width 154 height 31
click at [333, 177] on input "radio" at bounding box center [334, 174] width 6 height 6
radio input "true"
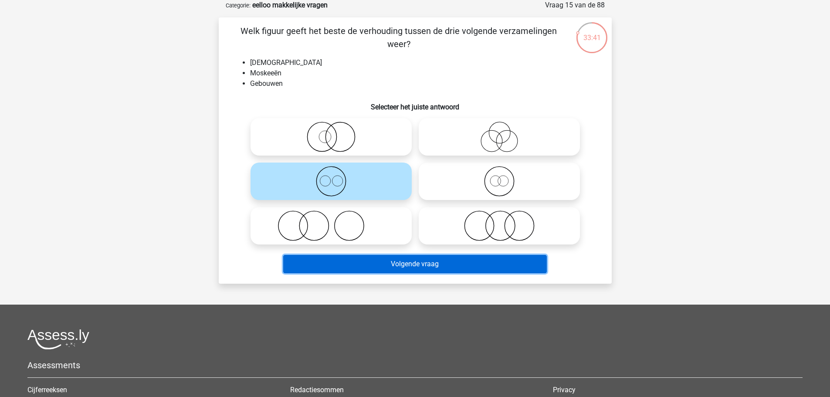
click at [430, 265] on button "Volgende vraag" at bounding box center [415, 264] width 264 height 18
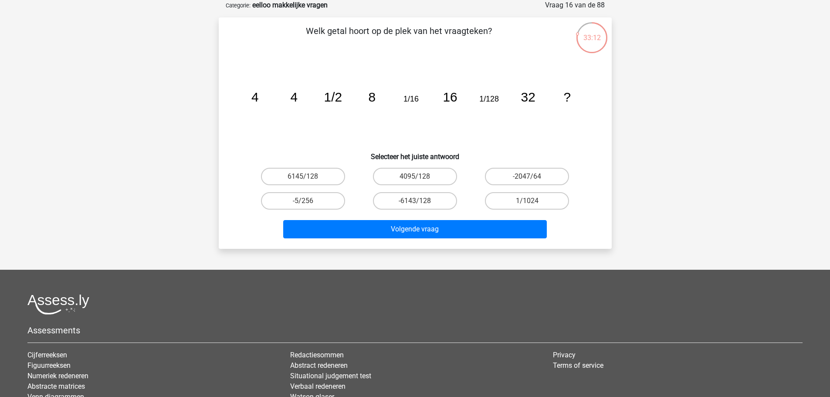
click at [529, 202] on input "1/1024" at bounding box center [530, 204] width 6 height 6
radio input "true"
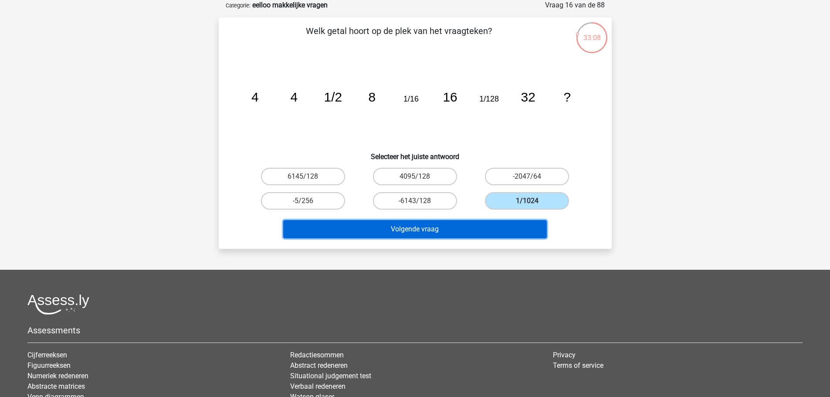
click at [420, 231] on button "Volgende vraag" at bounding box center [415, 229] width 264 height 18
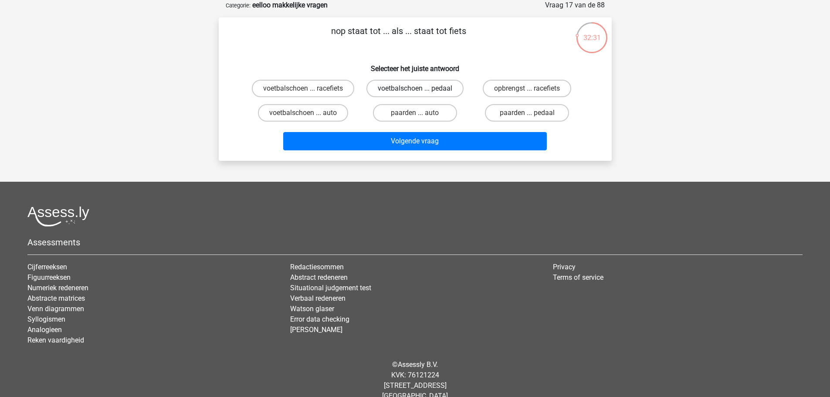
click at [408, 89] on label "voetbalschoen ... pedaal" at bounding box center [415, 88] width 97 height 17
click at [415, 89] on input "voetbalschoen ... pedaal" at bounding box center [418, 91] width 6 height 6
radio input "true"
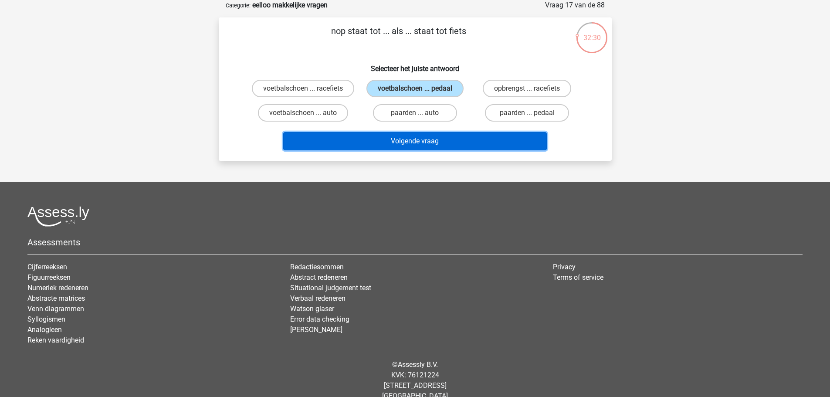
click at [415, 139] on button "Volgende vraag" at bounding box center [415, 141] width 264 height 18
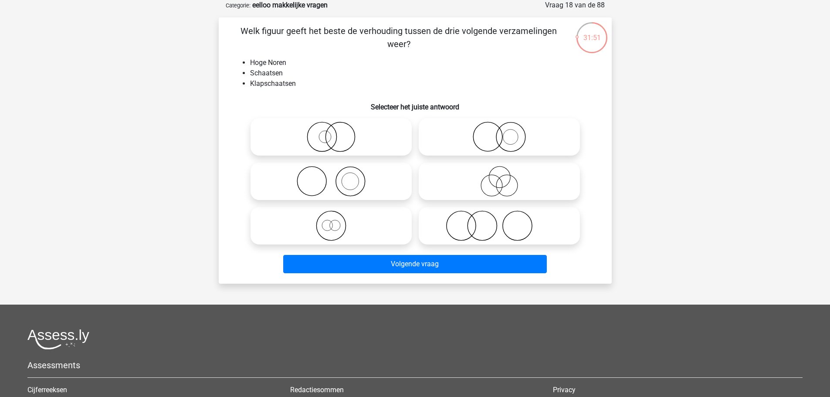
click at [333, 232] on icon at bounding box center [331, 226] width 154 height 31
click at [333, 221] on input "radio" at bounding box center [334, 219] width 6 height 6
radio input "true"
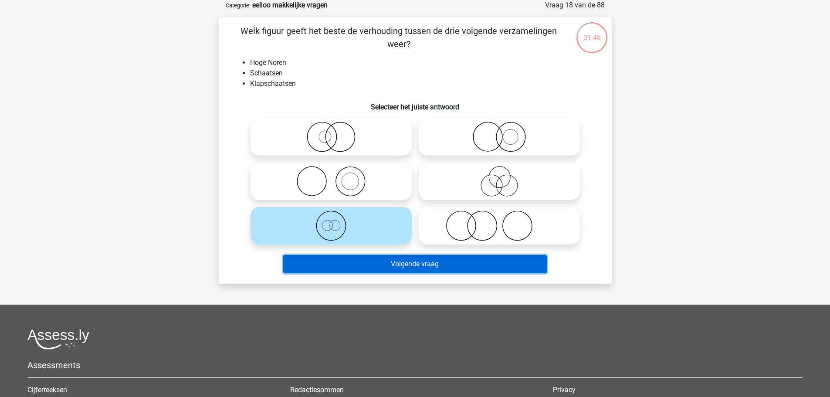
click at [422, 263] on button "Volgende vraag" at bounding box center [415, 264] width 264 height 18
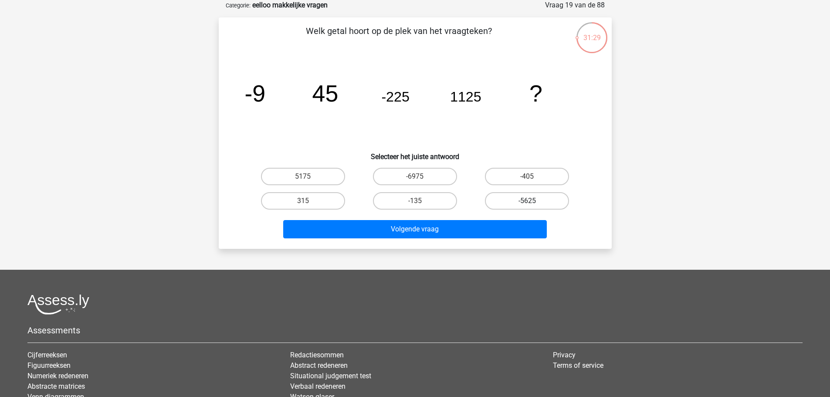
click at [530, 200] on label "-5625" at bounding box center [527, 200] width 84 height 17
click at [530, 201] on input "-5625" at bounding box center [530, 204] width 6 height 6
radio input "true"
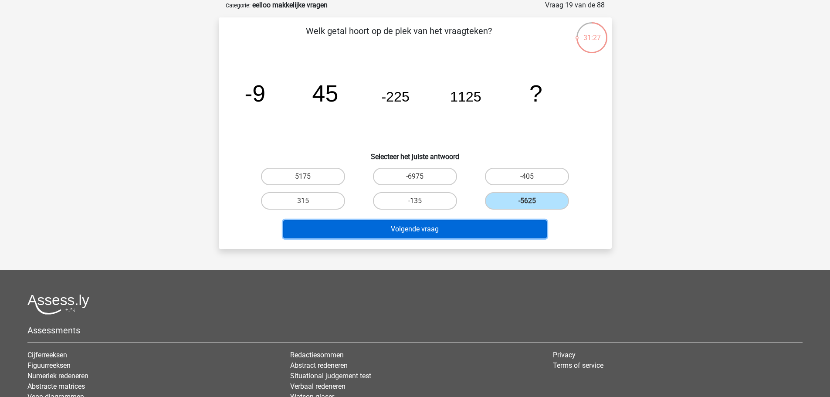
click at [423, 232] on button "Volgende vraag" at bounding box center [415, 229] width 264 height 18
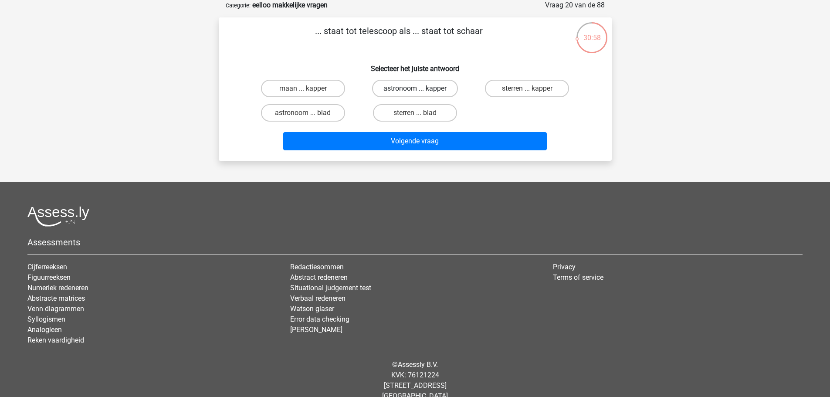
click at [420, 85] on label "astronoom ... kapper" at bounding box center [415, 88] width 86 height 17
click at [420, 88] on input "astronoom ... kapper" at bounding box center [418, 91] width 6 height 6
radio input "true"
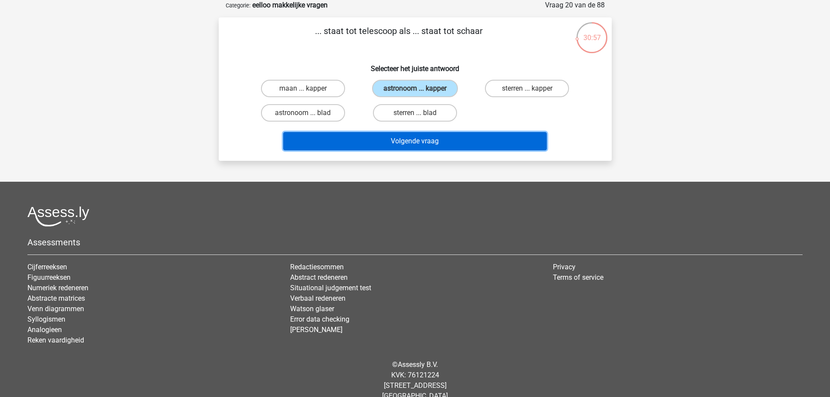
click at [414, 143] on button "Volgende vraag" at bounding box center [415, 141] width 264 height 18
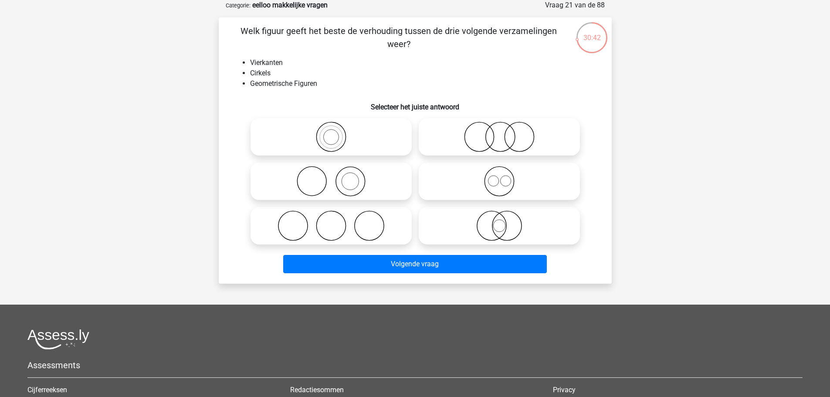
click at [340, 226] on icon at bounding box center [331, 226] width 154 height 31
click at [337, 221] on input "radio" at bounding box center [334, 219] width 6 height 6
radio input "true"
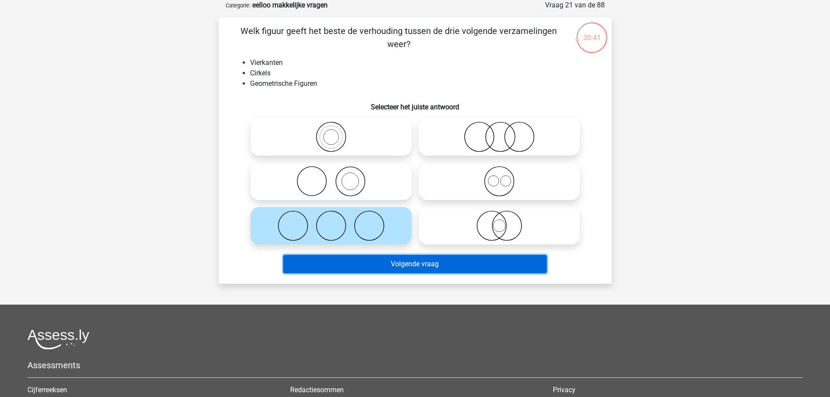
click at [420, 272] on button "Volgende vraag" at bounding box center [415, 264] width 264 height 18
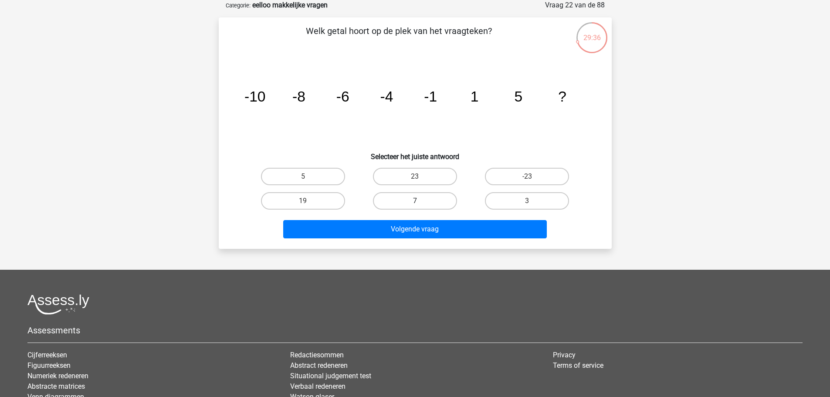
click at [421, 204] on div "7" at bounding box center [415, 200] width 105 height 17
click at [419, 201] on input "7" at bounding box center [418, 204] width 6 height 6
radio input "true"
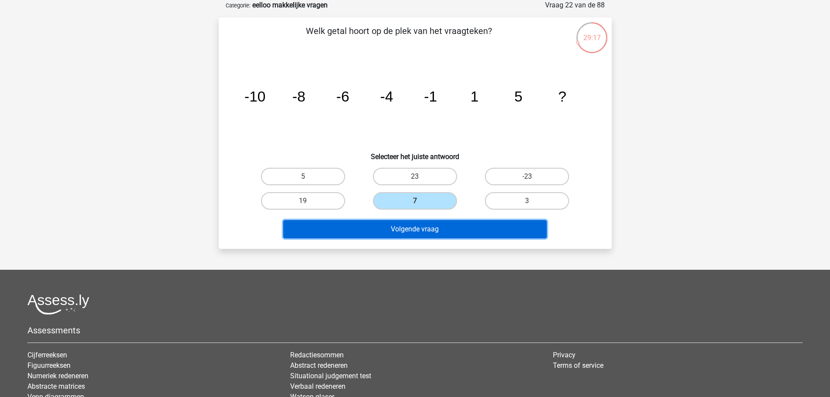
click at [424, 233] on button "Volgende vraag" at bounding box center [415, 229] width 264 height 18
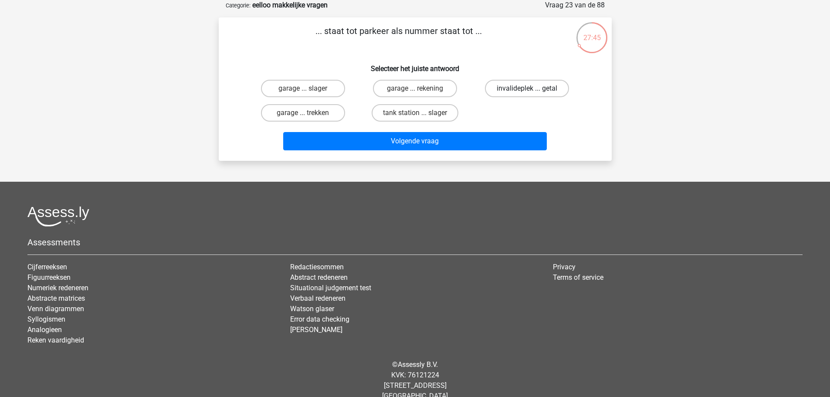
click at [513, 86] on label "invalideplek ... getal" at bounding box center [527, 88] width 84 height 17
click at [527, 88] on input "invalideplek ... getal" at bounding box center [530, 91] width 6 height 6
radio input "true"
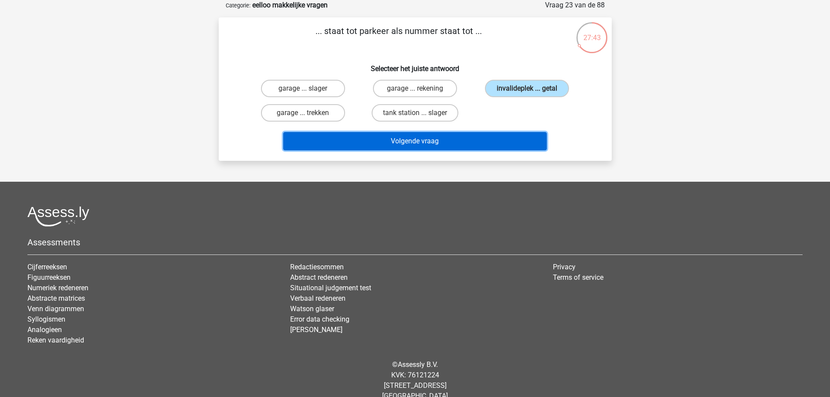
click at [404, 143] on button "Volgende vraag" at bounding box center [415, 141] width 264 height 18
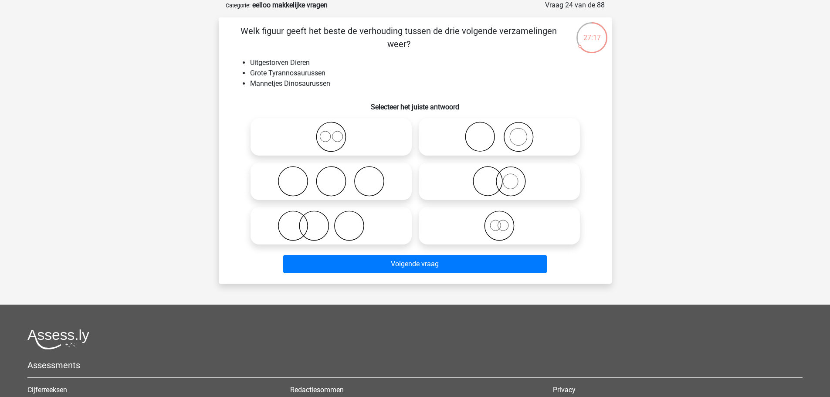
click at [331, 138] on icon at bounding box center [331, 137] width 154 height 31
click at [331, 133] on input "radio" at bounding box center [334, 130] width 6 height 6
radio input "true"
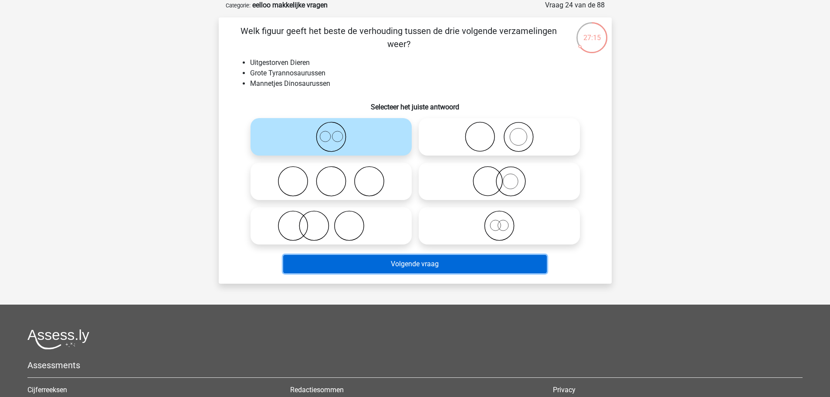
click at [422, 268] on button "Volgende vraag" at bounding box center [415, 264] width 264 height 18
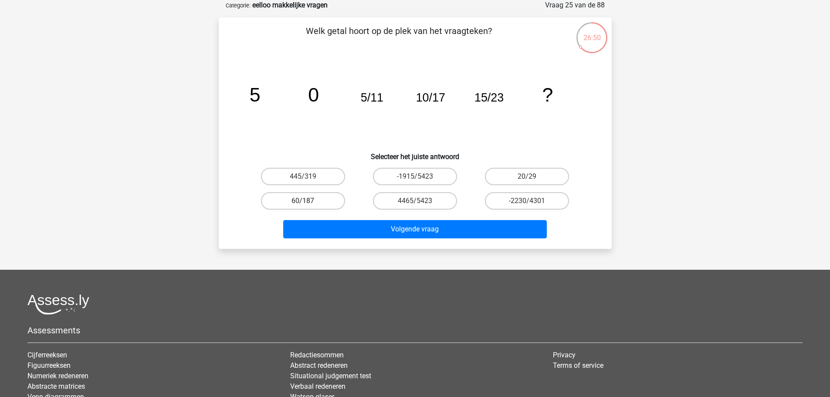
click at [300, 202] on label "60/187" at bounding box center [303, 200] width 84 height 17
click at [303, 202] on input "60/187" at bounding box center [306, 204] width 6 height 6
radio input "true"
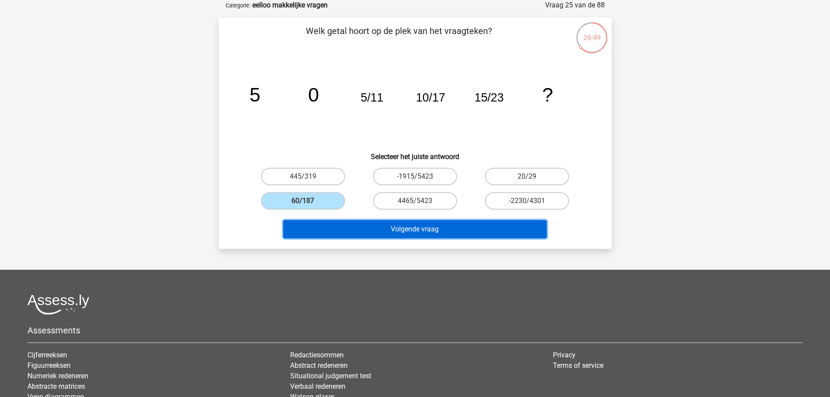
click at [389, 233] on button "Volgende vraag" at bounding box center [415, 229] width 264 height 18
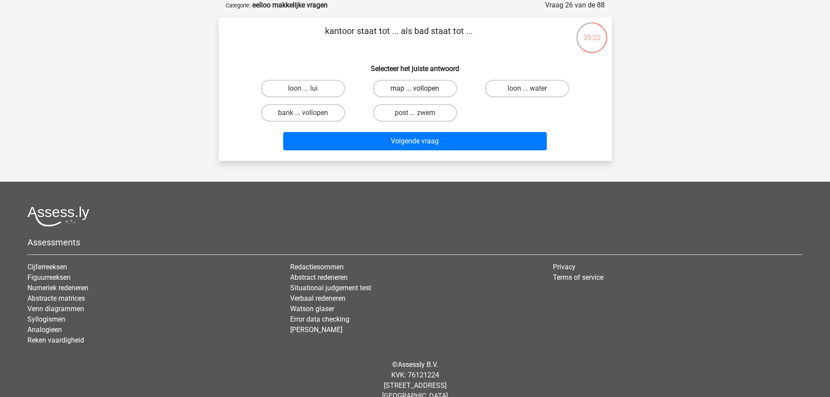
click at [407, 89] on label "map ... vollopen" at bounding box center [415, 88] width 84 height 17
click at [415, 89] on input "map ... vollopen" at bounding box center [418, 91] width 6 height 6
radio input "true"
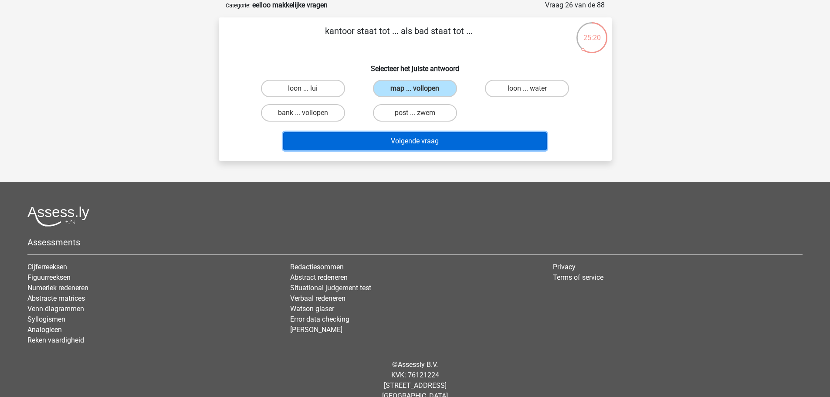
click at [421, 148] on button "Volgende vraag" at bounding box center [415, 141] width 264 height 18
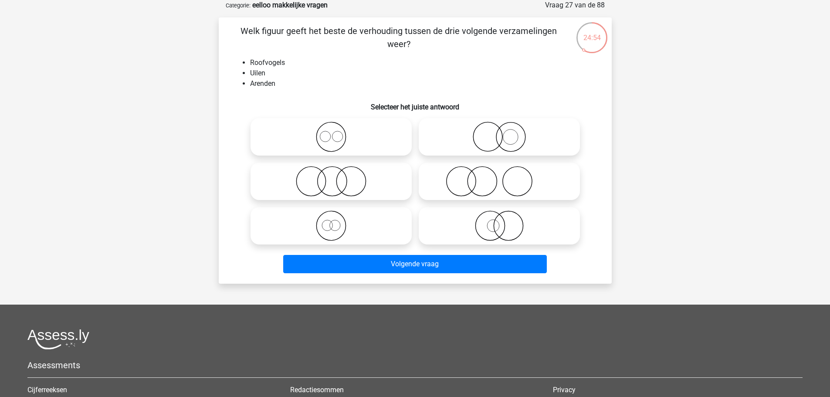
click at [504, 138] on icon at bounding box center [499, 137] width 154 height 31
click at [504, 133] on input "radio" at bounding box center [503, 130] width 6 height 6
radio input "true"
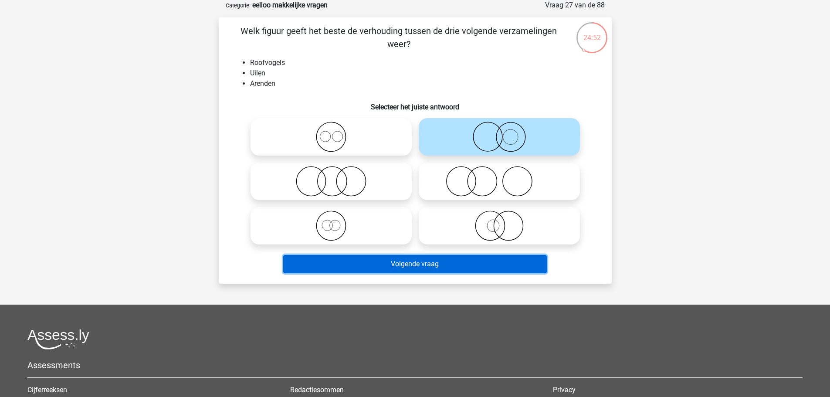
click at [428, 266] on button "Volgende vraag" at bounding box center [415, 264] width 264 height 18
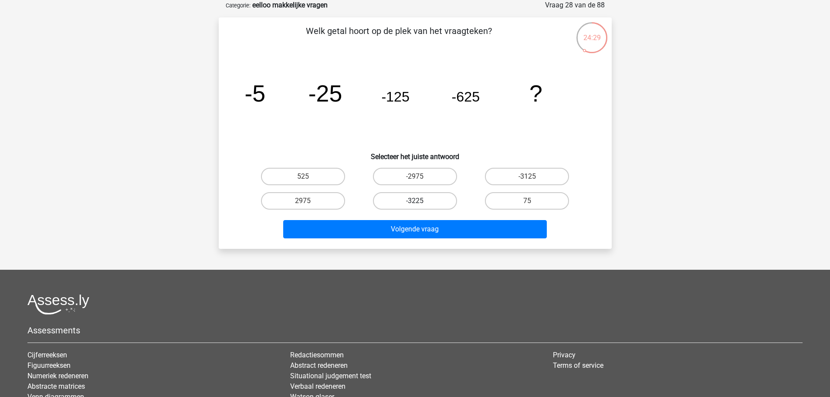
click at [412, 202] on label "-3225" at bounding box center [415, 200] width 84 height 17
click at [415, 202] on input "-3225" at bounding box center [418, 204] width 6 height 6
radio input "true"
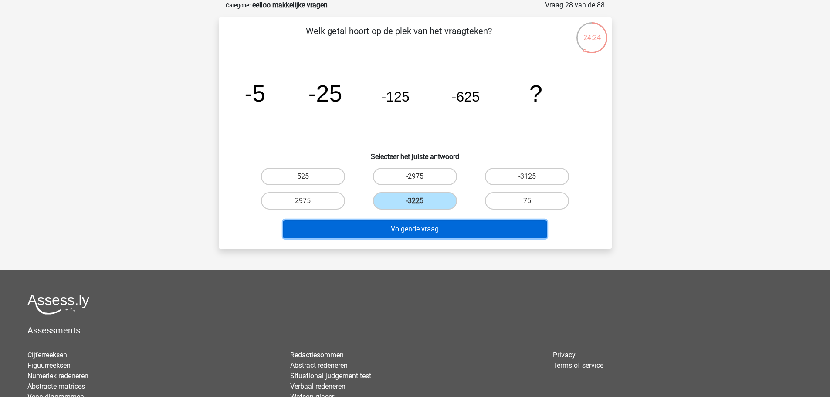
click at [424, 233] on button "Volgende vraag" at bounding box center [415, 229] width 264 height 18
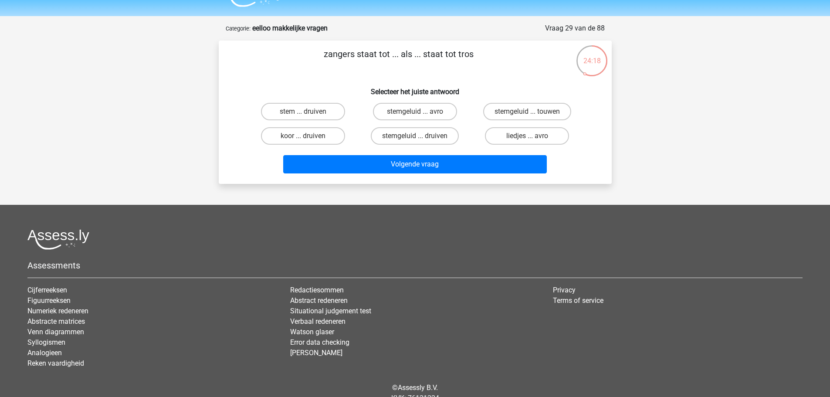
scroll to position [0, 0]
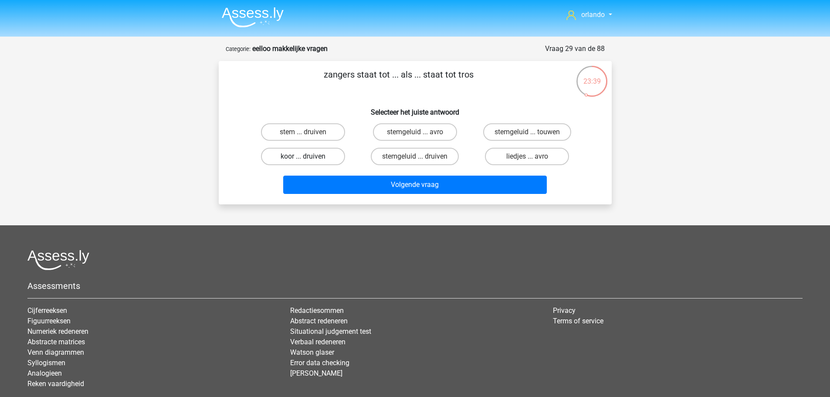
click at [298, 158] on label "koor ... druiven" at bounding box center [303, 156] width 84 height 17
click at [303, 158] on input "koor ... druiven" at bounding box center [306, 159] width 6 height 6
radio input "true"
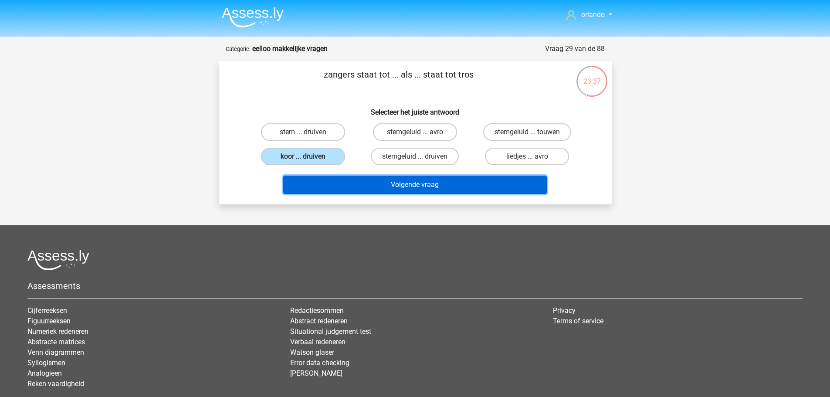
click at [401, 186] on button "Volgende vraag" at bounding box center [415, 185] width 264 height 18
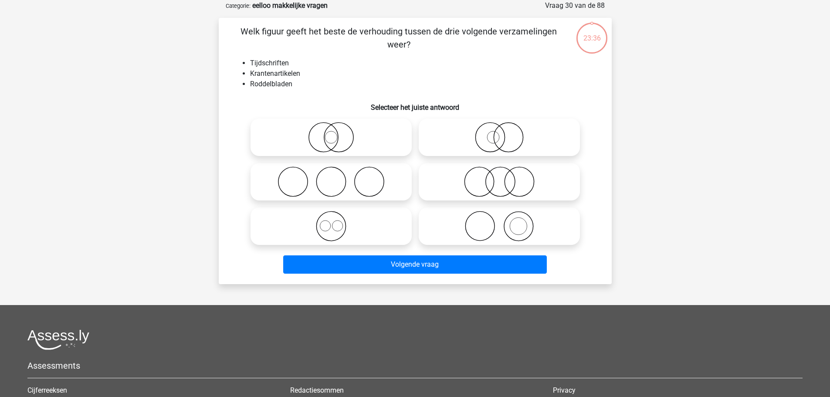
scroll to position [44, 0]
click at [500, 184] on icon at bounding box center [499, 181] width 154 height 31
click at [500, 177] on input "radio" at bounding box center [503, 174] width 6 height 6
radio input "true"
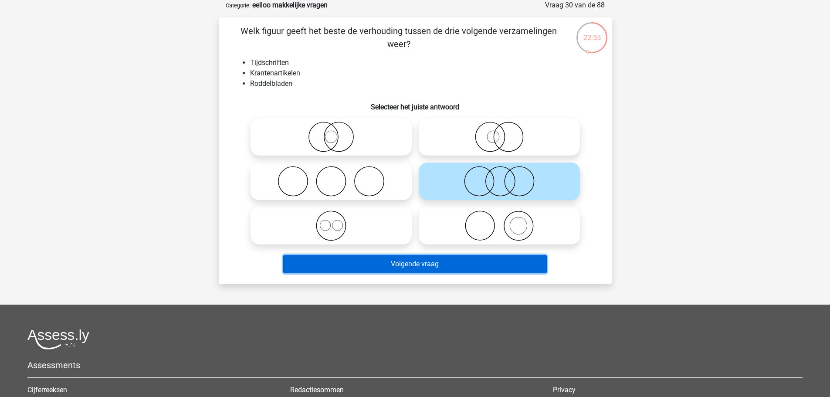
click at [431, 267] on button "Volgende vraag" at bounding box center [415, 264] width 264 height 18
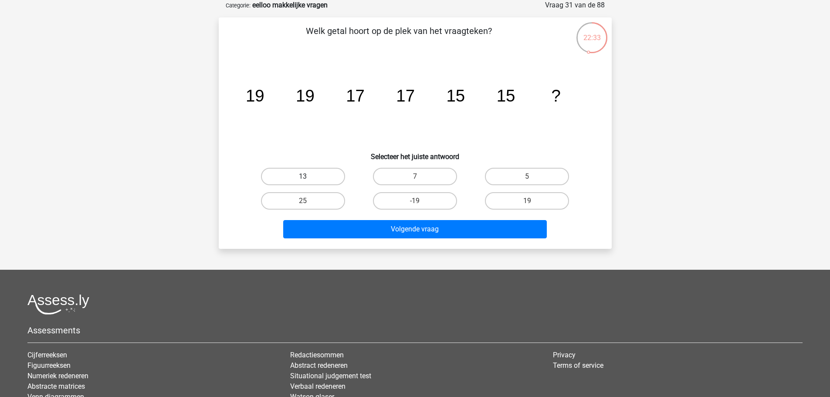
click at [322, 178] on label "13" at bounding box center [303, 176] width 84 height 17
click at [309, 178] on input "13" at bounding box center [306, 180] width 6 height 6
radio input "true"
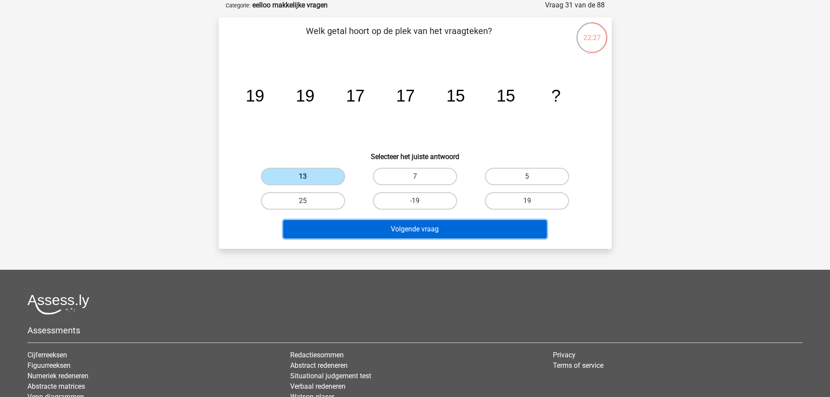
click at [433, 238] on button "Volgende vraag" at bounding box center [415, 229] width 264 height 18
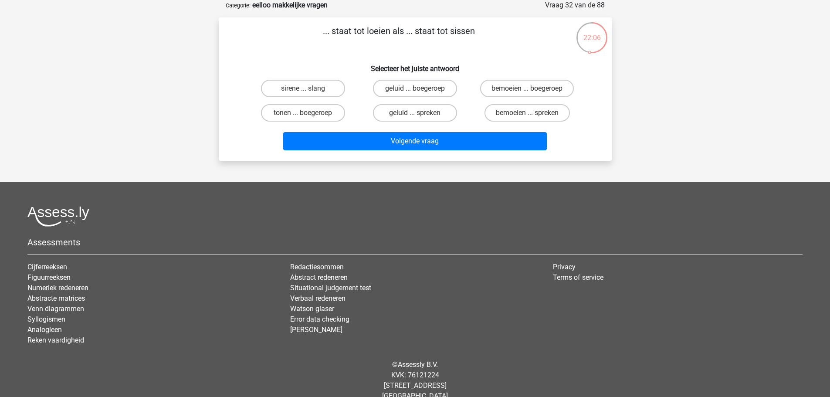
click at [309, 90] on input "sirene ... slang" at bounding box center [306, 91] width 6 height 6
radio input "true"
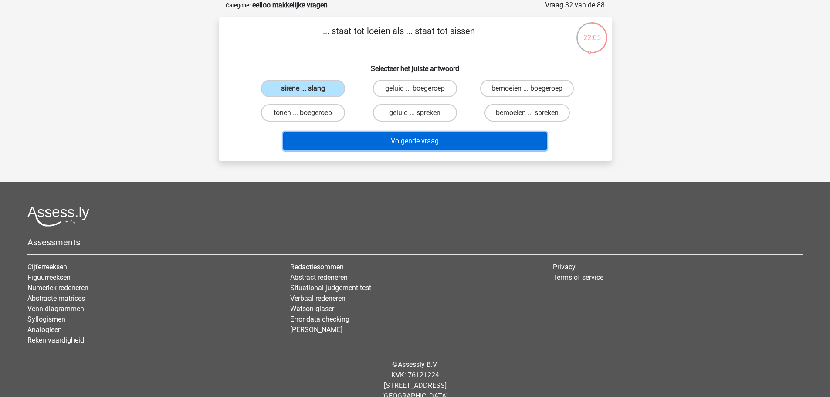
click at [436, 140] on button "Volgende vraag" at bounding box center [415, 141] width 264 height 18
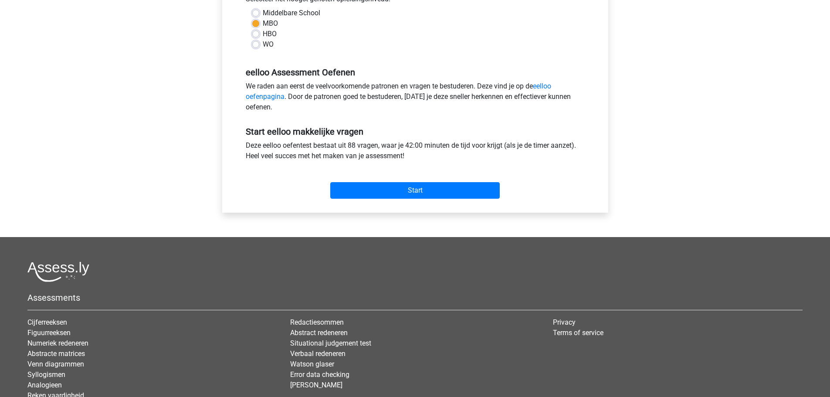
scroll to position [174, 0]
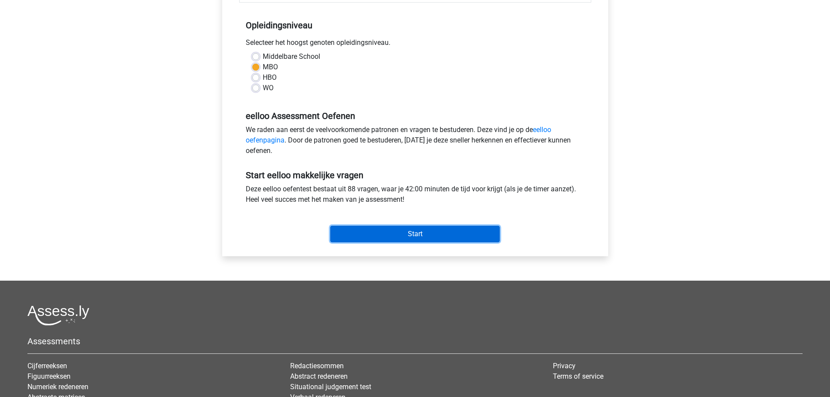
click at [428, 236] on input "Start" at bounding box center [415, 234] width 170 height 17
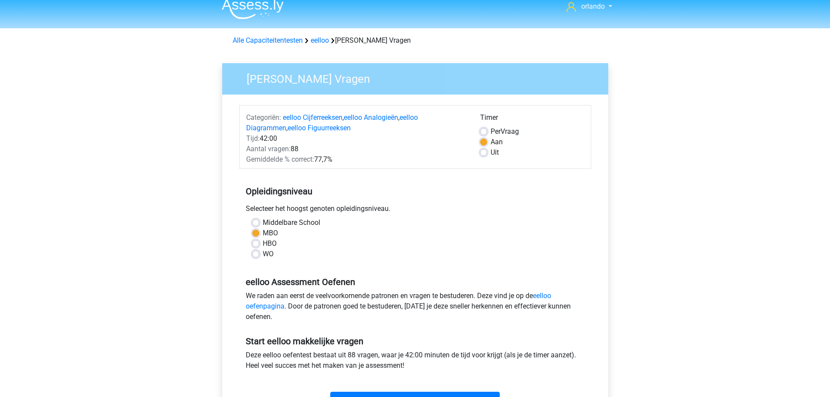
scroll to position [0, 0]
